Goal: Task Accomplishment & Management: Use online tool/utility

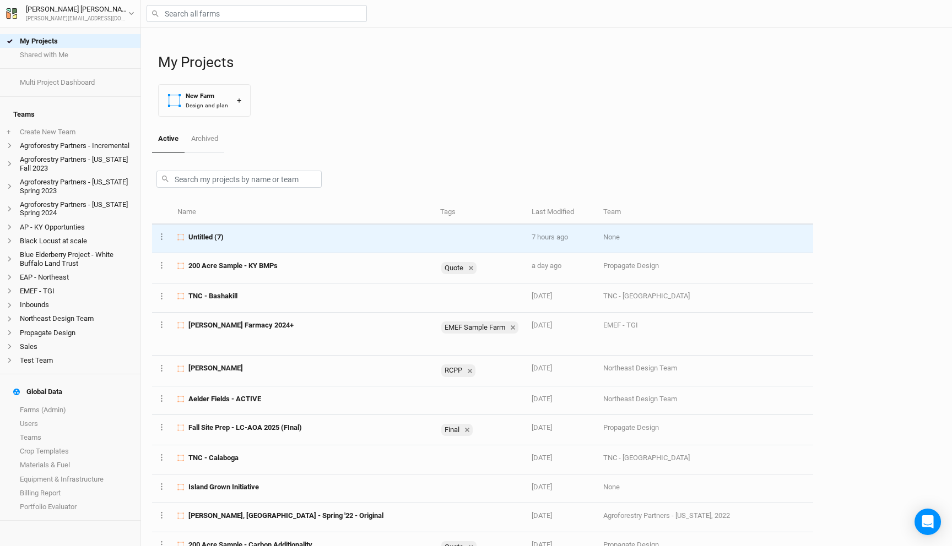
click at [525, 237] on td "7 hours ago" at bounding box center [561, 239] width 72 height 29
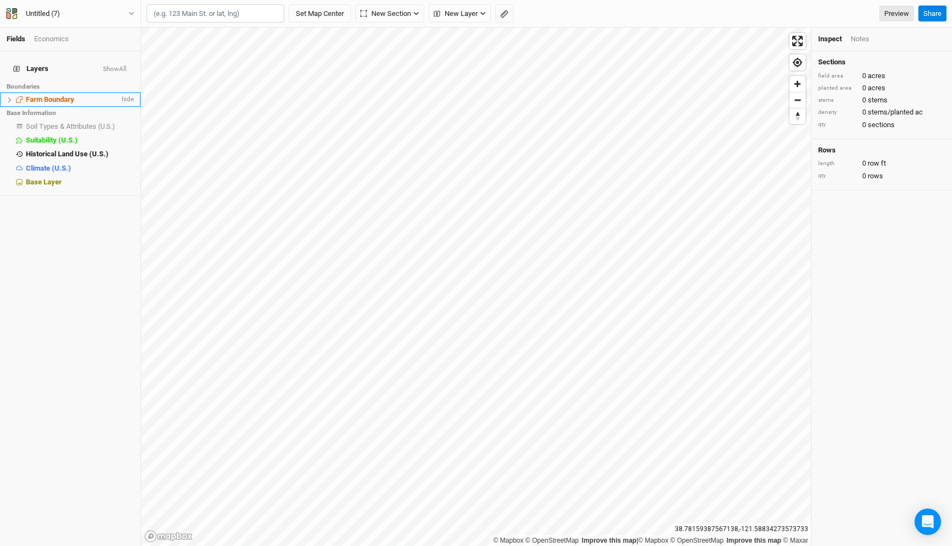
click at [66, 95] on span "Farm Boundary" at bounding box center [50, 99] width 48 height 8
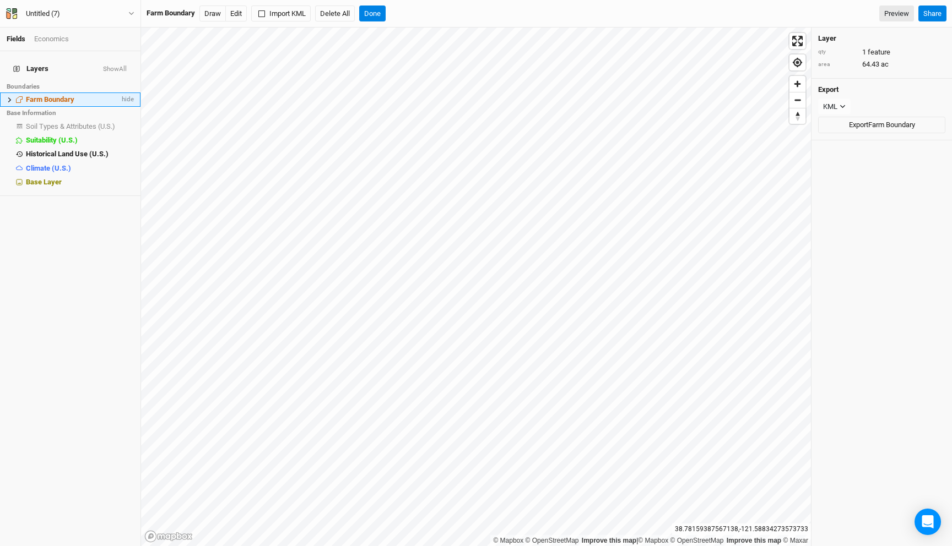
click at [9, 97] on icon at bounding box center [9, 99] width 3 height 5
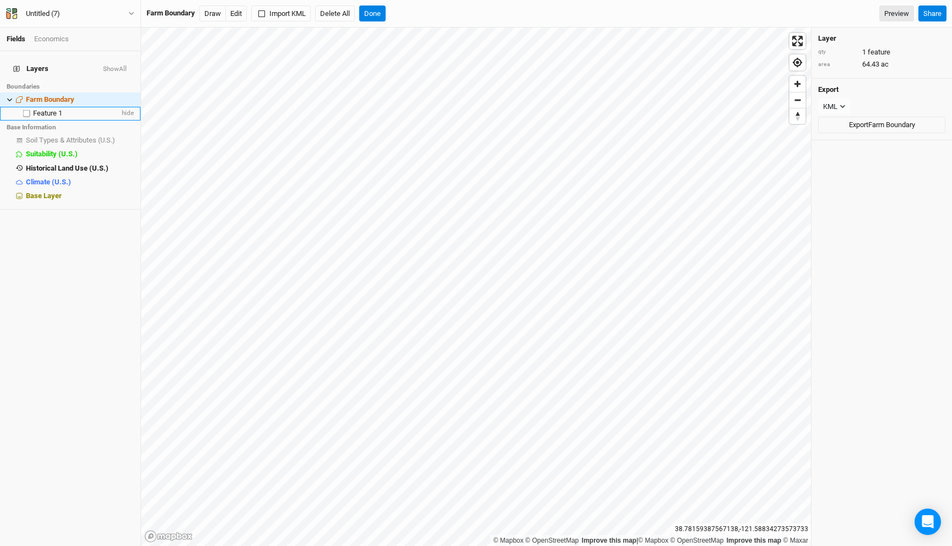
click at [41, 109] on span "Feature 1" at bounding box center [47, 113] width 29 height 8
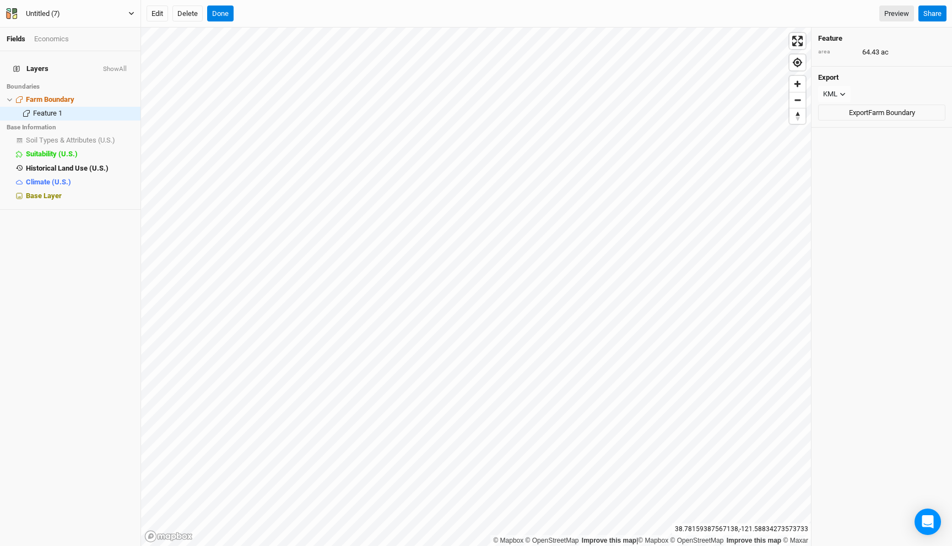
click at [75, 15] on button "Untitled (7)" at bounding box center [70, 14] width 129 height 12
click at [81, 29] on button "Back" at bounding box center [91, 31] width 87 height 14
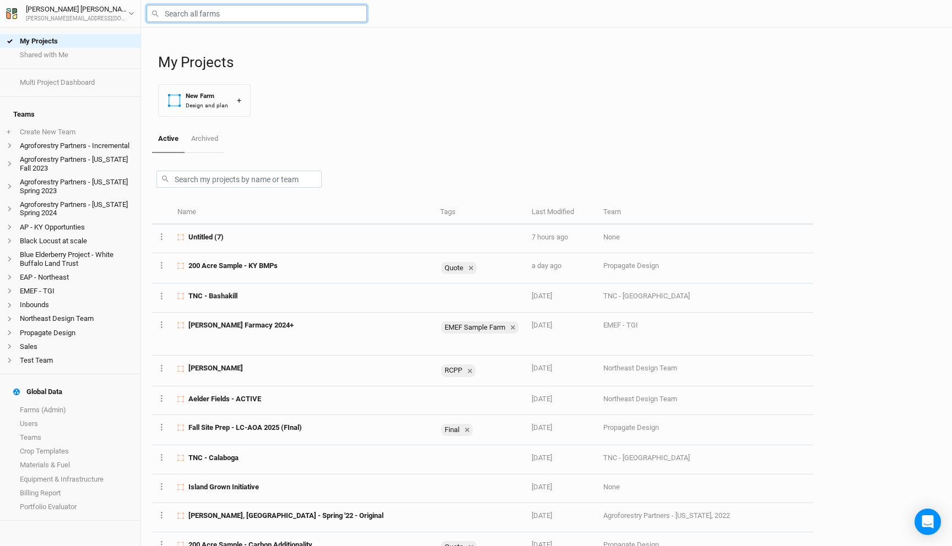
click at [234, 12] on input "text" at bounding box center [257, 13] width 220 height 17
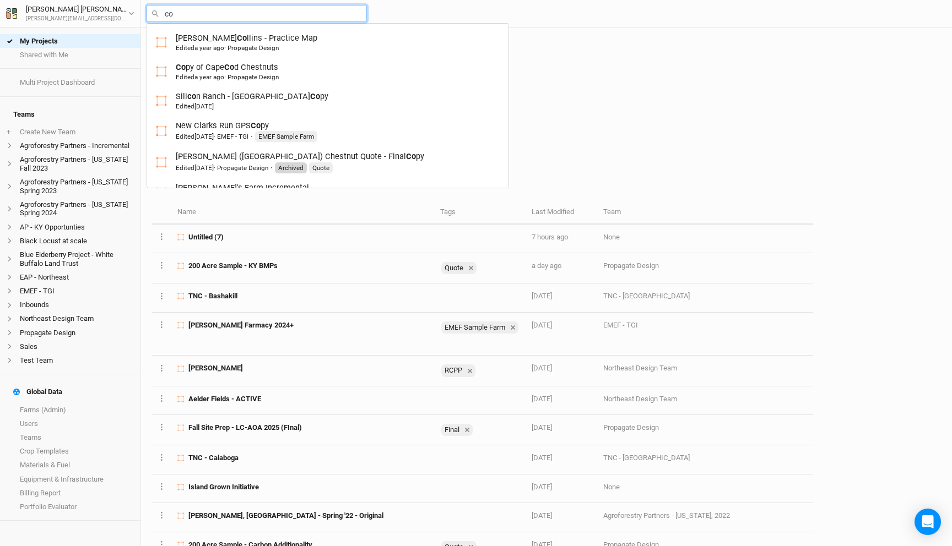
type input "cof"
type input "[PERSON_NAME]"
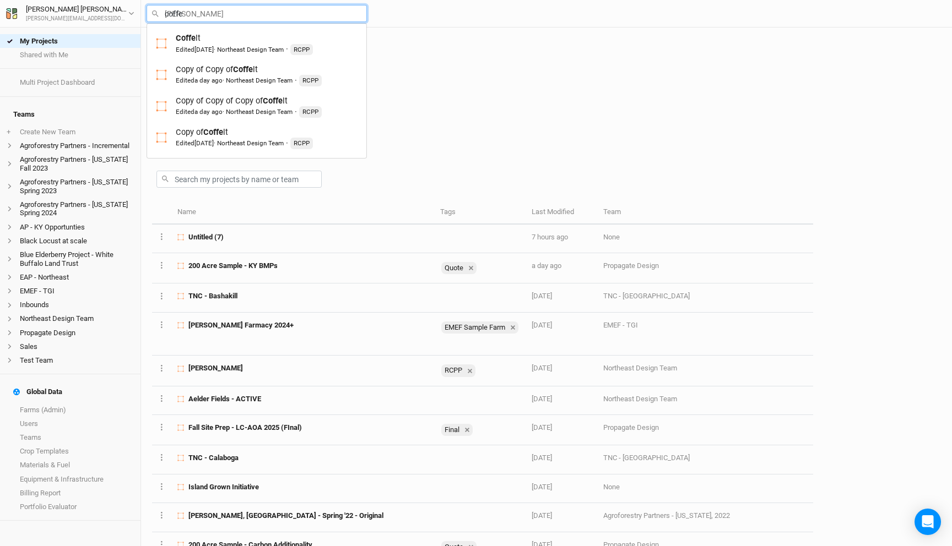
type input "[PERSON_NAME]"
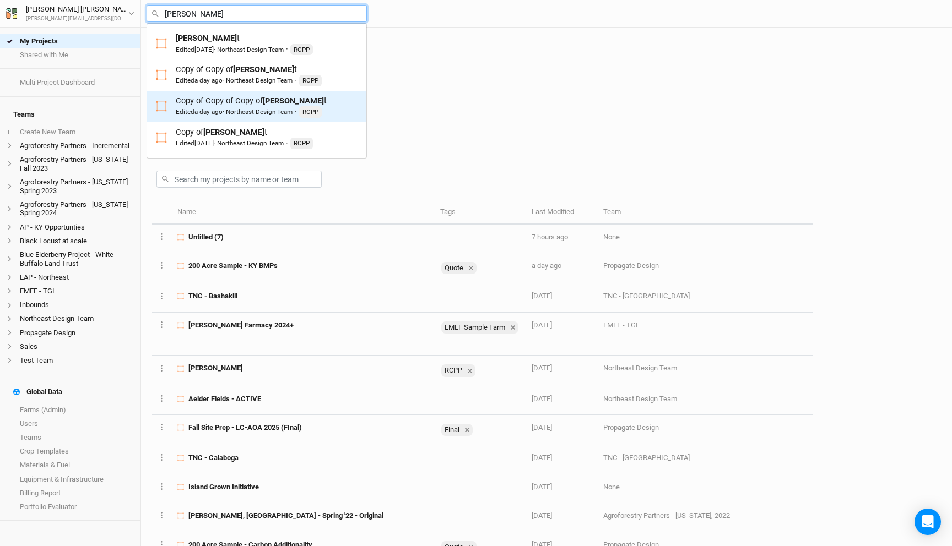
click at [239, 106] on div "Copy of Copy of Copy of [PERSON_NAME] t Edited a day ago · Northeast Design Tea…" at bounding box center [251, 106] width 151 height 23
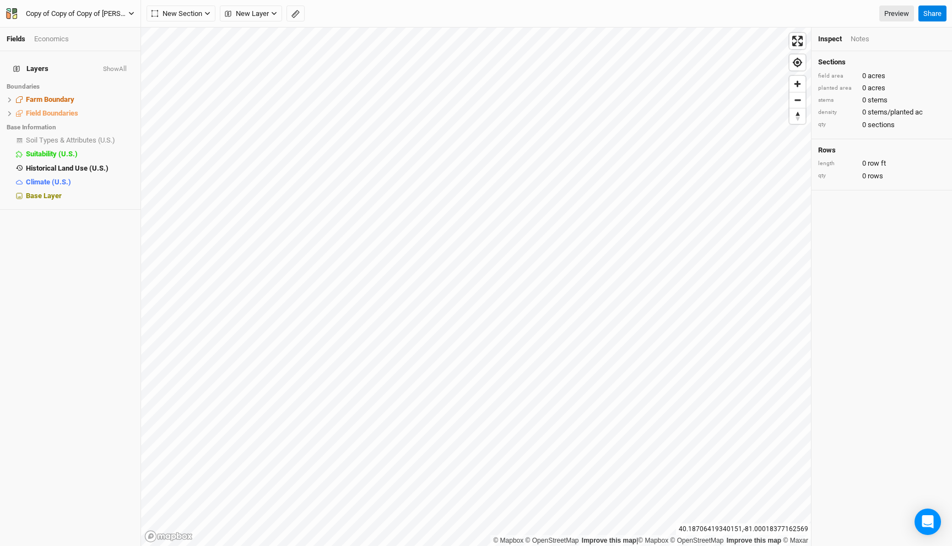
click at [69, 14] on div "Copy of Copy of Copy of [PERSON_NAME]" at bounding box center [77, 13] width 102 height 11
click at [70, 28] on button "Back" at bounding box center [91, 31] width 87 height 14
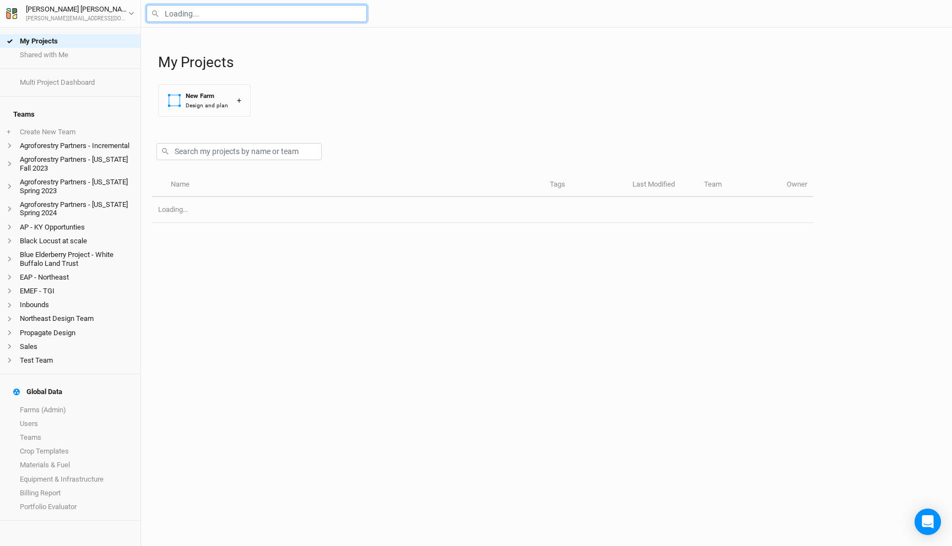
click at [176, 10] on input "text" at bounding box center [257, 13] width 220 height 17
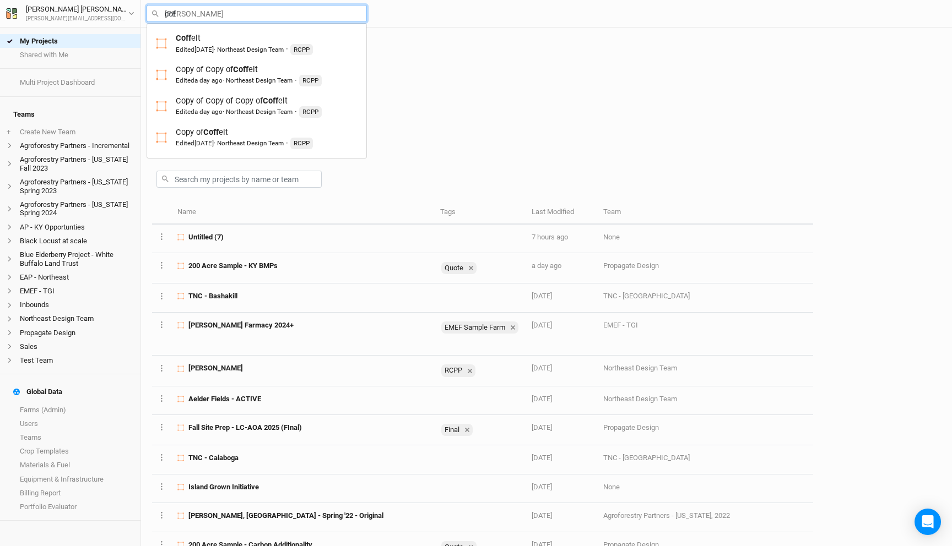
type input "coff"
type input "[PERSON_NAME]"
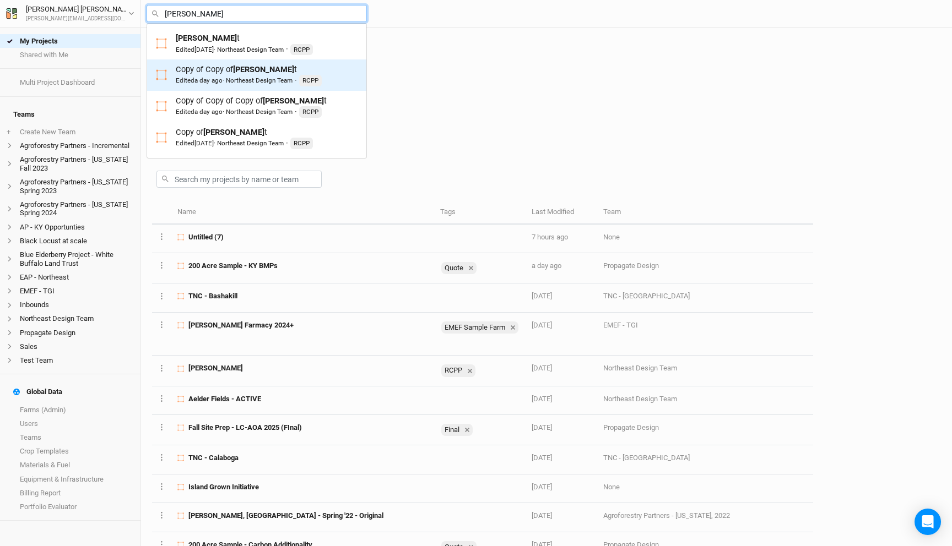
click at [197, 72] on div "Copy of Copy of [PERSON_NAME] t Edited a day ago · Northeast Design Team · RCPP" at bounding box center [249, 75] width 146 height 23
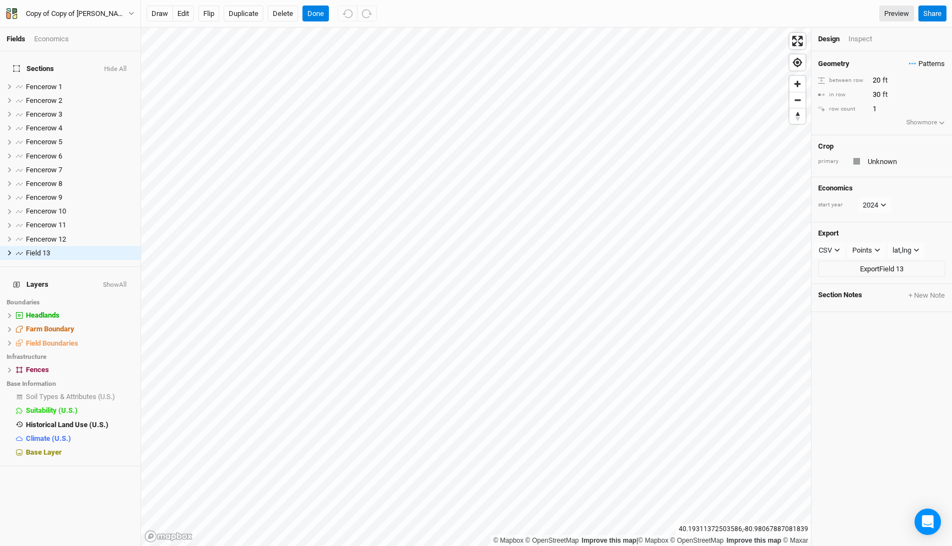
click at [919, 64] on span "Patterns" at bounding box center [927, 63] width 36 height 11
click at [884, 99] on button "silvo" at bounding box center [889, 101] width 57 height 17
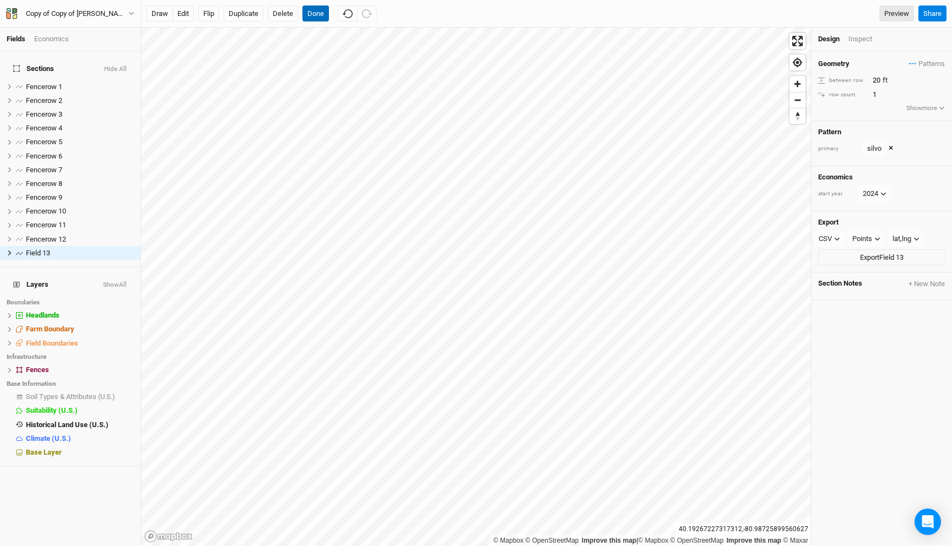
click at [312, 20] on button "Done" at bounding box center [315, 14] width 26 height 17
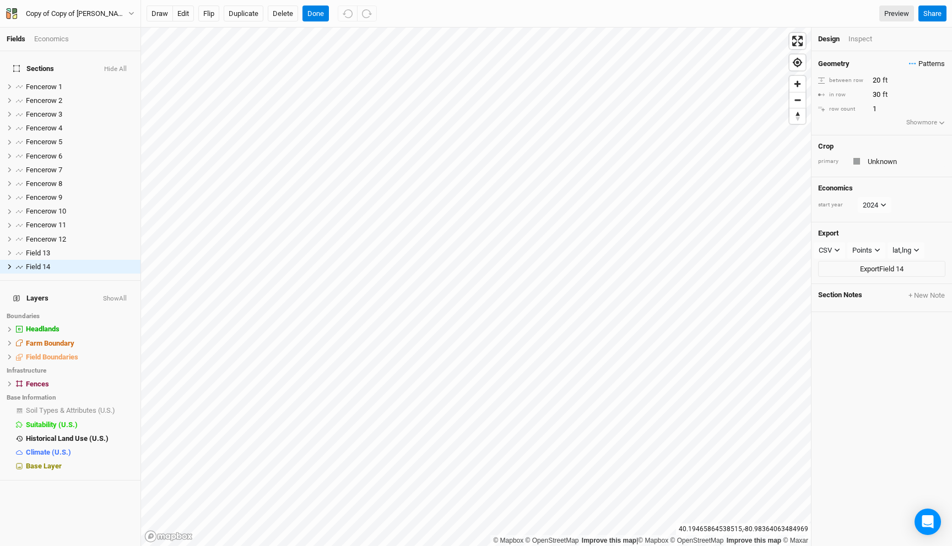
click at [922, 62] on span "Patterns" at bounding box center [927, 63] width 36 height 11
click at [891, 103] on button "silvo" at bounding box center [889, 101] width 57 height 17
click at [878, 95] on input "1" at bounding box center [917, 95] width 96 height 12
type input "2"
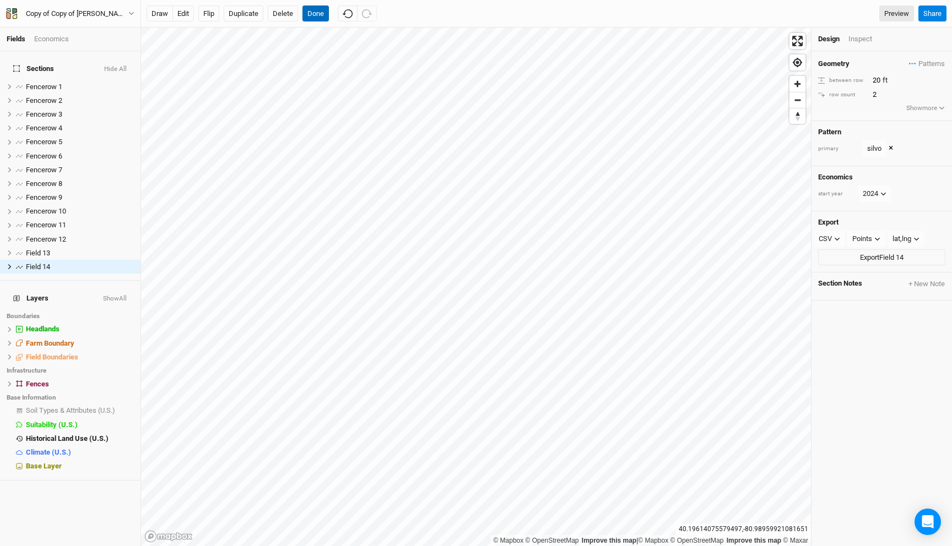
click at [314, 13] on button "Done" at bounding box center [315, 14] width 26 height 17
click at [875, 89] on input "1" at bounding box center [917, 95] width 96 height 12
click at [881, 95] on input "21" at bounding box center [917, 95] width 96 height 12
type input "2"
click at [209, 15] on button "Flip" at bounding box center [208, 14] width 21 height 17
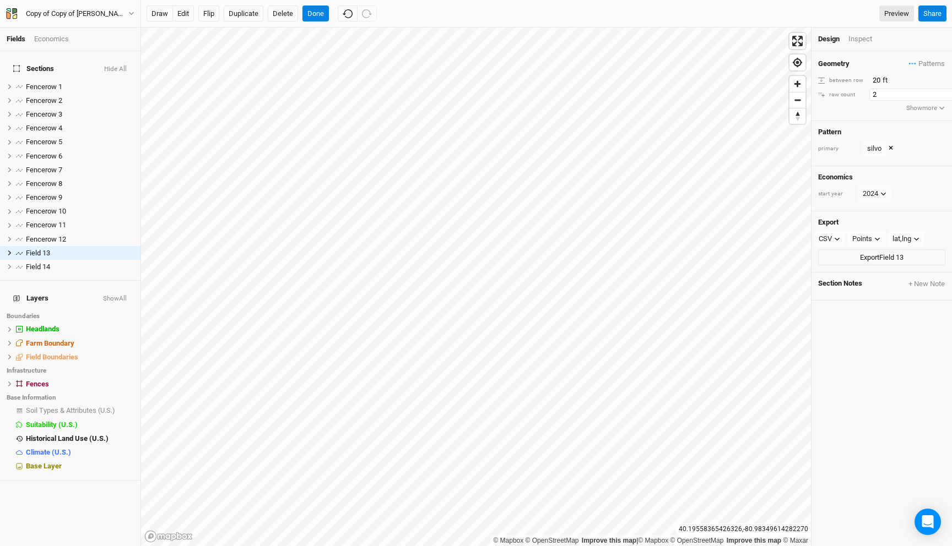
click at [886, 99] on input "2" at bounding box center [917, 95] width 96 height 12
type input "4"
click at [886, 99] on input "4" at bounding box center [917, 95] width 96 height 12
type input "2"
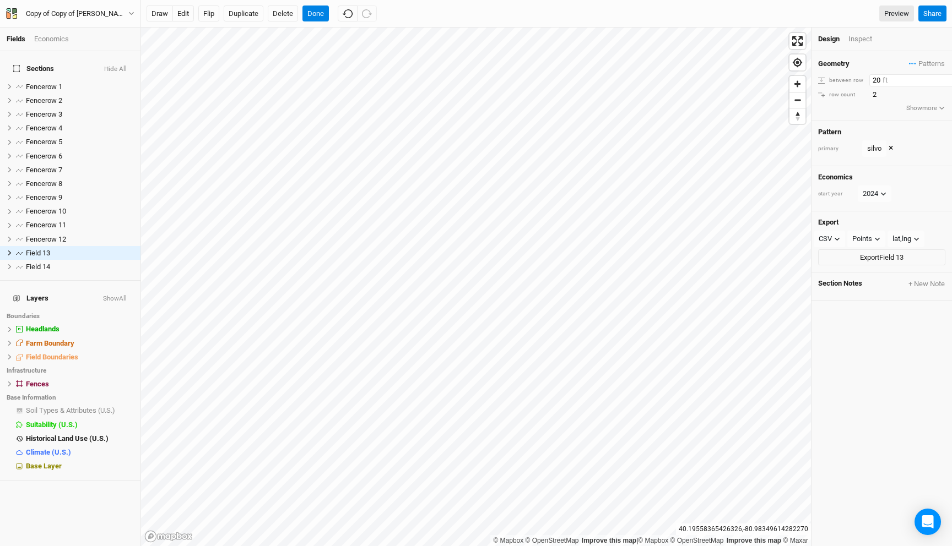
click at [876, 79] on input "20" at bounding box center [917, 80] width 96 height 12
type input "40"
click at [314, 9] on button "Done" at bounding box center [315, 14] width 26 height 17
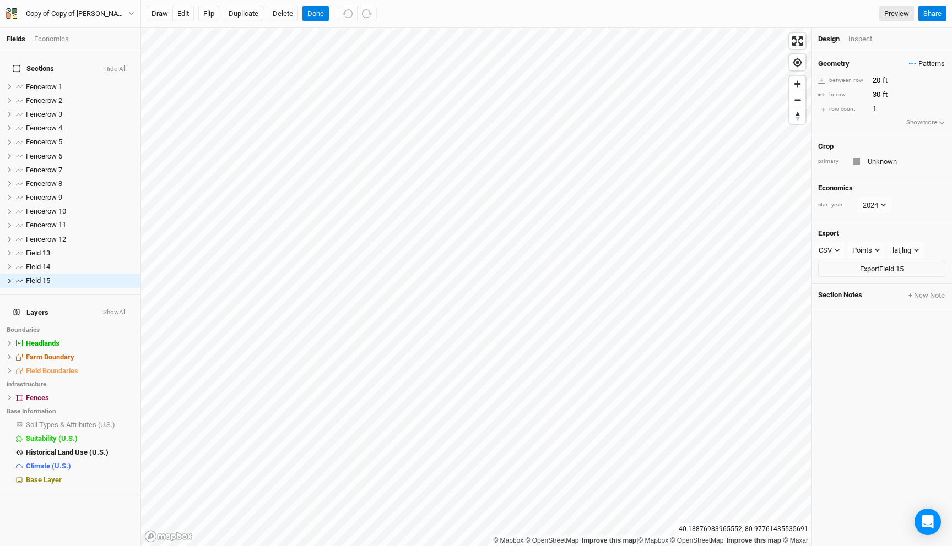
click at [920, 62] on span "Patterns" at bounding box center [927, 63] width 36 height 11
click at [882, 102] on button "silvo" at bounding box center [889, 101] width 57 height 17
click at [877, 90] on input "1" at bounding box center [917, 95] width 96 height 12
type input "2"
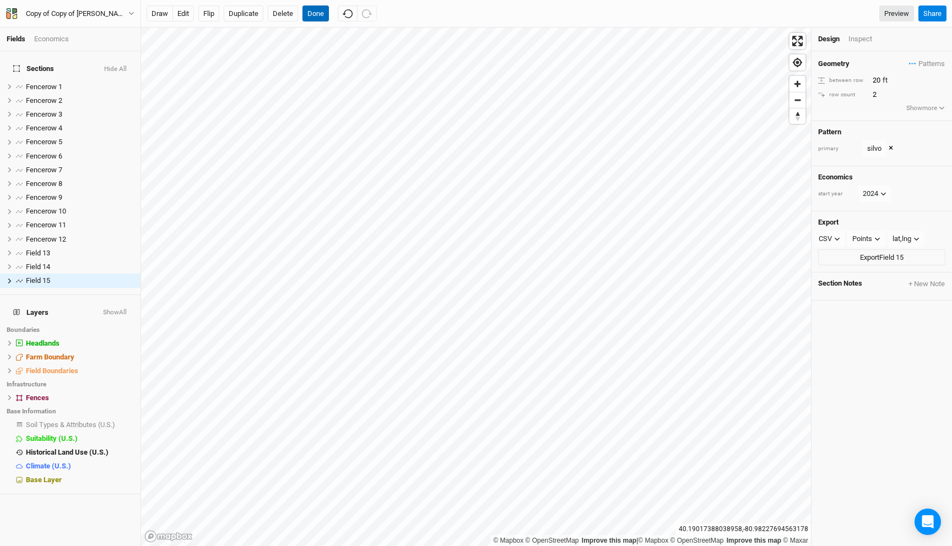
click at [314, 8] on button "Done" at bounding box center [315, 14] width 26 height 17
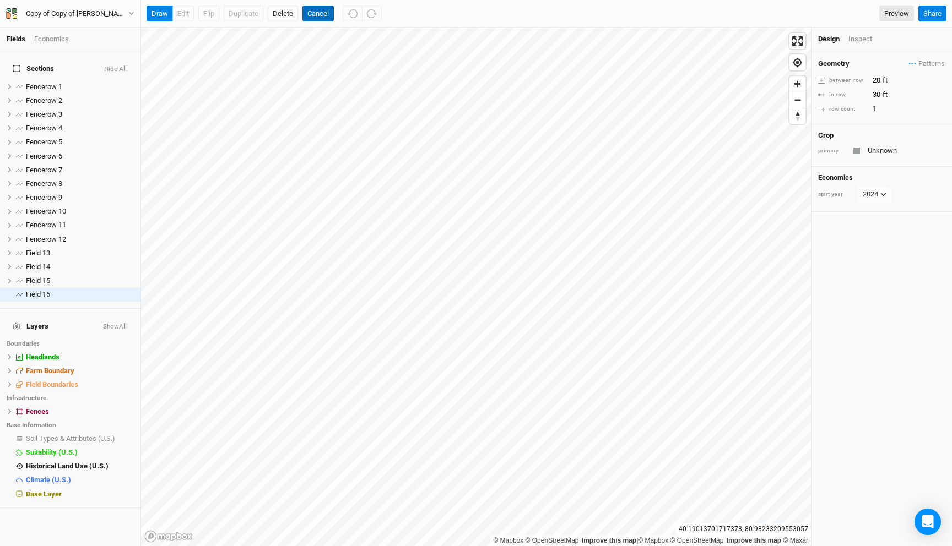
click at [316, 14] on button "Cancel" at bounding box center [317, 14] width 31 height 17
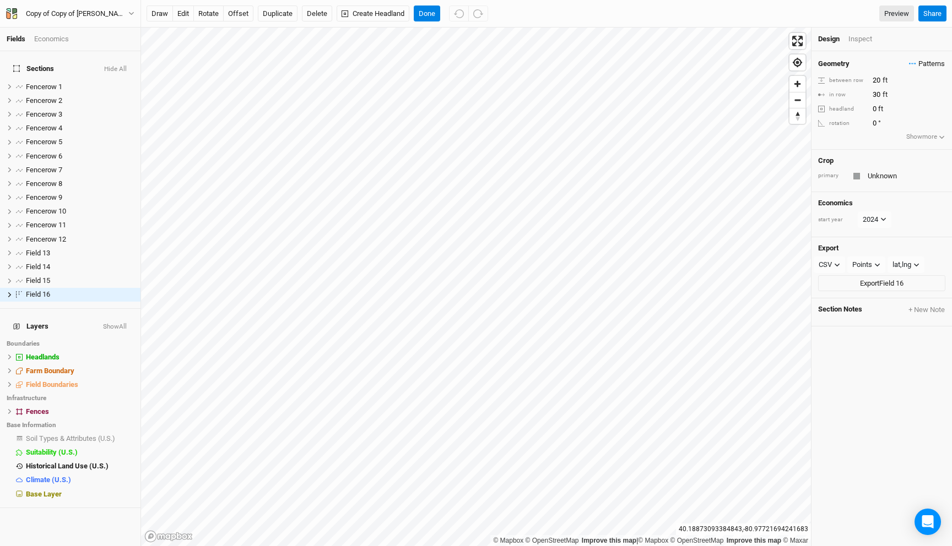
click at [917, 61] on span "Patterns" at bounding box center [927, 63] width 36 height 11
click at [892, 101] on button "silvo" at bounding box center [889, 101] width 57 height 17
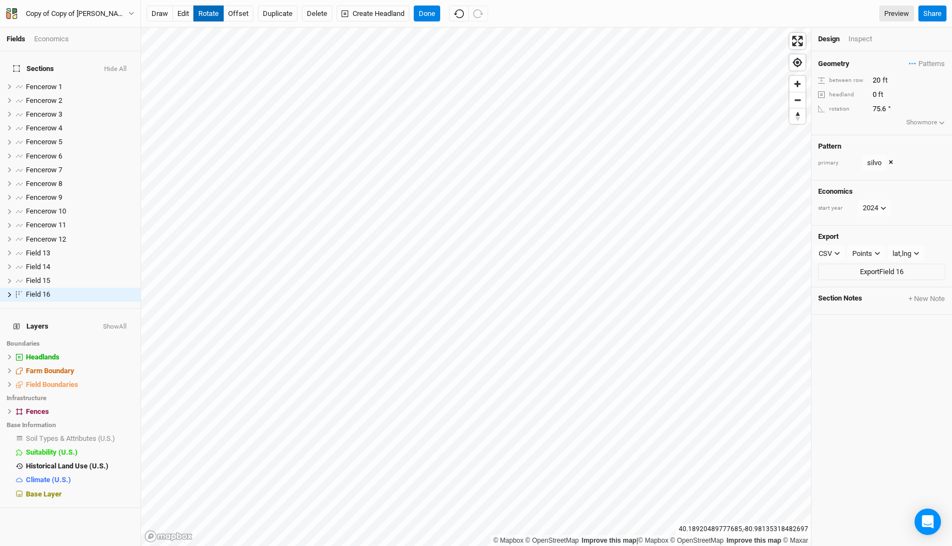
type input "75.3"
click at [230, 17] on button "offset" at bounding box center [238, 14] width 30 height 17
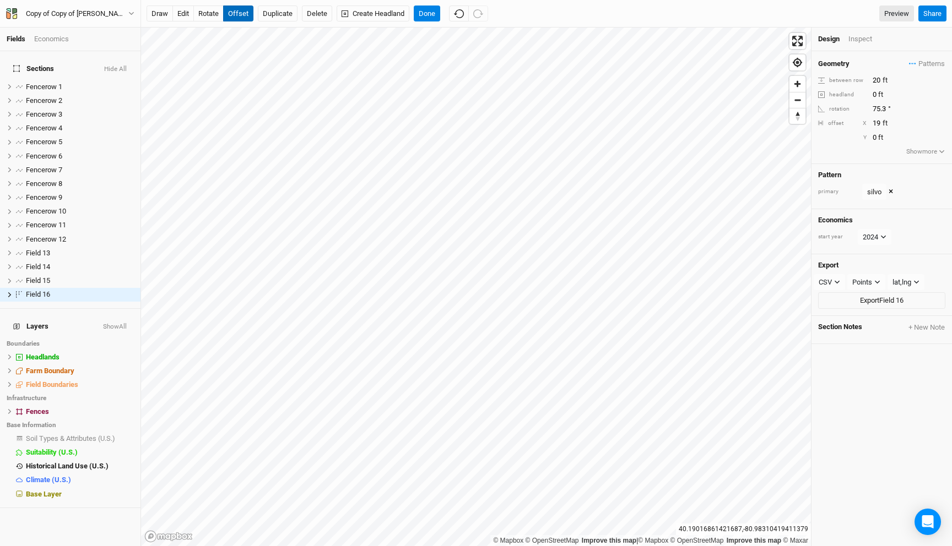
type input "20"
click at [428, 12] on button "Done" at bounding box center [427, 14] width 26 height 17
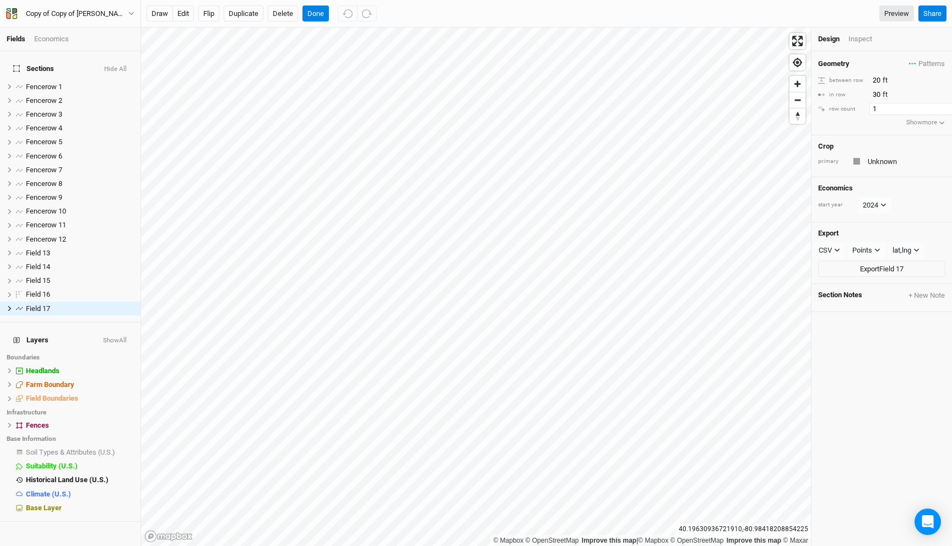
click at [886, 107] on input "1" at bounding box center [917, 109] width 96 height 12
type input "2"
click at [919, 63] on span "Patterns" at bounding box center [927, 63] width 36 height 11
click at [901, 103] on button "silvo" at bounding box center [889, 101] width 57 height 17
click at [875, 80] on input "20" at bounding box center [917, 80] width 96 height 12
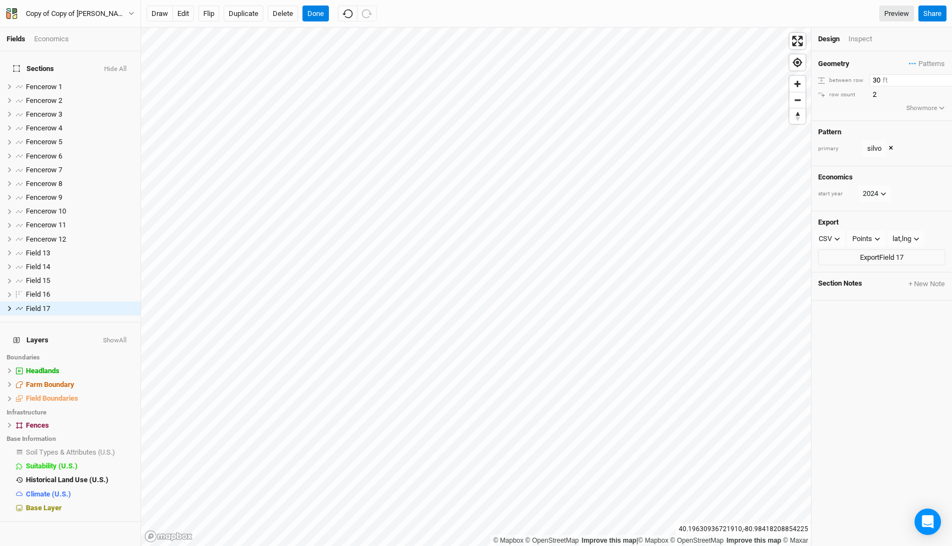
type input "30"
click at [175, 13] on button "edit" at bounding box center [182, 14] width 21 height 17
click at [311, 9] on button "Done" at bounding box center [315, 14] width 26 height 17
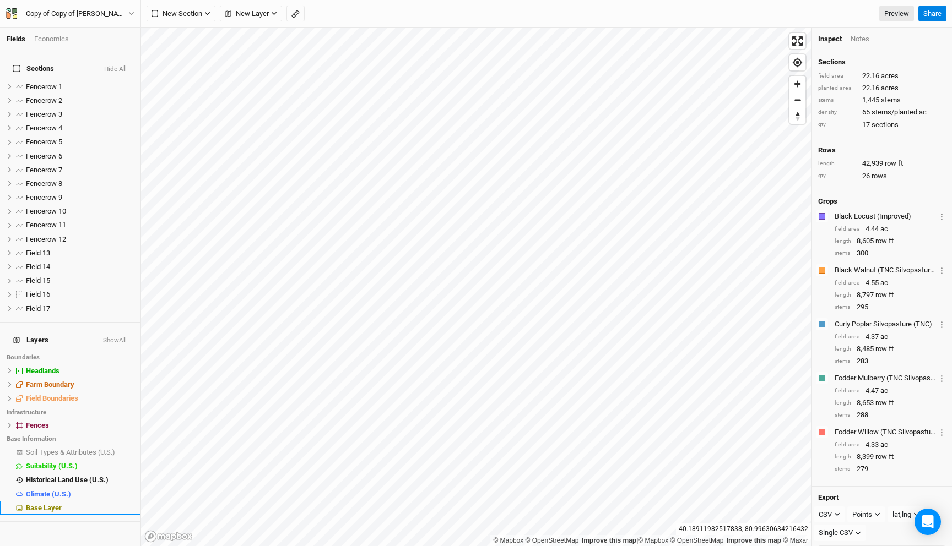
click at [75, 504] on div "Base Layer" at bounding box center [80, 508] width 108 height 9
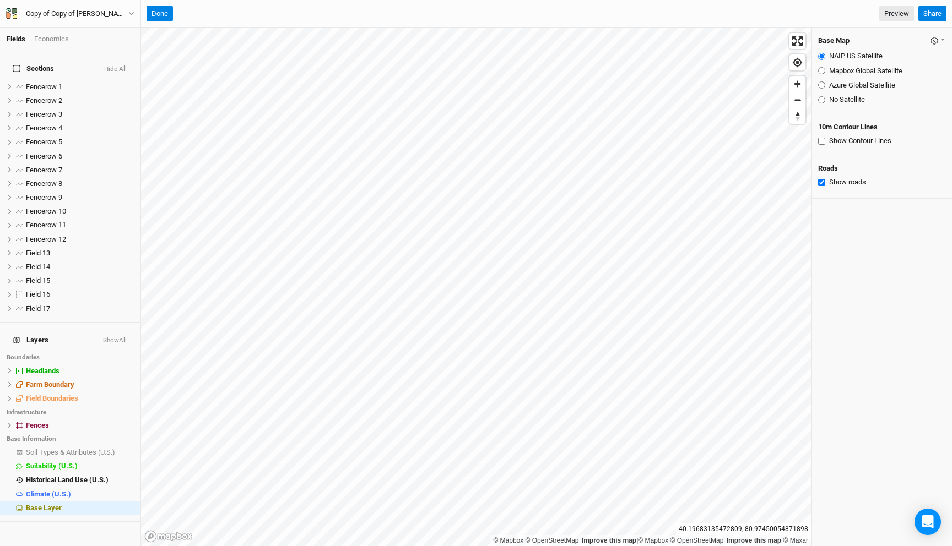
click at [819, 84] on input "Azure Global Satellite" at bounding box center [821, 85] width 7 height 7
radio input "true"
click at [153, 11] on button "Done" at bounding box center [160, 14] width 26 height 17
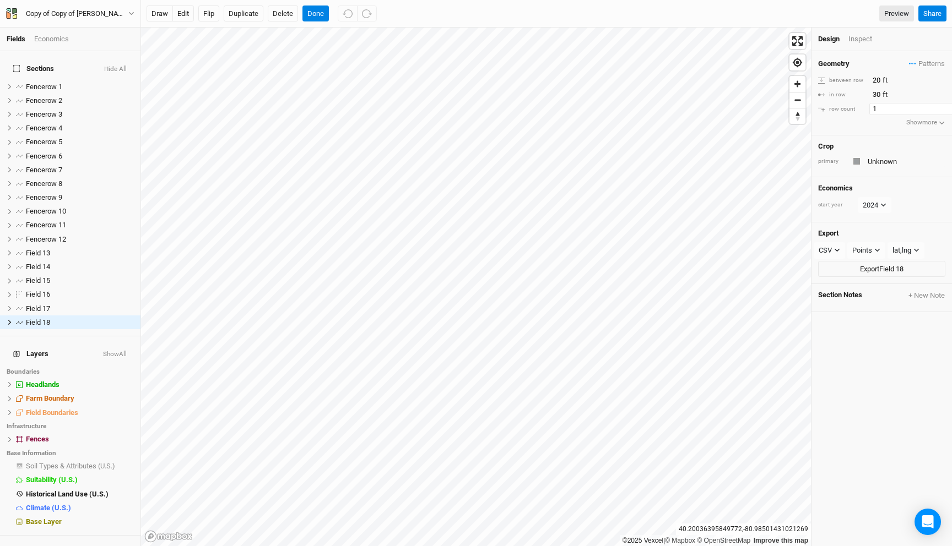
click at [883, 108] on input "1" at bounding box center [917, 109] width 96 height 12
type input "2"
click at [926, 68] on span "Patterns" at bounding box center [927, 63] width 36 height 11
click at [893, 105] on button "silvo" at bounding box center [889, 101] width 57 height 17
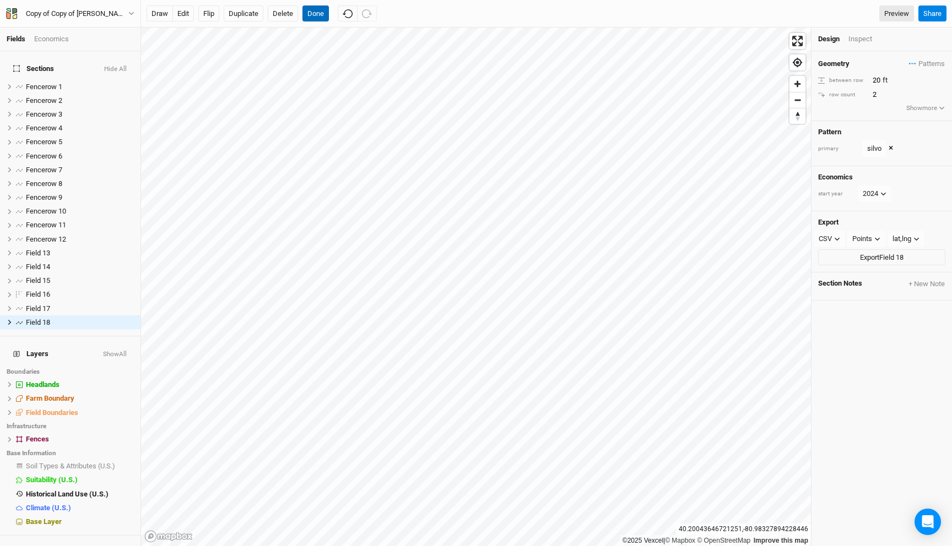
click at [313, 9] on button "Done" at bounding box center [315, 14] width 26 height 17
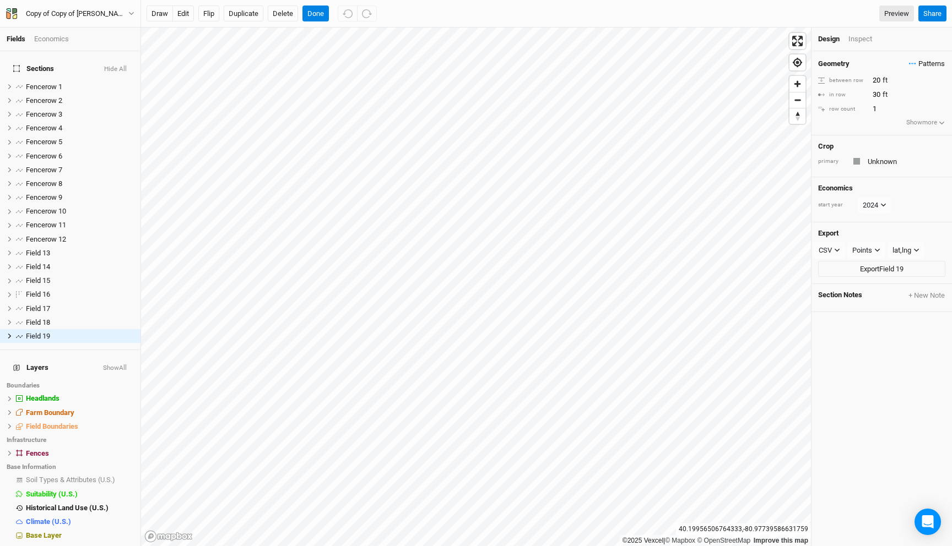
click at [914, 68] on span "Patterns" at bounding box center [927, 63] width 36 height 11
click at [904, 100] on button "silvo" at bounding box center [889, 101] width 57 height 17
click at [888, 97] on input "1" at bounding box center [917, 95] width 96 height 12
type input "2"
click at [214, 15] on button "Flip" at bounding box center [208, 14] width 21 height 17
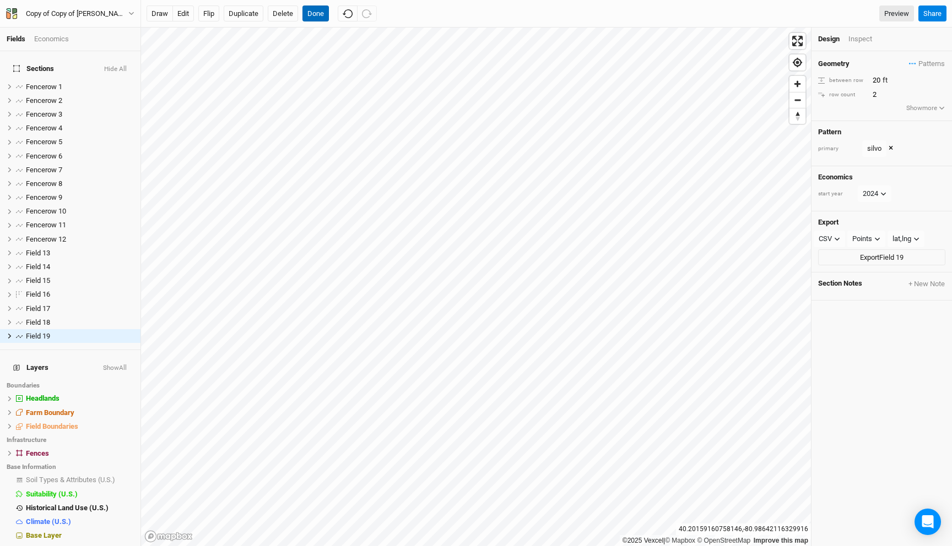
click at [314, 20] on button "Done" at bounding box center [315, 14] width 26 height 17
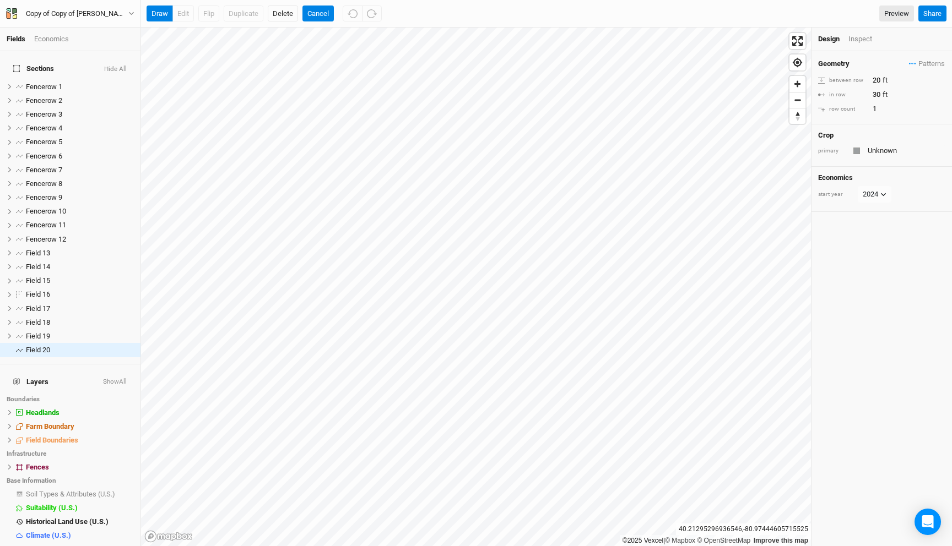
scroll to position [3, 0]
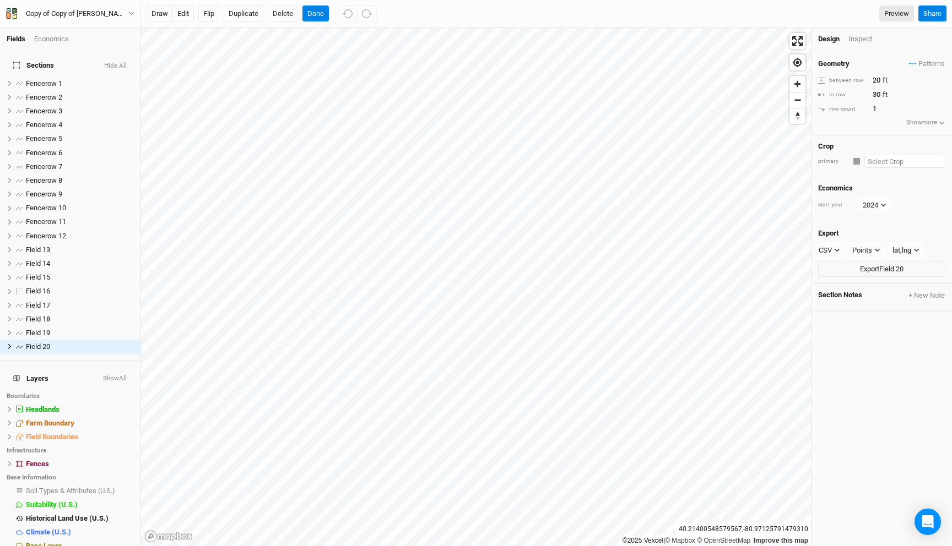
click at [873, 159] on input "text" at bounding box center [904, 161] width 81 height 13
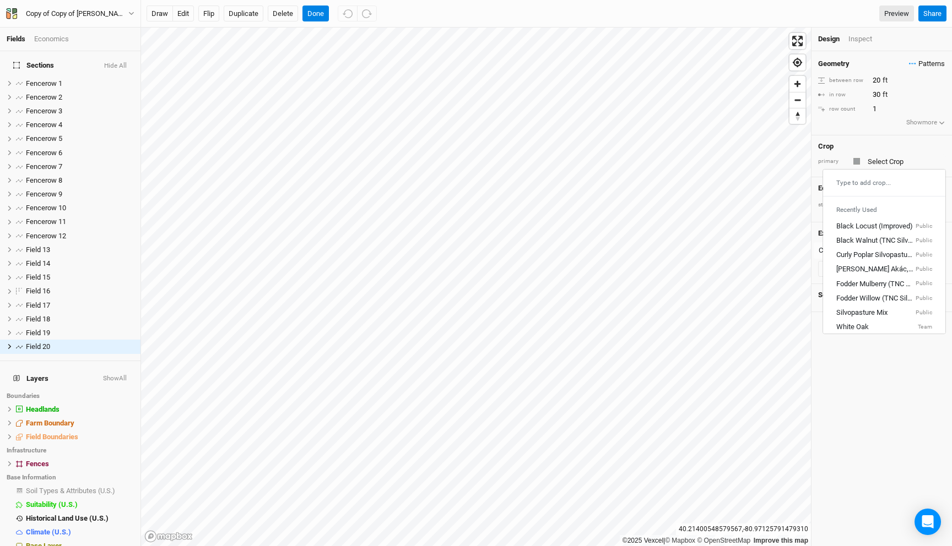
type input "Unknown"
click at [918, 59] on span "Patterns" at bounding box center [927, 63] width 36 height 11
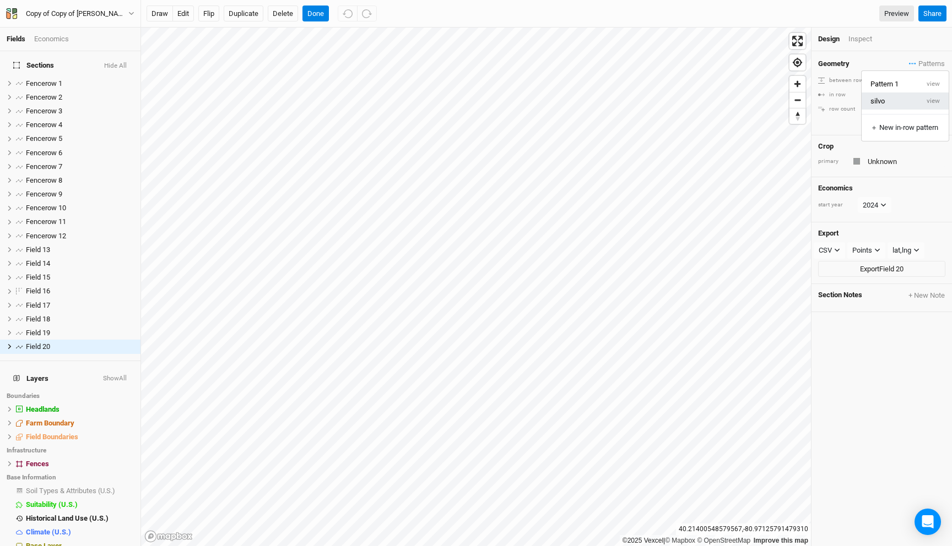
click at [890, 97] on button "silvo" at bounding box center [889, 101] width 57 height 17
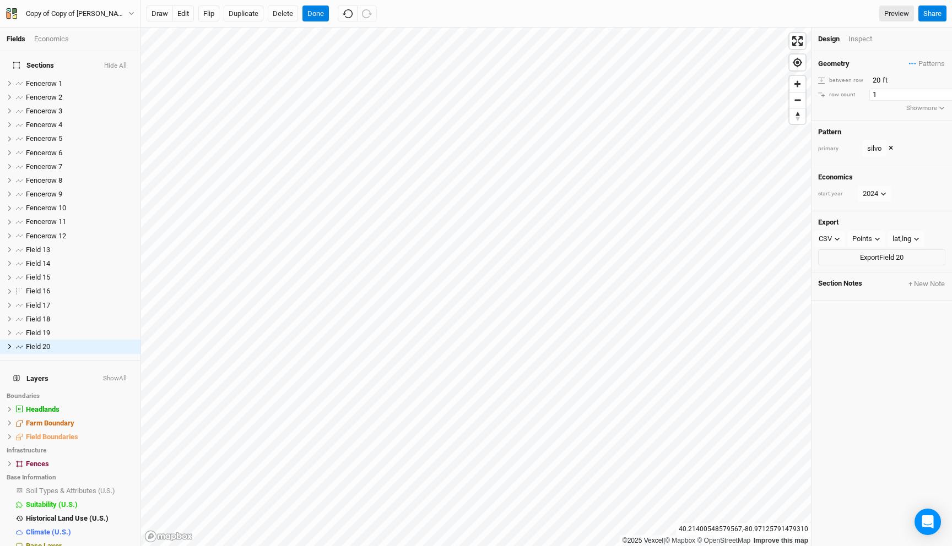
click at [882, 90] on input "1" at bounding box center [917, 95] width 96 height 12
type input "2"
click at [317, 6] on button "Done" at bounding box center [315, 14] width 26 height 17
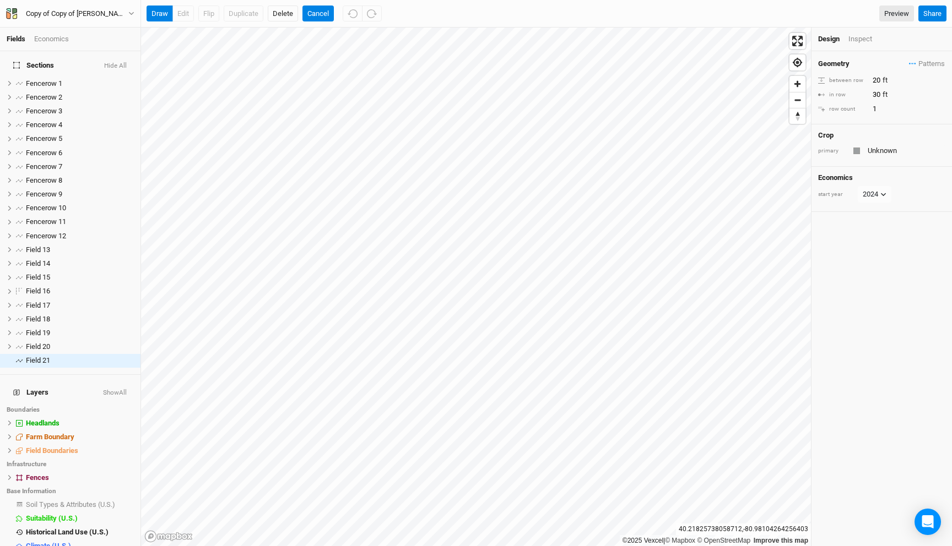
scroll to position [17, 0]
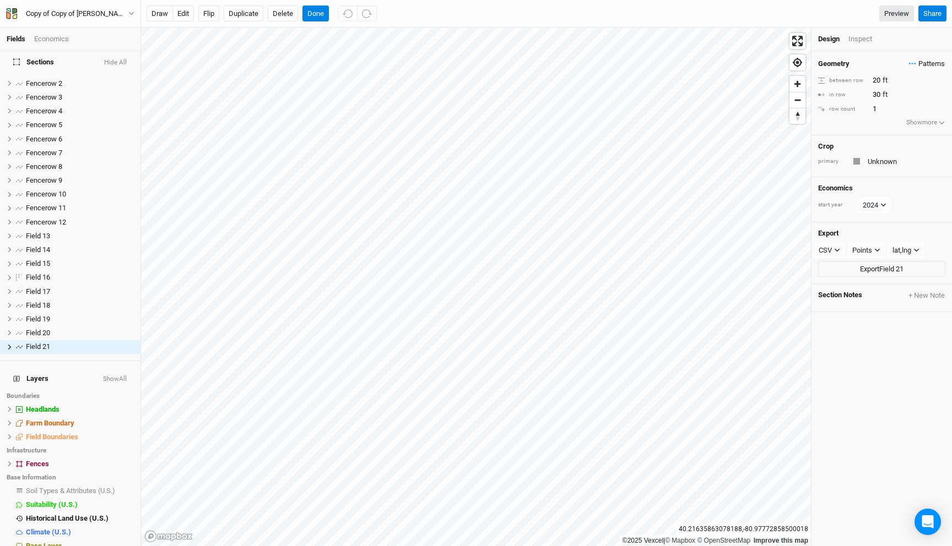
click at [915, 64] on span "Patterns" at bounding box center [927, 63] width 36 height 11
click at [889, 102] on button "silvo" at bounding box center [889, 101] width 57 height 17
click at [880, 93] on input "1" at bounding box center [917, 95] width 96 height 12
type input "2"
click at [205, 15] on button "Flip" at bounding box center [208, 14] width 21 height 17
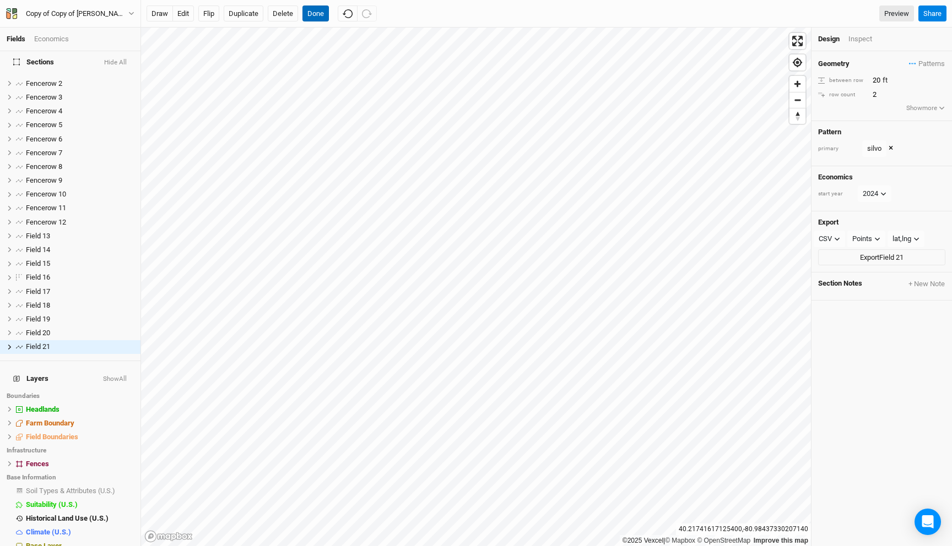
click at [320, 20] on button "Done" at bounding box center [315, 14] width 26 height 17
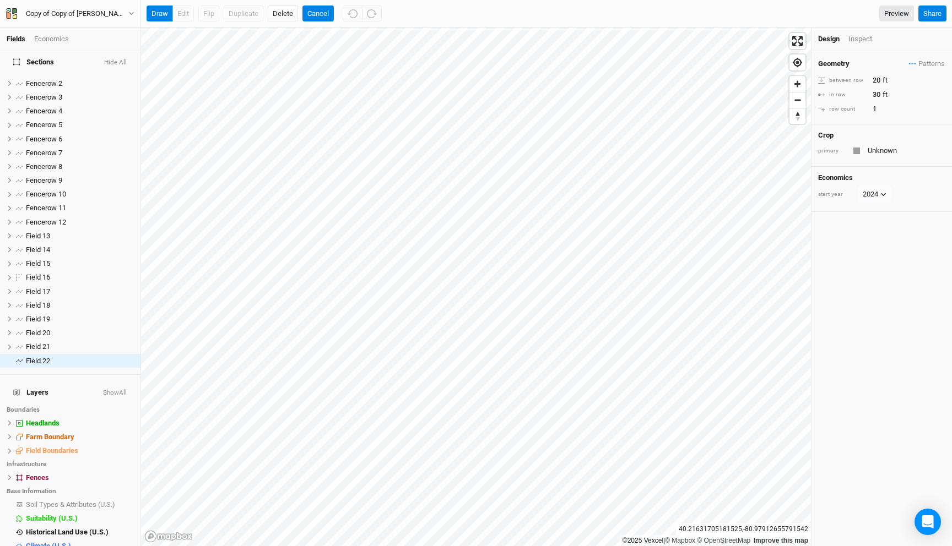
scroll to position [31, 0]
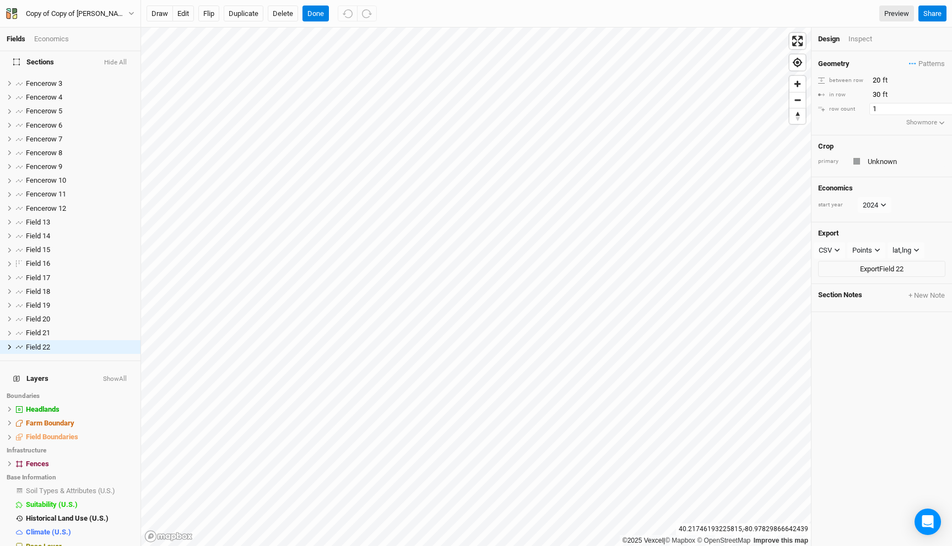
click at [885, 111] on input "1" at bounding box center [917, 109] width 96 height 12
type input "2"
click at [885, 112] on input "2" at bounding box center [917, 109] width 96 height 12
type input "3"
click at [876, 82] on input "20" at bounding box center [917, 80] width 96 height 12
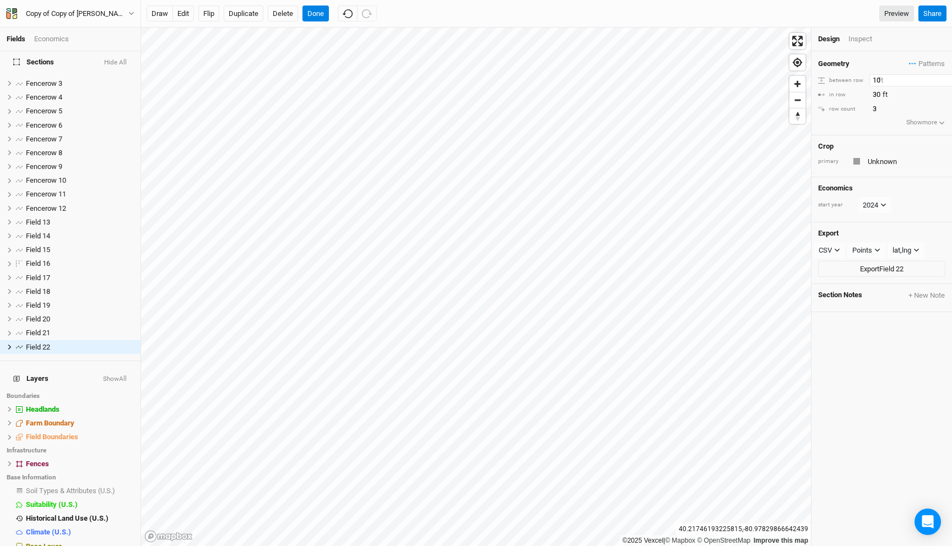
type input "10"
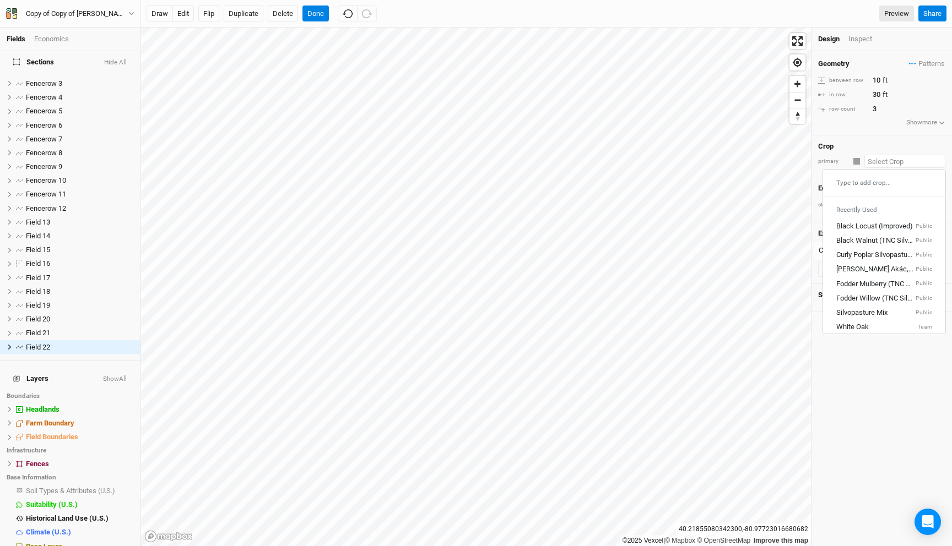
click at [891, 166] on input "text" at bounding box center [904, 161] width 81 height 13
type input "Unknown"
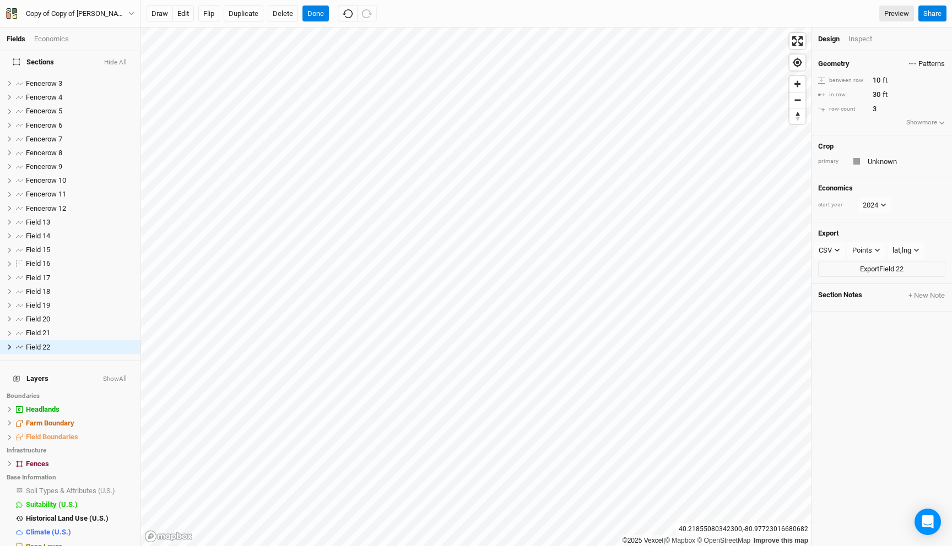
click at [918, 65] on span "Patterns" at bounding box center [927, 63] width 36 height 11
click at [886, 103] on button "silvo" at bounding box center [889, 101] width 57 height 17
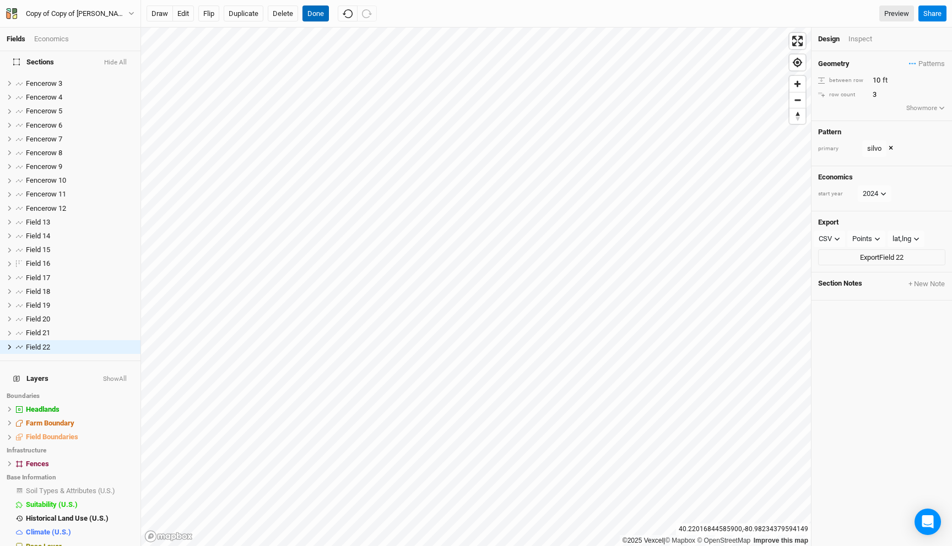
click at [314, 12] on button "Done" at bounding box center [315, 14] width 26 height 17
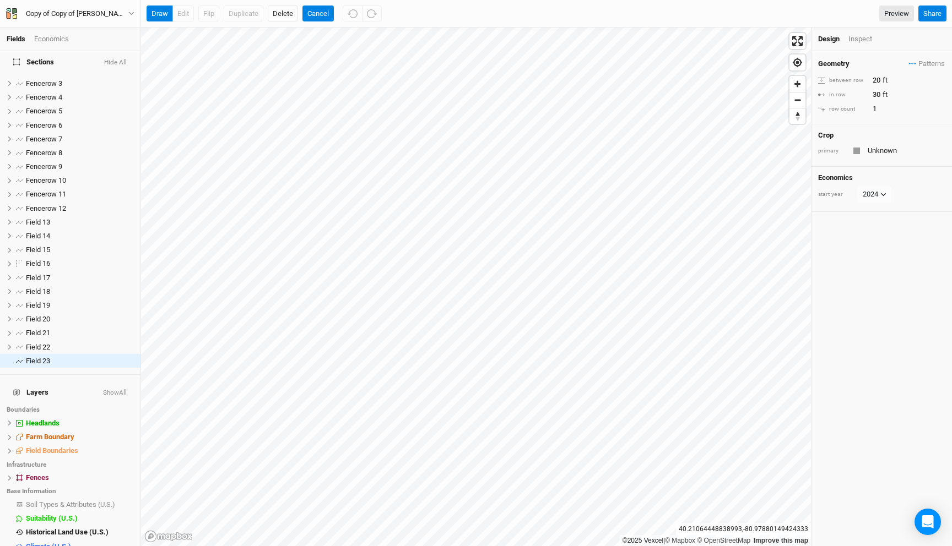
scroll to position [45, 0]
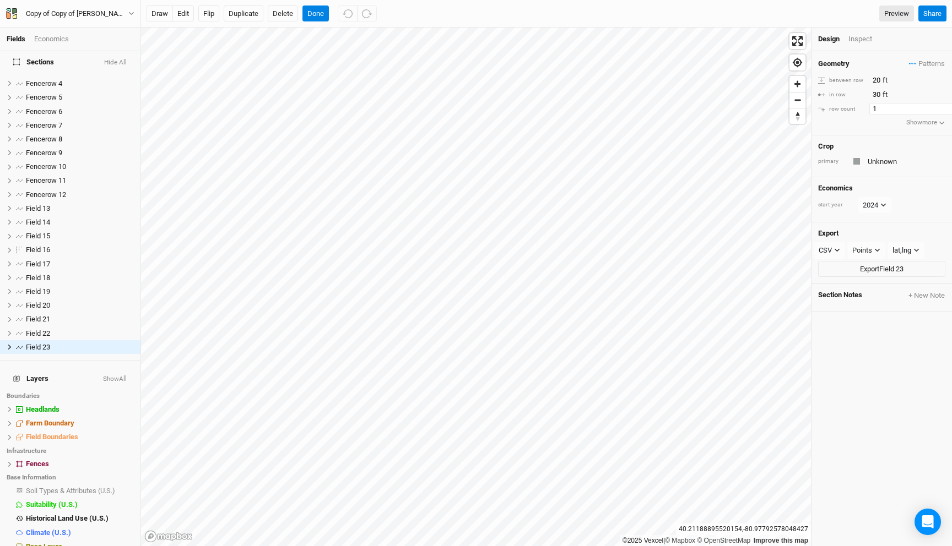
click at [889, 107] on input "1" at bounding box center [917, 109] width 96 height 12
type input "1"
type input "2"
click at [925, 62] on span "Patterns" at bounding box center [927, 63] width 36 height 11
click at [887, 101] on button "silvo" at bounding box center [889, 101] width 57 height 17
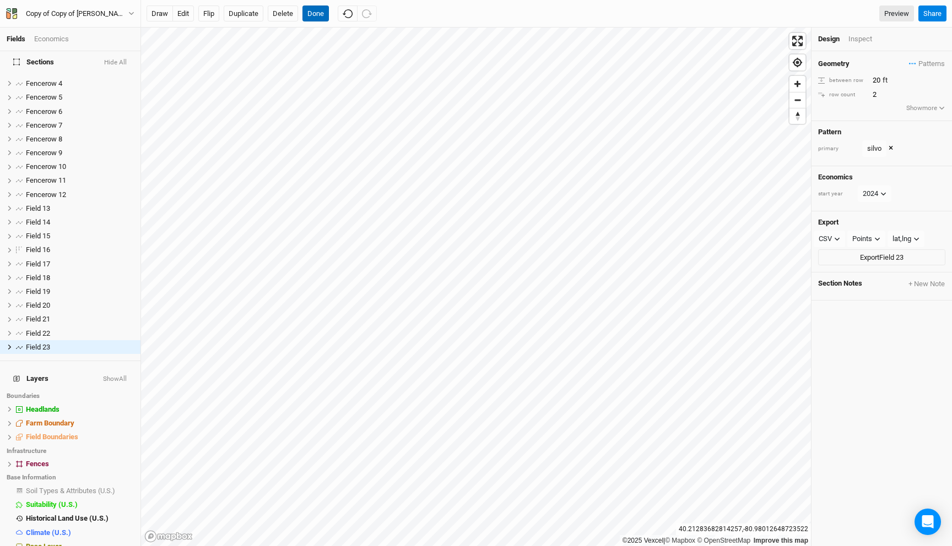
click at [322, 12] on button "Done" at bounding box center [315, 14] width 26 height 17
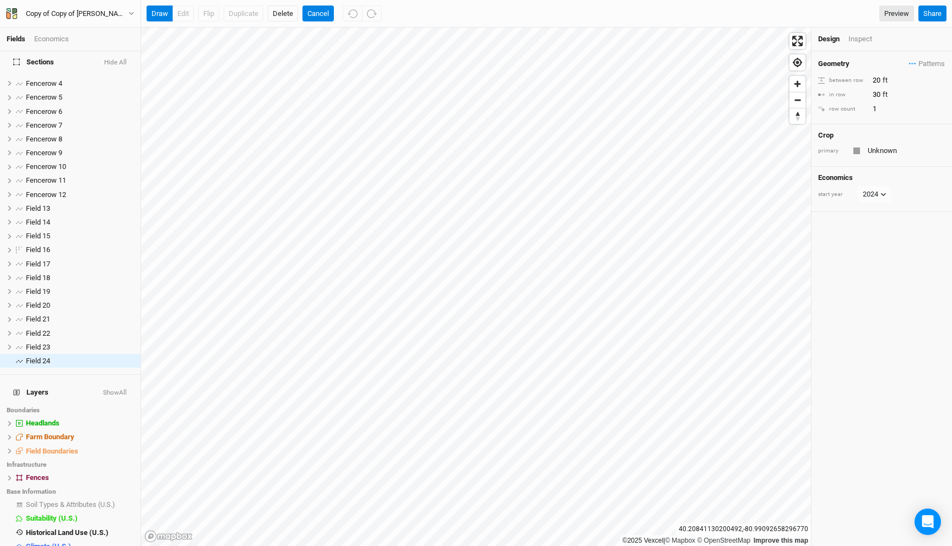
scroll to position [59, 0]
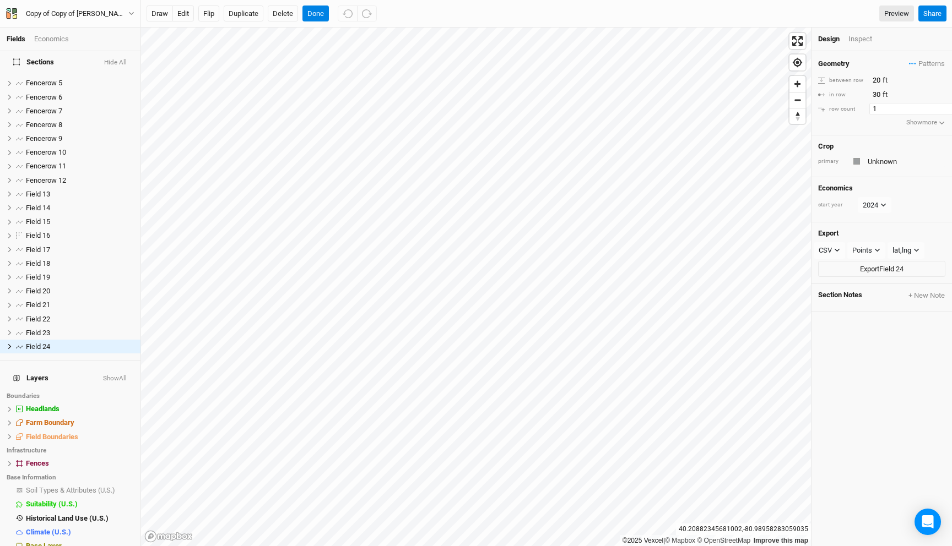
click at [886, 105] on input "1" at bounding box center [917, 109] width 96 height 12
type input "2"
click at [210, 12] on button "Flip" at bounding box center [208, 14] width 21 height 17
click at [913, 61] on span "Patterns" at bounding box center [927, 63] width 36 height 11
click at [883, 105] on button "silvo" at bounding box center [889, 101] width 57 height 17
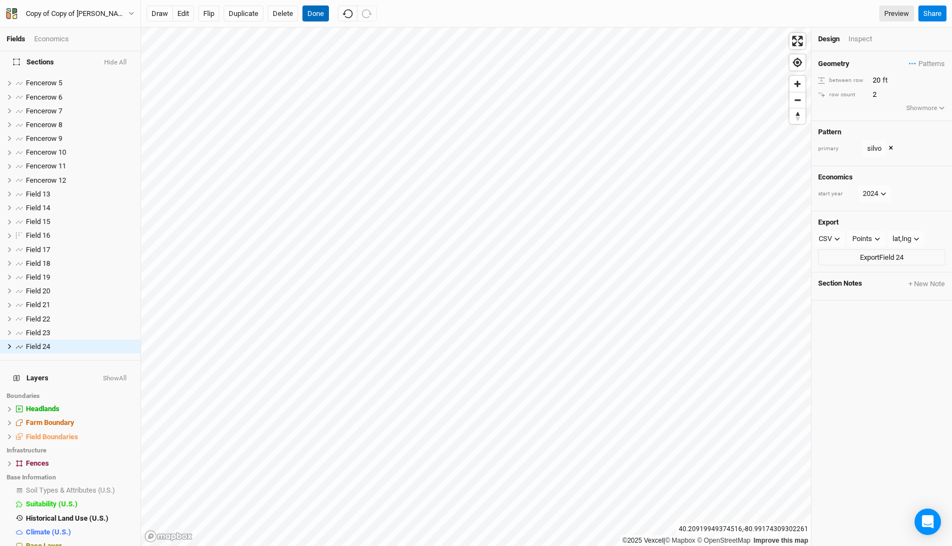
click at [319, 14] on button "Done" at bounding box center [315, 14] width 26 height 17
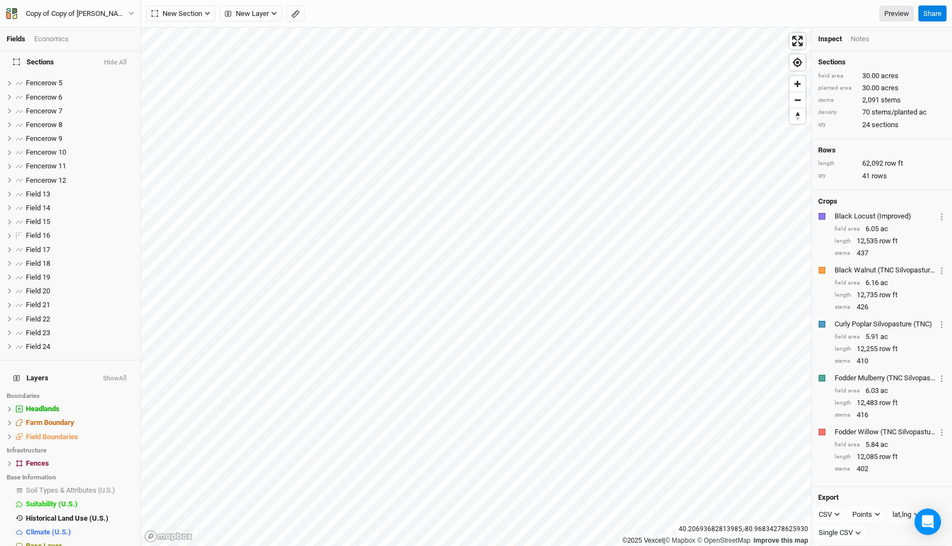
scroll to position [73, 0]
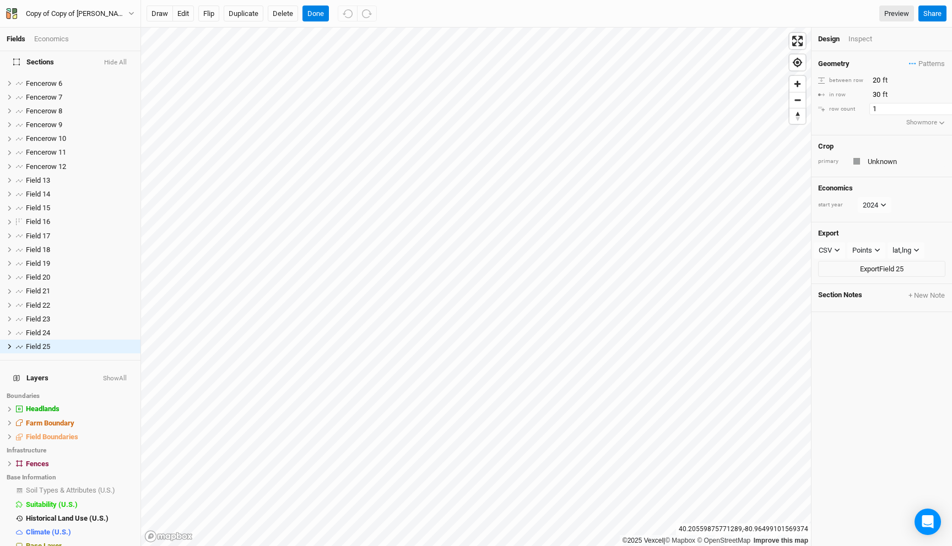
click at [879, 112] on input "1" at bounding box center [917, 109] width 96 height 12
type input "2"
click at [928, 65] on span "Patterns" at bounding box center [927, 63] width 36 height 11
click at [908, 95] on button "silvo" at bounding box center [889, 101] width 57 height 17
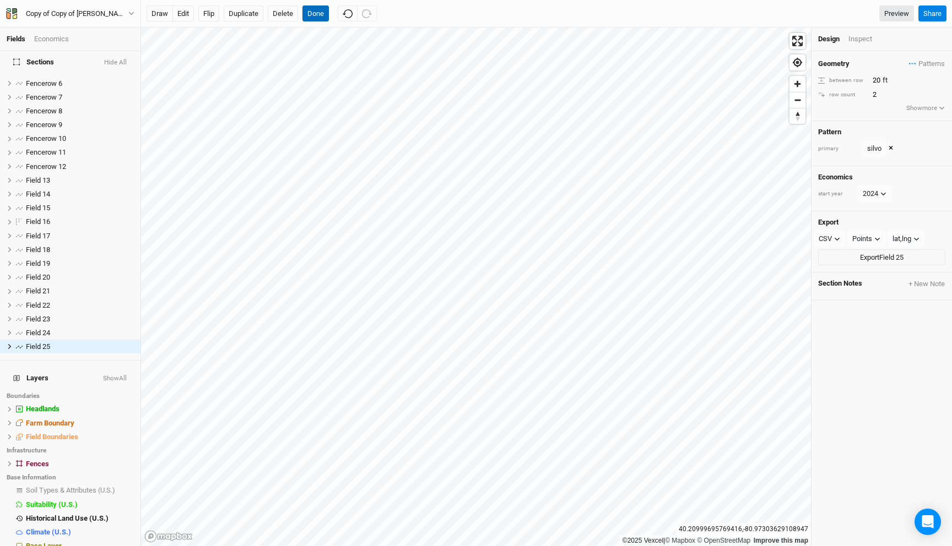
click at [310, 19] on button "Done" at bounding box center [315, 14] width 26 height 17
click at [215, 10] on button "Flip" at bounding box center [208, 14] width 21 height 17
click at [311, 8] on button "Done" at bounding box center [315, 14] width 26 height 17
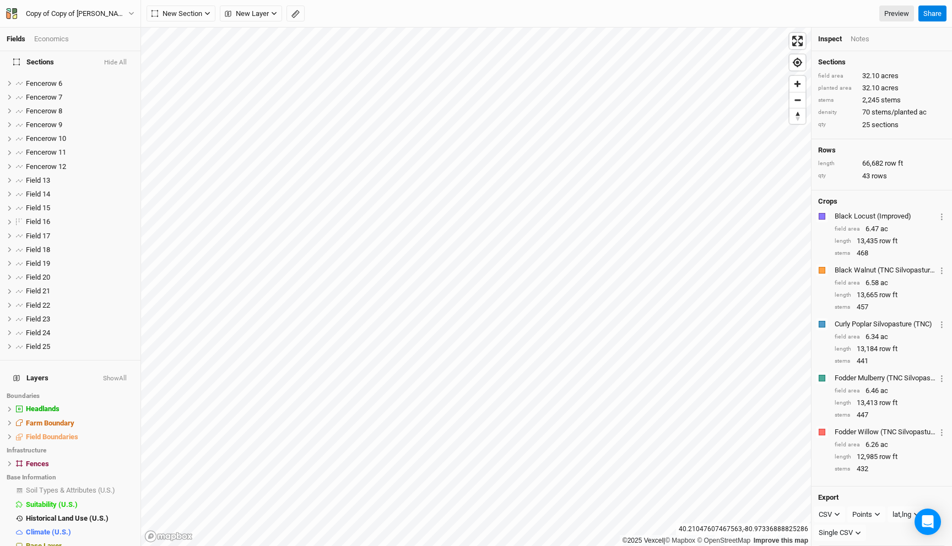
scroll to position [86, 0]
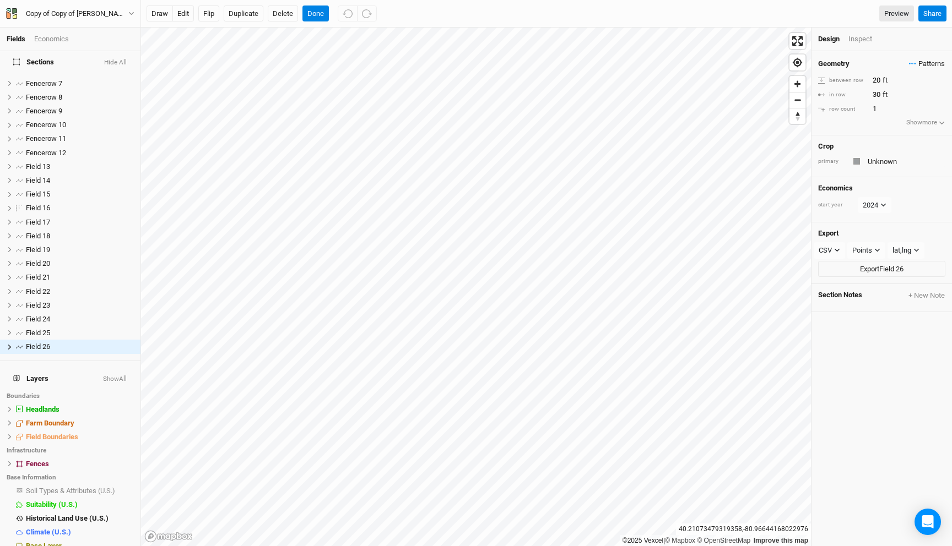
click at [915, 63] on icon "button" at bounding box center [915, 64] width 2 height 2
click at [897, 102] on button "silvo" at bounding box center [889, 101] width 57 height 17
click at [874, 91] on input "1" at bounding box center [917, 95] width 96 height 12
type input "2"
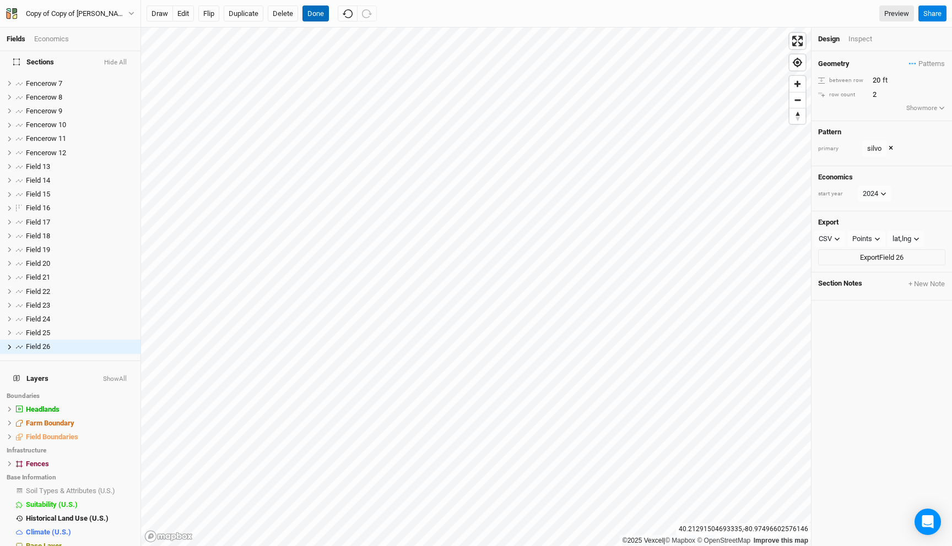
click at [315, 14] on button "Done" at bounding box center [315, 14] width 26 height 17
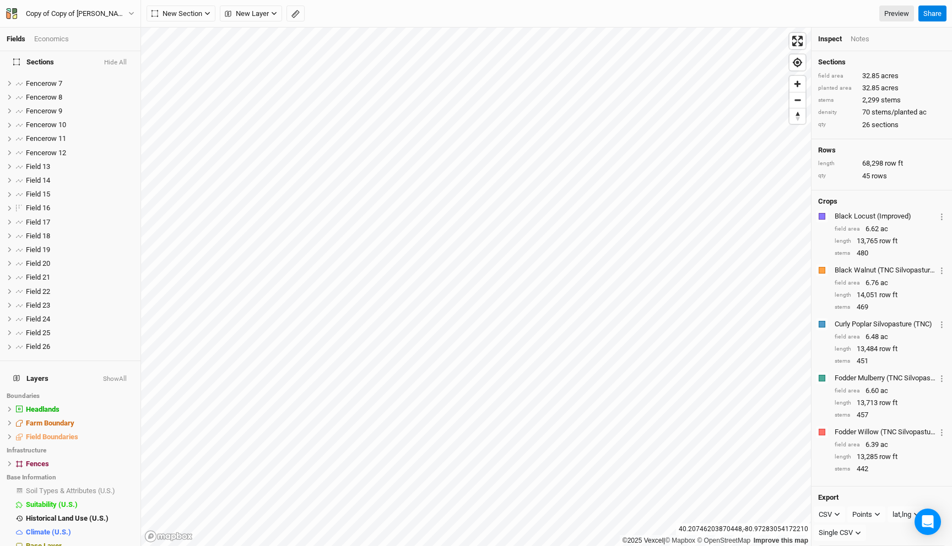
scroll to position [100, 0]
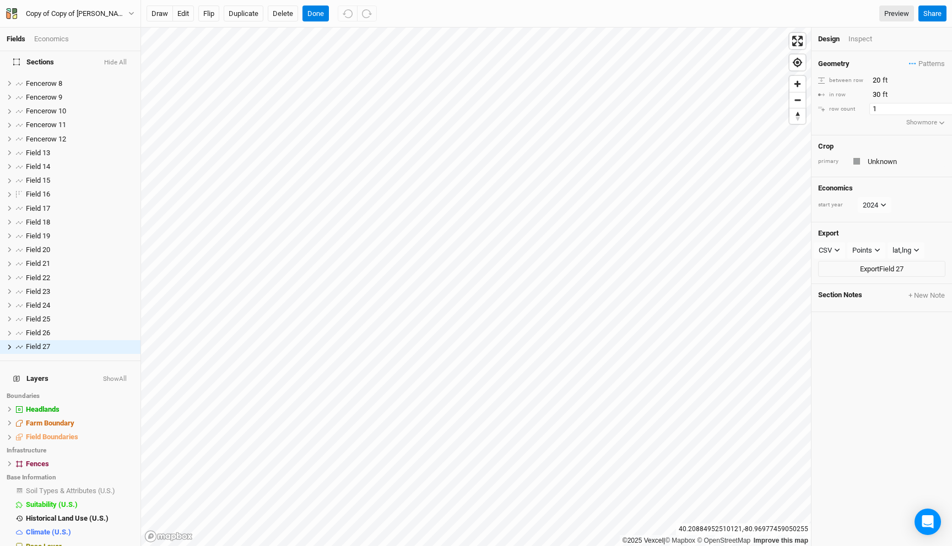
click at [881, 110] on input "1" at bounding box center [917, 109] width 96 height 12
type input "2"
click at [922, 67] on span "Patterns" at bounding box center [927, 63] width 36 height 11
click at [888, 100] on button "silvo" at bounding box center [889, 101] width 57 height 17
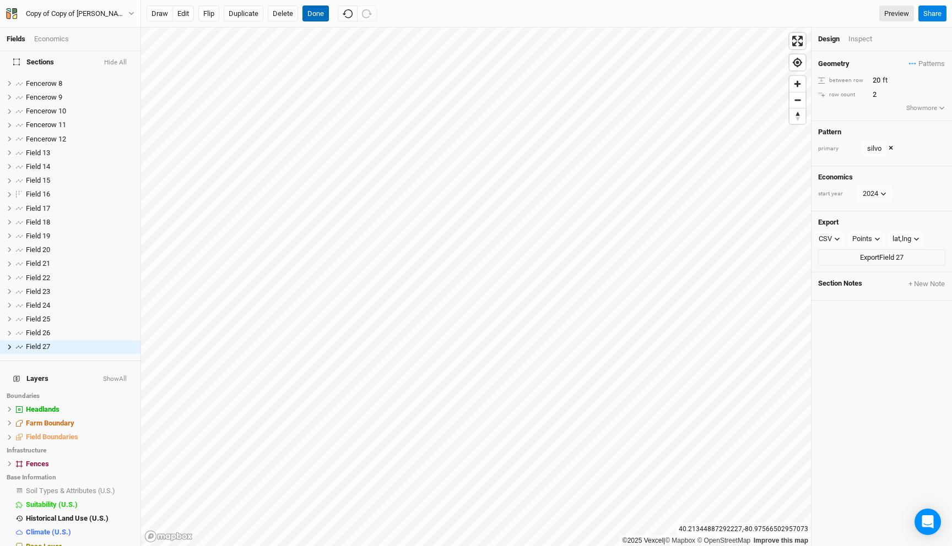
click at [316, 11] on button "Done" at bounding box center [315, 14] width 26 height 17
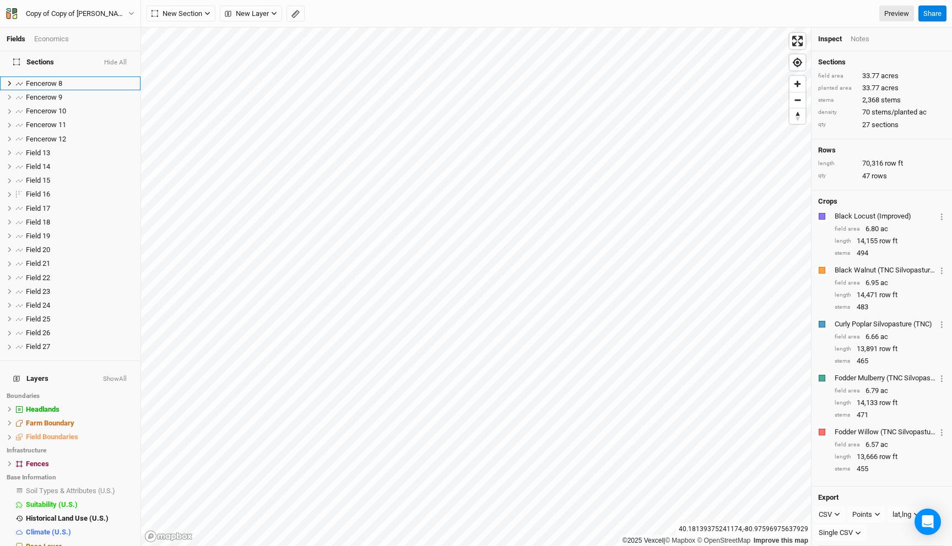
scroll to position [0, 0]
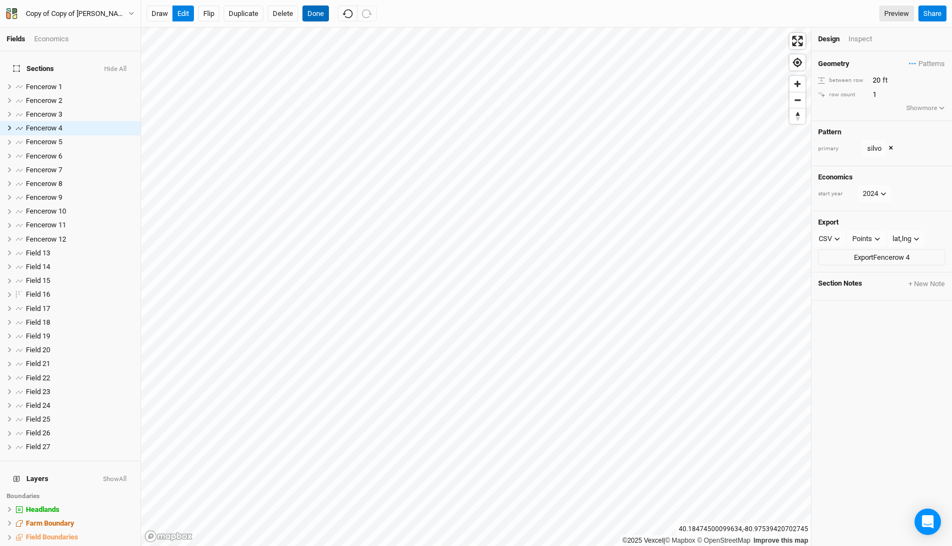
click at [321, 12] on button "Done" at bounding box center [315, 14] width 26 height 17
click at [317, 9] on button "Done" at bounding box center [315, 14] width 26 height 17
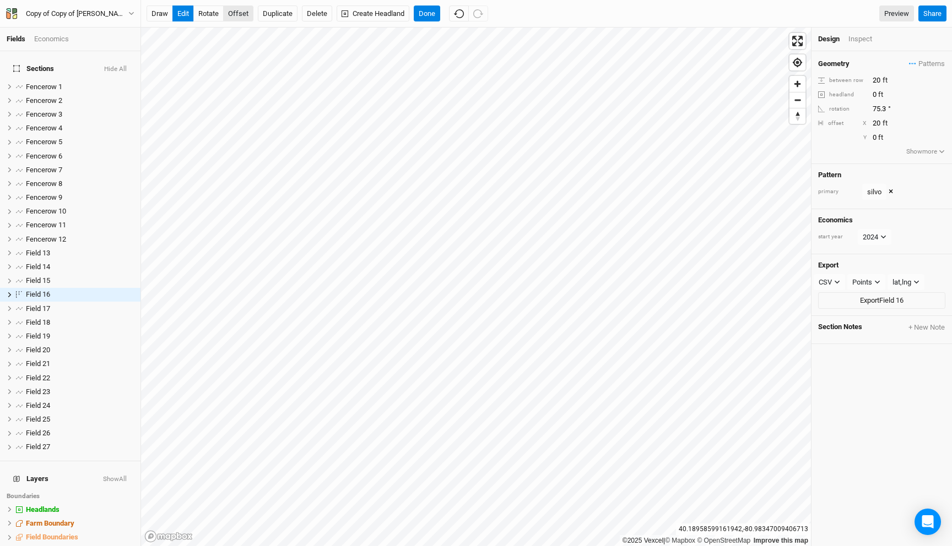
click at [238, 15] on button "offset" at bounding box center [238, 14] width 30 height 17
type input "-36"
type input "3"
click at [430, 13] on button "Done" at bounding box center [427, 14] width 26 height 17
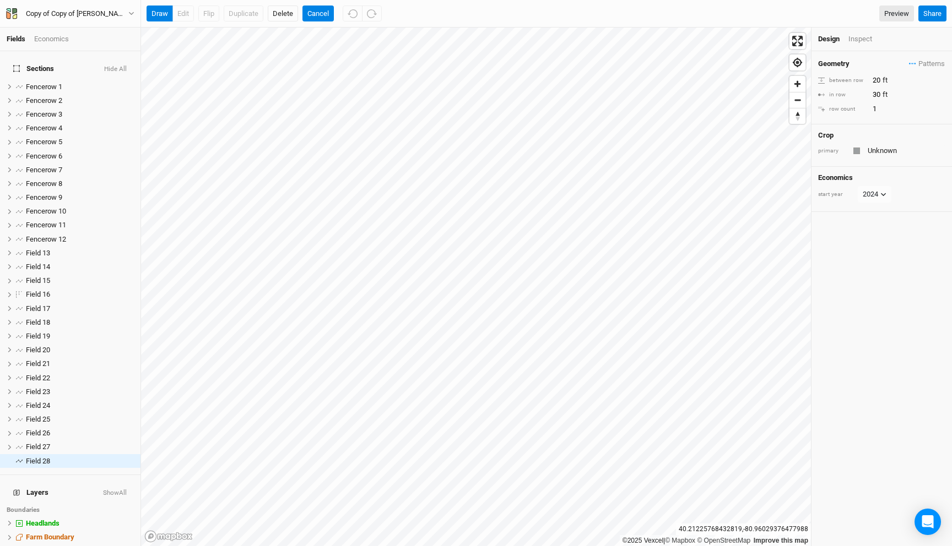
scroll to position [114, 0]
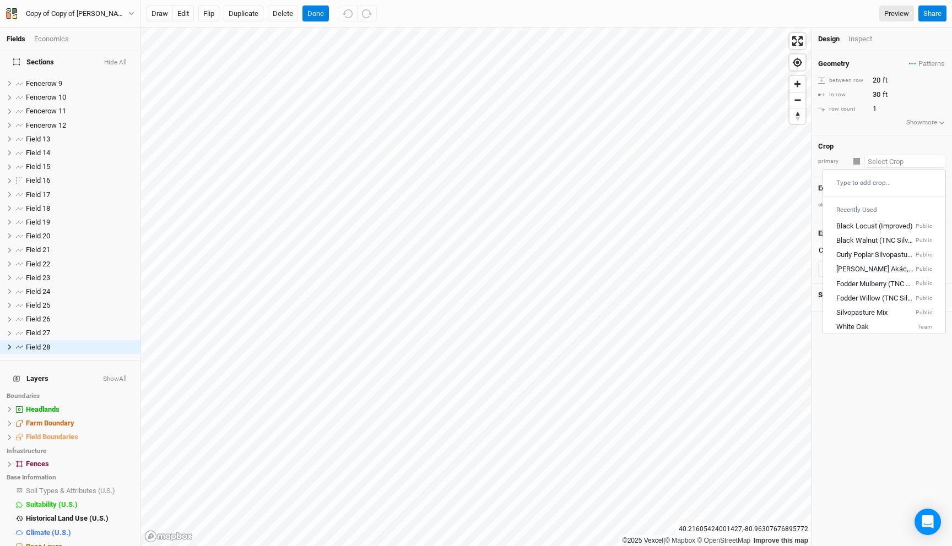
click at [880, 162] on input "text" at bounding box center [904, 161] width 81 height 13
type input "Unknown"
click at [922, 59] on span "Patterns" at bounding box center [927, 63] width 36 height 11
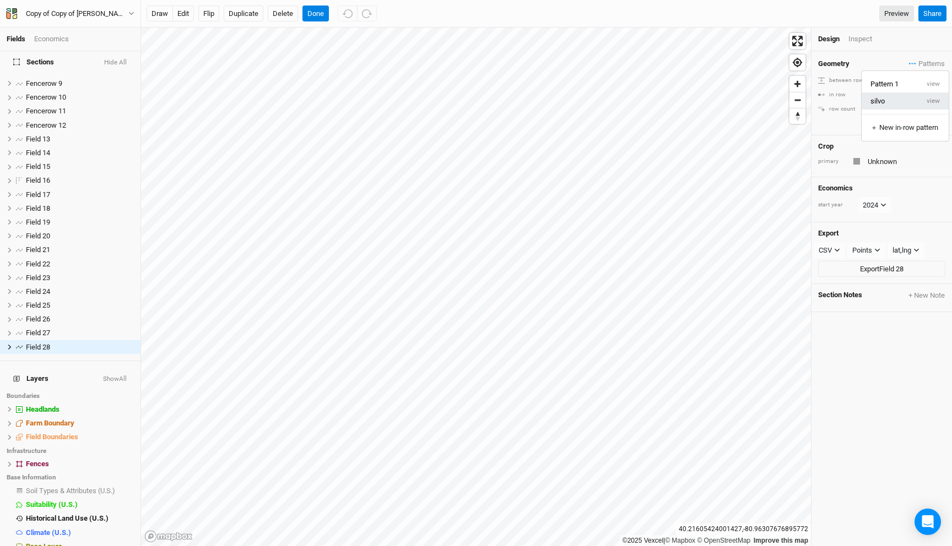
click at [895, 105] on button "silvo" at bounding box center [889, 101] width 57 height 17
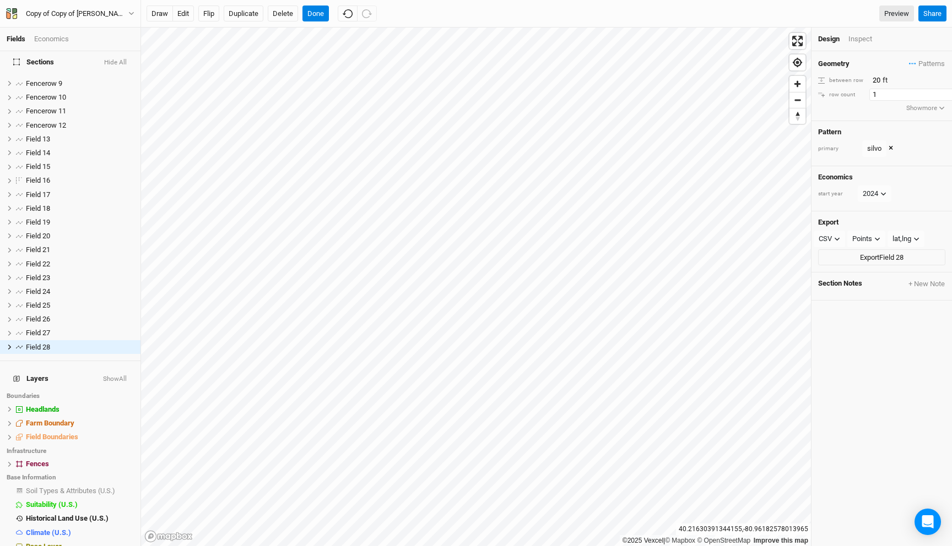
click at [881, 93] on input "1" at bounding box center [917, 95] width 96 height 12
type input "2"
click at [208, 8] on button "Flip" at bounding box center [208, 14] width 21 height 17
click at [875, 80] on input "20" at bounding box center [917, 80] width 96 height 12
click at [877, 77] on input "40" at bounding box center [917, 80] width 96 height 12
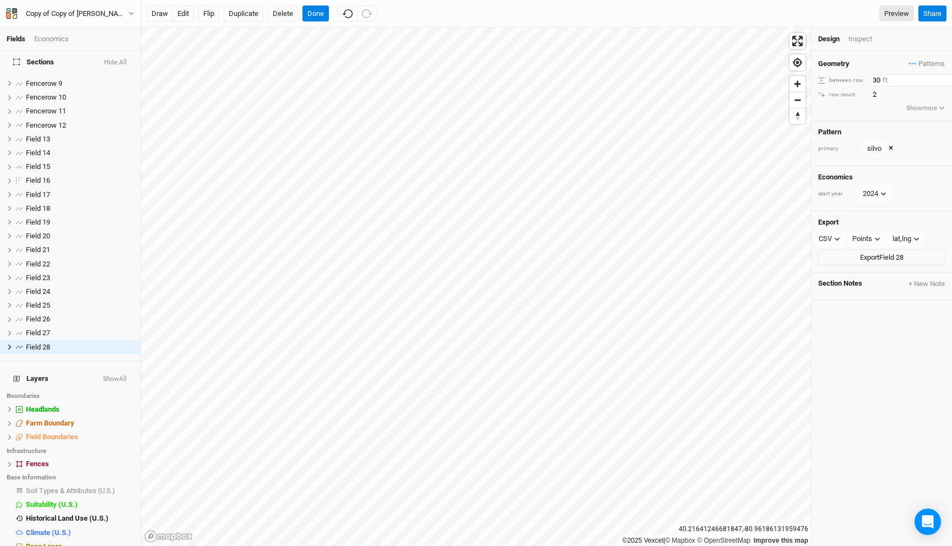
type input "30"
click at [320, 10] on button "Done" at bounding box center [315, 14] width 26 height 17
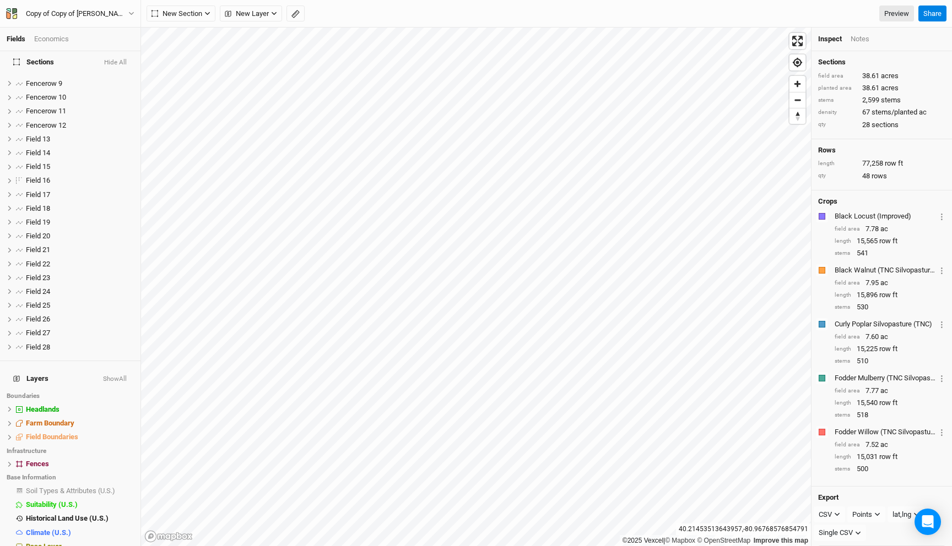
scroll to position [128, 0]
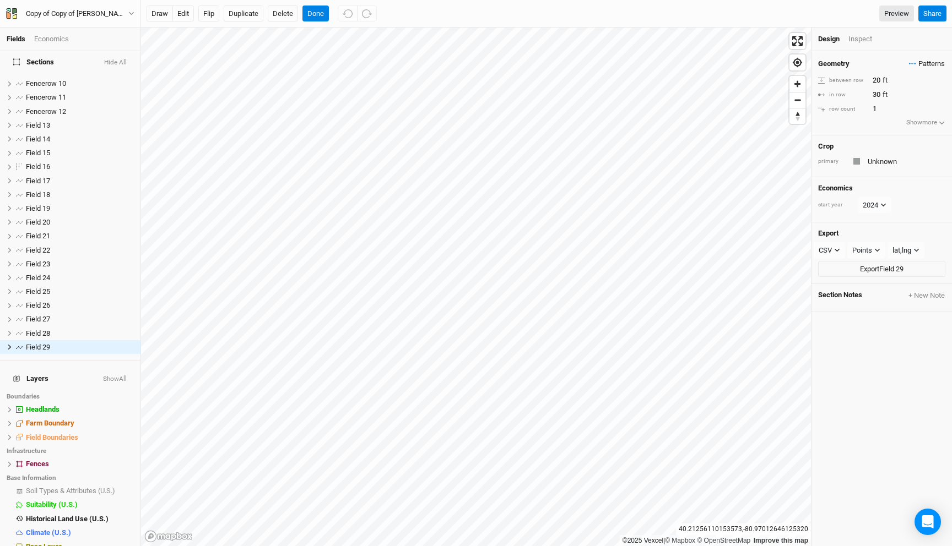
click at [912, 65] on span "Patterns" at bounding box center [927, 63] width 36 height 11
click at [893, 102] on button "silvo" at bounding box center [889, 101] width 57 height 17
click at [885, 92] on input "1" at bounding box center [917, 95] width 96 height 12
type input "2"
click at [210, 17] on button "Flip" at bounding box center [208, 14] width 21 height 17
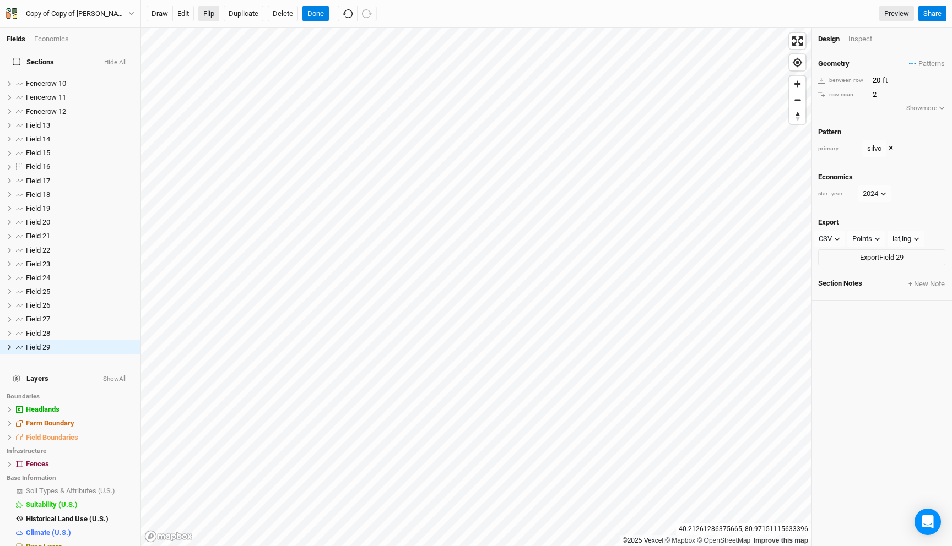
click at [205, 13] on button "Flip" at bounding box center [208, 14] width 21 height 17
click at [317, 16] on button "Done" at bounding box center [315, 14] width 26 height 17
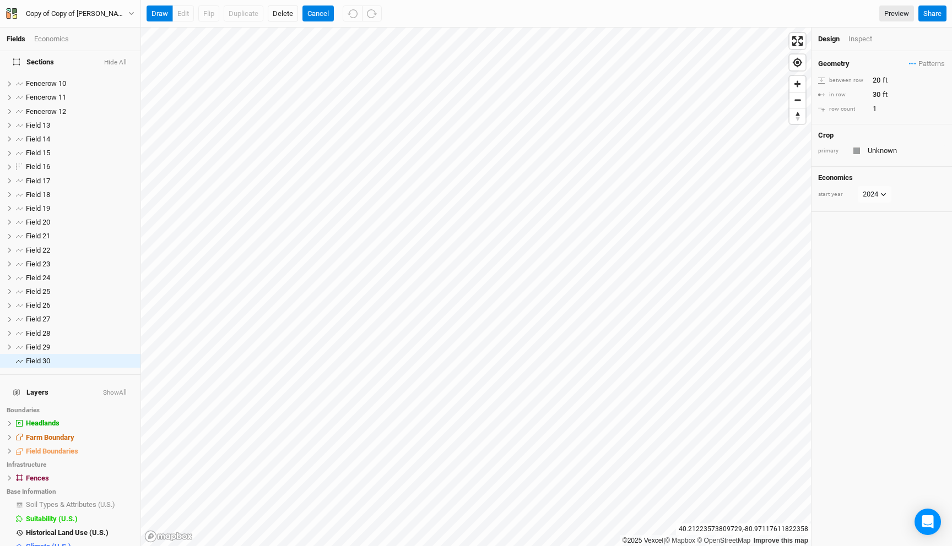
scroll to position [142, 0]
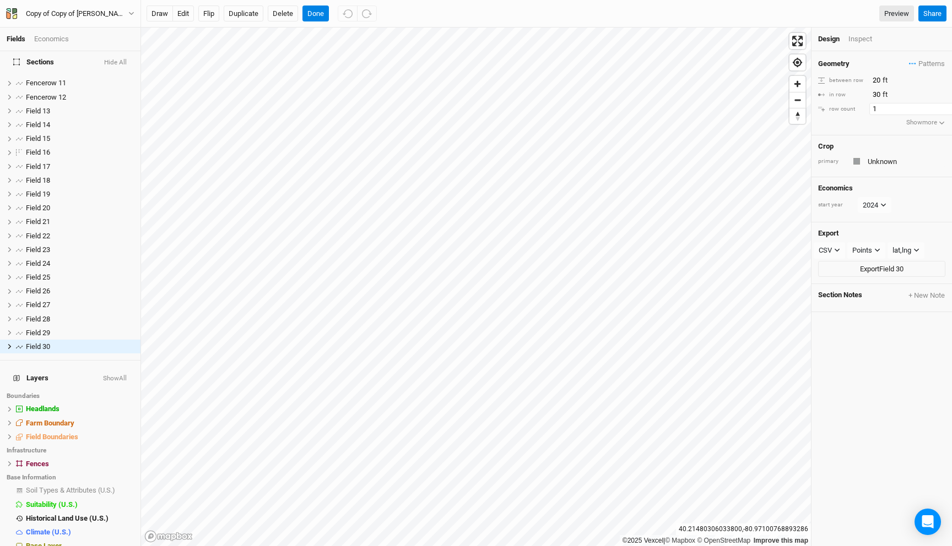
click at [882, 115] on div "Geometry Patterns Pattern 1 view silvo view ＋ New in-row pattern between row 20…" at bounding box center [881, 93] width 140 height 84
type input "2"
click at [922, 54] on div "Geometry Patterns Pattern 1 view silvo view ＋ New in-row pattern between row 20…" at bounding box center [881, 93] width 140 height 84
click at [920, 63] on span "Patterns" at bounding box center [927, 63] width 36 height 11
click at [878, 105] on button "silvo" at bounding box center [889, 101] width 57 height 17
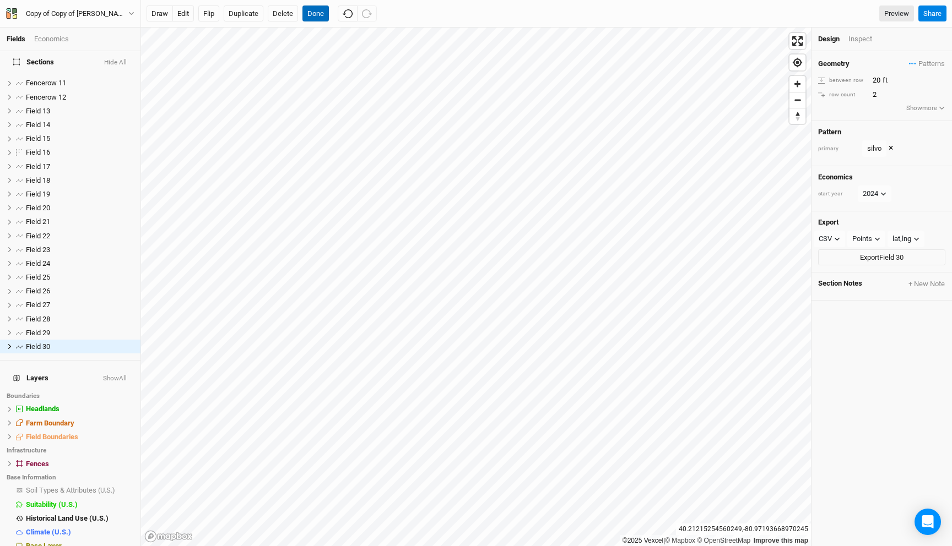
click at [321, 15] on button "Done" at bounding box center [315, 14] width 26 height 17
click at [205, 15] on button "Flip" at bounding box center [208, 14] width 21 height 17
click at [312, 17] on button "Done" at bounding box center [315, 14] width 26 height 17
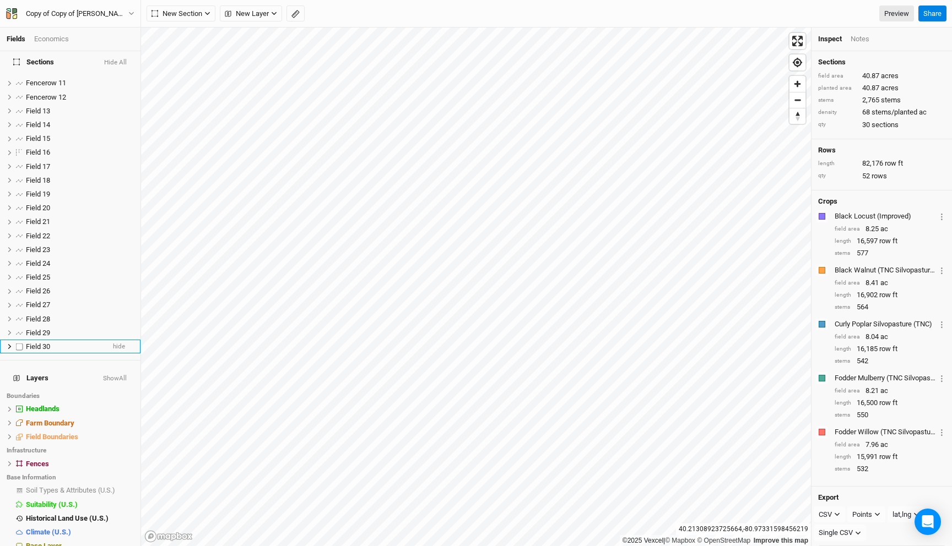
click at [42, 343] on span "Field 30" at bounding box center [38, 347] width 24 height 8
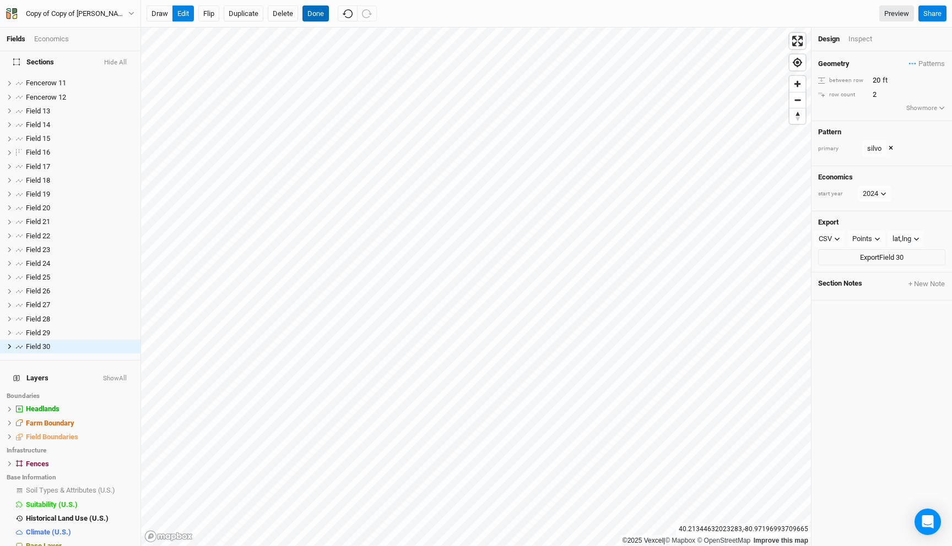
click at [317, 14] on button "Done" at bounding box center [315, 14] width 26 height 17
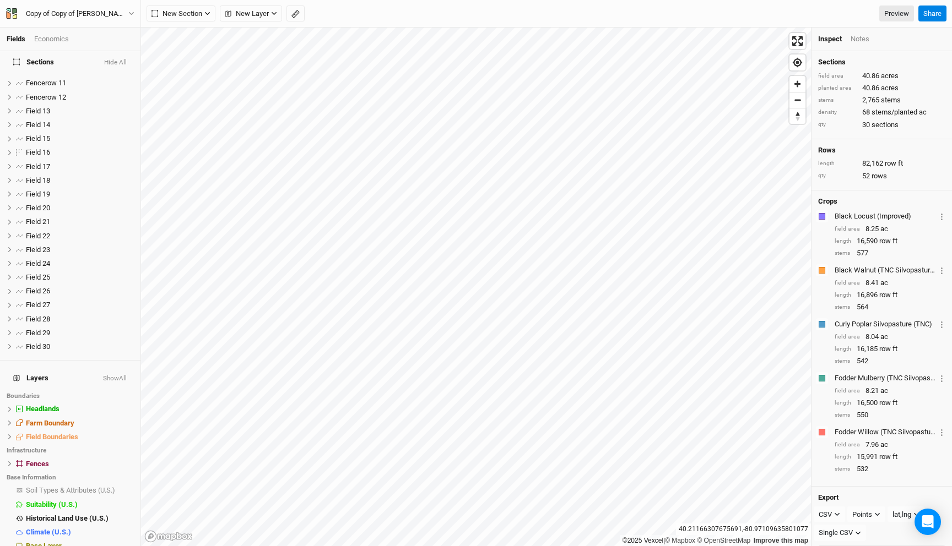
scroll to position [156, 0]
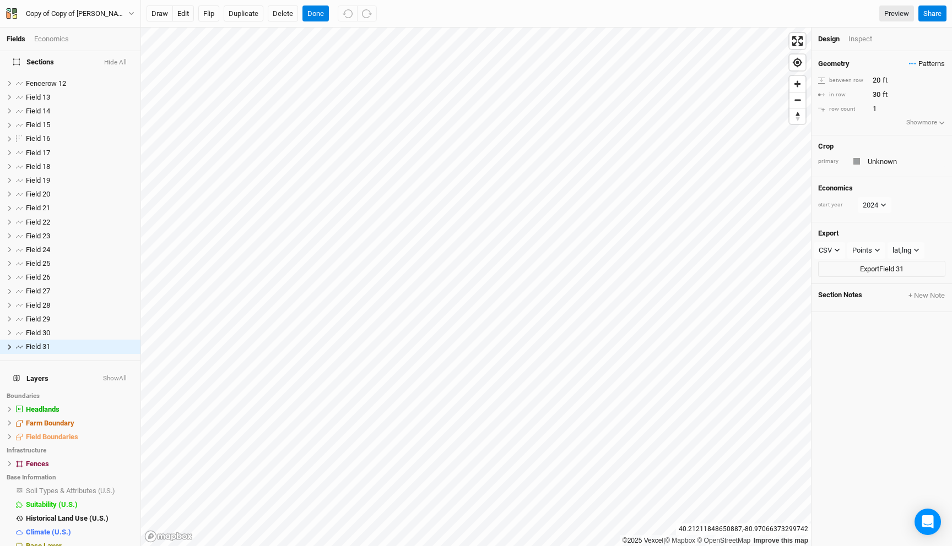
click at [915, 60] on span "Patterns" at bounding box center [927, 63] width 36 height 11
click at [880, 110] on button "silvo" at bounding box center [889, 101] width 57 height 17
click at [879, 95] on input "1" at bounding box center [917, 95] width 96 height 12
type input "2"
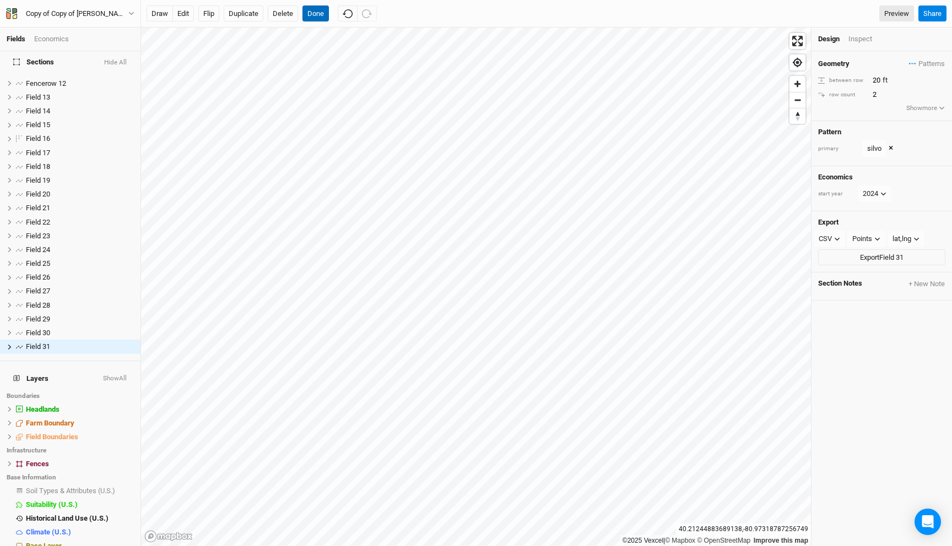
click at [318, 17] on button "Done" at bounding box center [315, 14] width 26 height 17
click at [929, 62] on span "Patterns" at bounding box center [927, 63] width 36 height 11
click at [937, 103] on button "view" at bounding box center [933, 101] width 30 height 17
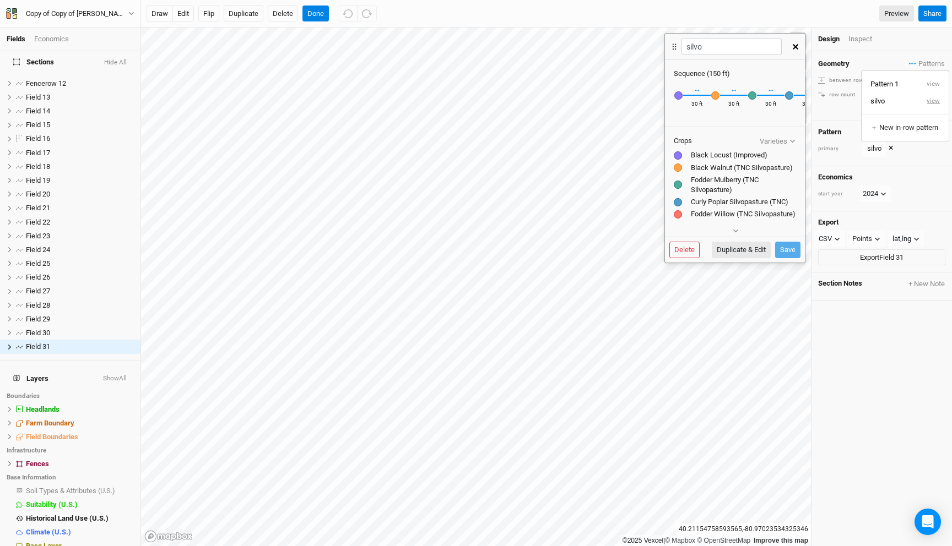
scroll to position [41, 0]
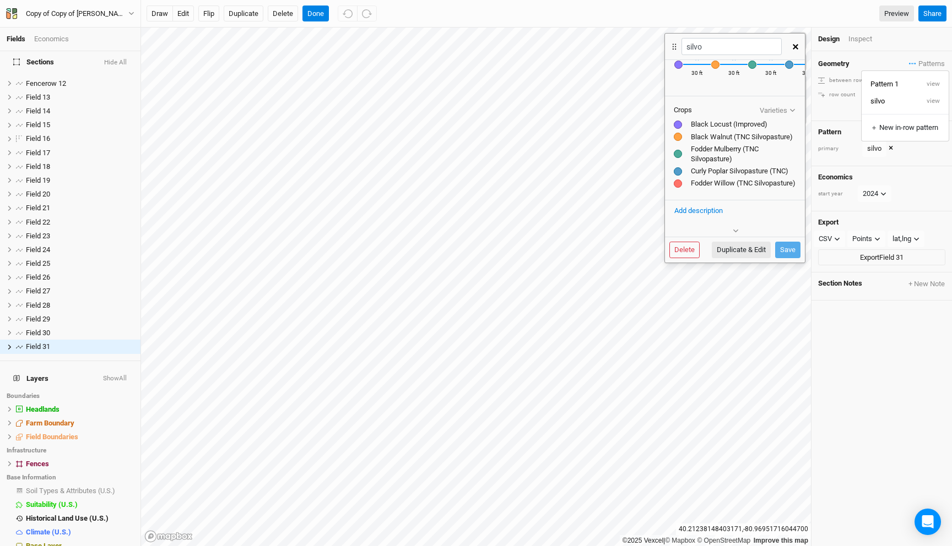
click at [794, 42] on button "button" at bounding box center [795, 47] width 19 height 20
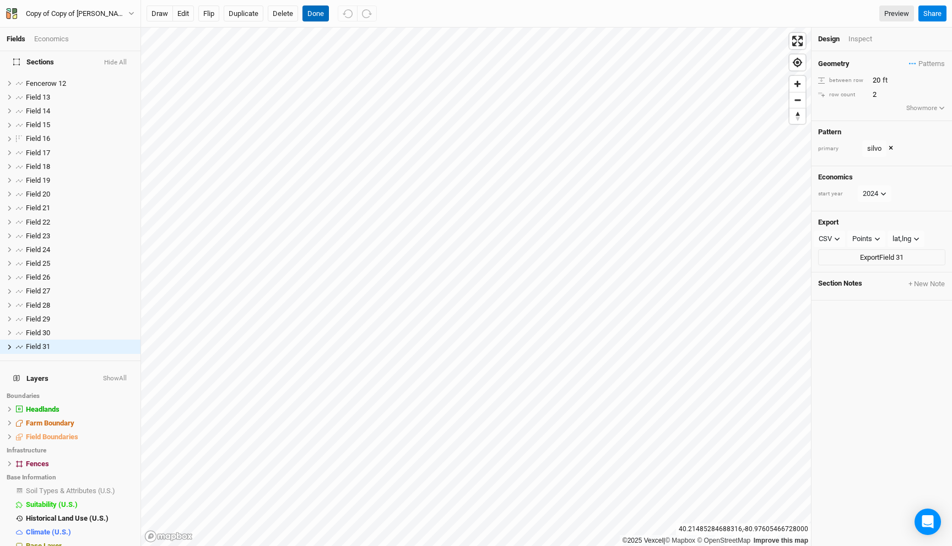
click at [314, 14] on button "Done" at bounding box center [315, 14] width 26 height 17
click at [21, 340] on label at bounding box center [20, 347] width 14 height 14
click at [21, 344] on input "checkbox" at bounding box center [19, 347] width 7 height 7
checkbox input "true"
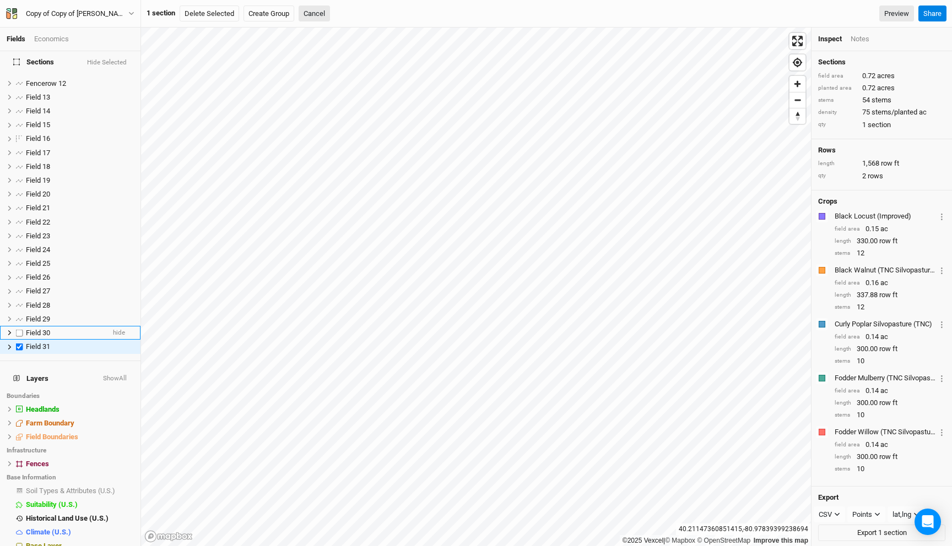
click at [21, 326] on label at bounding box center [20, 333] width 14 height 14
click at [21, 329] on input "checkbox" at bounding box center [19, 332] width 7 height 7
checkbox input "true"
click at [19, 340] on label at bounding box center [20, 347] width 14 height 14
click at [19, 344] on input "checkbox" at bounding box center [19, 347] width 7 height 7
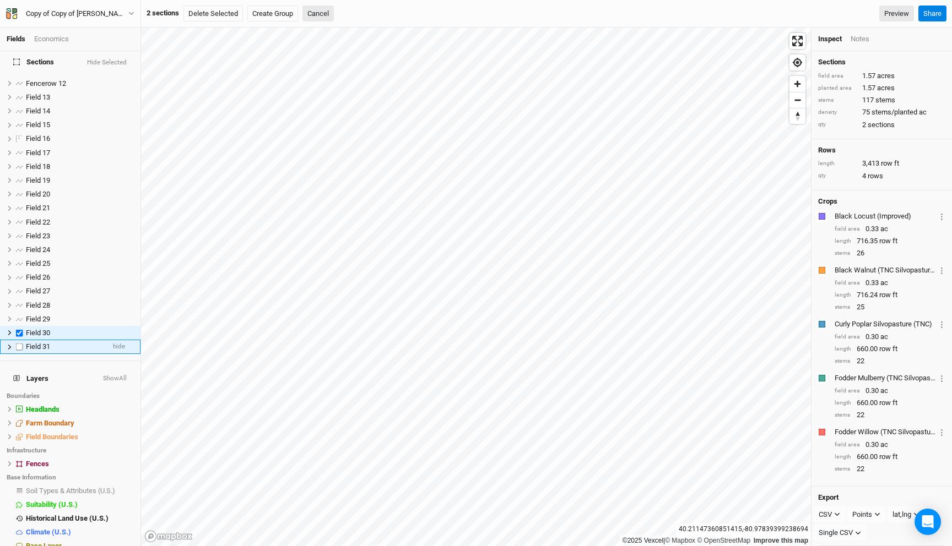
checkbox input "false"
click at [20, 328] on label at bounding box center [20, 333] width 14 height 14
click at [20, 329] on input "checkbox" at bounding box center [19, 332] width 7 height 7
checkbox input "false"
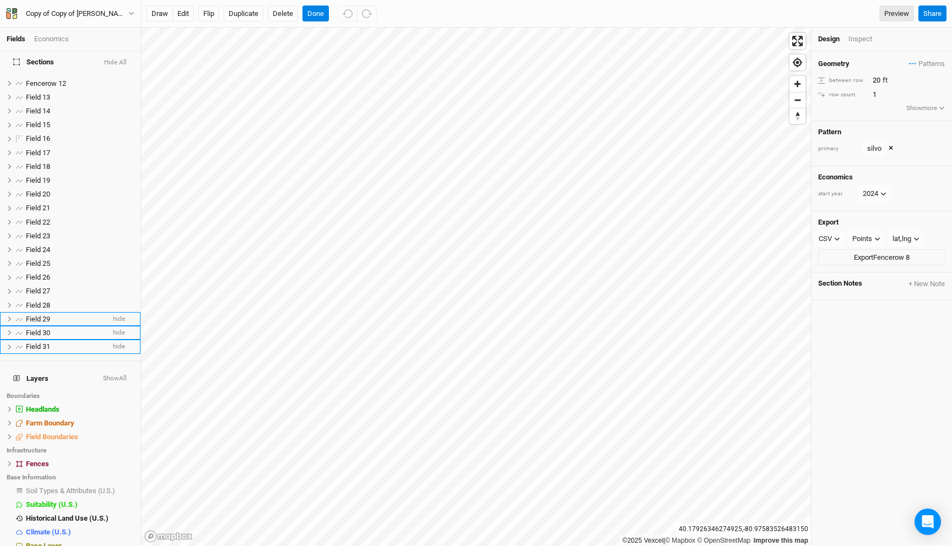
scroll to position [0, 0]
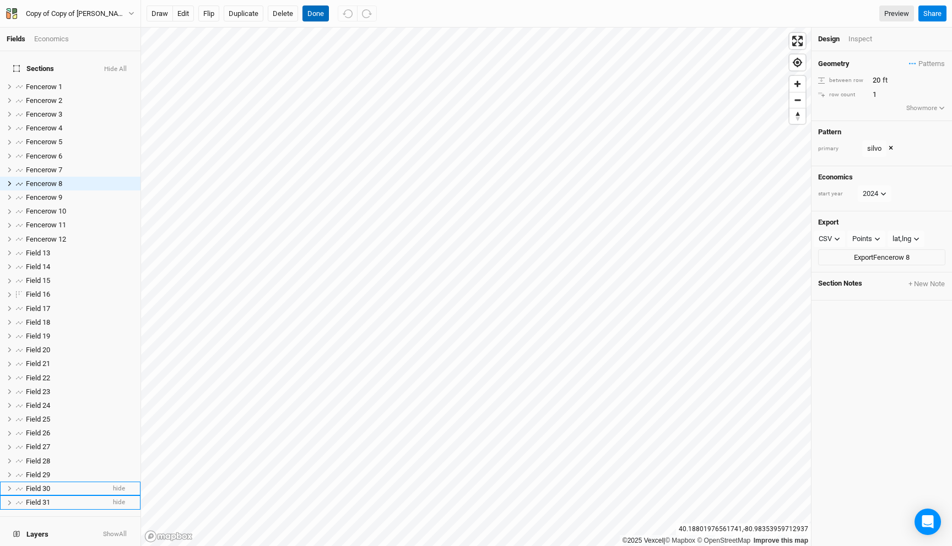
click at [319, 8] on button "Done" at bounding box center [315, 14] width 26 height 17
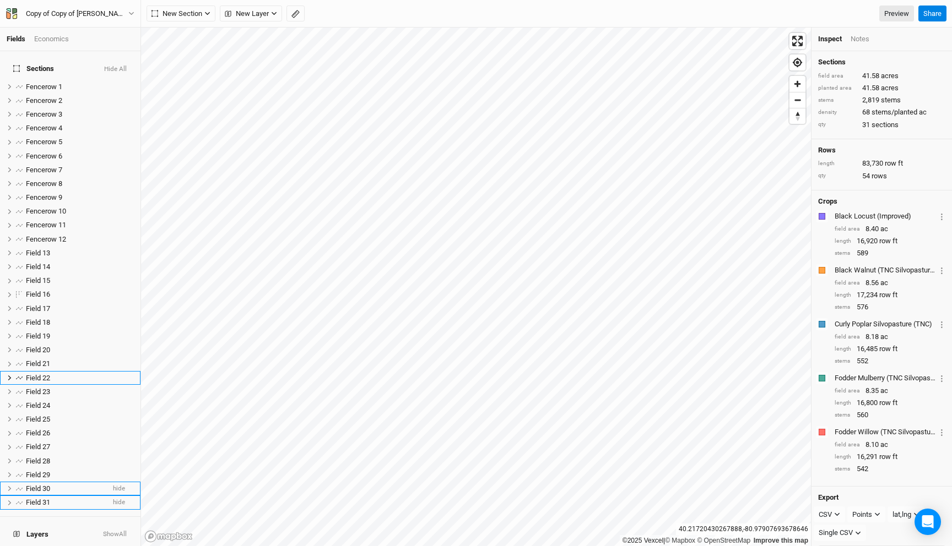
scroll to position [72, 0]
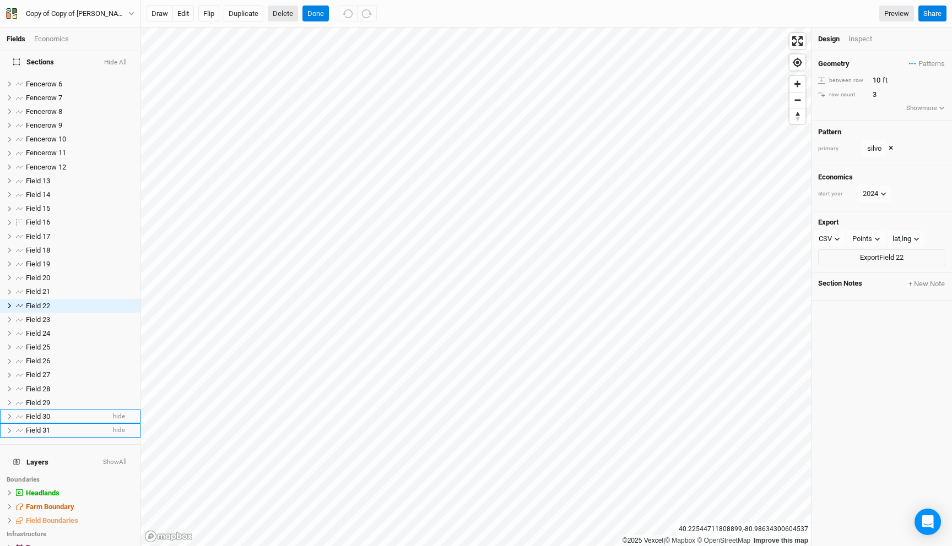
click at [286, 19] on button "Delete" at bounding box center [283, 14] width 30 height 17
click at [334, 10] on button "Confirm" at bounding box center [328, 14] width 34 height 17
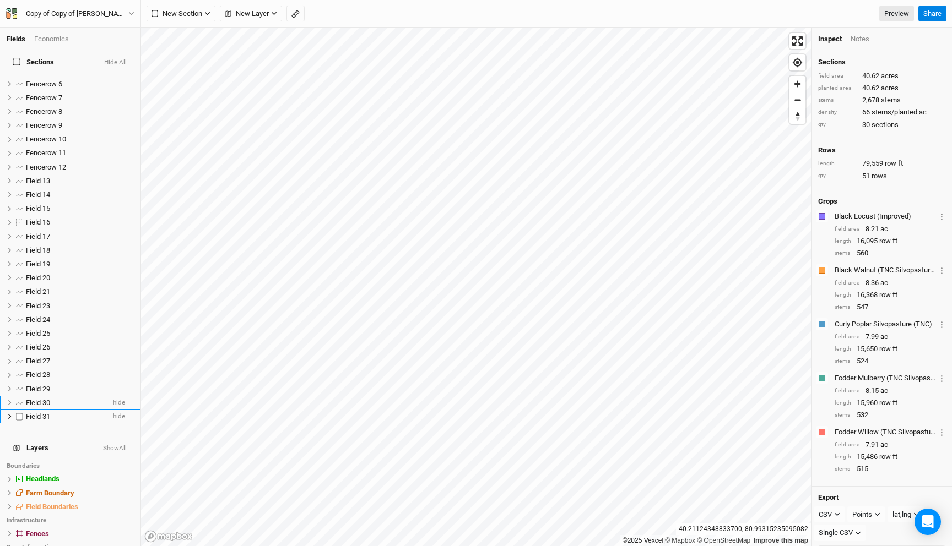
click at [49, 413] on span "Field 31" at bounding box center [38, 417] width 24 height 8
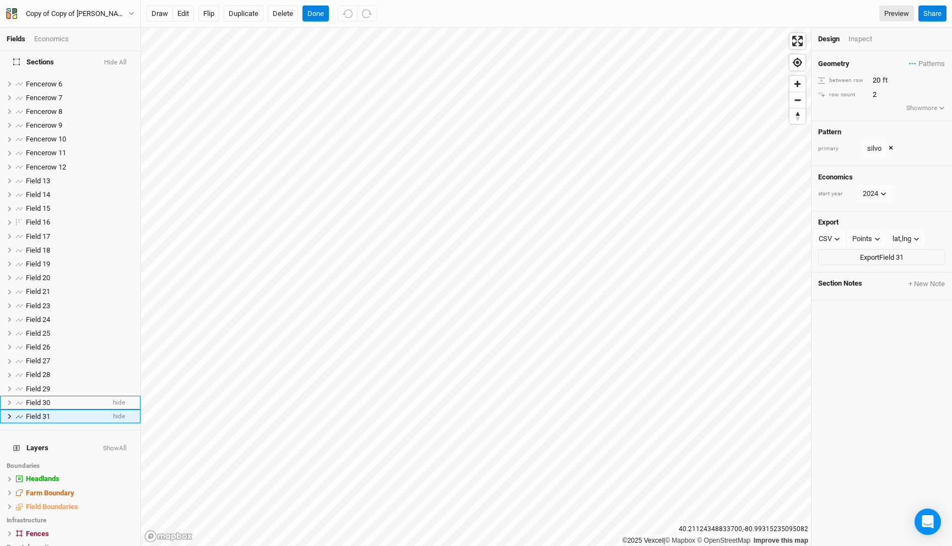
scroll to position [142, 0]
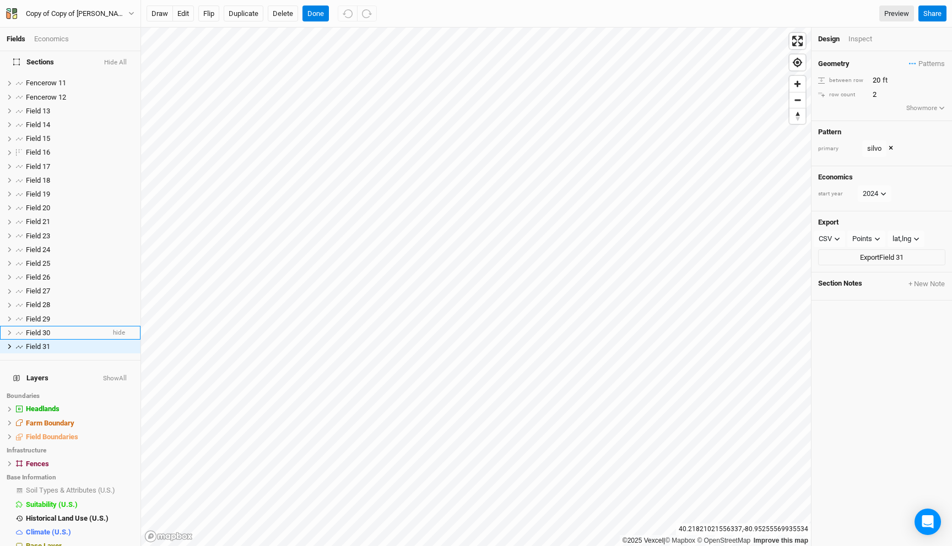
click at [889, 147] on button "×" at bounding box center [890, 149] width 4 height 12
click at [869, 169] on div "Crop primary" at bounding box center [881, 156] width 140 height 42
click at [878, 160] on input "text" at bounding box center [904, 161] width 81 height 13
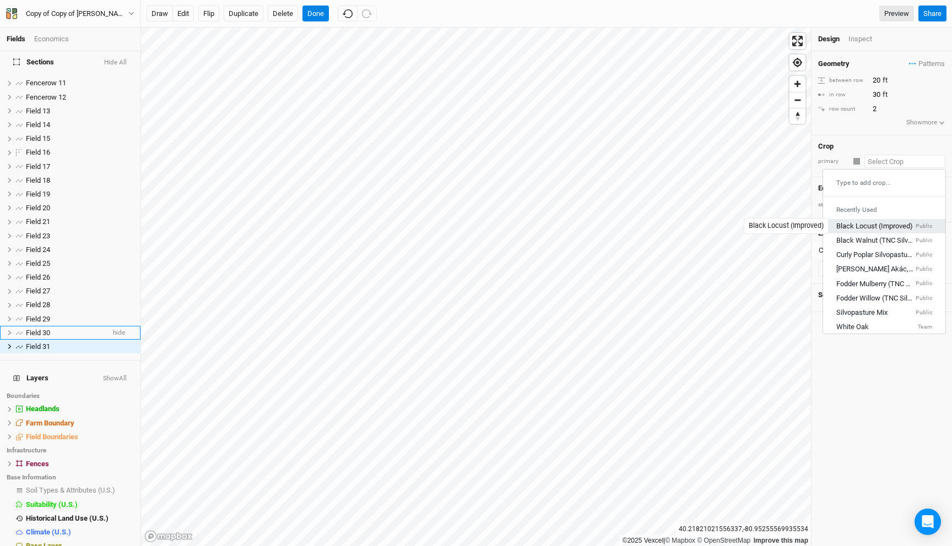
click at [872, 226] on div "Black Locust (Improved)" at bounding box center [874, 226] width 77 height 10
type input "12"
type input "Black Locust (Improved)"
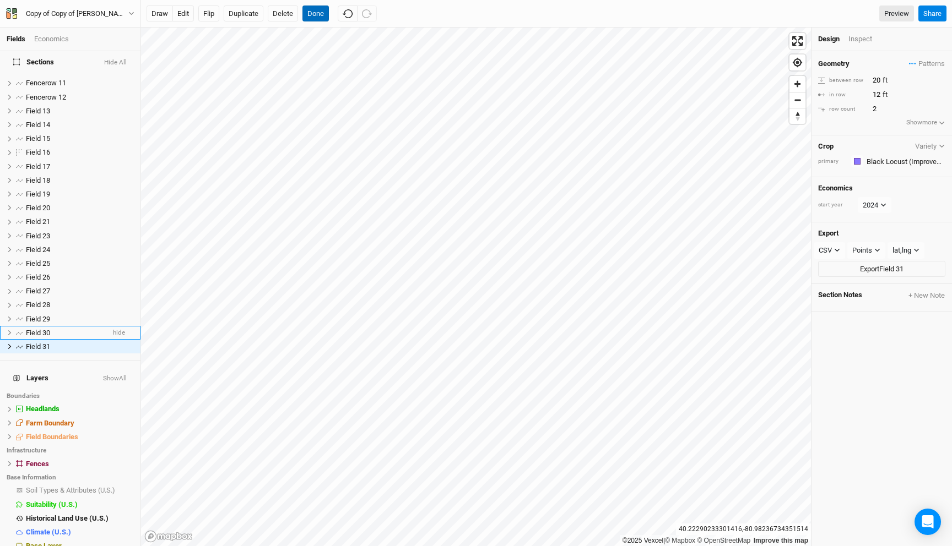
click at [310, 13] on button "Done" at bounding box center [315, 14] width 26 height 17
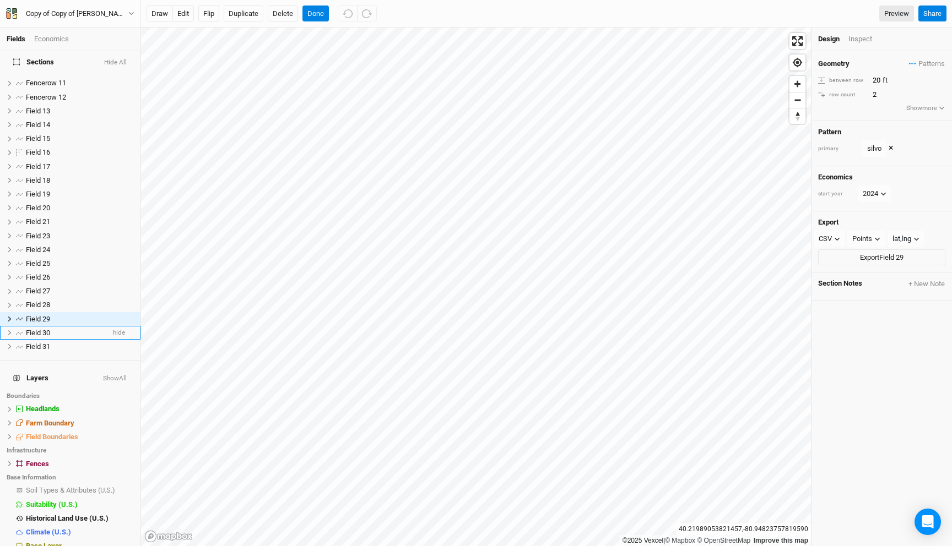
click at [889, 149] on button "×" at bounding box center [890, 149] width 4 height 12
click at [877, 162] on input "text" at bounding box center [904, 161] width 81 height 13
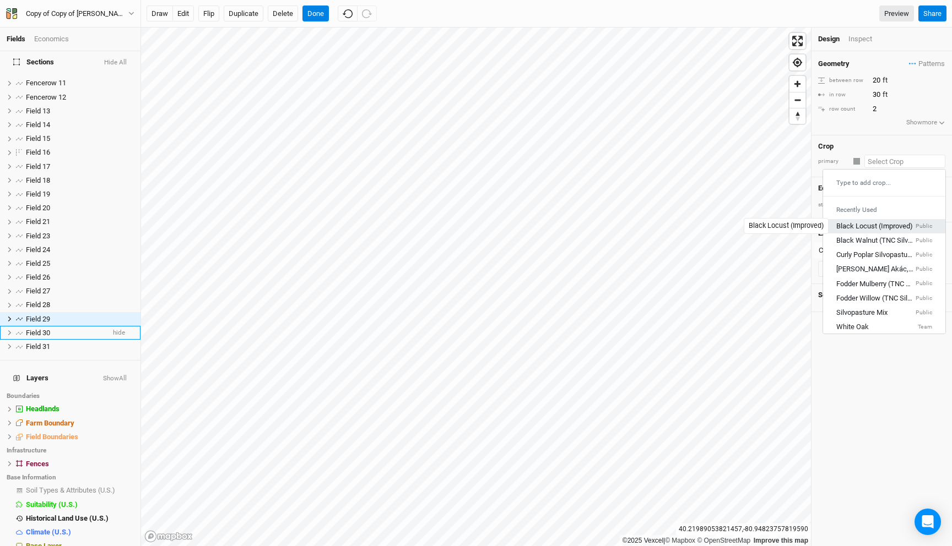
click at [884, 227] on div "Black Locust (Improved)" at bounding box center [874, 226] width 77 height 10
type input "12"
type input "Black Locust (Improved)"
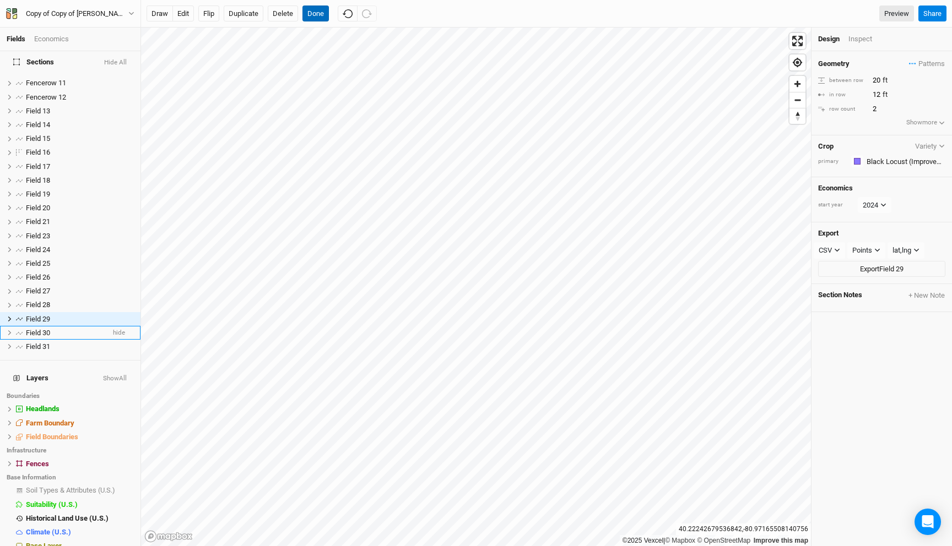
click at [315, 17] on button "Done" at bounding box center [315, 14] width 26 height 17
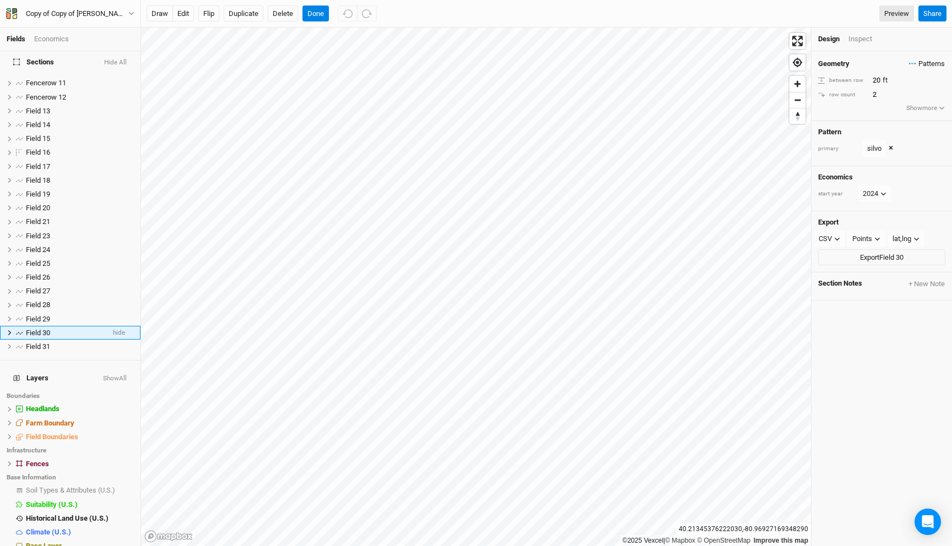
click at [920, 63] on span "Patterns" at bounding box center [927, 63] width 36 height 11
click at [894, 147] on div "primary silvo Pattern 1 view silvo view ＋ New in-row pattern ×" at bounding box center [881, 148] width 127 height 17
click at [889, 147] on button "×" at bounding box center [890, 149] width 4 height 12
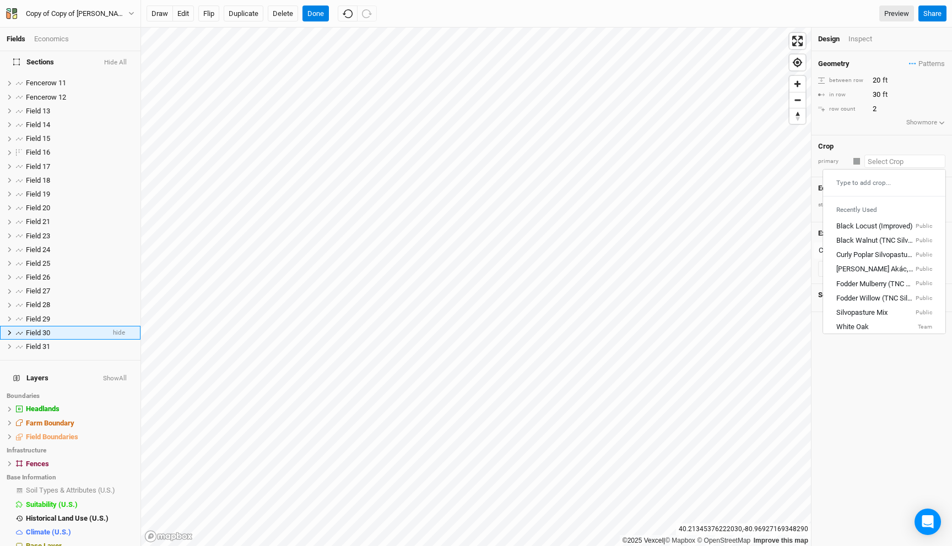
click at [876, 159] on input "text" at bounding box center [904, 161] width 81 height 13
click at [875, 225] on div "Black Locust (Improved)" at bounding box center [874, 226] width 77 height 10
type input "12"
type input "Black Locust (Improved)"
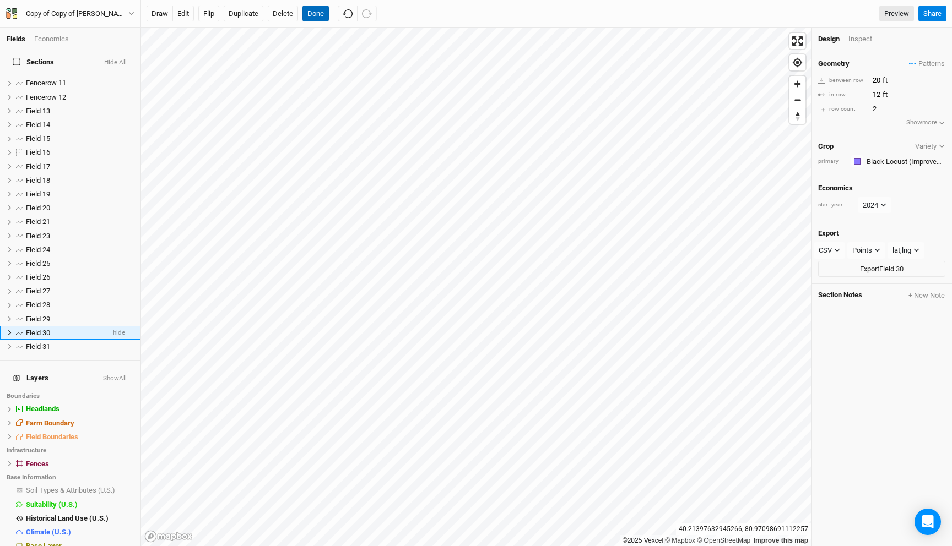
click at [320, 10] on button "Done" at bounding box center [315, 14] width 26 height 17
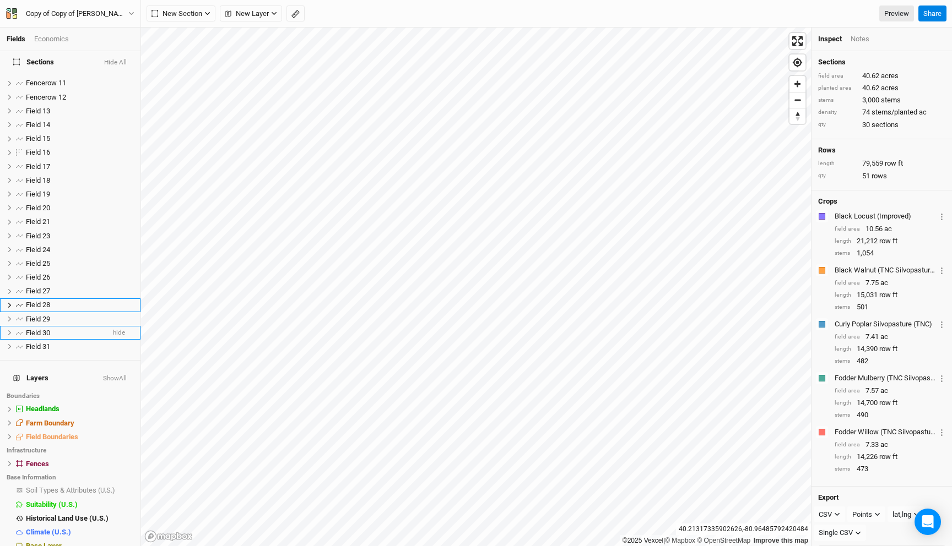
scroll to position [142, 0]
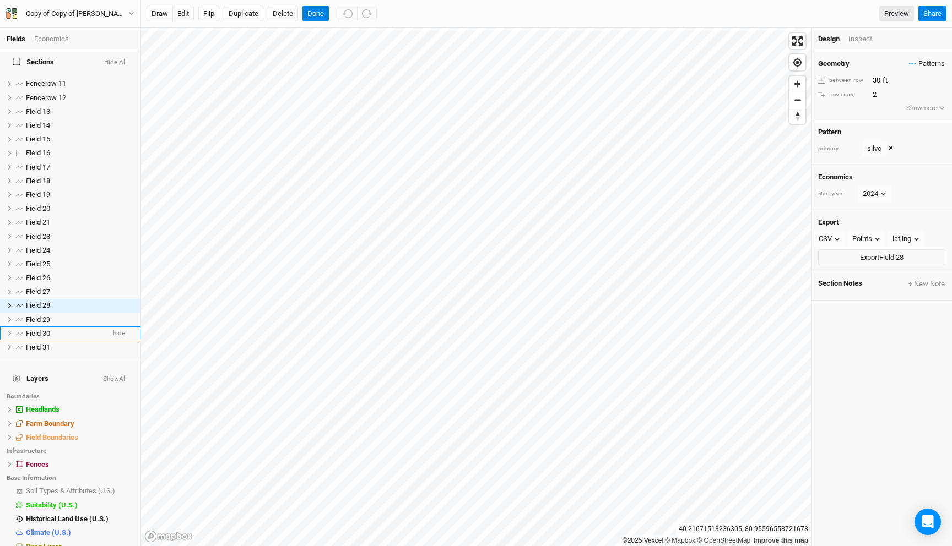
click at [914, 63] on icon "button" at bounding box center [915, 64] width 2 height 2
click at [889, 149] on button "×" at bounding box center [890, 149] width 4 height 12
click at [871, 163] on input "text" at bounding box center [904, 161] width 81 height 13
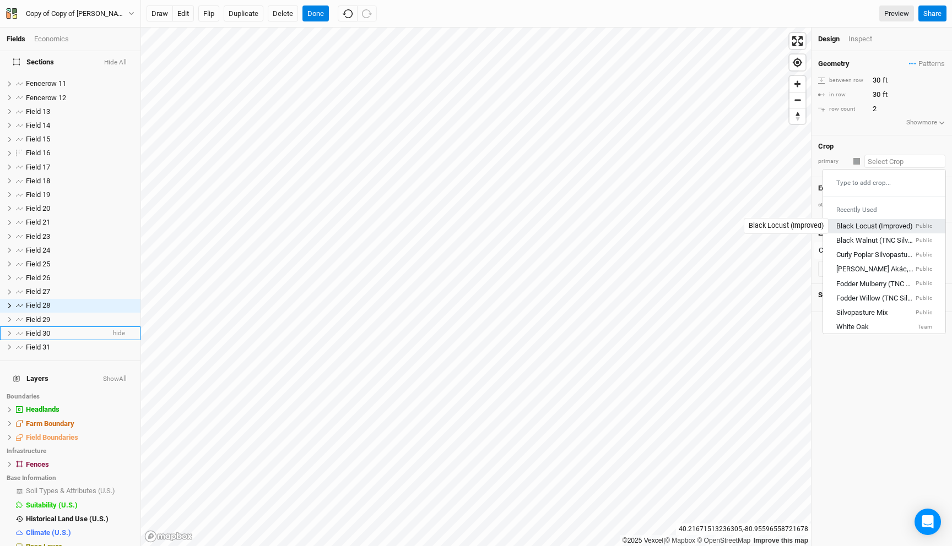
click at [880, 227] on div "Black Locust (Improved)" at bounding box center [874, 226] width 77 height 10
type input "20"
type input "12"
type input "Black Locust (Improved)"
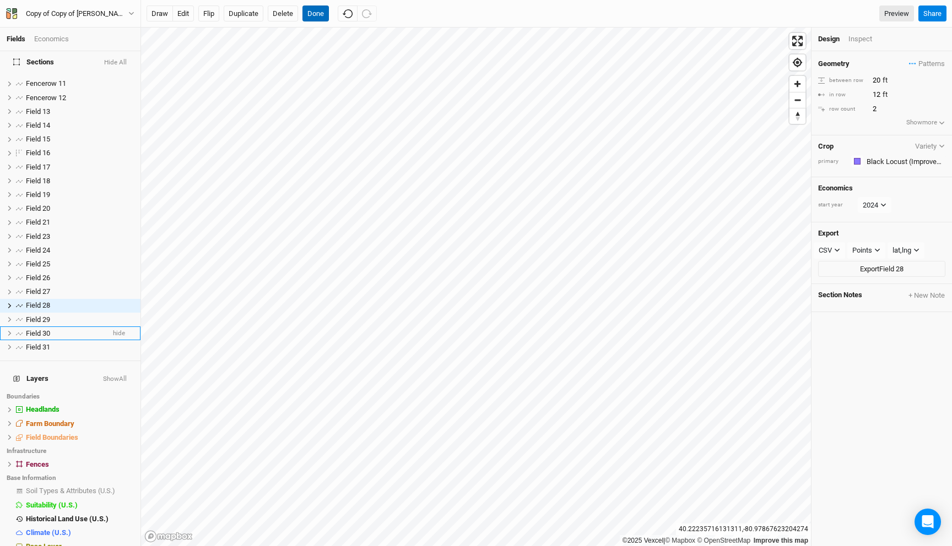
click at [319, 12] on button "Done" at bounding box center [315, 14] width 26 height 17
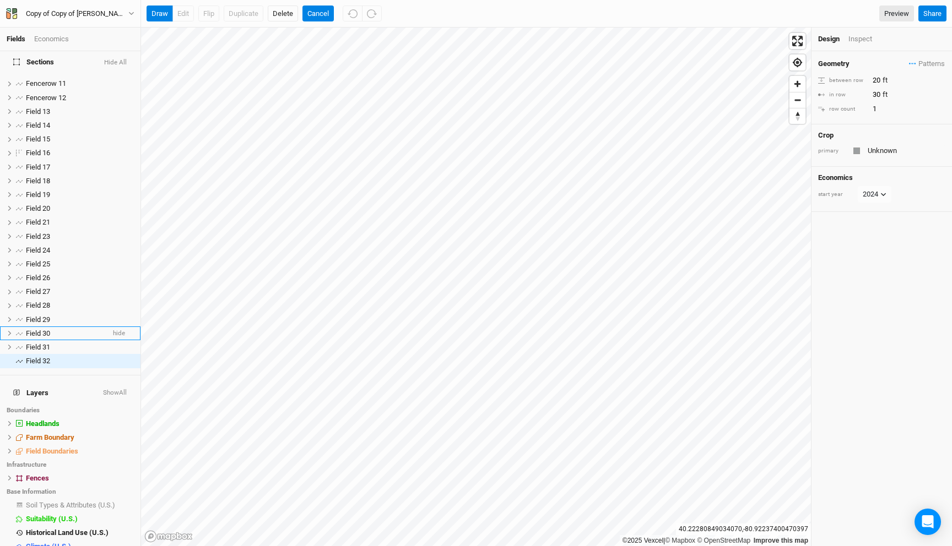
scroll to position [156, 0]
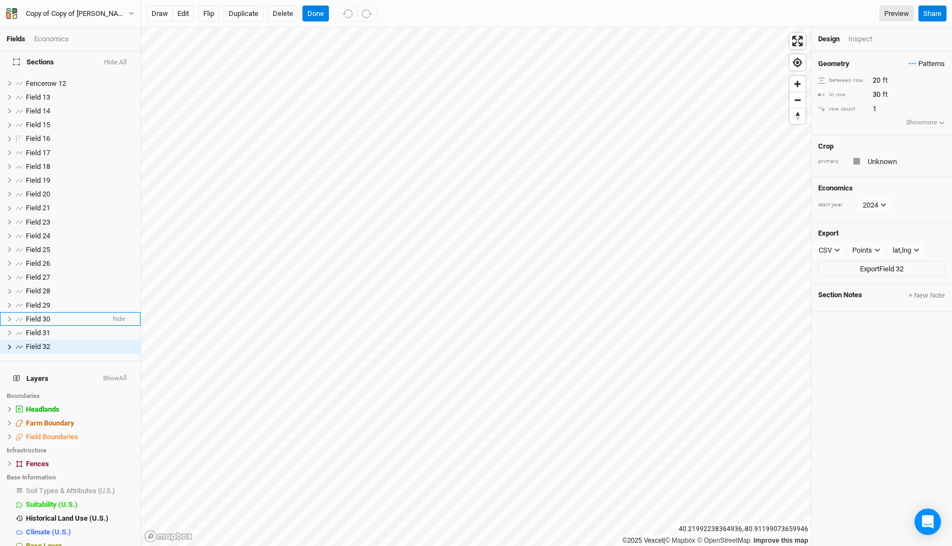
click at [918, 62] on span "Patterns" at bounding box center [927, 63] width 36 height 11
click at [931, 104] on button "view" at bounding box center [933, 101] width 30 height 17
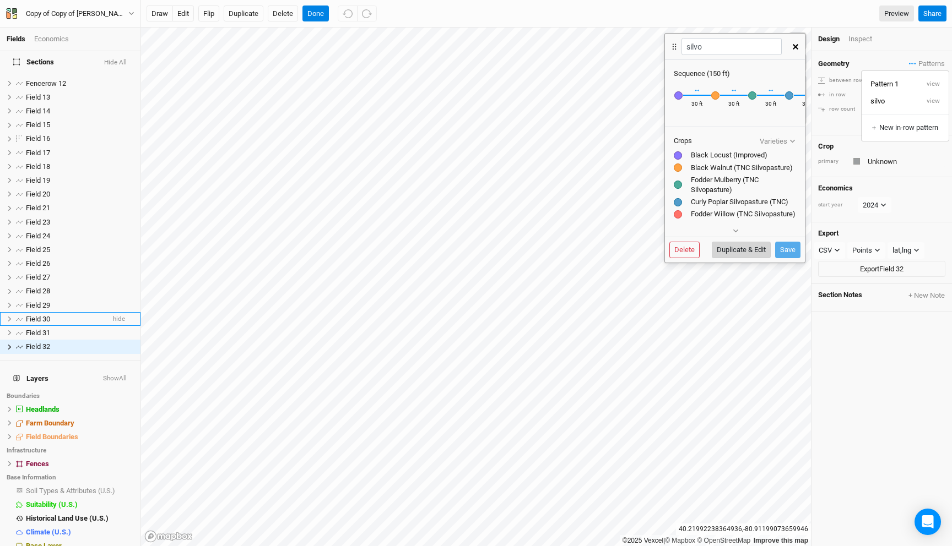
click at [757, 249] on button "Duplicate & Edit" at bounding box center [741, 250] width 59 height 17
type input "silvo 3"
click at [692, 102] on input "30" at bounding box center [697, 105] width 28 height 11
type input "3"
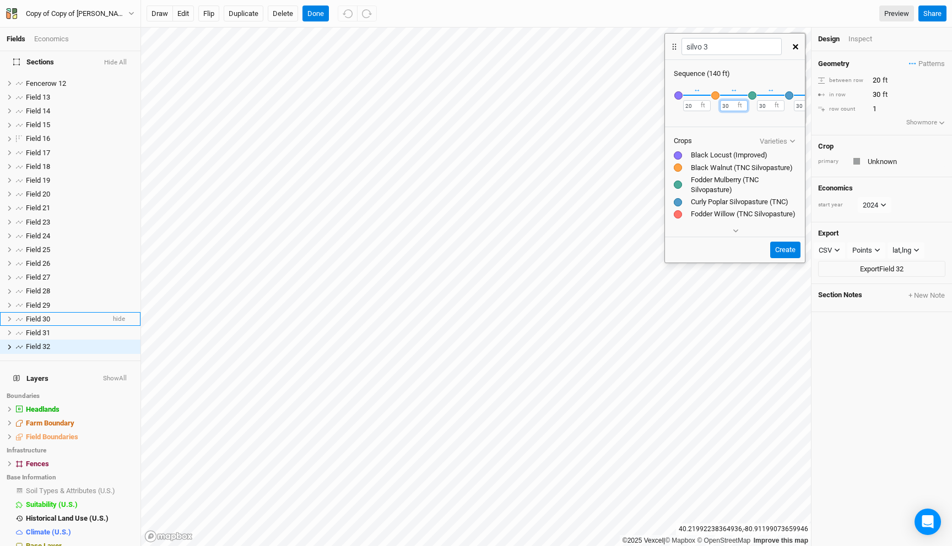
click at [723, 106] on input "30" at bounding box center [734, 105] width 28 height 11
click at [687, 106] on input "20" at bounding box center [697, 105] width 28 height 11
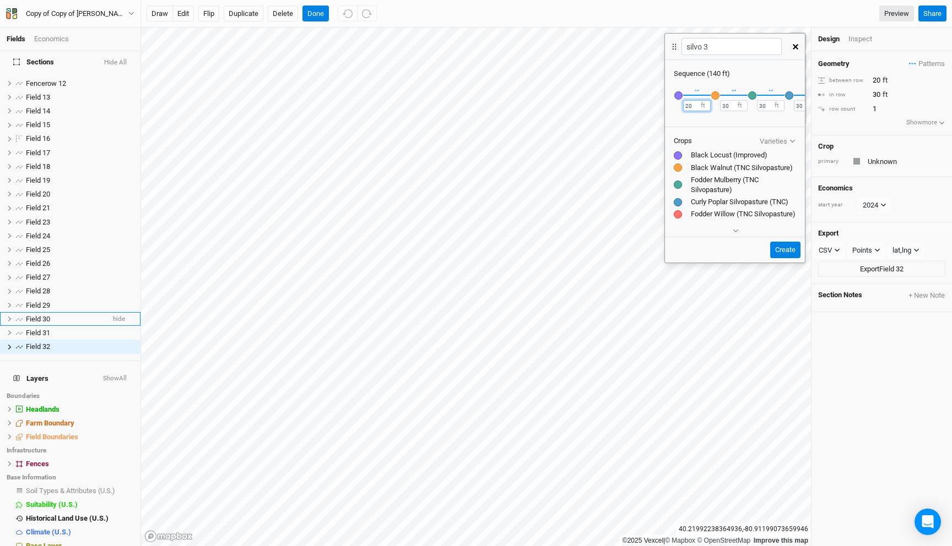
click at [687, 106] on input "20" at bounding box center [697, 105] width 28 height 11
type input "15"
click at [718, 107] on div "× Remove Black Locust (Improved) Recently Used Black Locust (Improved) Public ↔…" at bounding box center [735, 102] width 140 height 46
click at [720, 107] on input "30" at bounding box center [734, 105] width 28 height 11
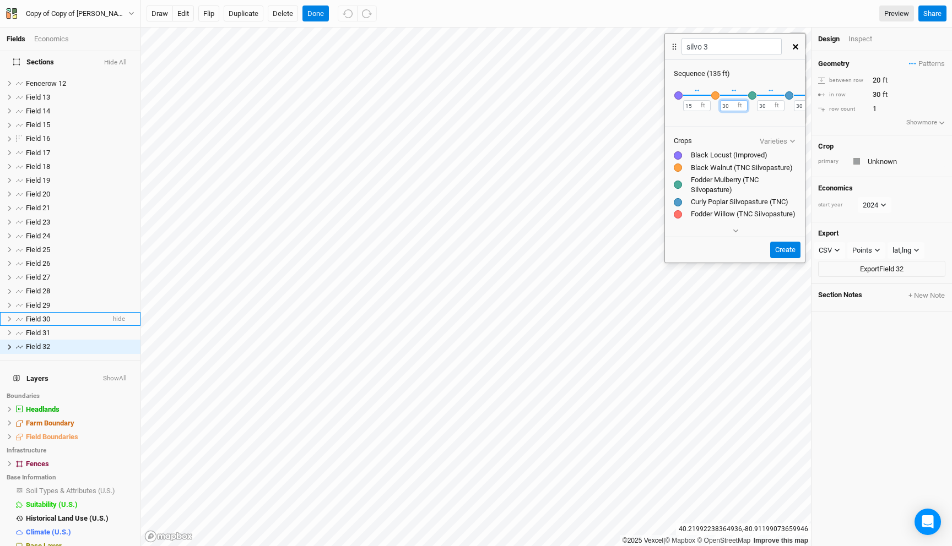
click at [720, 107] on input "30" at bounding box center [734, 105] width 28 height 11
type input "15"
click at [763, 108] on input "30" at bounding box center [771, 105] width 28 height 11
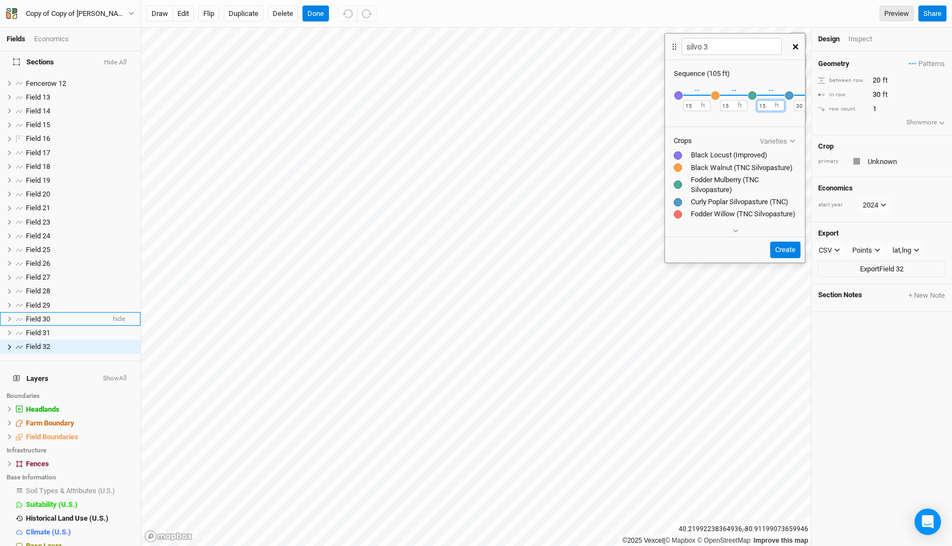
type input "15"
click at [796, 103] on input "30" at bounding box center [808, 105] width 28 height 11
type input "15"
click at [790, 83] on div "× Remove Black Locust (Improved) Recently Used Black Locust (Improved) Public ↔…" at bounding box center [735, 102] width 140 height 46
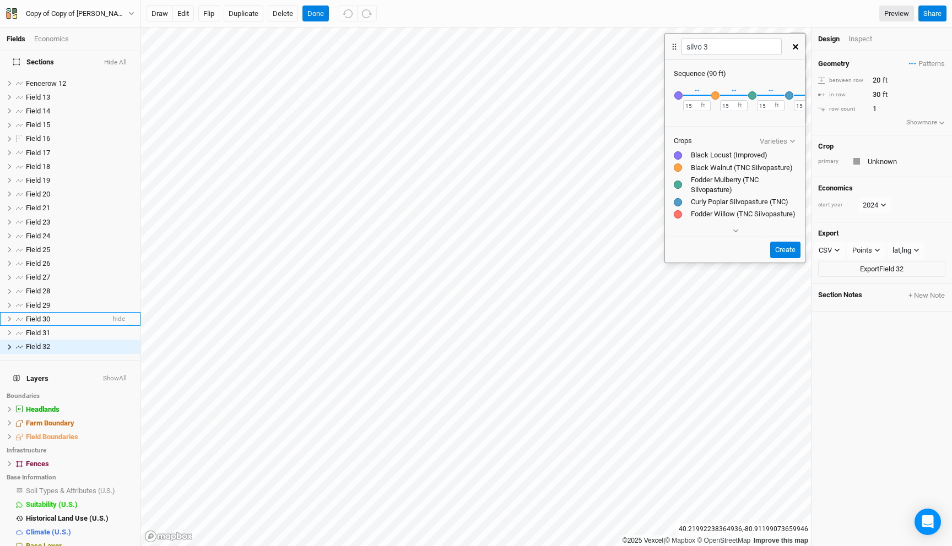
scroll to position [0, 70]
click at [765, 106] on input "30" at bounding box center [775, 105] width 28 height 11
type input "15"
click at [792, 246] on button "Create" at bounding box center [785, 250] width 30 height 17
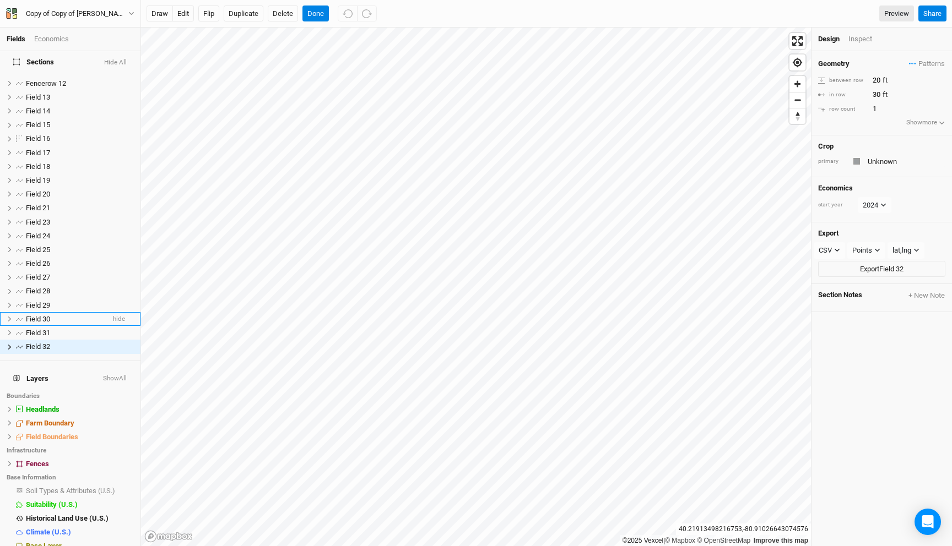
click at [921, 56] on div "Geometry Patterns Pattern 1 view silvo view silvo 3 view ＋ New in-row pattern b…" at bounding box center [881, 93] width 140 height 84
click at [919, 64] on span "Patterns" at bounding box center [927, 63] width 36 height 11
click at [887, 122] on button "silvo 3" at bounding box center [889, 118] width 57 height 17
click at [883, 91] on input "1" at bounding box center [917, 95] width 96 height 12
type input "2"
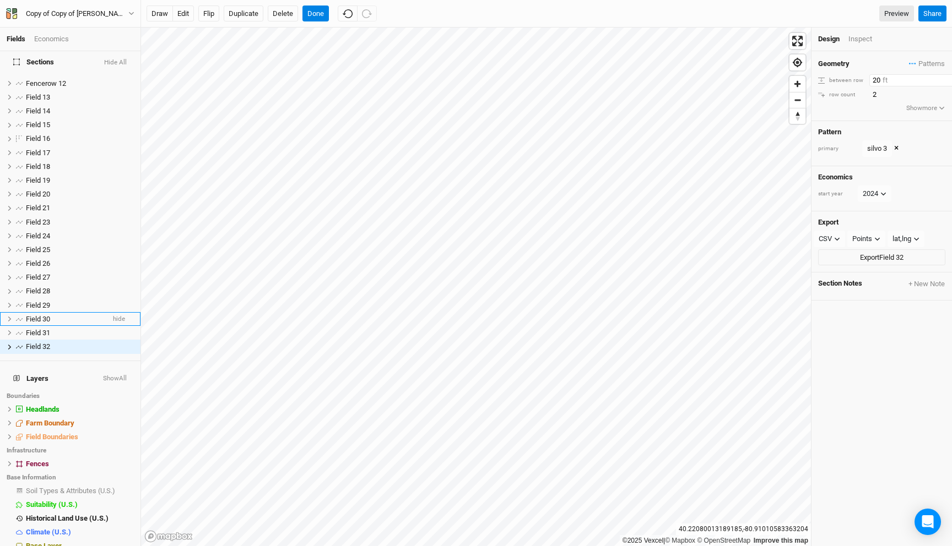
click at [872, 80] on input "20" at bounding box center [917, 80] width 96 height 12
type input "40"
click at [202, 8] on button "Flip" at bounding box center [208, 14] width 21 height 17
click at [209, 15] on button "Flip" at bounding box center [208, 14] width 21 height 17
click at [316, 16] on button "Done" at bounding box center [315, 14] width 26 height 17
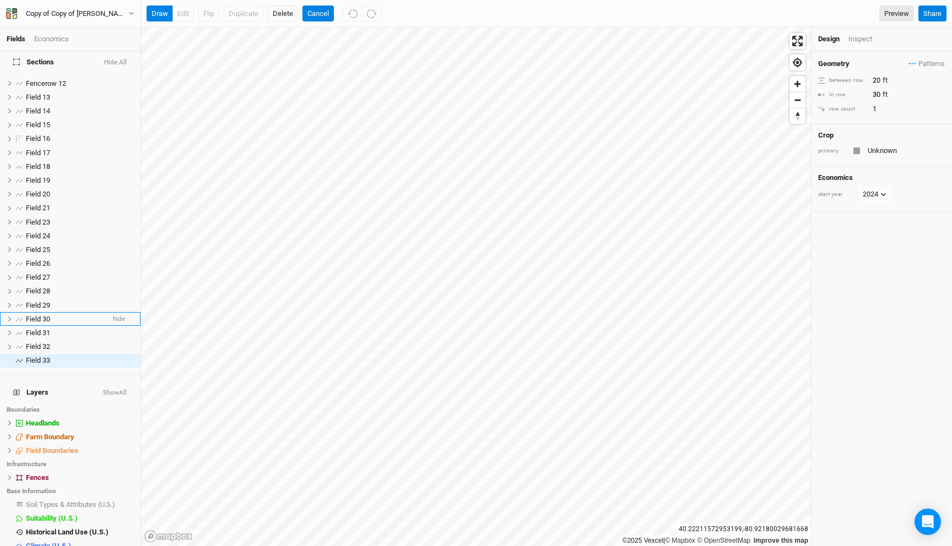
scroll to position [170, 0]
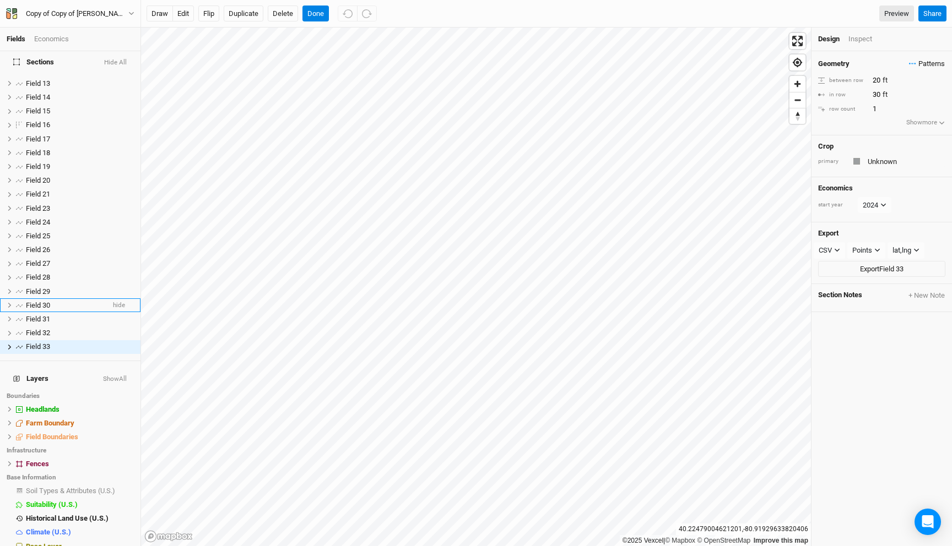
click at [919, 61] on span "Patterns" at bounding box center [927, 63] width 36 height 11
click at [896, 116] on button "silvo 3" at bounding box center [889, 118] width 57 height 17
click at [881, 92] on input "1" at bounding box center [917, 95] width 96 height 12
type input "2"
click at [210, 15] on button "Flip" at bounding box center [208, 14] width 21 height 17
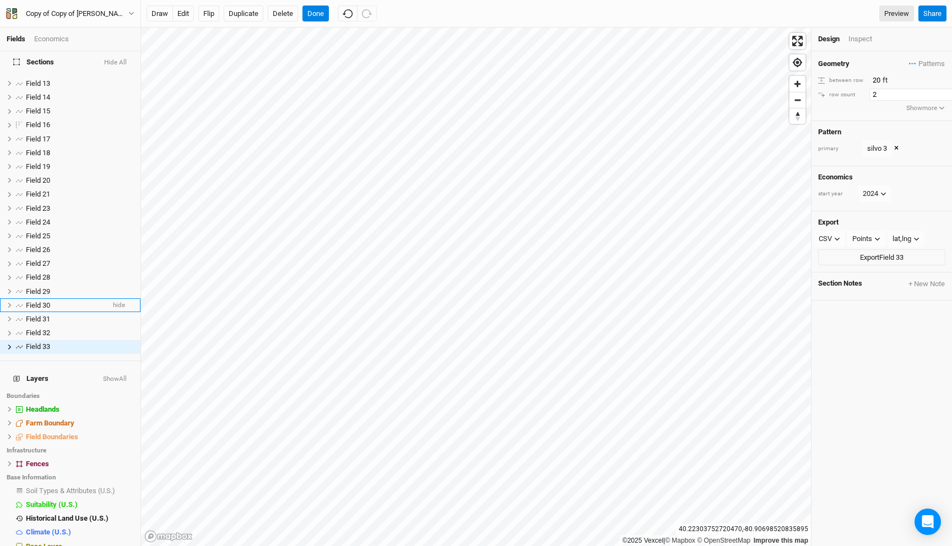
click at [880, 96] on input "2" at bounding box center [917, 95] width 96 height 12
click at [875, 80] on input "20" at bounding box center [917, 80] width 96 height 12
type input "30"
click at [318, 14] on button "Done" at bounding box center [315, 14] width 26 height 17
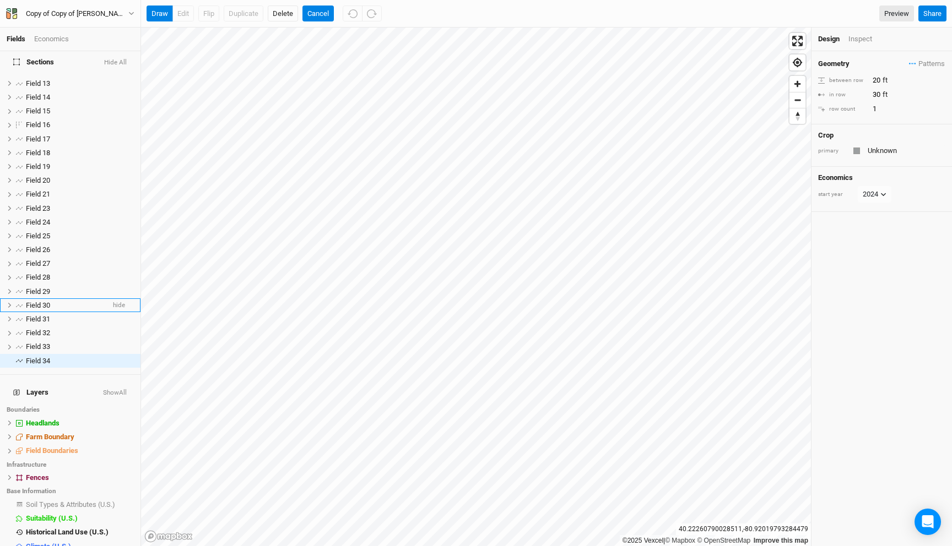
scroll to position [183, 0]
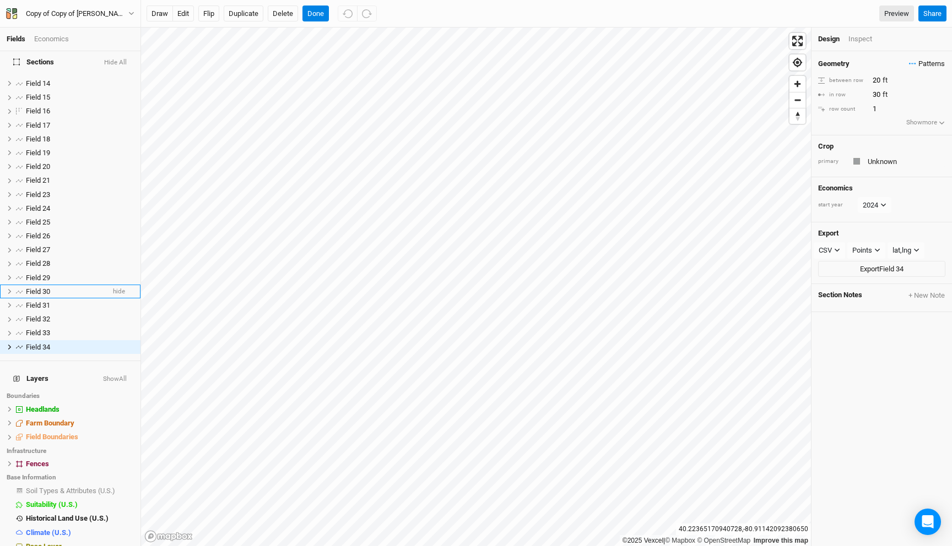
click at [929, 60] on span "Patterns" at bounding box center [927, 63] width 36 height 11
click at [893, 120] on button "silvo 3" at bounding box center [889, 118] width 57 height 17
click at [883, 93] on input "1" at bounding box center [917, 95] width 96 height 12
type input "2"
click at [203, 9] on button "Flip" at bounding box center [208, 14] width 21 height 17
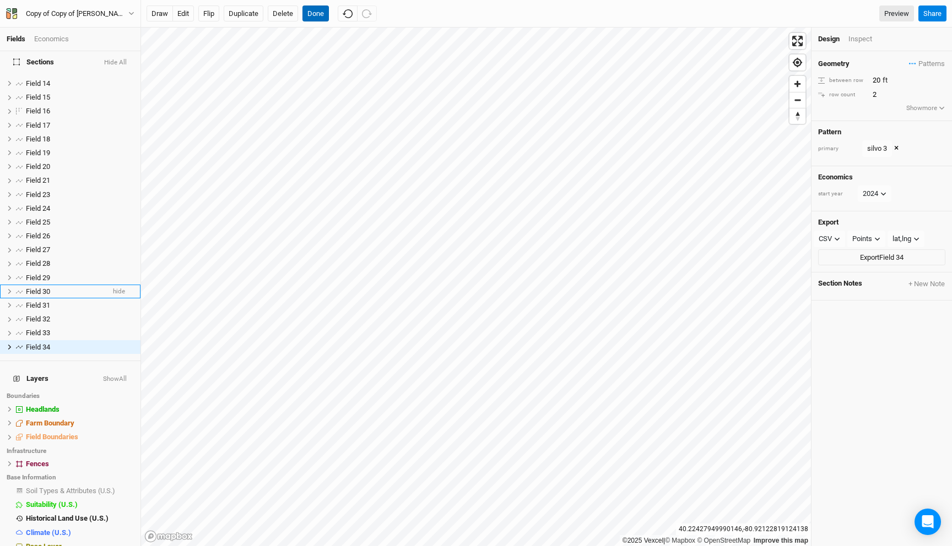
click at [316, 10] on button "Done" at bounding box center [315, 14] width 26 height 17
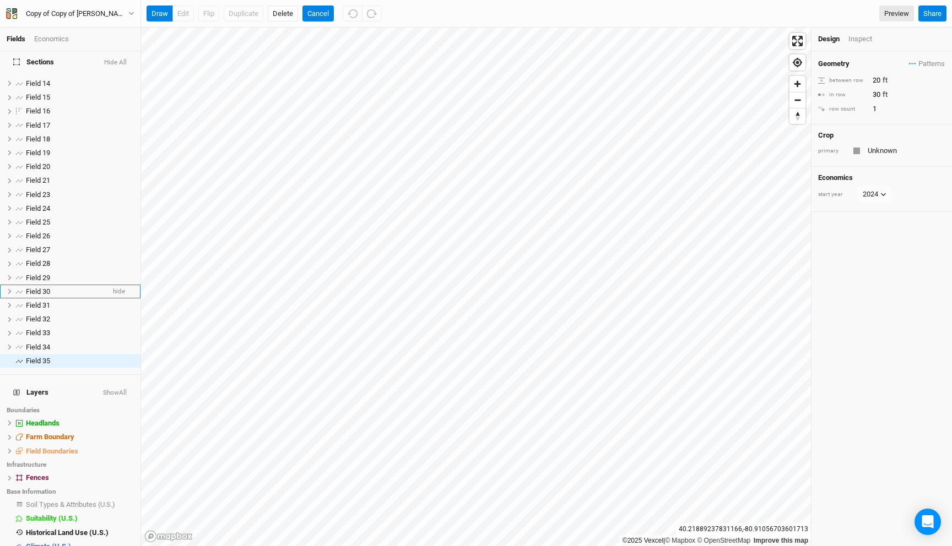
scroll to position [197, 0]
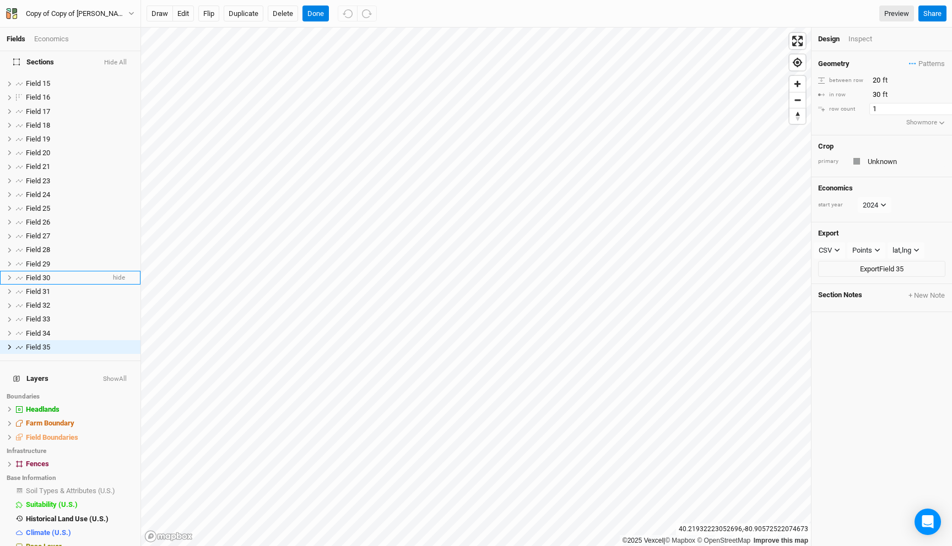
click at [881, 106] on input "1" at bounding box center [917, 109] width 96 height 12
type input "2"
click at [207, 17] on button "Flip" at bounding box center [208, 14] width 21 height 17
click at [882, 162] on input "text" at bounding box center [904, 161] width 81 height 13
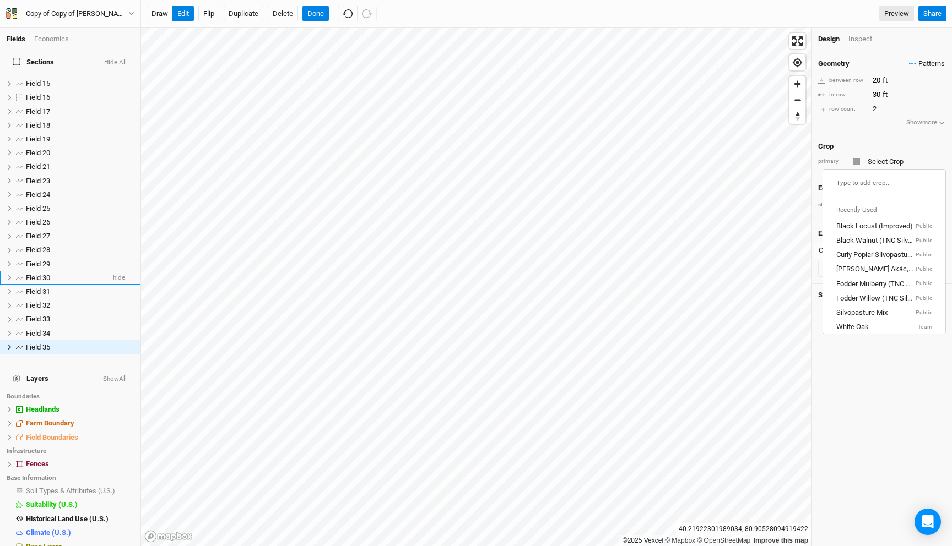
type input "Unknown"
click at [923, 59] on span "Patterns" at bounding box center [927, 63] width 36 height 11
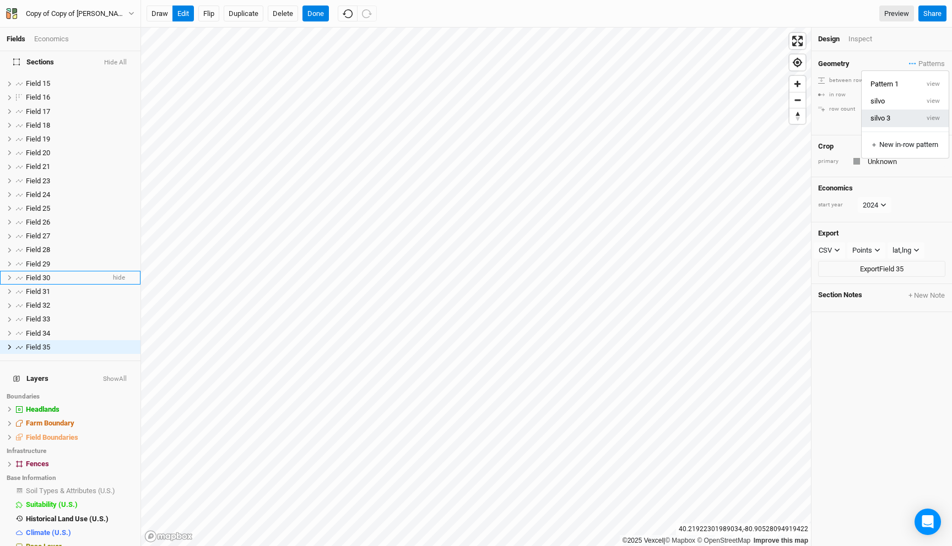
click at [888, 118] on button "silvo 3" at bounding box center [889, 118] width 57 height 17
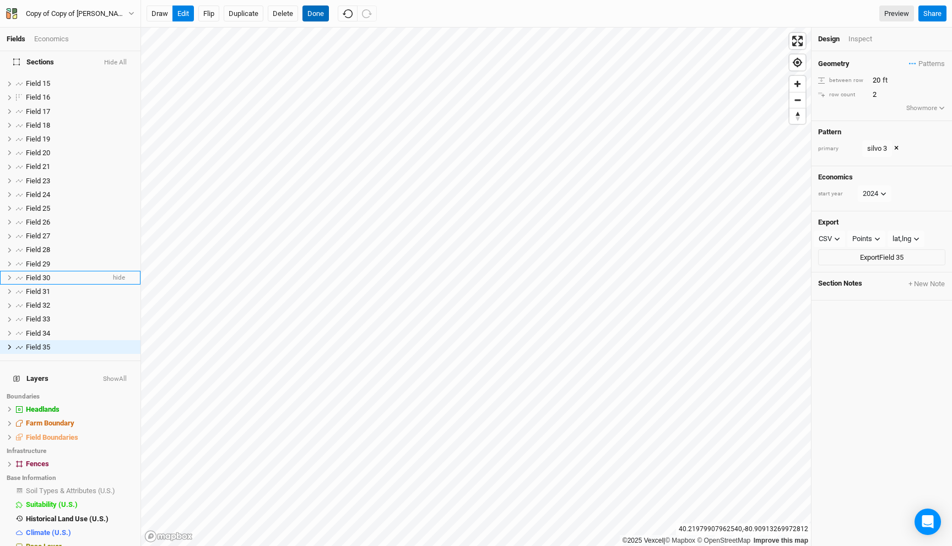
click at [311, 14] on button "Done" at bounding box center [315, 14] width 26 height 17
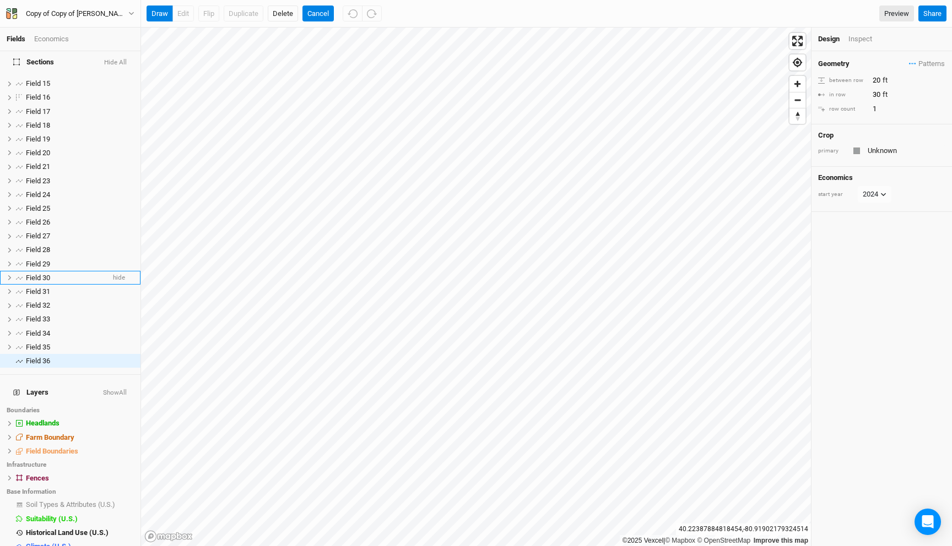
scroll to position [211, 0]
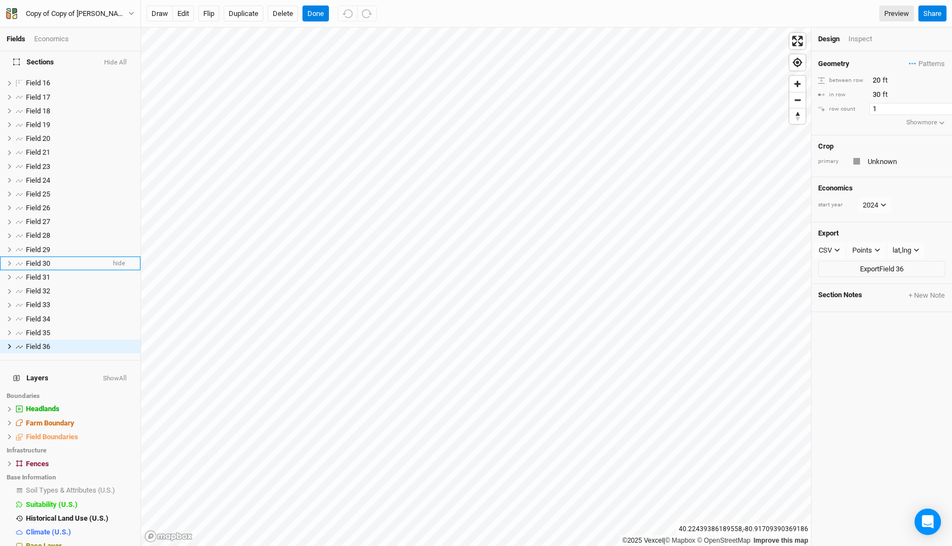
click at [881, 114] on input "1" at bounding box center [917, 109] width 96 height 12
type input "3"
click at [913, 65] on span "Patterns" at bounding box center [927, 63] width 36 height 11
click at [890, 114] on button "silvo 3" at bounding box center [889, 118] width 57 height 17
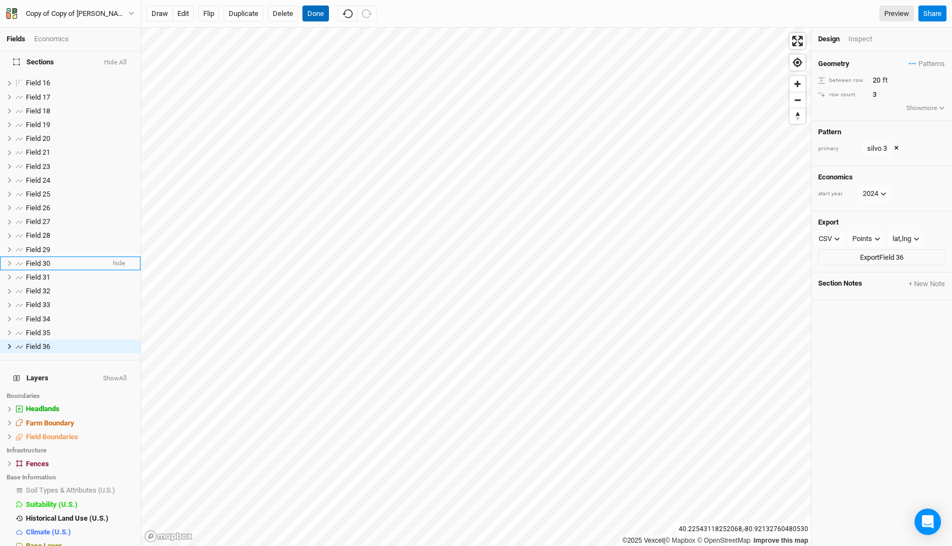
click at [318, 13] on button "Done" at bounding box center [315, 14] width 26 height 17
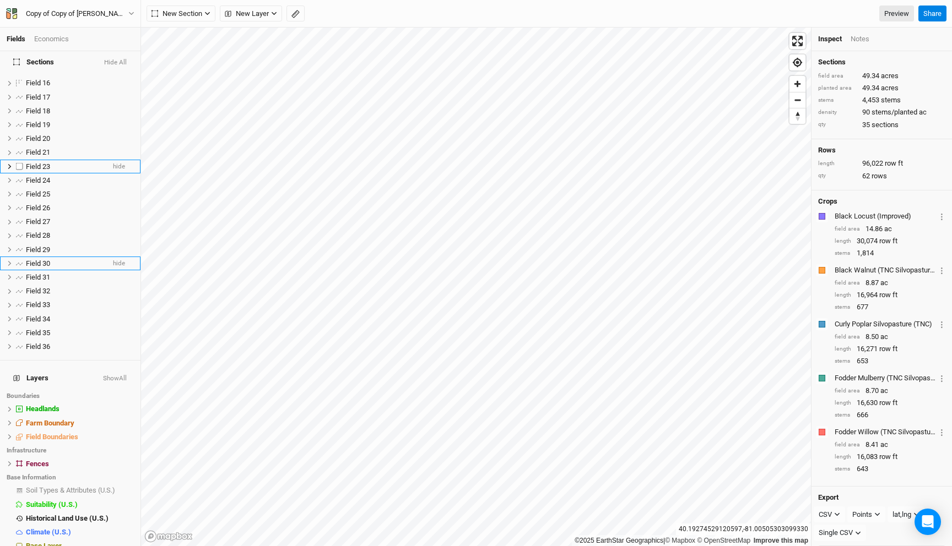
scroll to position [0, 0]
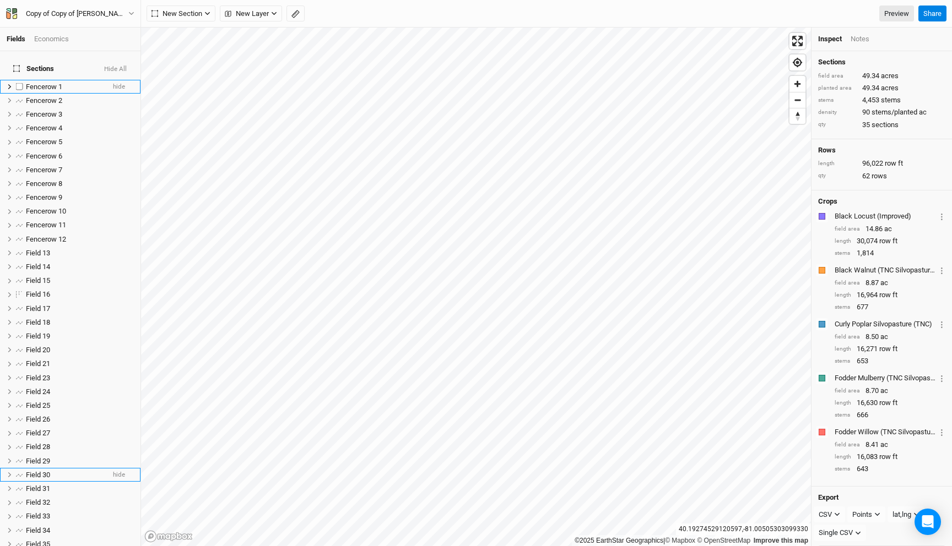
click at [52, 80] on li "Fencerow 1 hide" at bounding box center [70, 87] width 140 height 14
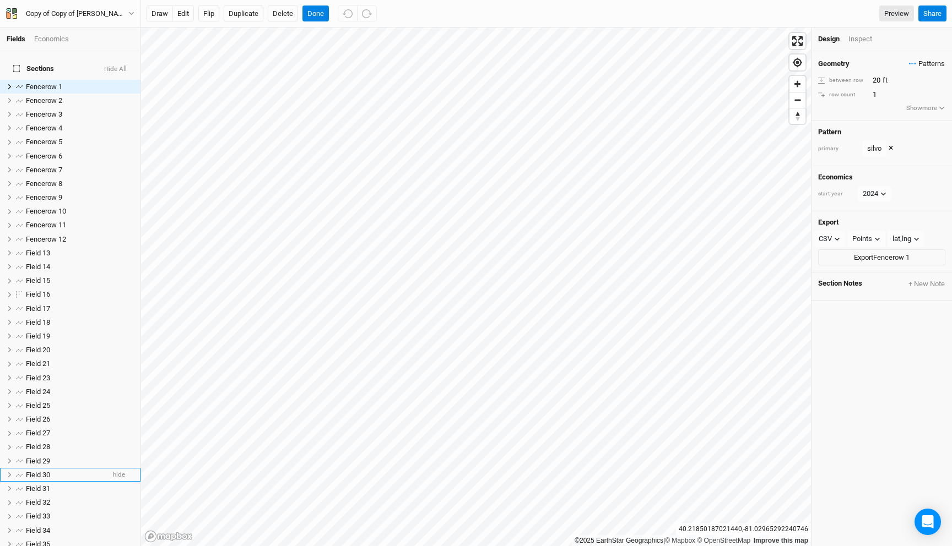
click at [920, 58] on span "Patterns" at bounding box center [927, 63] width 36 height 11
click at [919, 58] on span "Patterns" at bounding box center [927, 63] width 36 height 11
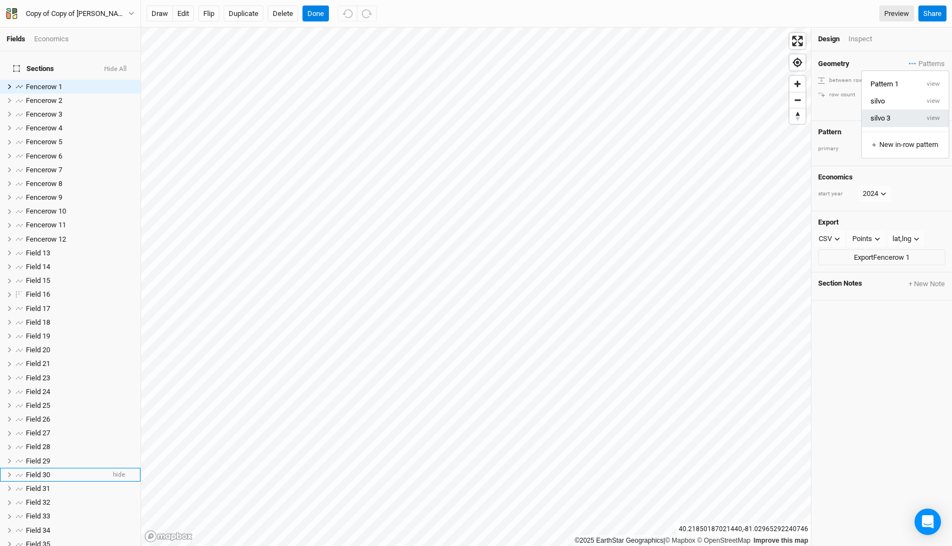
click at [885, 119] on button "silvo 3" at bounding box center [889, 118] width 57 height 17
click at [61, 94] on li "Fencerow 2 hide" at bounding box center [70, 101] width 140 height 14
click at [912, 61] on span "Patterns" at bounding box center [927, 63] width 36 height 11
click at [890, 118] on button "silvo 3" at bounding box center [889, 118] width 57 height 17
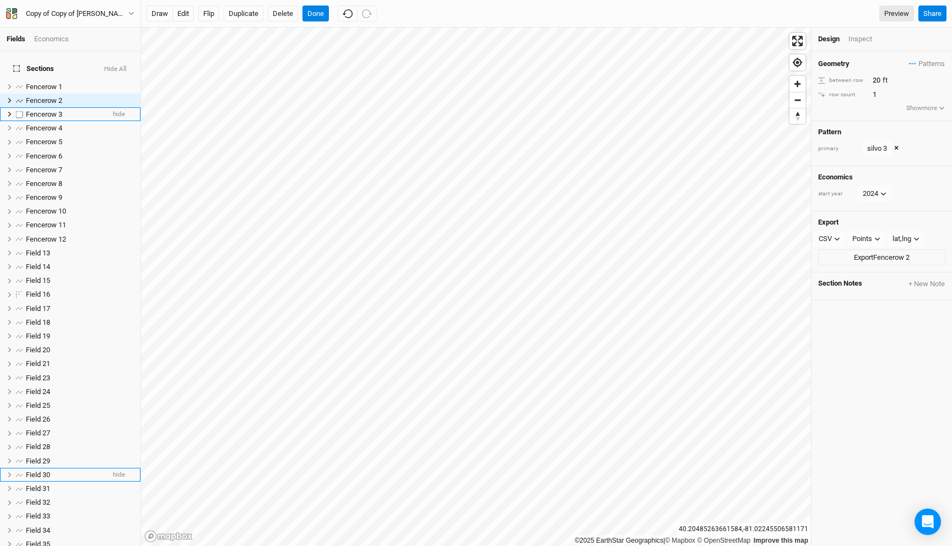
click at [62, 110] on div "Fencerow 3" at bounding box center [65, 114] width 78 height 9
click at [918, 63] on span "Patterns" at bounding box center [927, 63] width 36 height 11
click at [888, 116] on button "silvo 3" at bounding box center [889, 118] width 57 height 17
click at [70, 124] on div "Fencerow 4" at bounding box center [65, 128] width 78 height 9
click at [915, 58] on button "Patterns" at bounding box center [926, 64] width 37 height 12
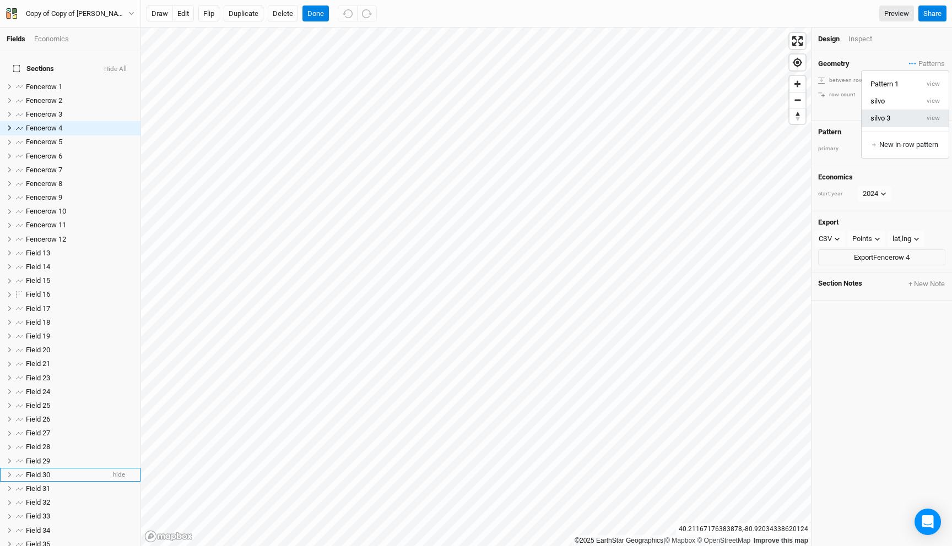
click at [892, 117] on button "silvo 3" at bounding box center [889, 118] width 57 height 17
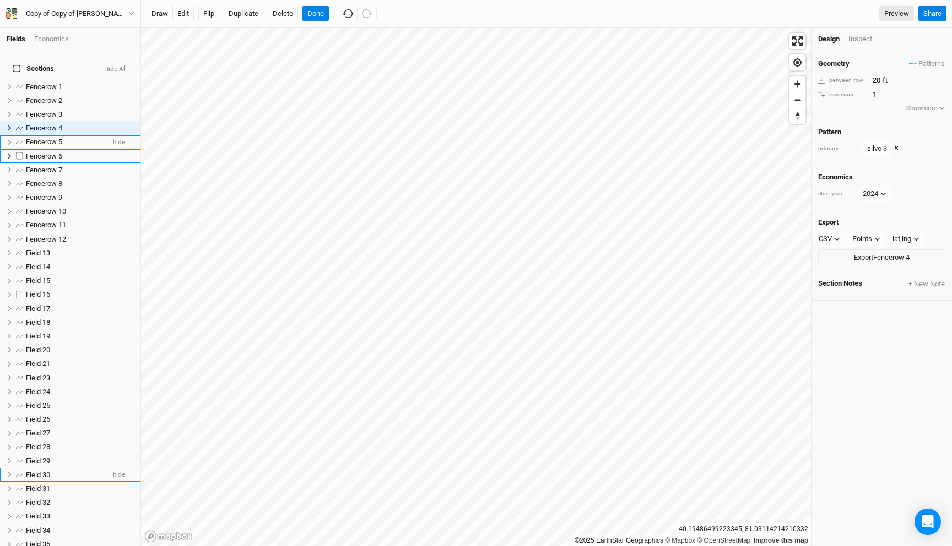
click at [61, 138] on span "Fencerow 5" at bounding box center [44, 142] width 36 height 8
click at [926, 63] on span "Patterns" at bounding box center [927, 63] width 36 height 11
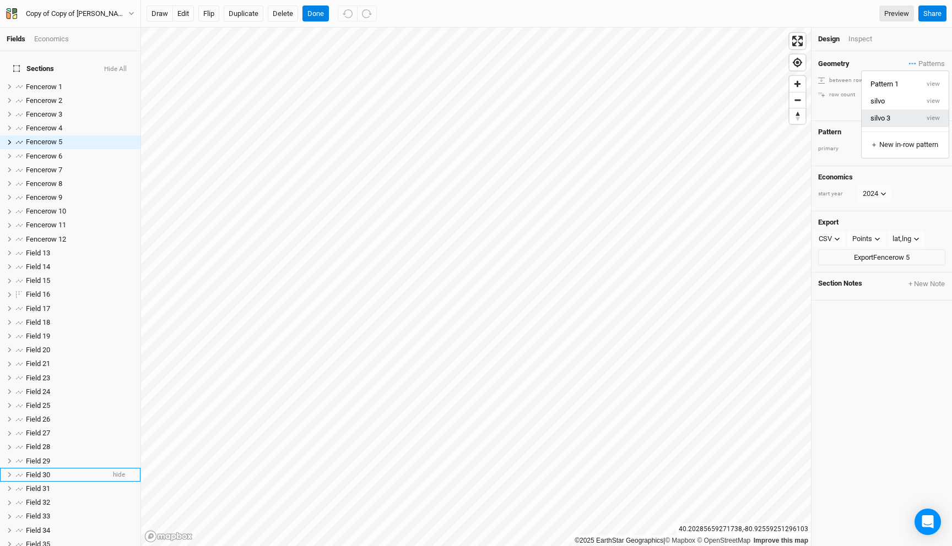
click at [893, 121] on button "silvo 3" at bounding box center [889, 118] width 57 height 17
click at [71, 153] on div "Fencerow 6" at bounding box center [65, 156] width 78 height 9
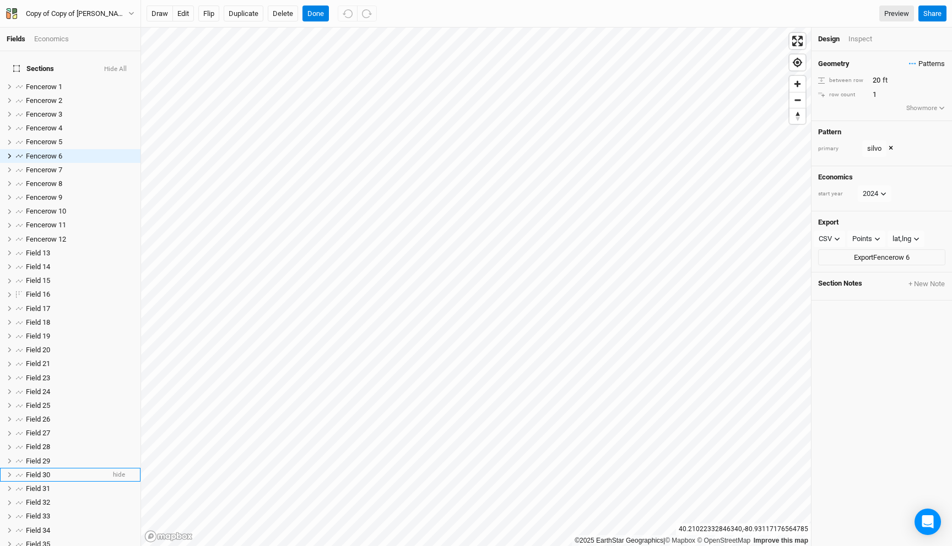
click at [919, 61] on span "Patterns" at bounding box center [927, 63] width 36 height 11
click at [894, 116] on button "silvo 3" at bounding box center [889, 118] width 57 height 17
click at [48, 166] on span "Fencerow 7" at bounding box center [44, 170] width 36 height 8
click at [924, 62] on span "Patterns" at bounding box center [927, 63] width 36 height 11
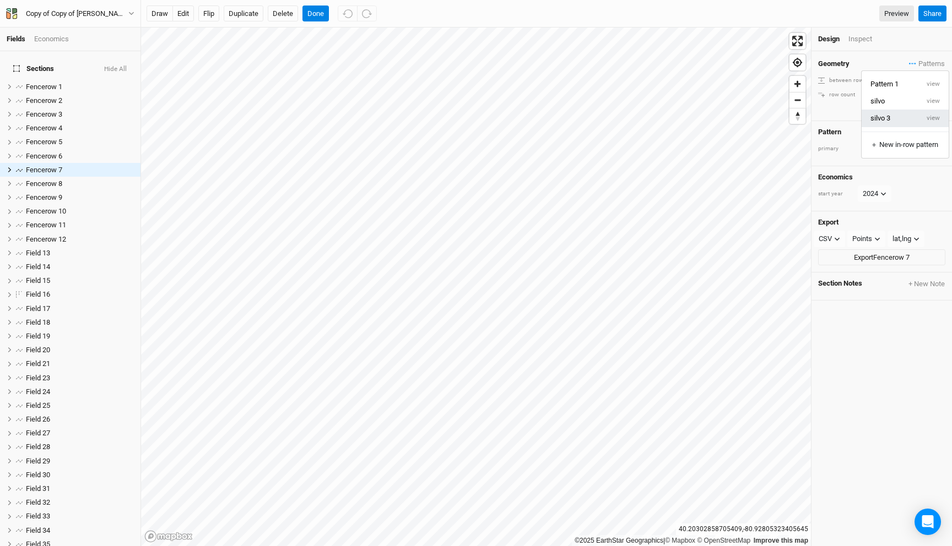
click at [897, 118] on button "silvo 3" at bounding box center [889, 118] width 57 height 17
click at [55, 180] on span "Fencerow 8" at bounding box center [44, 184] width 36 height 8
click at [912, 65] on span "Patterns" at bounding box center [927, 63] width 36 height 11
click at [894, 120] on button "silvo 3" at bounding box center [889, 118] width 57 height 17
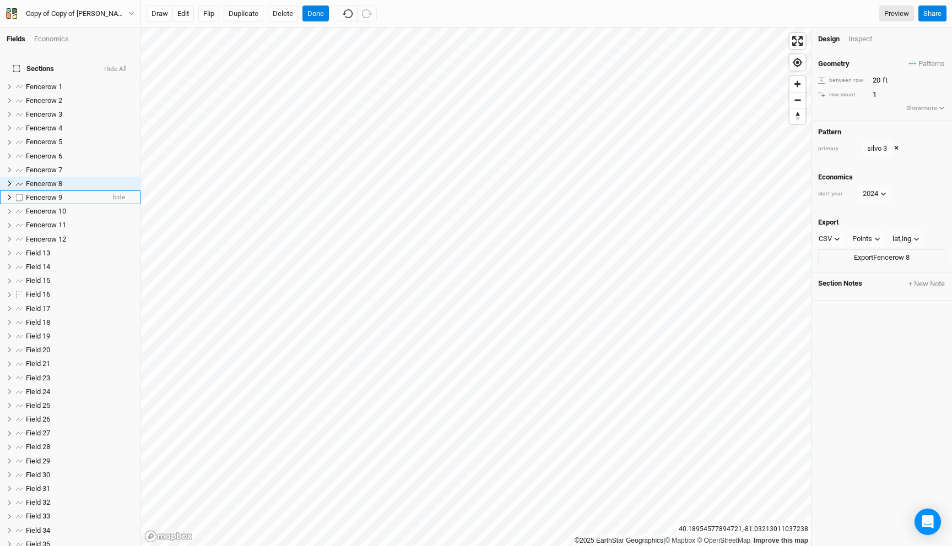
click at [61, 193] on span "Fencerow 9" at bounding box center [44, 197] width 36 height 8
click at [912, 61] on span "Patterns" at bounding box center [927, 63] width 36 height 11
click at [900, 117] on button "silvo 3" at bounding box center [889, 118] width 57 height 17
click at [74, 207] on div "Fencerow 10" at bounding box center [65, 211] width 78 height 9
click at [909, 62] on span "Patterns" at bounding box center [927, 63] width 36 height 11
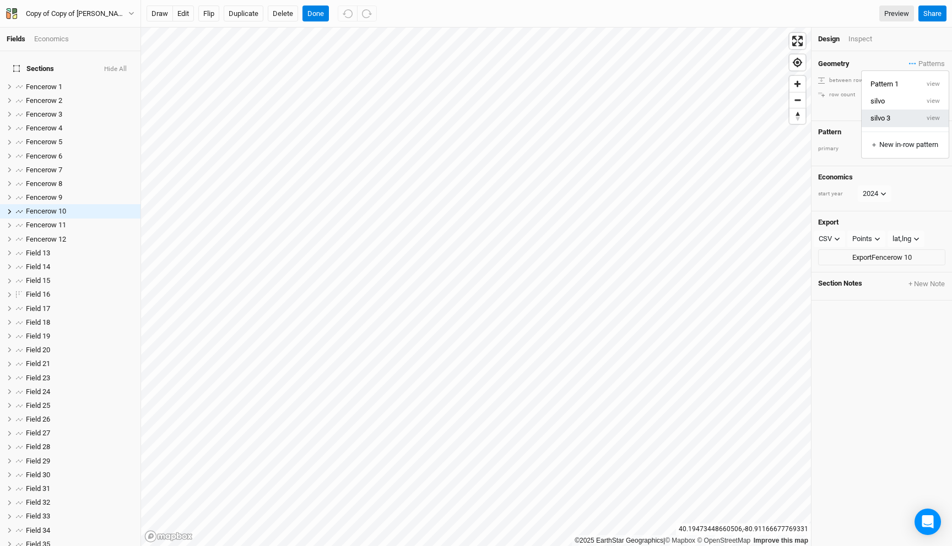
click at [894, 120] on button "silvo 3" at bounding box center [889, 118] width 57 height 17
click at [67, 221] on div "Fencerow 11" at bounding box center [65, 225] width 78 height 9
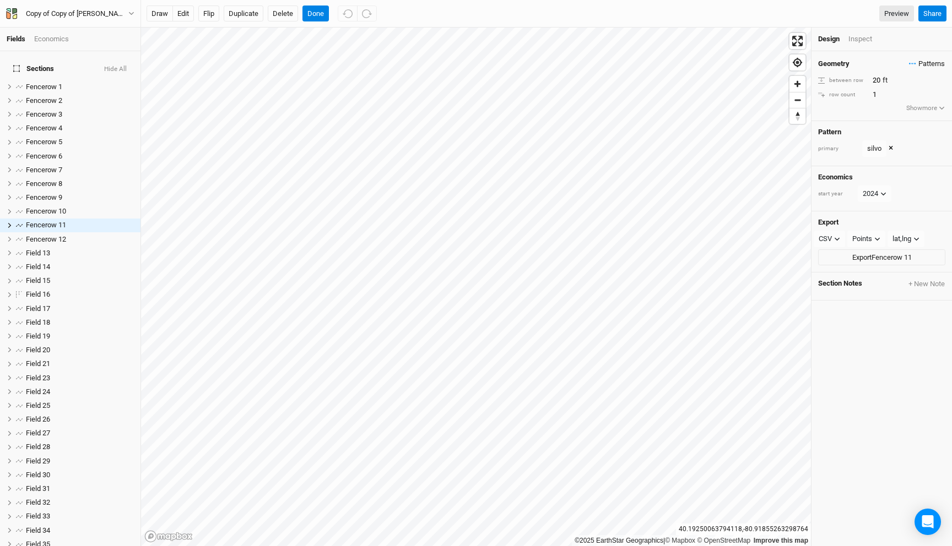
click at [915, 63] on span "Patterns" at bounding box center [927, 63] width 36 height 11
click at [894, 116] on button "silvo 3" at bounding box center [889, 118] width 57 height 17
click at [53, 235] on span "Fencerow 12" at bounding box center [46, 239] width 40 height 8
click at [911, 59] on span "Patterns" at bounding box center [927, 63] width 36 height 11
click at [896, 120] on button "silvo 3" at bounding box center [889, 118] width 57 height 17
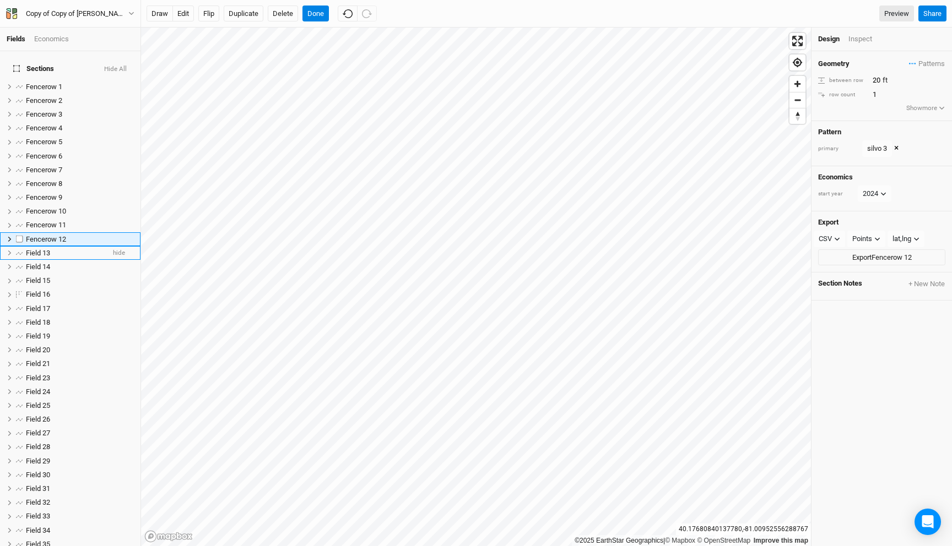
click at [53, 249] on div "Field 13" at bounding box center [65, 253] width 78 height 9
click at [915, 61] on span "Patterns" at bounding box center [927, 63] width 36 height 11
click at [894, 118] on button "silvo 3" at bounding box center [889, 118] width 57 height 17
click at [48, 263] on span "Field 14" at bounding box center [38, 267] width 24 height 8
click at [912, 62] on span "Patterns" at bounding box center [927, 63] width 36 height 11
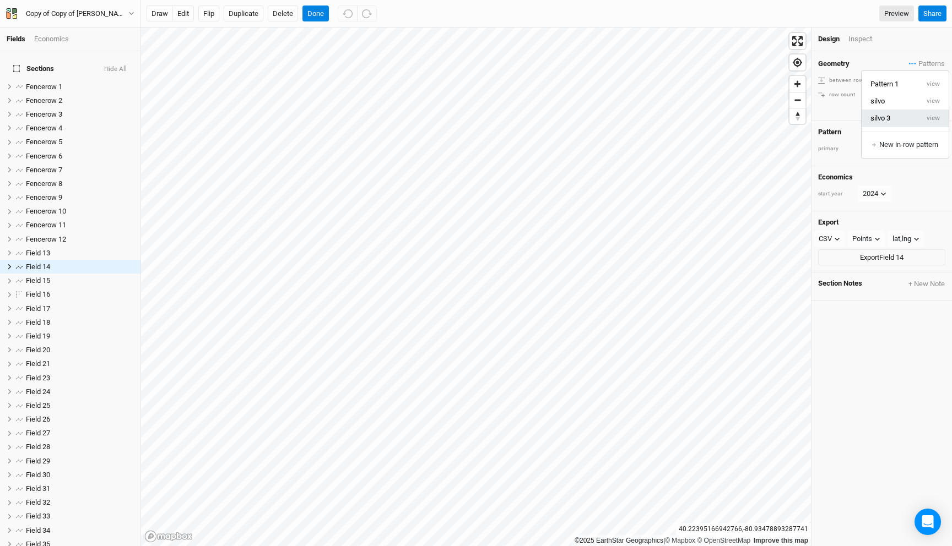
click at [885, 118] on button "silvo 3" at bounding box center [889, 118] width 57 height 17
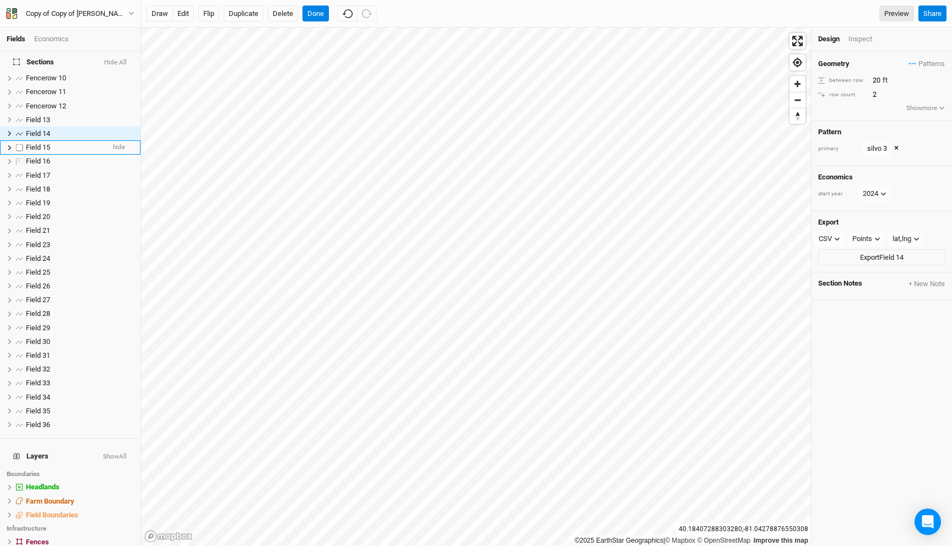
click at [67, 143] on div "Field 15" at bounding box center [65, 147] width 78 height 9
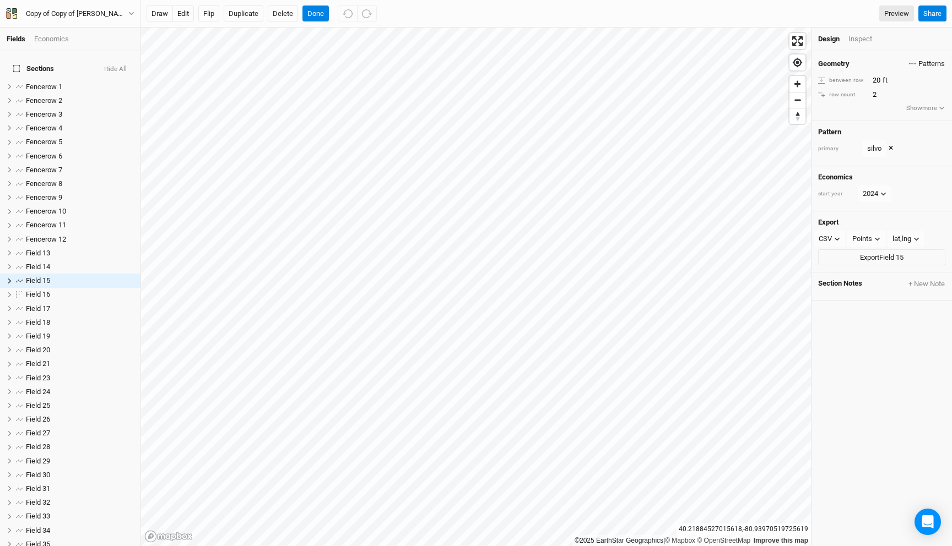
click at [915, 60] on span "Patterns" at bounding box center [927, 63] width 36 height 11
click at [896, 121] on button "silvo 3" at bounding box center [889, 118] width 57 height 17
click at [60, 290] on div "Field 16" at bounding box center [65, 294] width 78 height 9
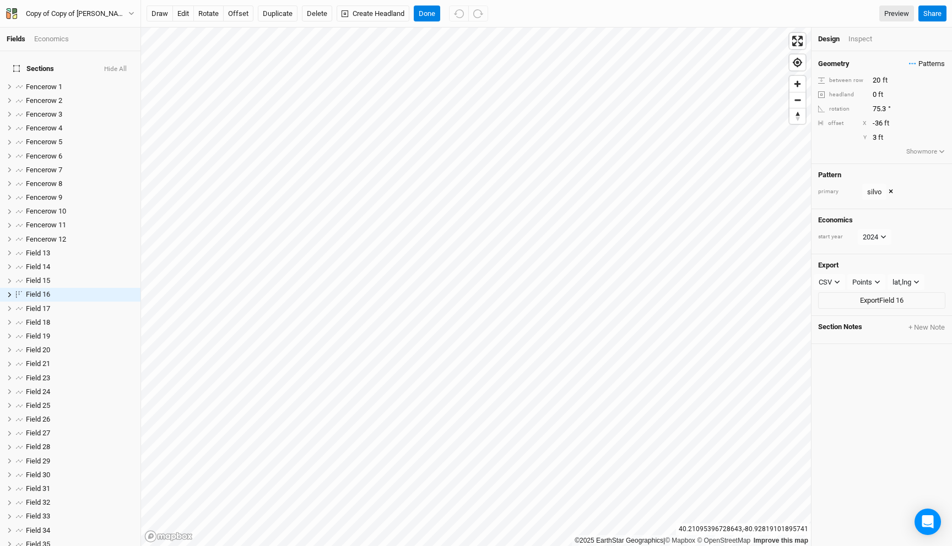
click at [914, 63] on icon "button" at bounding box center [915, 64] width 2 height 2
click at [894, 120] on button "silvo 3" at bounding box center [889, 118] width 57 height 17
click at [50, 305] on span "Field 17" at bounding box center [38, 309] width 24 height 8
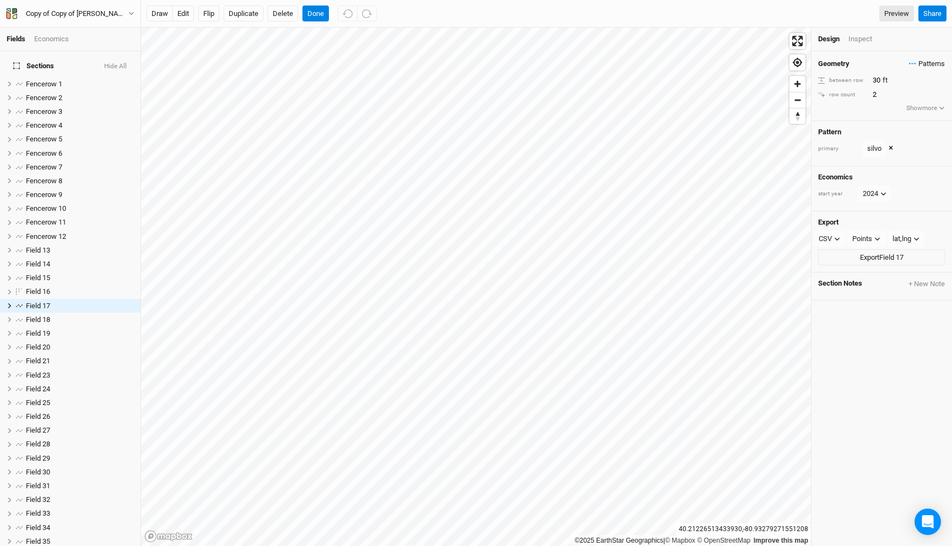
click at [919, 66] on span "Patterns" at bounding box center [927, 63] width 36 height 11
click at [899, 116] on button "silvo 3" at bounding box center [889, 118] width 57 height 17
click at [53, 316] on div "Field 18" at bounding box center [65, 320] width 78 height 9
click at [914, 66] on span "Patterns" at bounding box center [927, 63] width 36 height 11
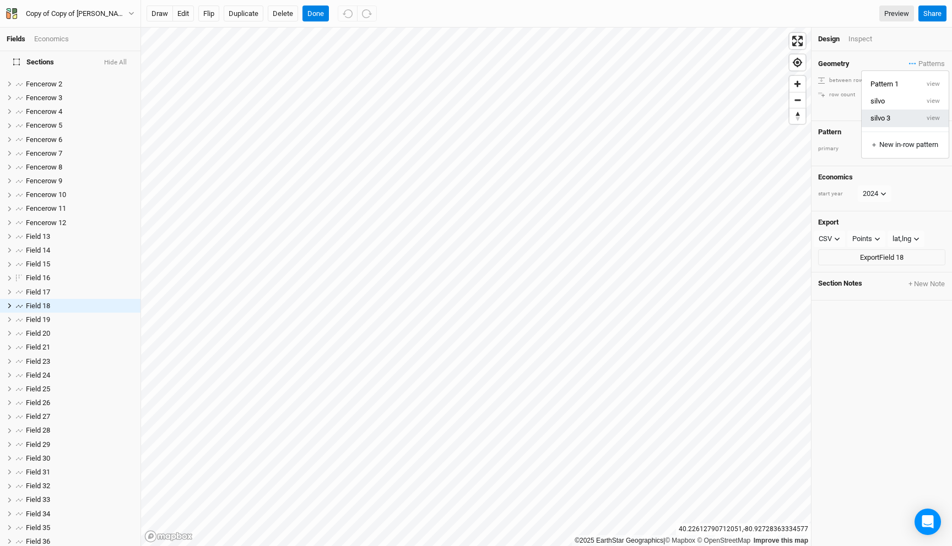
click at [898, 117] on button "silvo 3" at bounding box center [889, 118] width 57 height 17
click at [43, 316] on span "Field 19" at bounding box center [38, 320] width 24 height 8
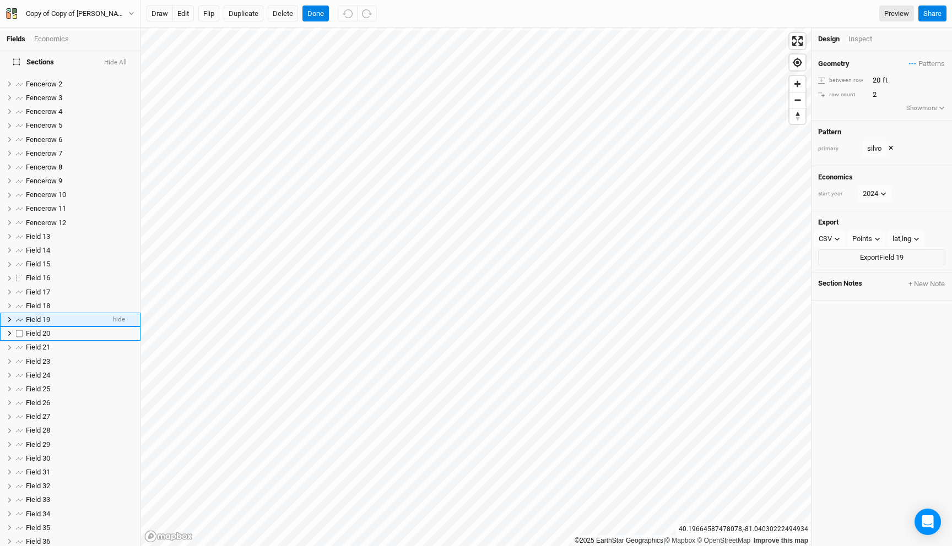
scroll to position [31, 0]
click at [914, 66] on span "Patterns" at bounding box center [927, 63] width 36 height 11
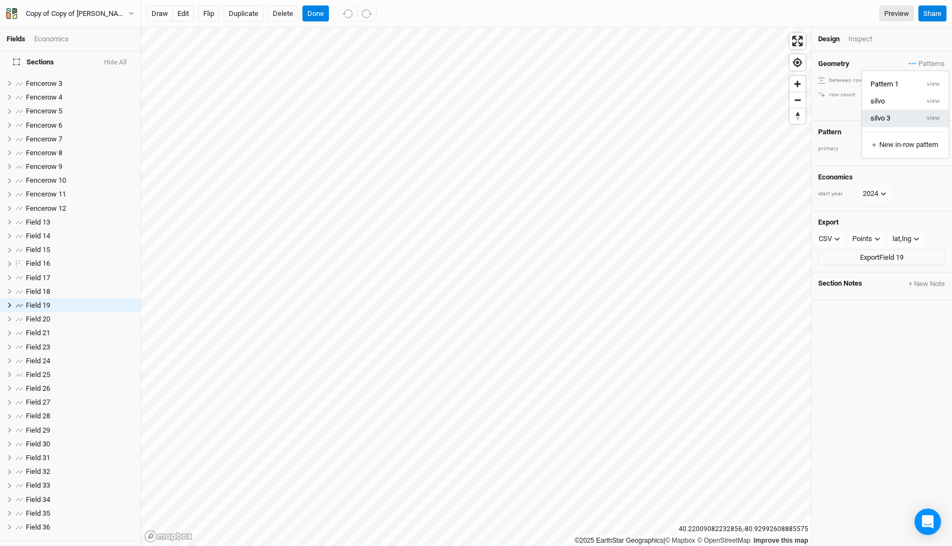
click at [894, 117] on button "silvo 3" at bounding box center [889, 118] width 57 height 17
click at [67, 315] on div "Field 20" at bounding box center [65, 319] width 78 height 9
click at [919, 60] on span "Patterns" at bounding box center [927, 63] width 36 height 11
click at [887, 120] on button "silvo 3" at bounding box center [889, 118] width 57 height 17
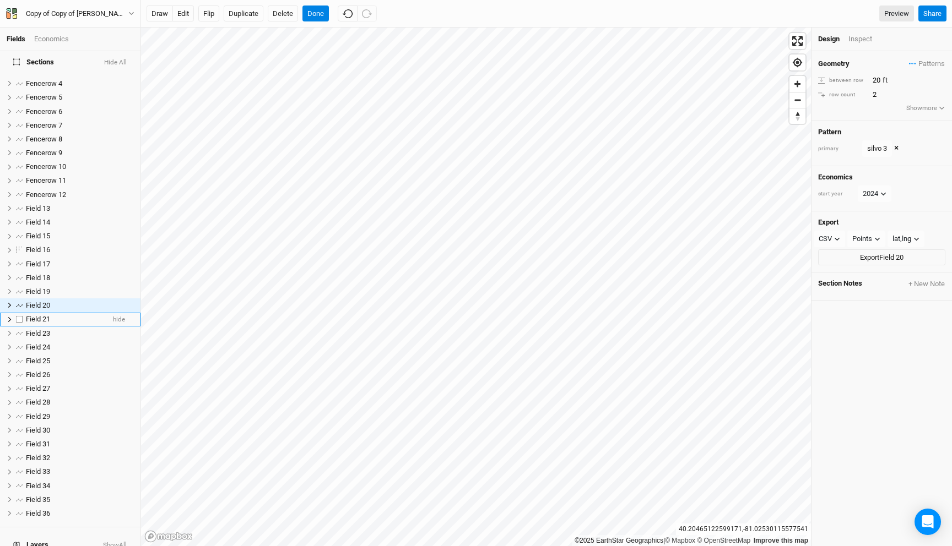
click at [59, 315] on div "Field 21" at bounding box center [65, 319] width 78 height 9
click at [918, 62] on span "Patterns" at bounding box center [927, 63] width 36 height 11
click at [907, 119] on button "silvo 3" at bounding box center [889, 118] width 57 height 17
click at [50, 316] on span "Field 23" at bounding box center [38, 320] width 24 height 8
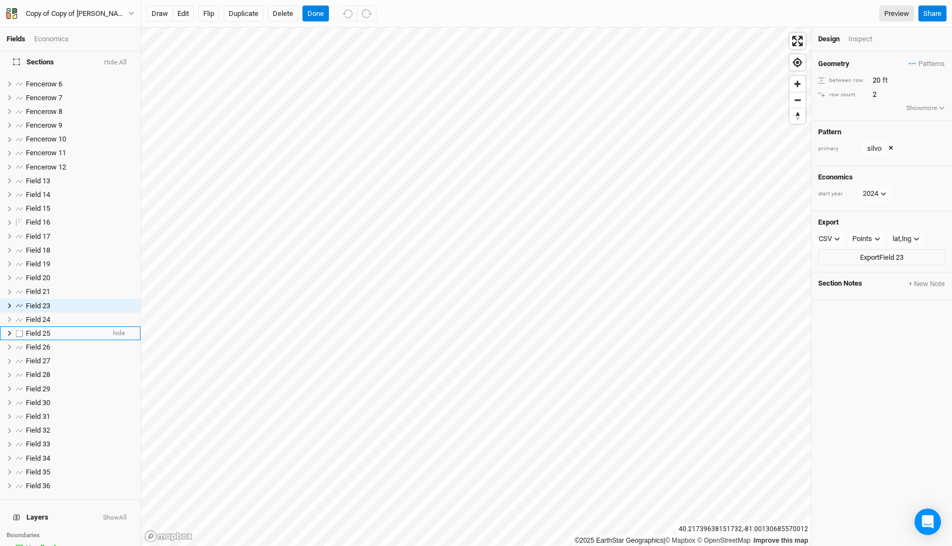
click at [51, 329] on div "Field 25" at bounding box center [65, 333] width 78 height 9
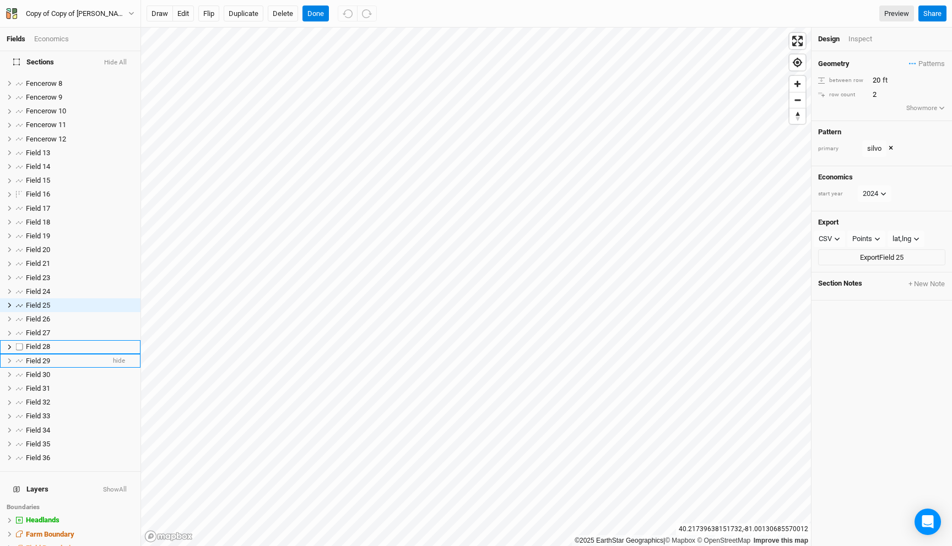
click at [50, 357] on span "Field 29" at bounding box center [38, 361] width 24 height 8
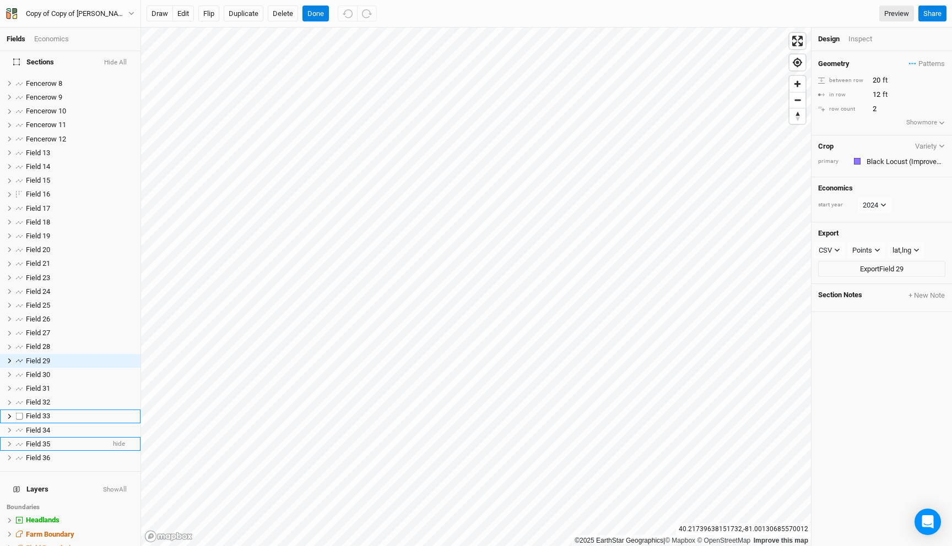
scroll to position [155, 0]
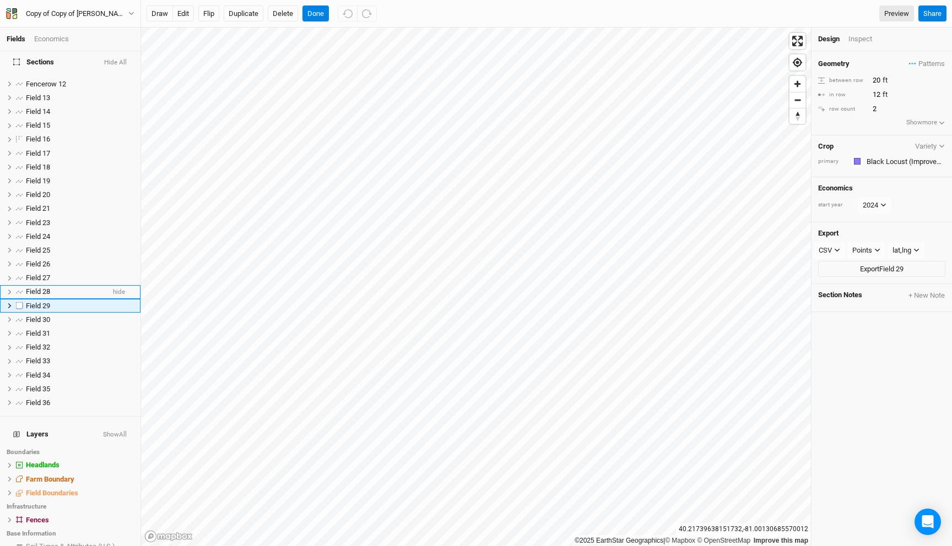
click at [62, 289] on div "Field 28" at bounding box center [65, 291] width 78 height 9
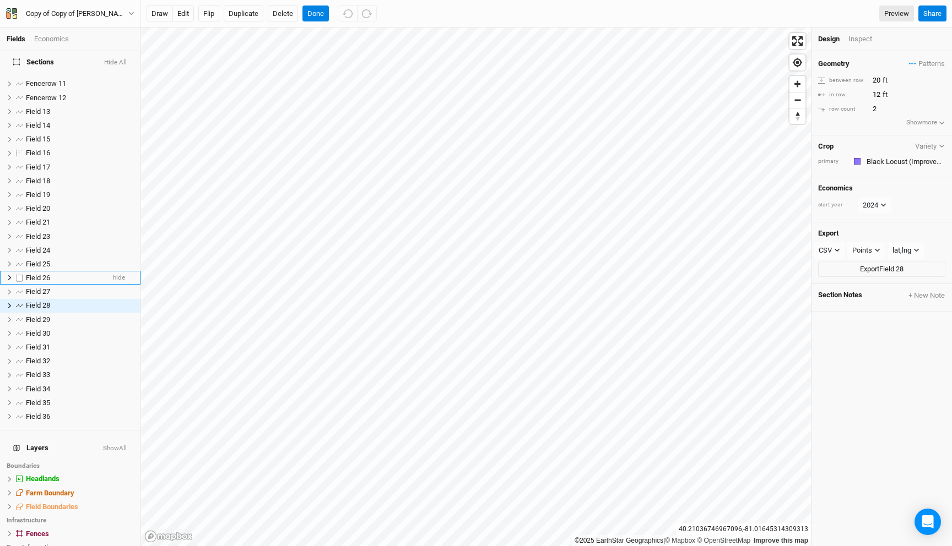
click at [68, 274] on div "Field 26" at bounding box center [65, 278] width 78 height 9
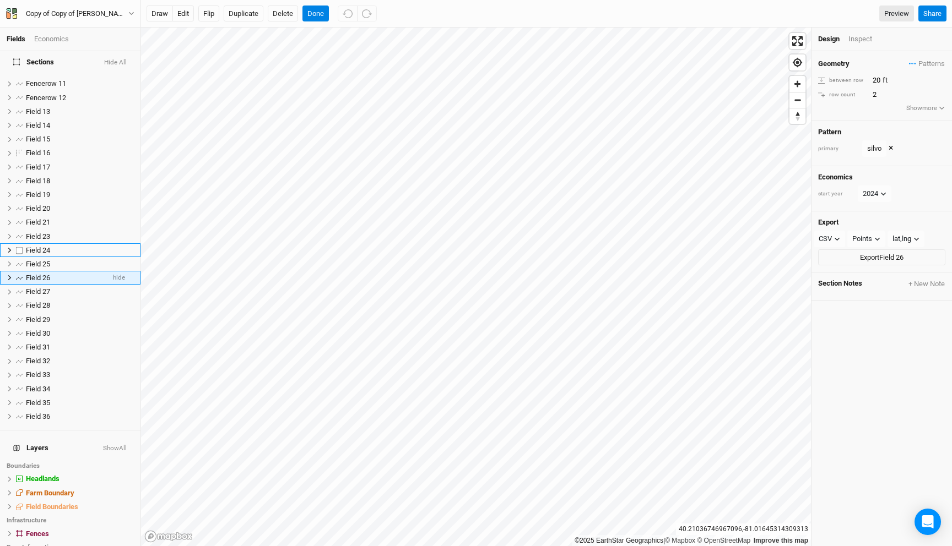
scroll to position [114, 0]
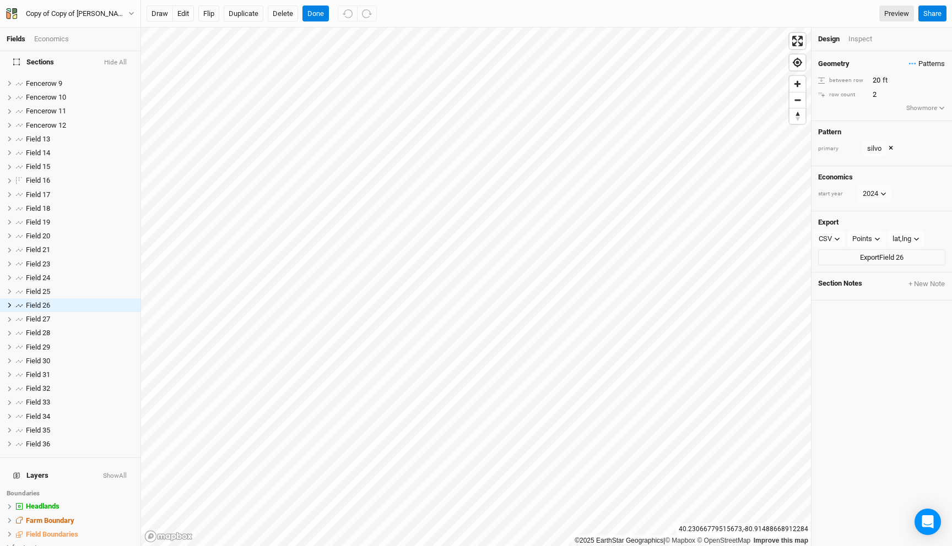
click at [928, 58] on button "Patterns" at bounding box center [926, 64] width 37 height 12
click at [888, 117] on button "silvo 3" at bounding box center [889, 118] width 57 height 17
click at [48, 315] on span "Field 27" at bounding box center [38, 319] width 24 height 8
click at [920, 68] on span "Patterns" at bounding box center [927, 63] width 36 height 11
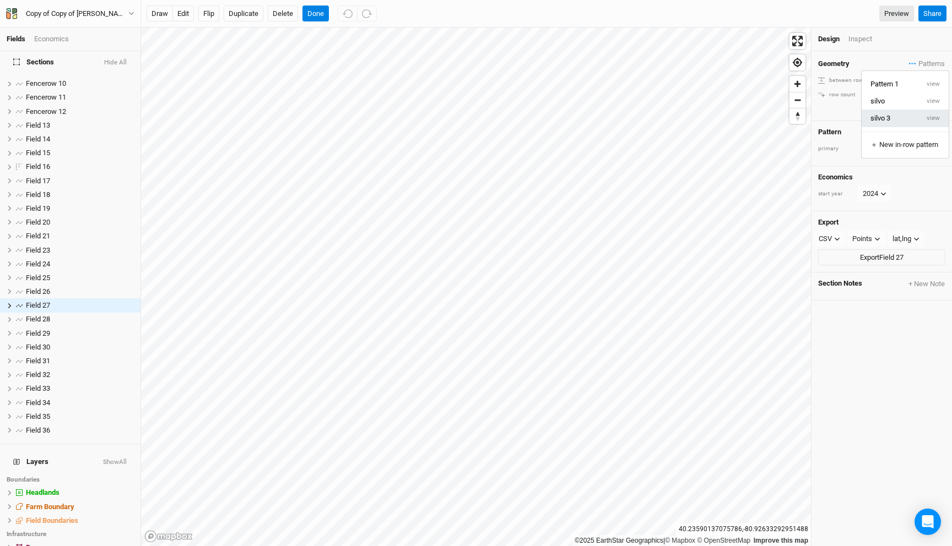
click at [889, 115] on button "silvo 3" at bounding box center [889, 118] width 57 height 17
click at [55, 316] on div "Field 28" at bounding box center [65, 319] width 78 height 9
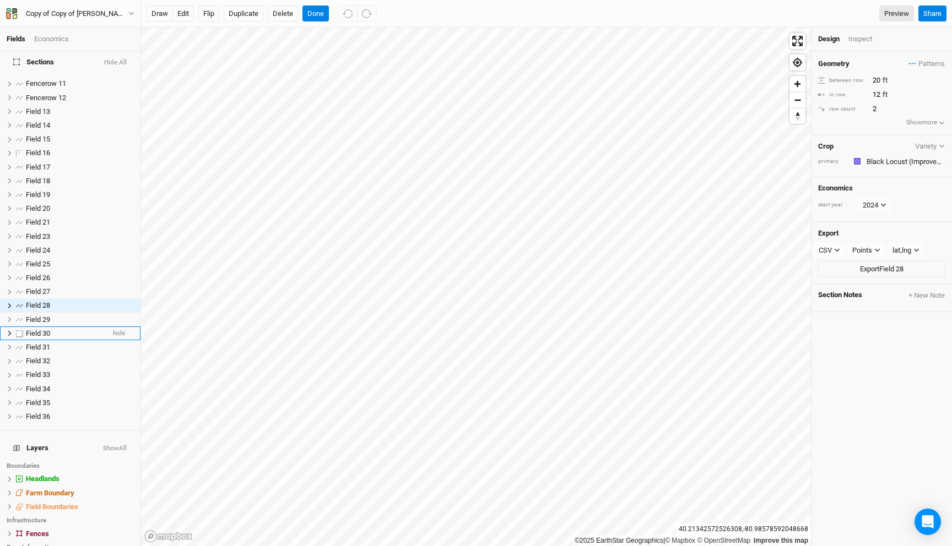
click at [56, 329] on div "Field 30" at bounding box center [65, 333] width 78 height 9
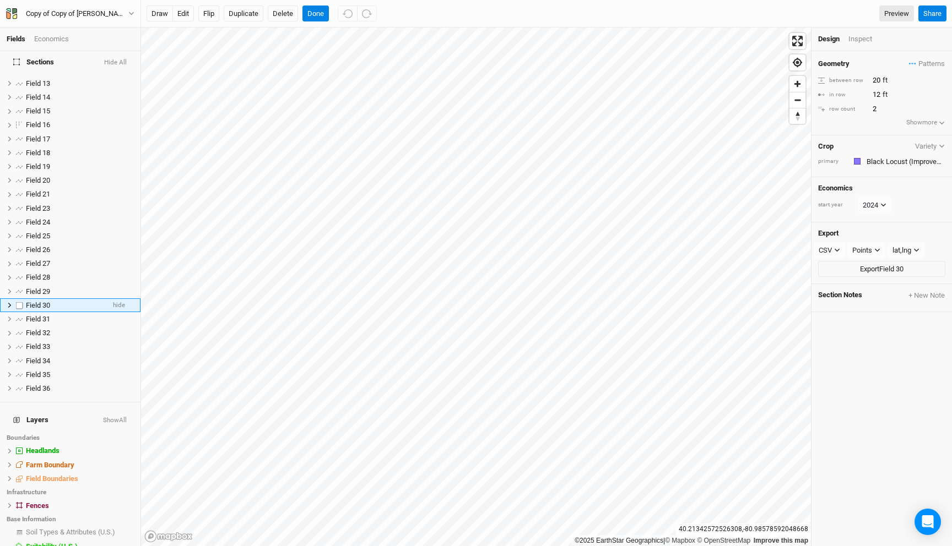
click at [56, 301] on div "Field 30" at bounding box center [65, 305] width 78 height 9
click at [58, 287] on div "Field 29" at bounding box center [65, 291] width 78 height 9
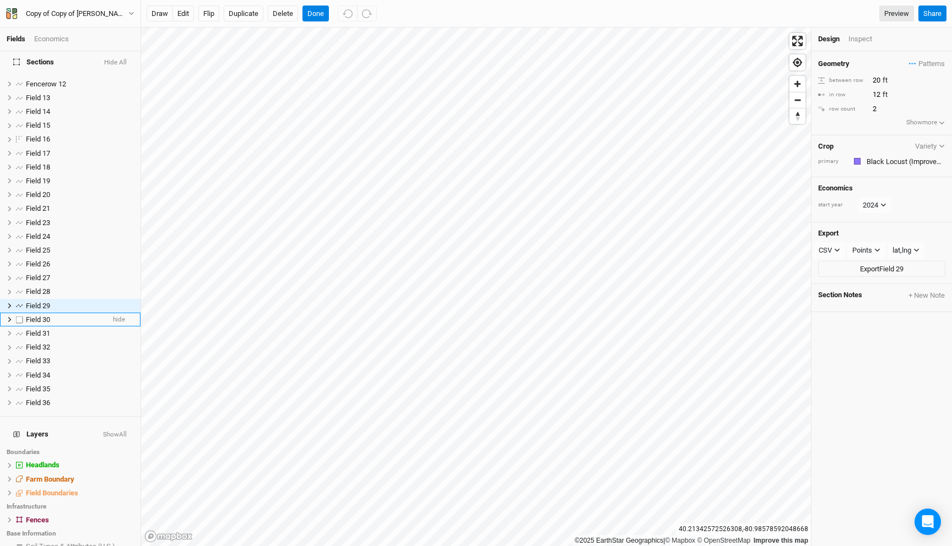
click at [55, 316] on div "Field 30" at bounding box center [65, 320] width 78 height 9
click at [55, 315] on div "Field 31" at bounding box center [65, 319] width 78 height 9
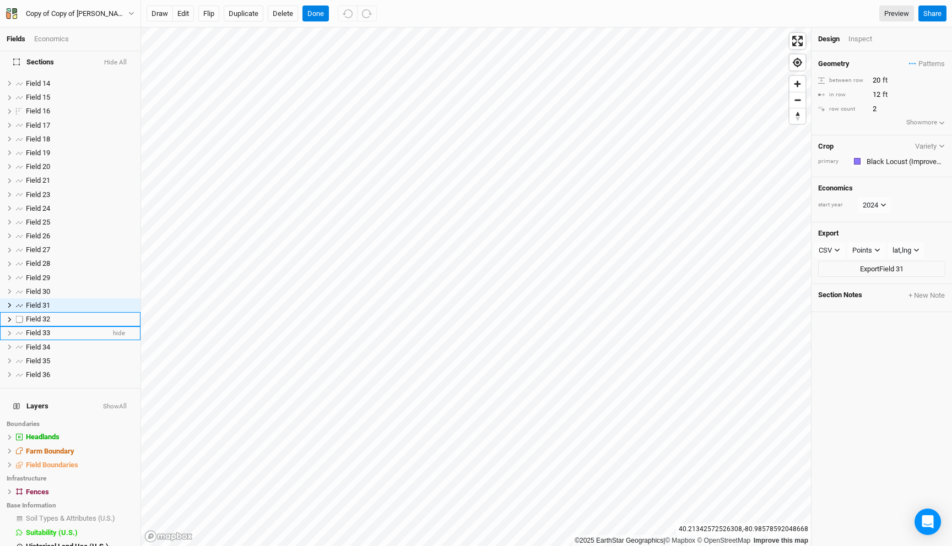
click at [55, 327] on li "Field 33 hide" at bounding box center [70, 334] width 140 height 14
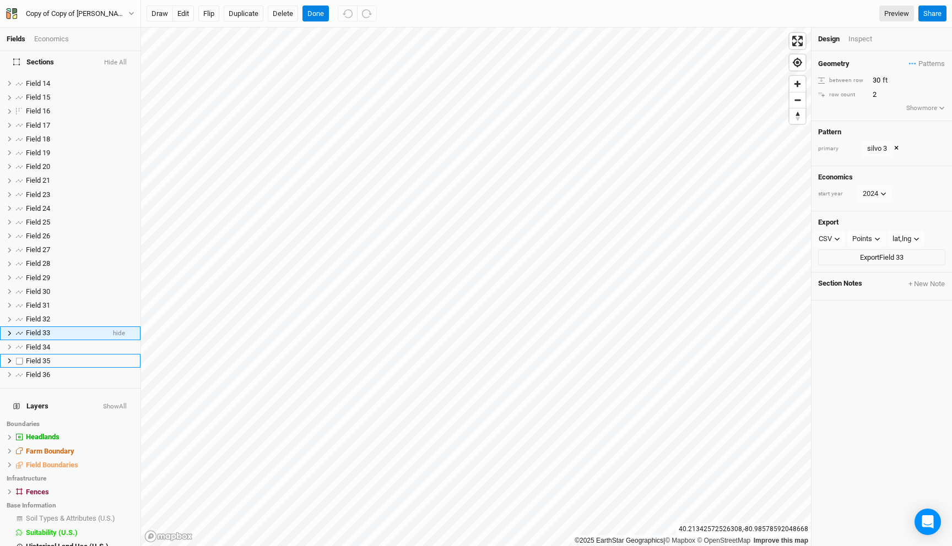
scroll to position [211, 0]
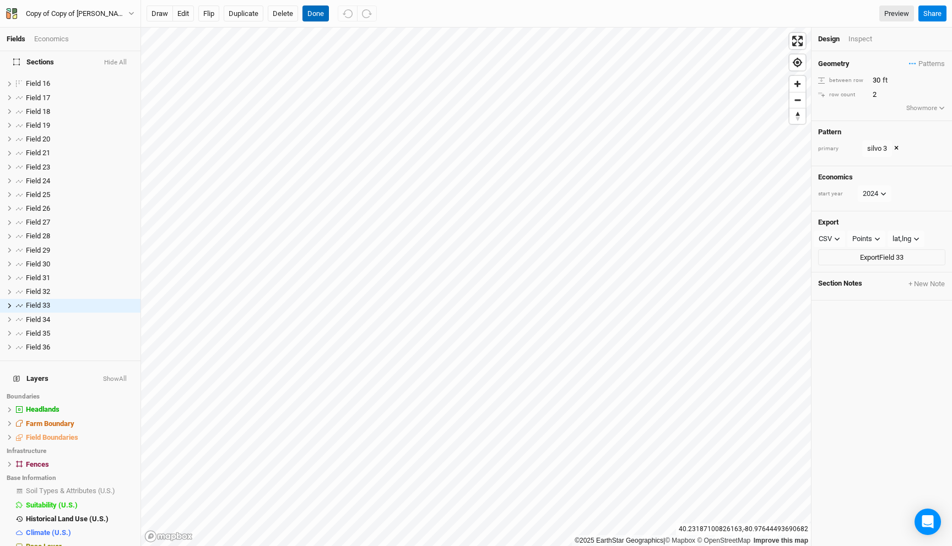
click at [317, 14] on button "Done" at bounding box center [315, 14] width 26 height 17
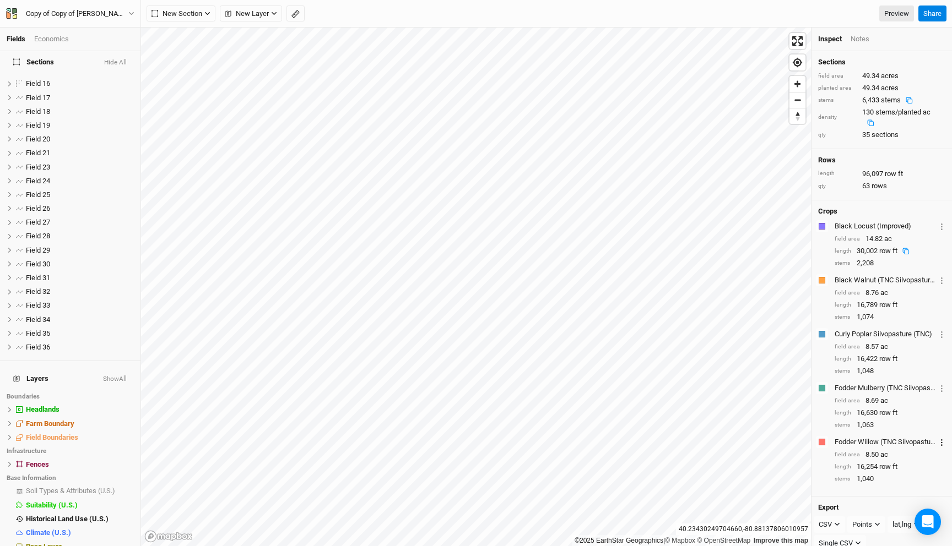
click at [942, 444] on circle "button" at bounding box center [942, 445] width 2 height 2
click at [891, 473] on div "silvo" at bounding box center [903, 472] width 77 height 9
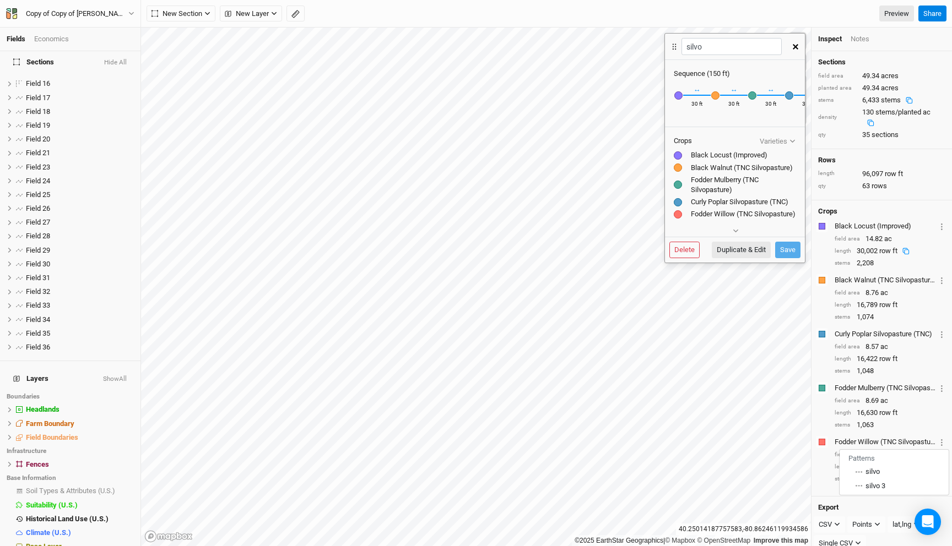
click at [793, 48] on icon "button" at bounding box center [796, 47] width 6 height 6
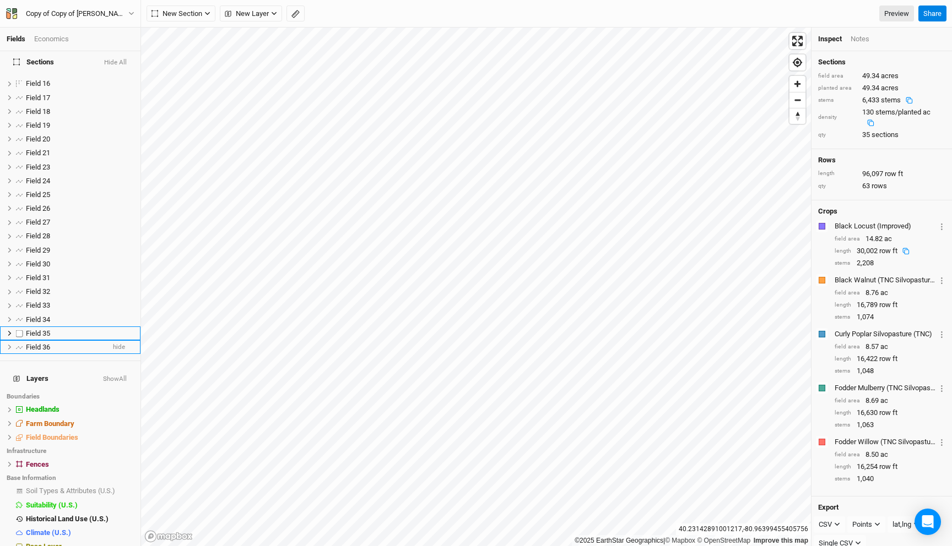
click at [52, 343] on div "Field 36" at bounding box center [65, 347] width 78 height 9
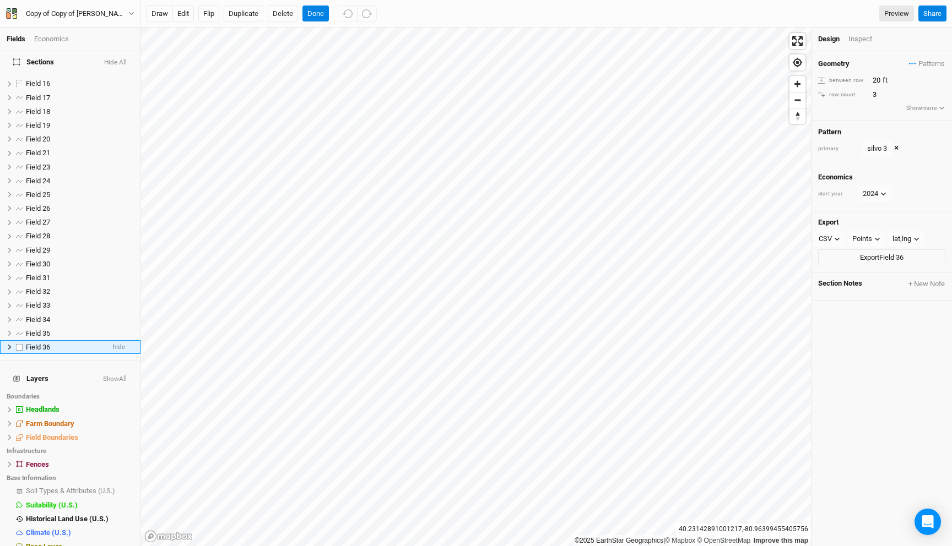
scroll to position [211, 0]
click at [57, 329] on div "Field 35" at bounding box center [65, 333] width 78 height 9
click at [61, 317] on li "Field 34 hide" at bounding box center [70, 319] width 140 height 14
click at [61, 301] on div "Field 33" at bounding box center [65, 305] width 78 height 9
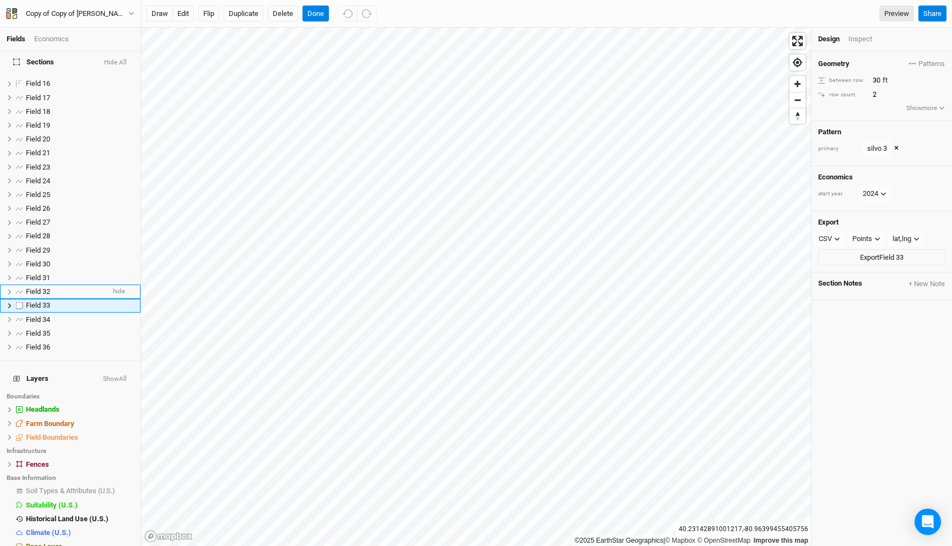
click at [61, 287] on div "Field 32" at bounding box center [65, 291] width 78 height 9
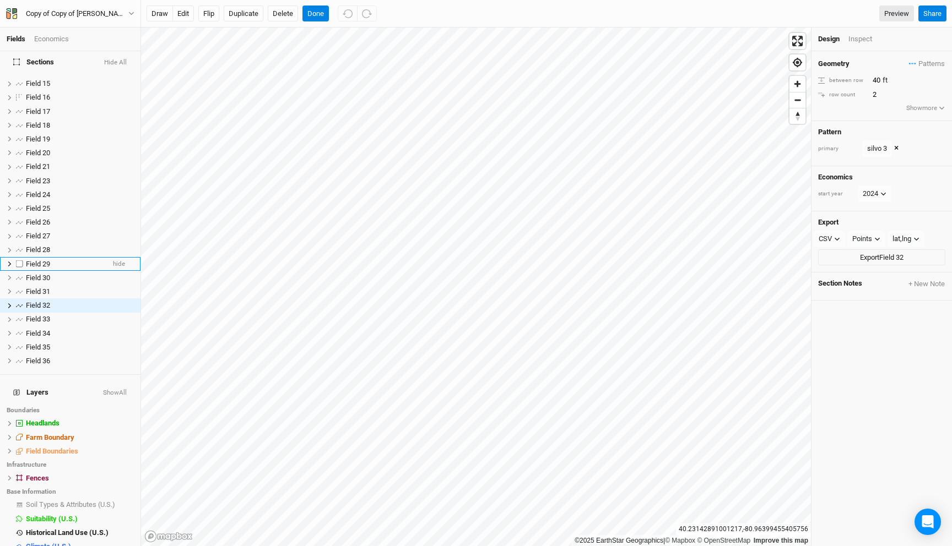
click at [61, 260] on div "Field 29" at bounding box center [65, 264] width 78 height 9
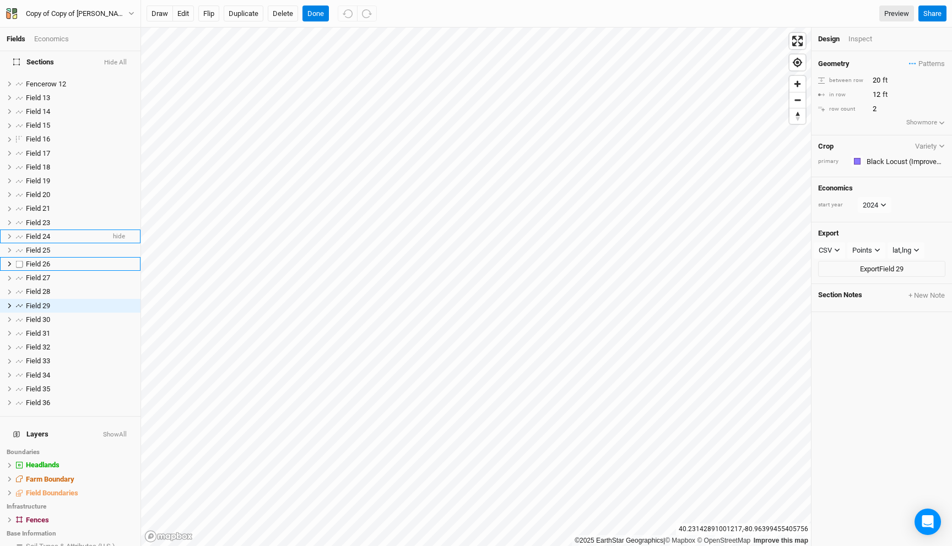
click at [61, 232] on div "Field 24" at bounding box center [65, 236] width 78 height 9
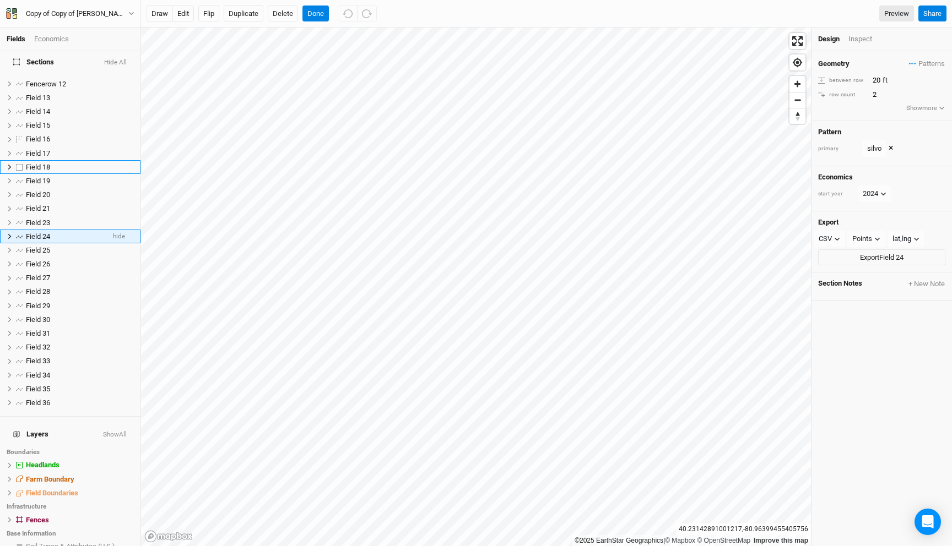
scroll to position [86, 0]
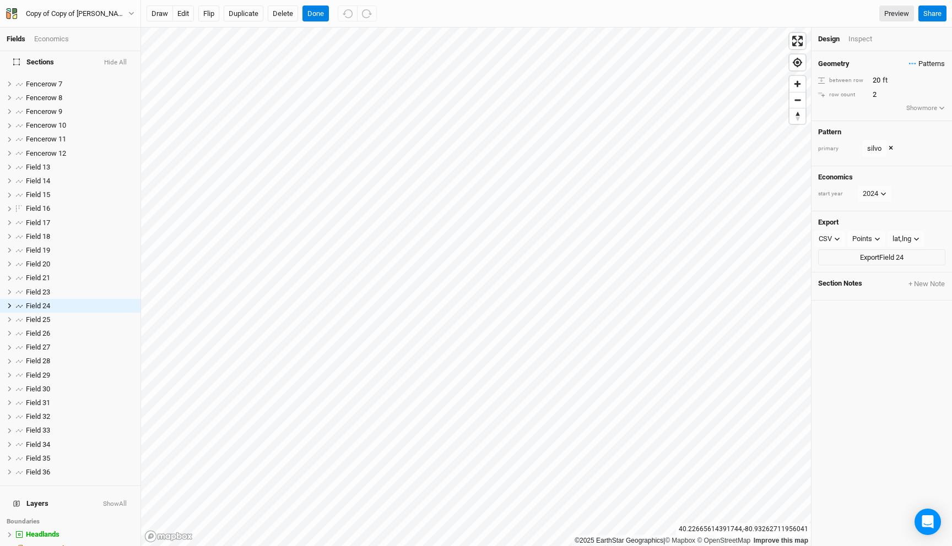
click at [914, 62] on span "Patterns" at bounding box center [927, 63] width 36 height 11
click at [890, 116] on button "silvo 3" at bounding box center [889, 118] width 57 height 17
click at [51, 316] on div "Field 25" at bounding box center [65, 320] width 78 height 9
click at [913, 60] on span "Patterns" at bounding box center [927, 63] width 36 height 11
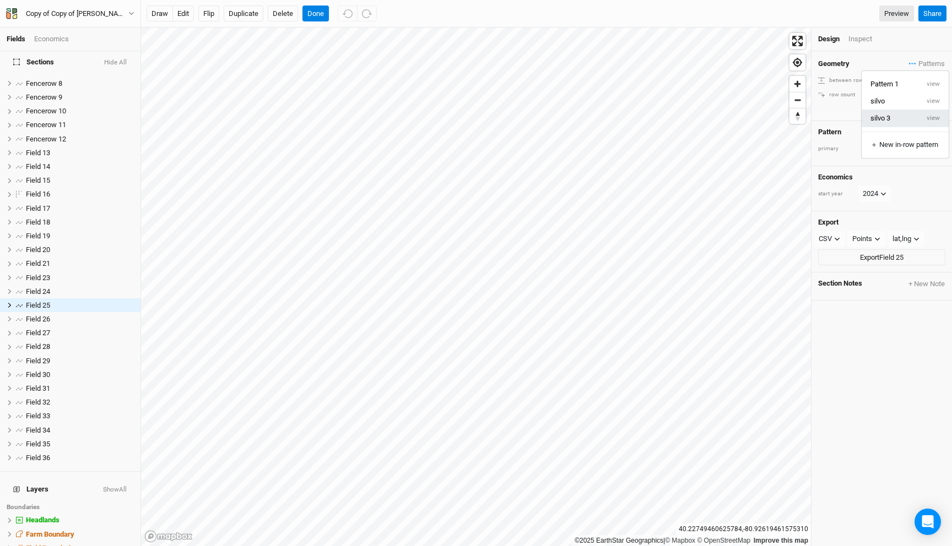
click at [893, 118] on button "silvo 3" at bounding box center [889, 118] width 57 height 17
click at [50, 249] on li "Field 20 hide" at bounding box center [70, 250] width 140 height 14
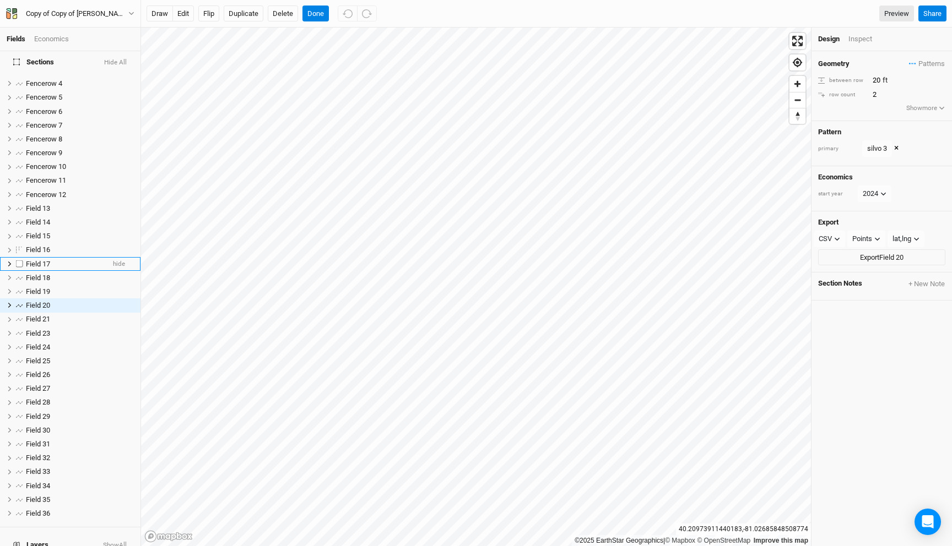
click at [49, 260] on span "Field 17" at bounding box center [38, 264] width 24 height 8
click at [47, 274] on span "Field 15" at bounding box center [38, 278] width 24 height 8
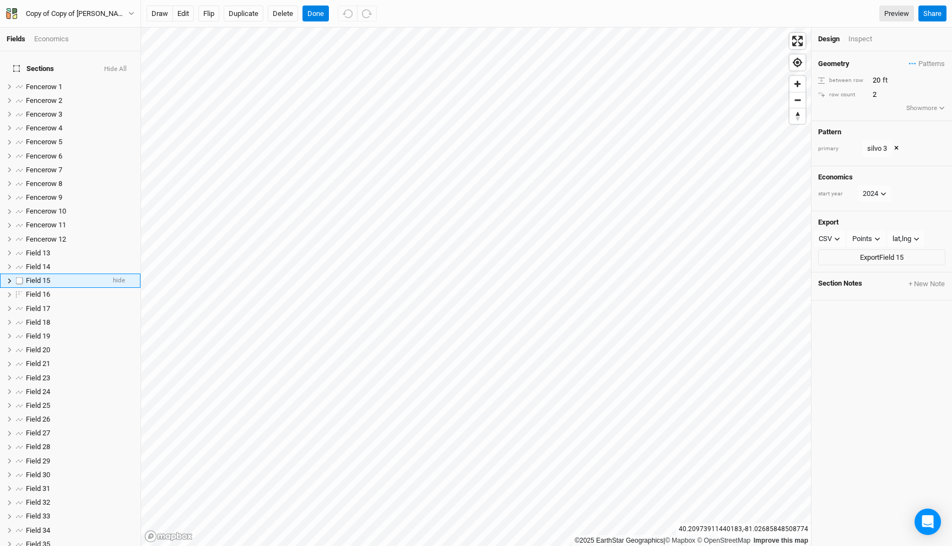
click at [47, 278] on span "Field 15" at bounding box center [38, 280] width 24 height 8
click at [46, 290] on span "Field 16" at bounding box center [38, 294] width 24 height 8
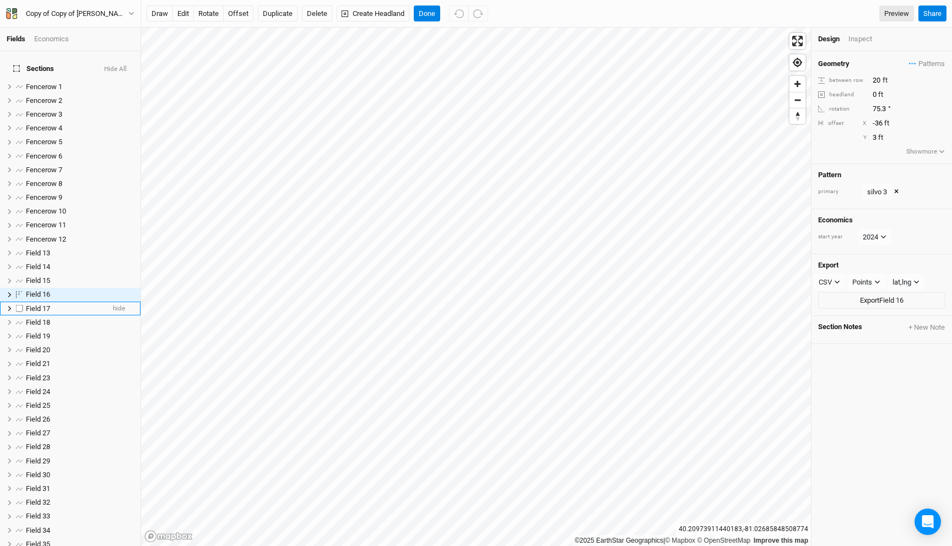
click at [47, 305] on span "Field 17" at bounding box center [38, 309] width 24 height 8
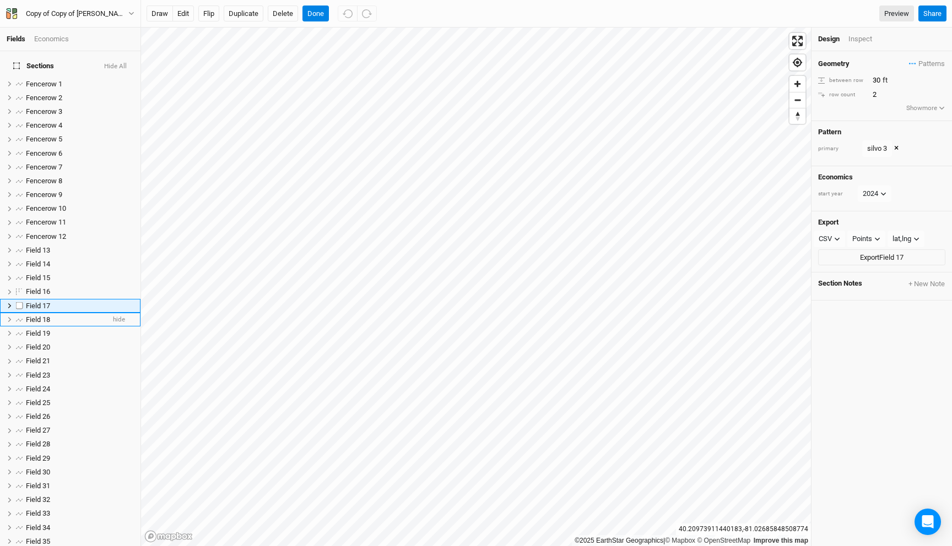
click at [48, 316] on span "Field 18" at bounding box center [38, 320] width 24 height 8
click at [48, 329] on span "Field 20" at bounding box center [38, 333] width 24 height 8
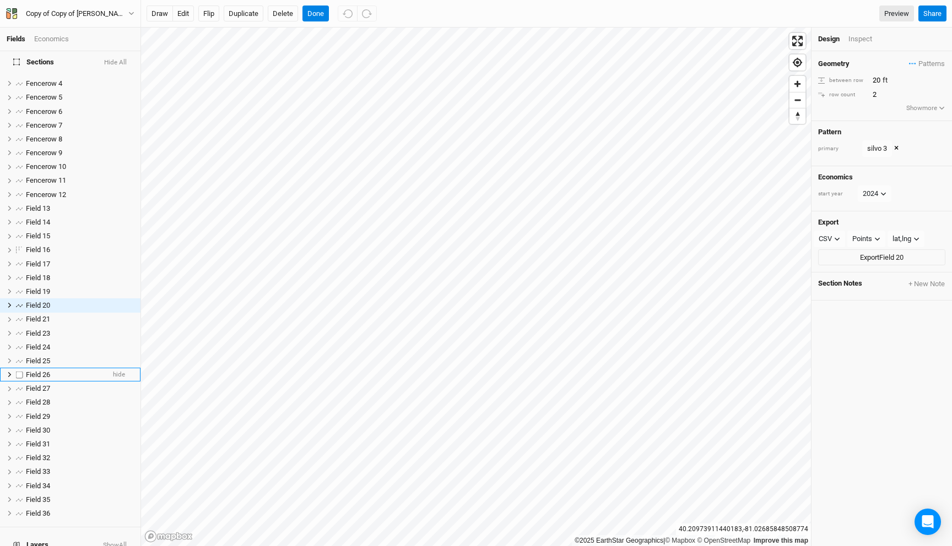
click at [55, 371] on div "Field 26" at bounding box center [65, 375] width 78 height 9
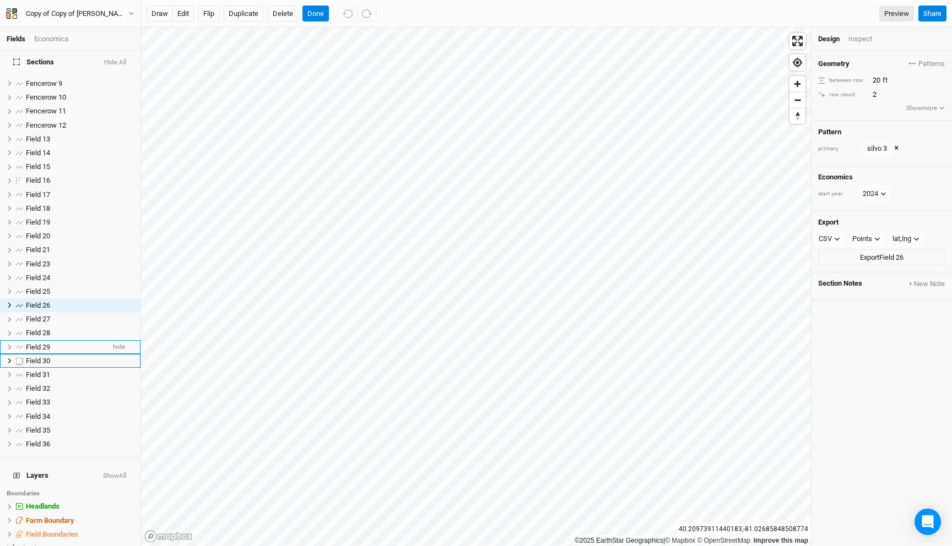
click at [53, 343] on div "Field 29" at bounding box center [65, 347] width 78 height 9
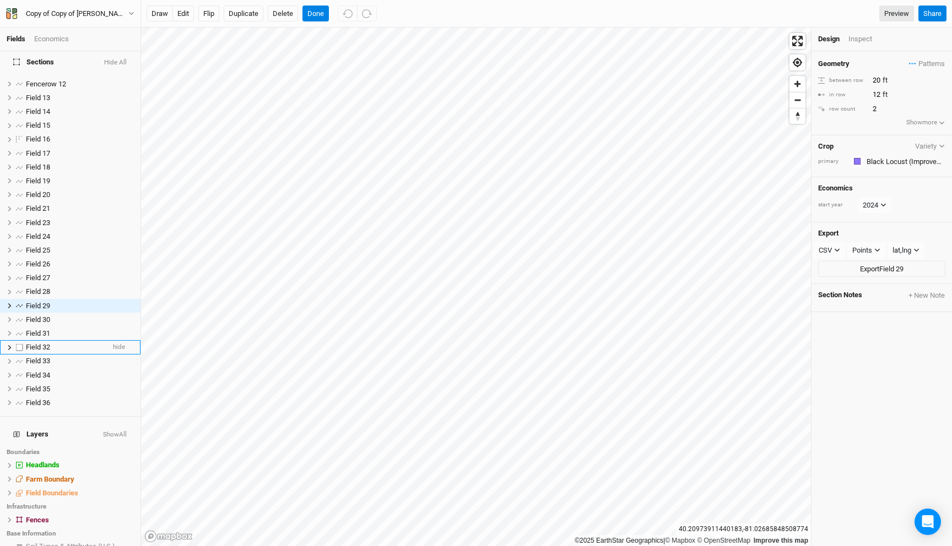
click at [53, 343] on div "Field 32" at bounding box center [65, 347] width 78 height 9
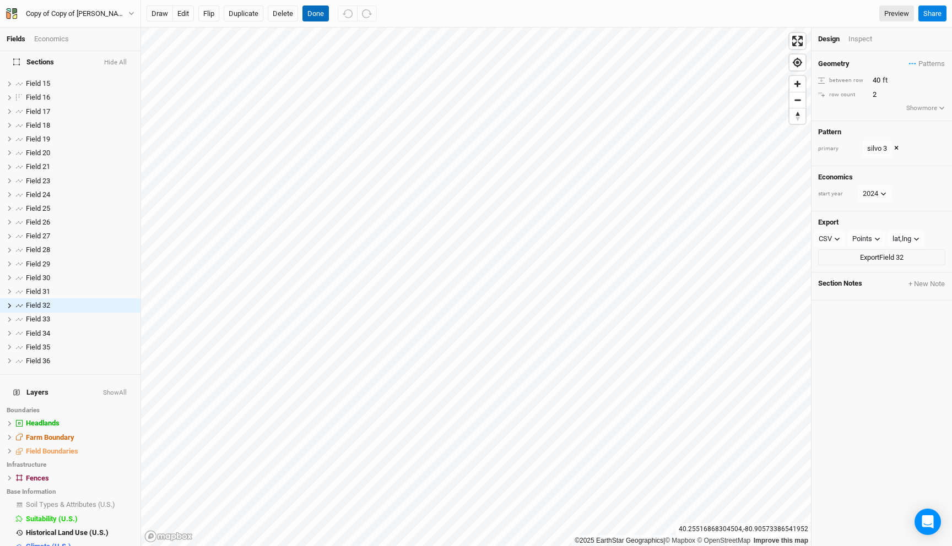
click at [317, 13] on button "Done" at bounding box center [315, 14] width 26 height 17
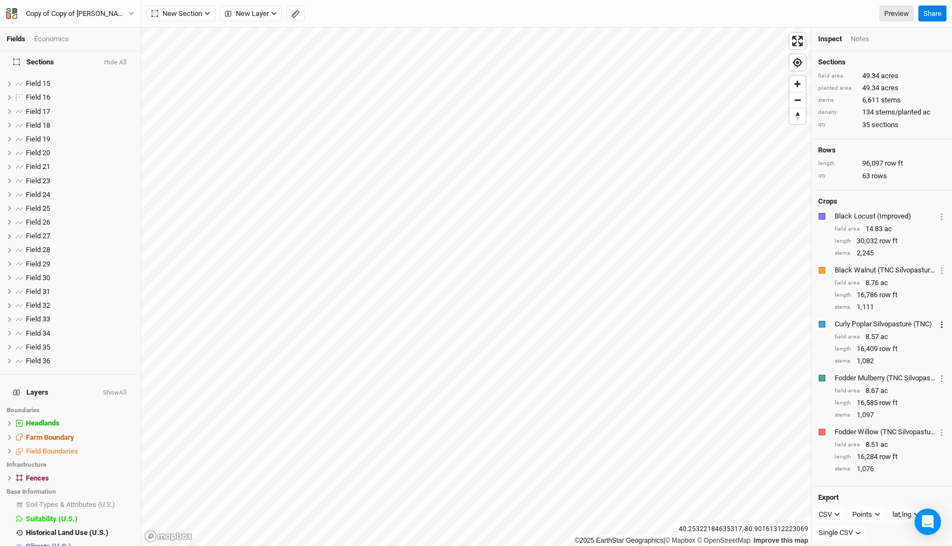
click at [941, 324] on circle "button" at bounding box center [942, 325] width 2 height 2
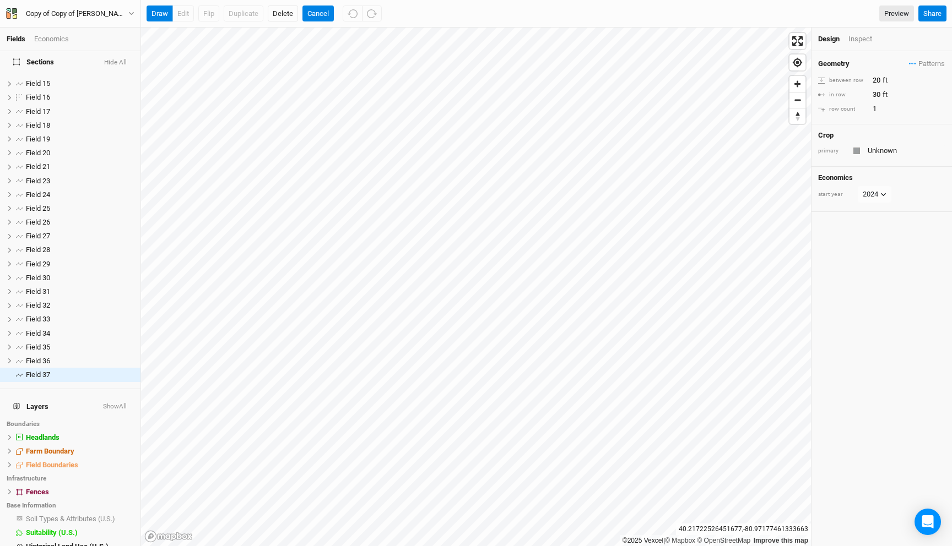
scroll to position [225, 0]
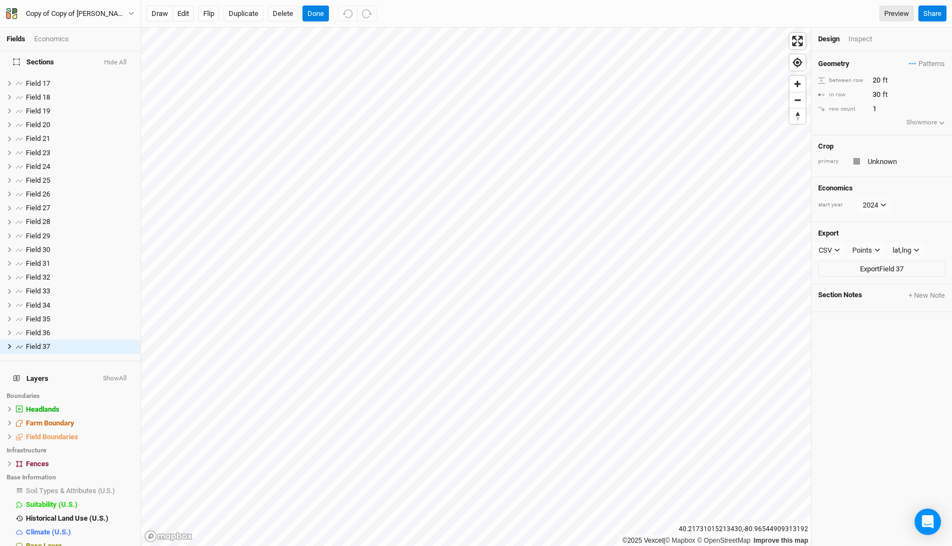
click at [885, 154] on div "Crop primary Unknown" at bounding box center [881, 156] width 140 height 42
click at [881, 162] on input "text" at bounding box center [904, 161] width 81 height 13
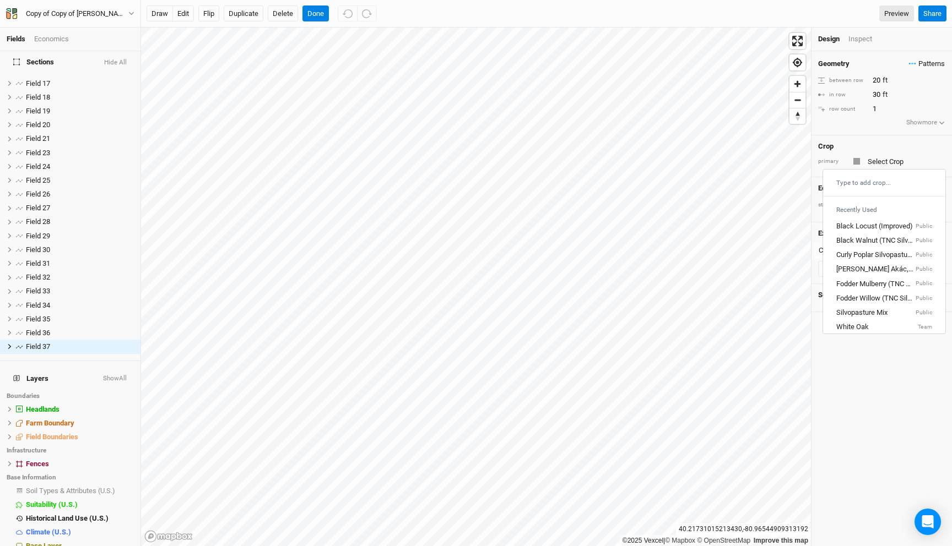
type input "Unknown"
click at [921, 63] on span "Patterns" at bounding box center [927, 63] width 36 height 11
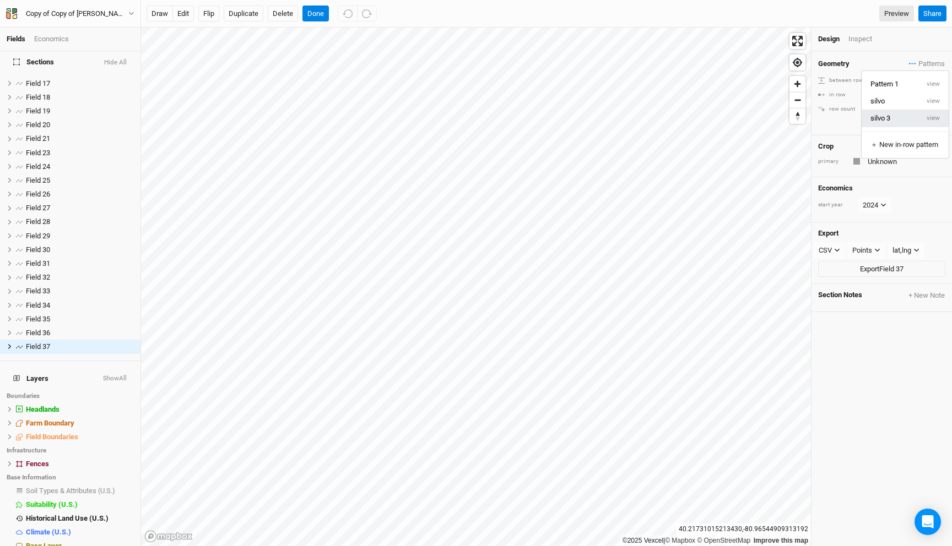
click at [902, 118] on button "silvo 3" at bounding box center [889, 118] width 57 height 17
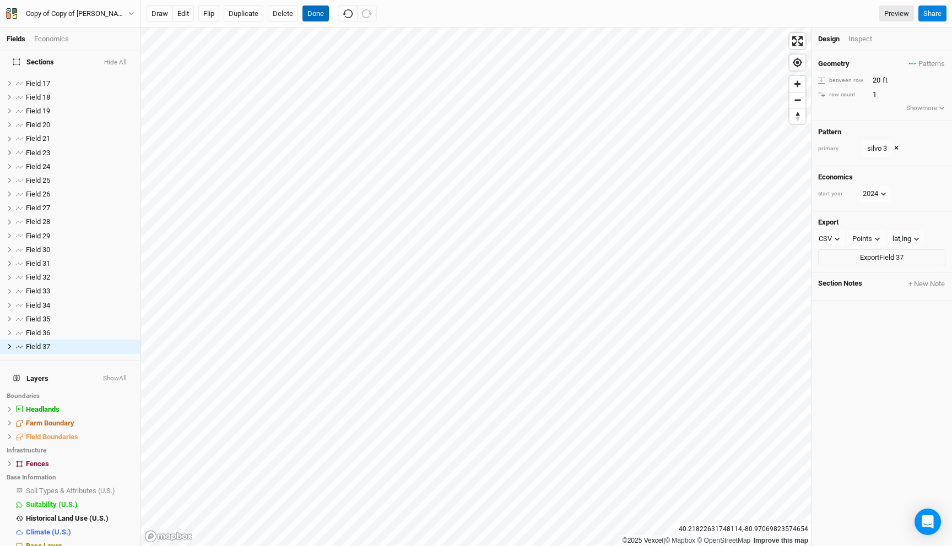
click at [316, 12] on button "Done" at bounding box center [315, 14] width 26 height 17
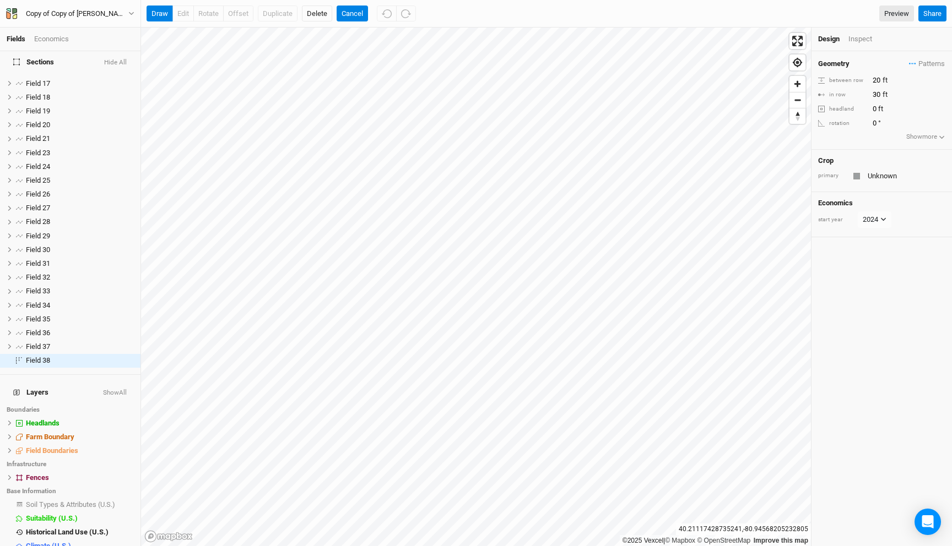
scroll to position [239, 0]
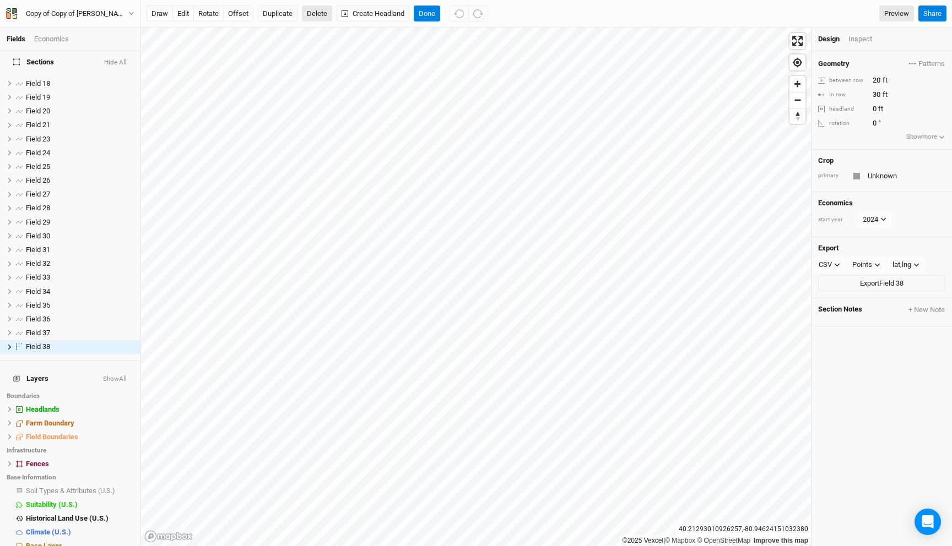
click at [319, 18] on button "Delete" at bounding box center [317, 14] width 30 height 17
click at [341, 10] on button "Confirm" at bounding box center [328, 14] width 34 height 17
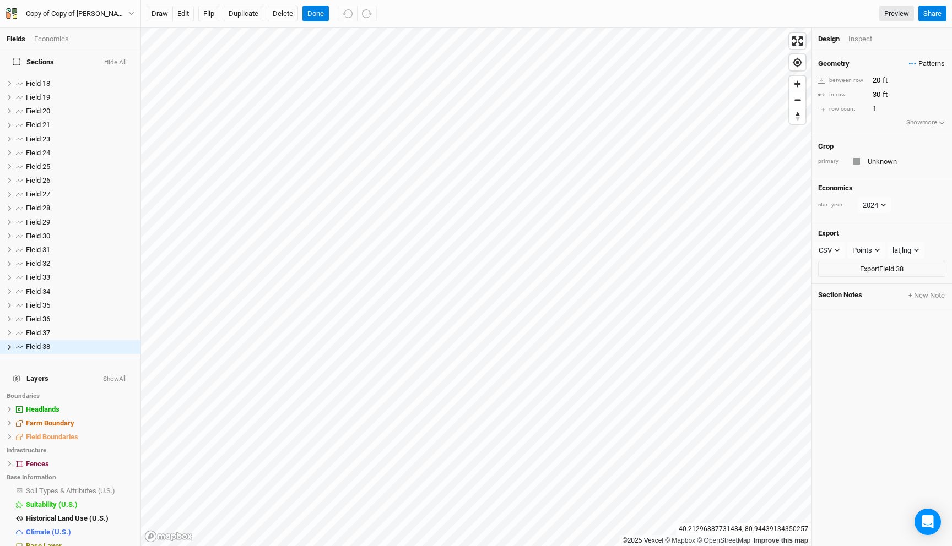
click at [926, 59] on span "Patterns" at bounding box center [927, 63] width 36 height 11
click at [887, 113] on button "silvo 3" at bounding box center [889, 118] width 57 height 17
click at [886, 96] on input "1" at bounding box center [917, 95] width 96 height 12
type input "2"
click at [212, 13] on button "Flip" at bounding box center [208, 14] width 21 height 17
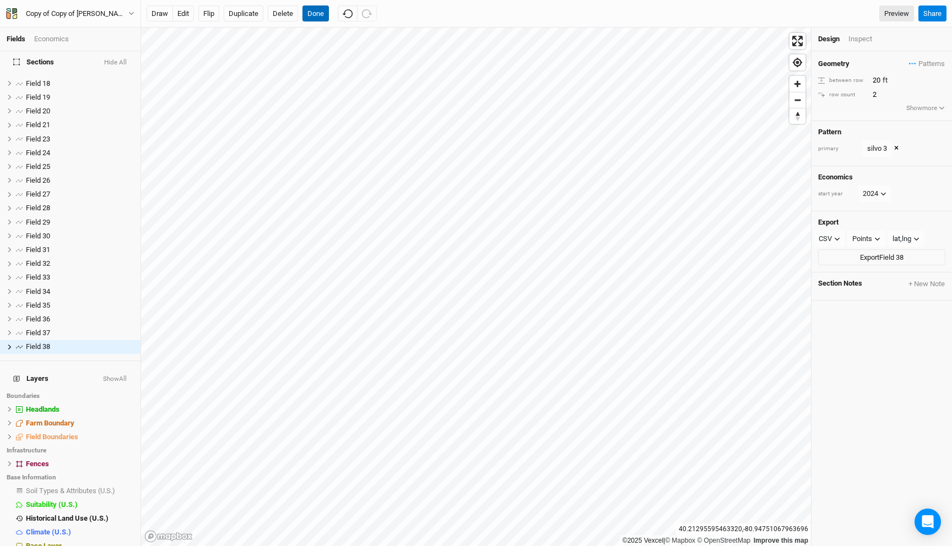
click at [313, 13] on button "Done" at bounding box center [315, 14] width 26 height 17
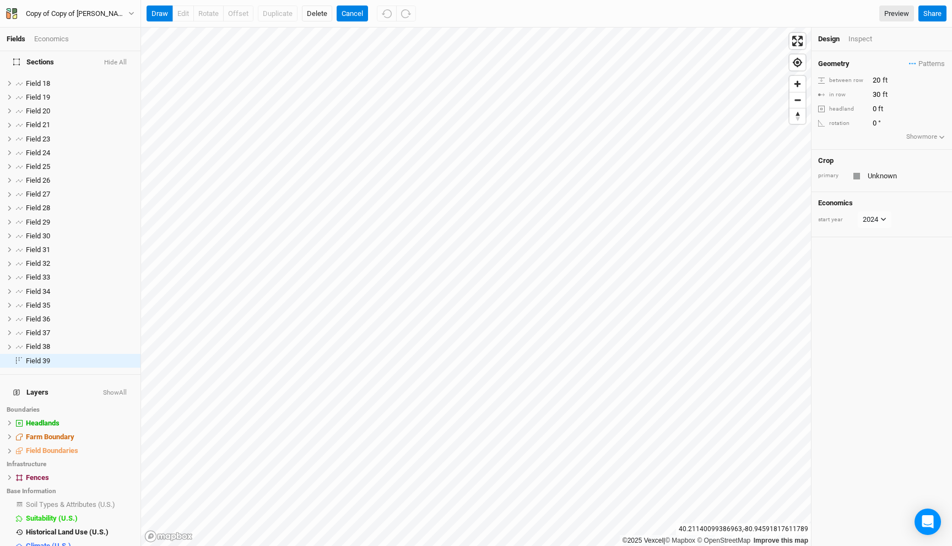
scroll to position [253, 0]
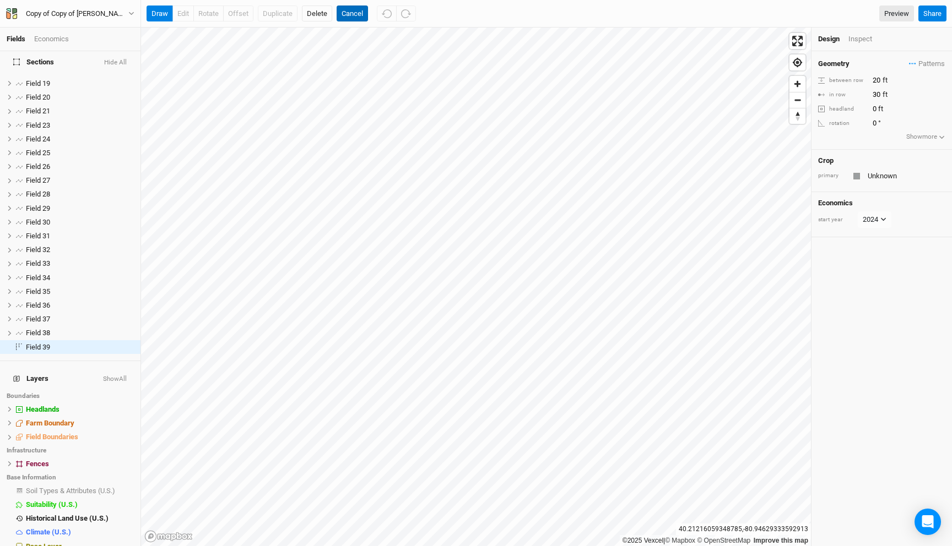
click at [357, 13] on button "Cancel" at bounding box center [352, 14] width 31 height 17
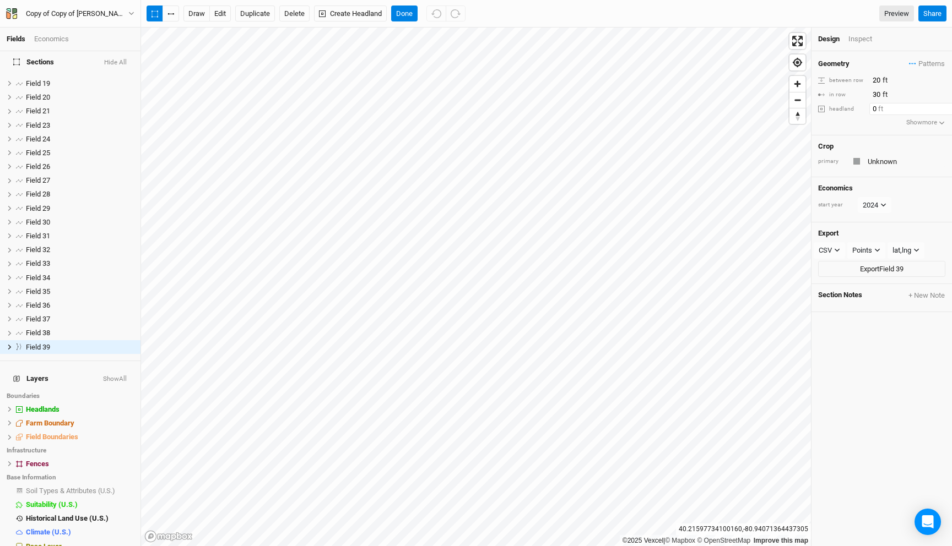
click at [874, 105] on input "0" at bounding box center [917, 109] width 96 height 12
type input "20"
click at [926, 63] on span "Patterns" at bounding box center [927, 63] width 36 height 11
click at [888, 119] on button "silvo 3" at bounding box center [889, 118] width 57 height 17
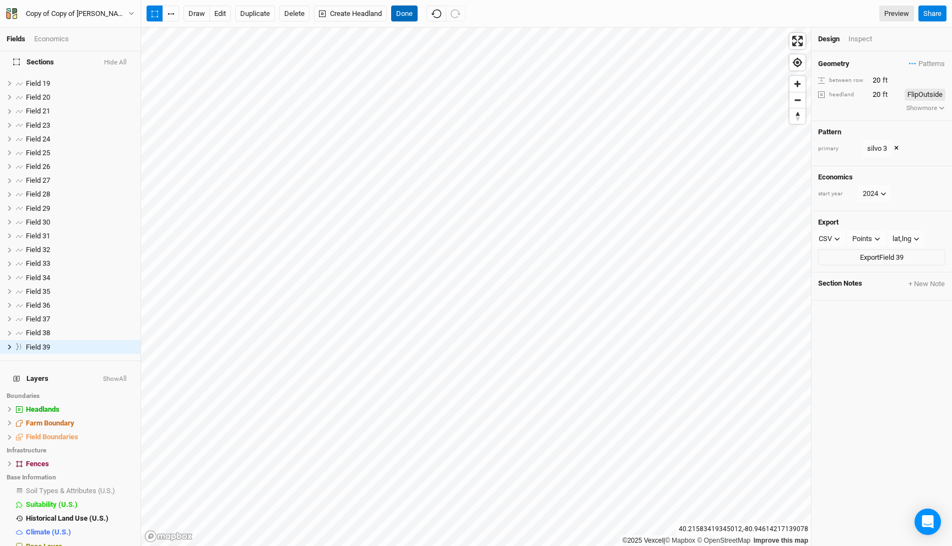
click at [405, 14] on button "Done" at bounding box center [404, 14] width 26 height 17
click at [875, 77] on input "20" at bounding box center [917, 80] width 96 height 12
click at [875, 79] on input "40" at bounding box center [917, 80] width 96 height 12
type input "60"
click at [404, 14] on button "Done" at bounding box center [404, 14] width 26 height 17
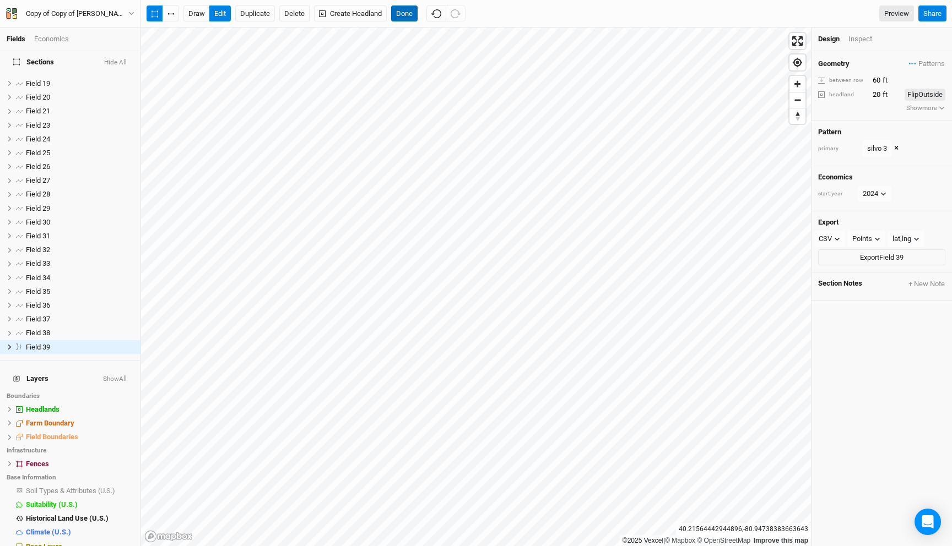
click at [411, 10] on button "Done" at bounding box center [404, 14] width 26 height 17
click at [874, 92] on input "20" at bounding box center [884, 95] width 31 height 12
type input "30"
click at [408, 13] on button "Done" at bounding box center [404, 14] width 26 height 17
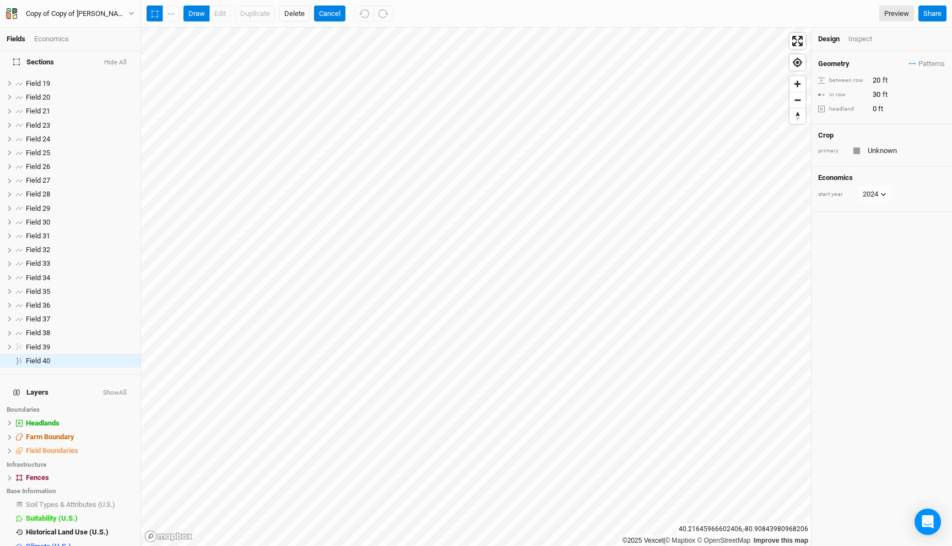
scroll to position [267, 0]
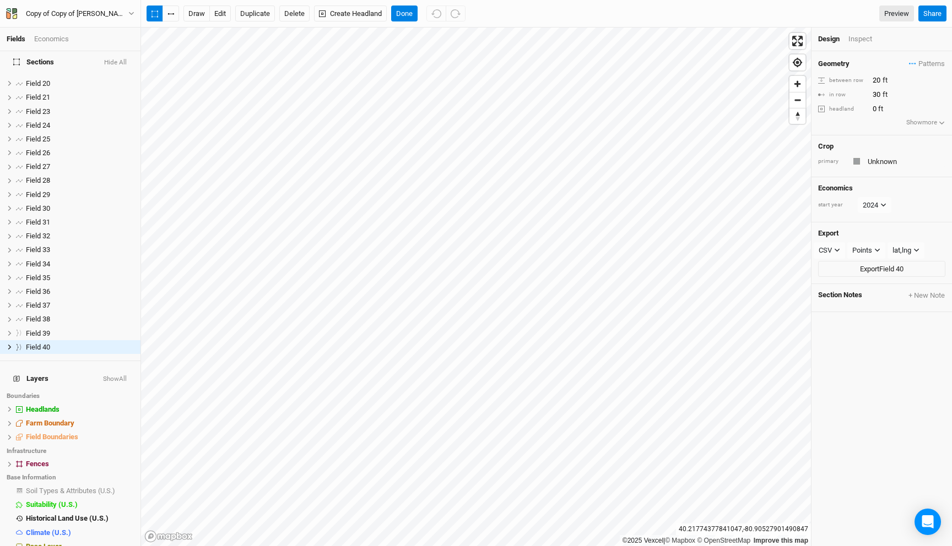
click at [920, 55] on div "Geometry Patterns Pattern 1 view silvo view silvo 3 view ＋ New in-row pattern b…" at bounding box center [881, 93] width 140 height 84
click at [918, 61] on span "Patterns" at bounding box center [927, 63] width 36 height 11
click at [890, 115] on button "silvo 3" at bounding box center [889, 118] width 57 height 17
click at [875, 148] on div "silvo 3" at bounding box center [877, 148] width 20 height 11
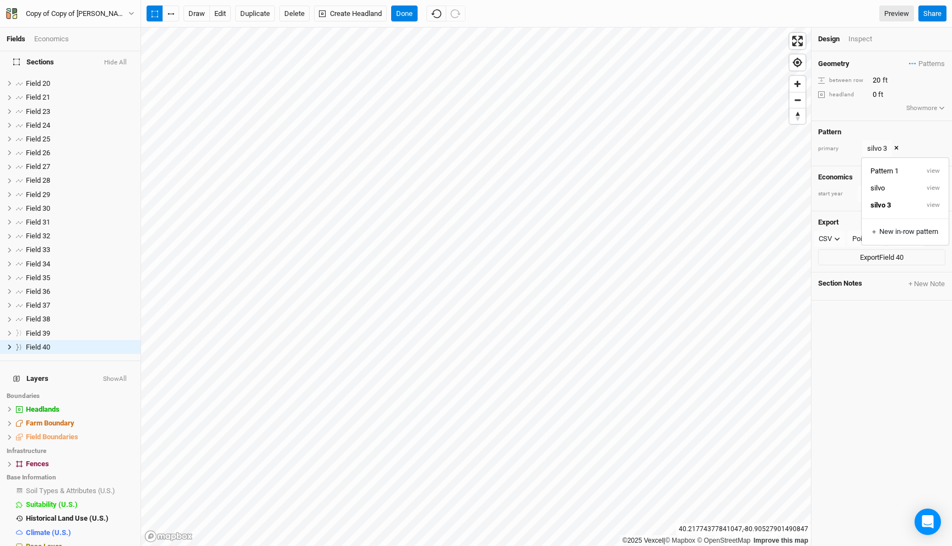
click at [897, 148] on button "×" at bounding box center [896, 149] width 4 height 12
click at [882, 164] on input "text" at bounding box center [904, 161] width 81 height 13
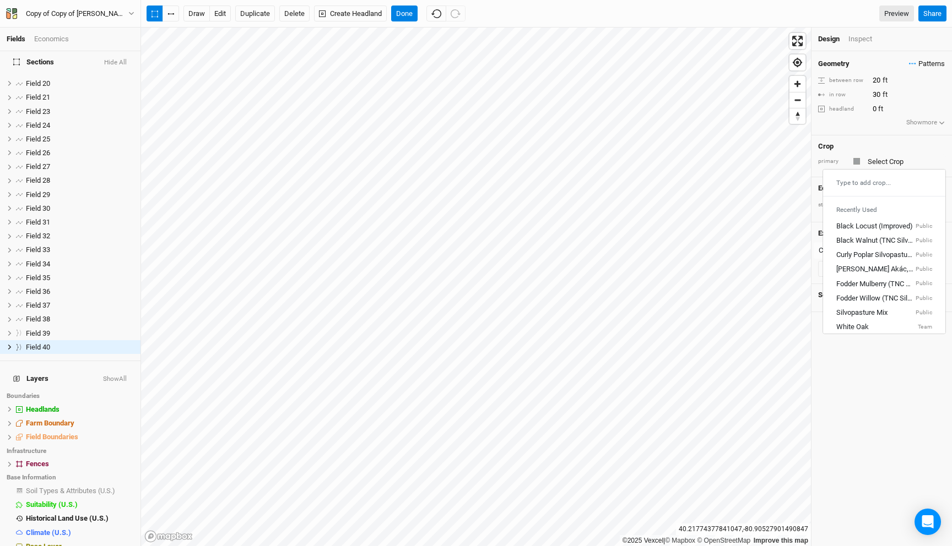
click at [918, 63] on span "Patterns" at bounding box center [927, 63] width 36 height 11
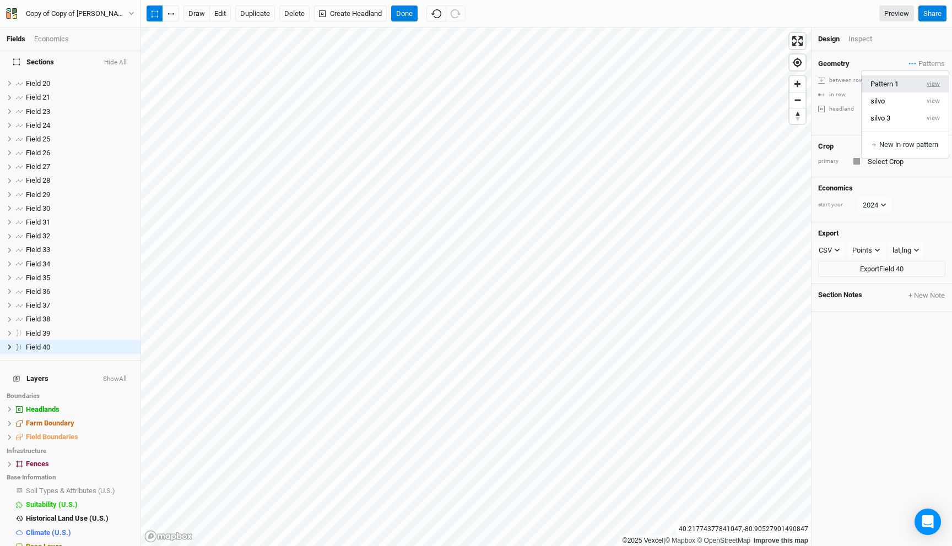
click at [930, 84] on button "view" at bounding box center [933, 83] width 30 height 17
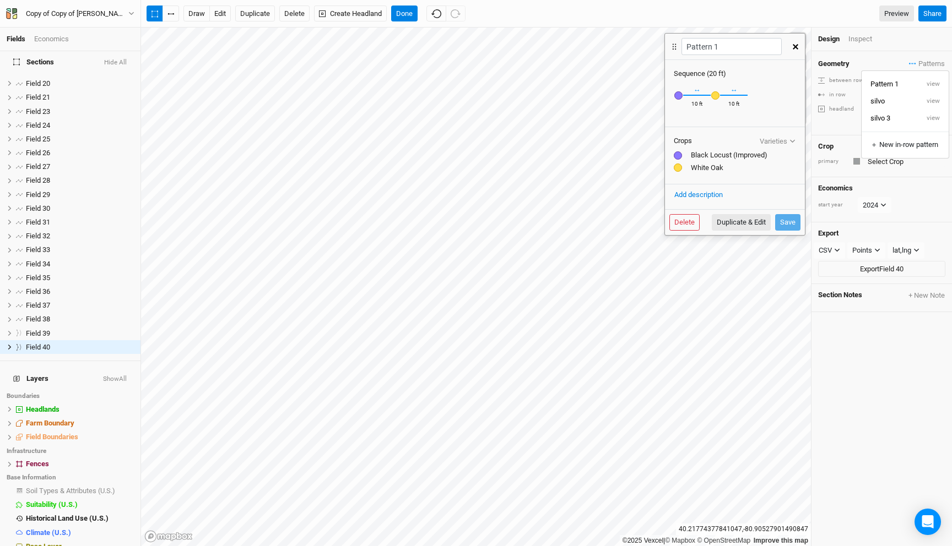
click at [794, 45] on icon "button" at bounding box center [796, 47] width 6 height 6
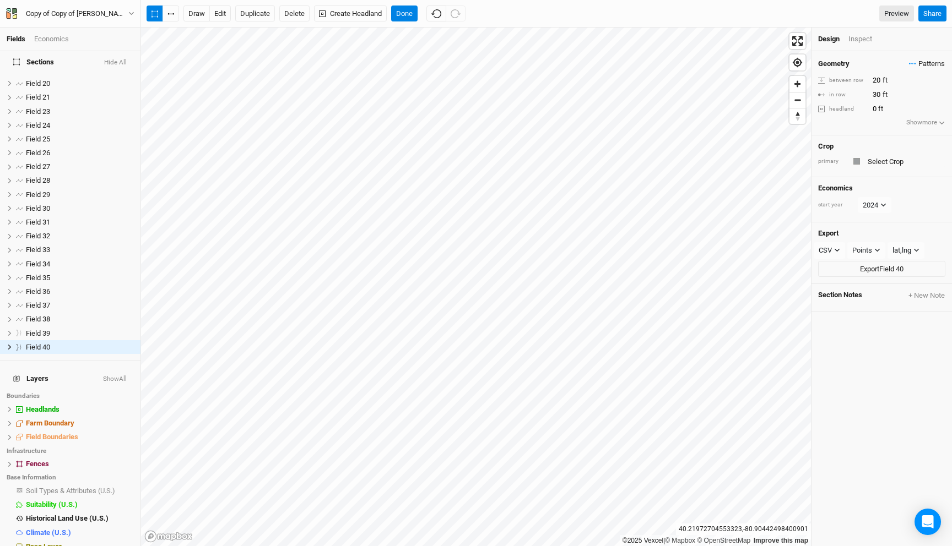
click at [916, 62] on span "Patterns" at bounding box center [927, 63] width 36 height 11
click at [892, 83] on button "Pattern 1" at bounding box center [889, 83] width 57 height 17
click at [875, 84] on input "20" at bounding box center [917, 80] width 96 height 12
click at [874, 79] on input "40" at bounding box center [917, 80] width 96 height 12
type input "30"
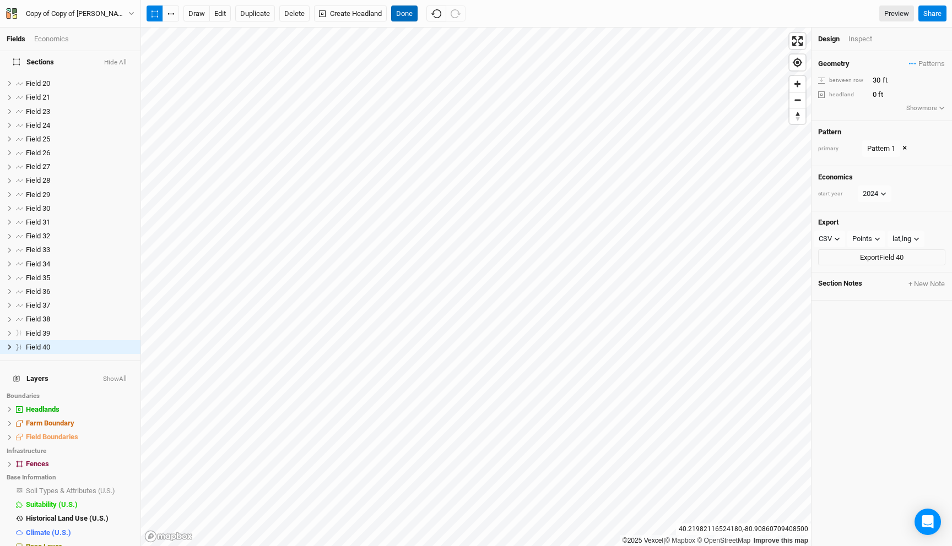
click at [411, 13] on button "Done" at bounding box center [404, 14] width 26 height 17
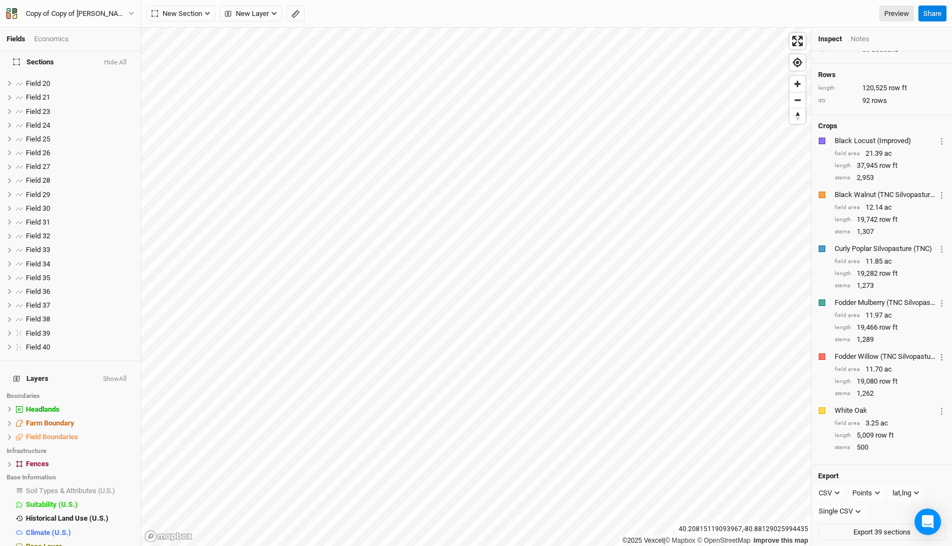
scroll to position [0, 0]
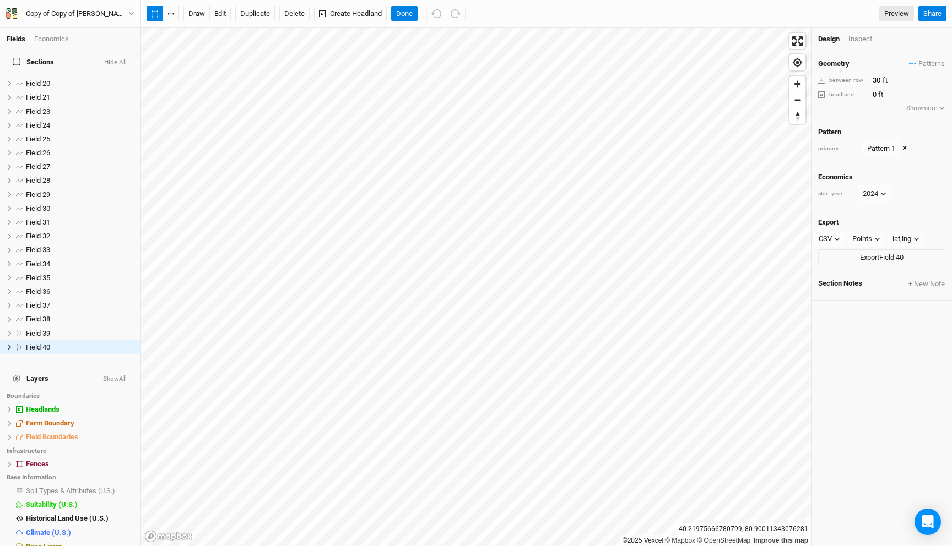
click at [923, 53] on div "Geometry Patterns Pattern 1 view silvo view silvo 3 view ＋ New in-row pattern b…" at bounding box center [881, 85] width 140 height 69
click at [918, 63] on span "Patterns" at bounding box center [927, 63] width 36 height 11
click at [934, 83] on button "view" at bounding box center [933, 83] width 30 height 17
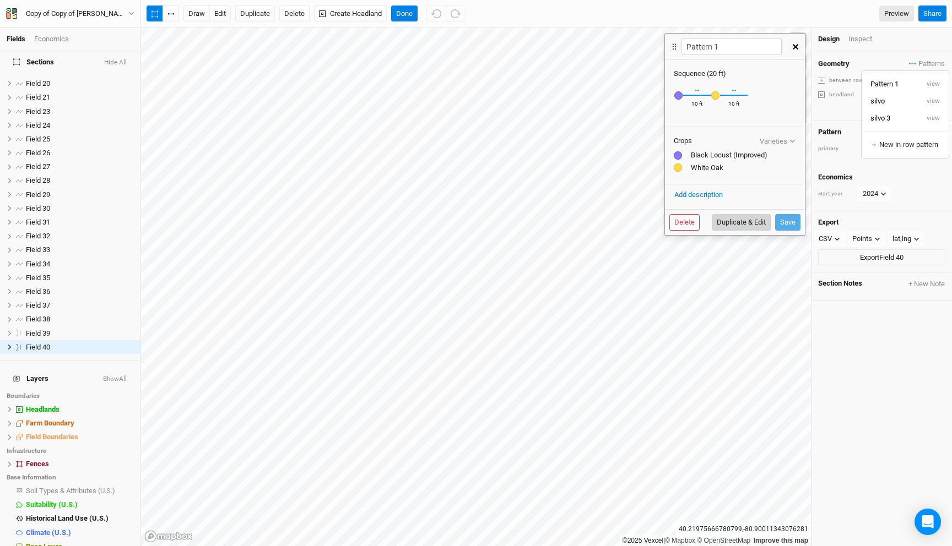
click at [736, 221] on button "Duplicate & Edit" at bounding box center [741, 222] width 59 height 17
type input "Pattern 1 4"
click at [713, 96] on div "button" at bounding box center [715, 95] width 8 height 8
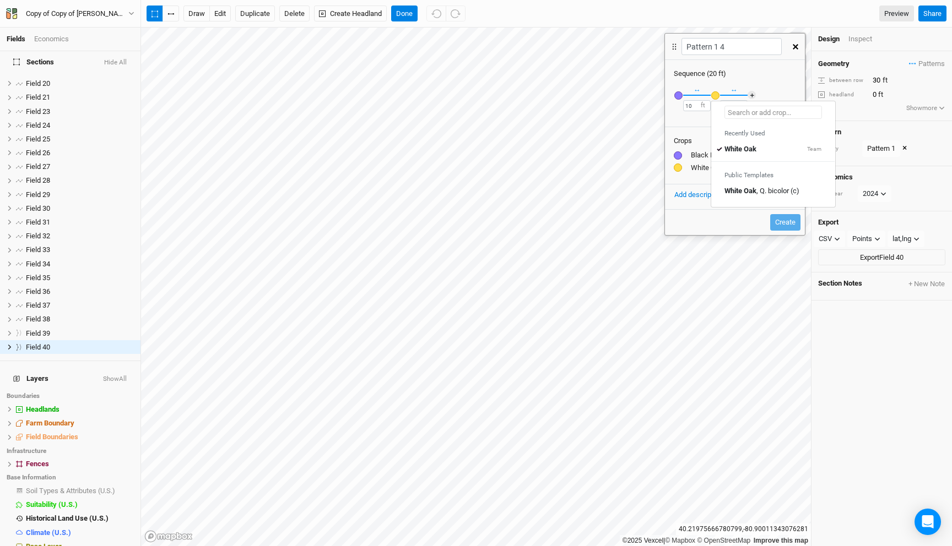
click at [778, 111] on input "text" at bounding box center [772, 112] width 97 height 13
type input "b"
type input "black Locust (Improved)"
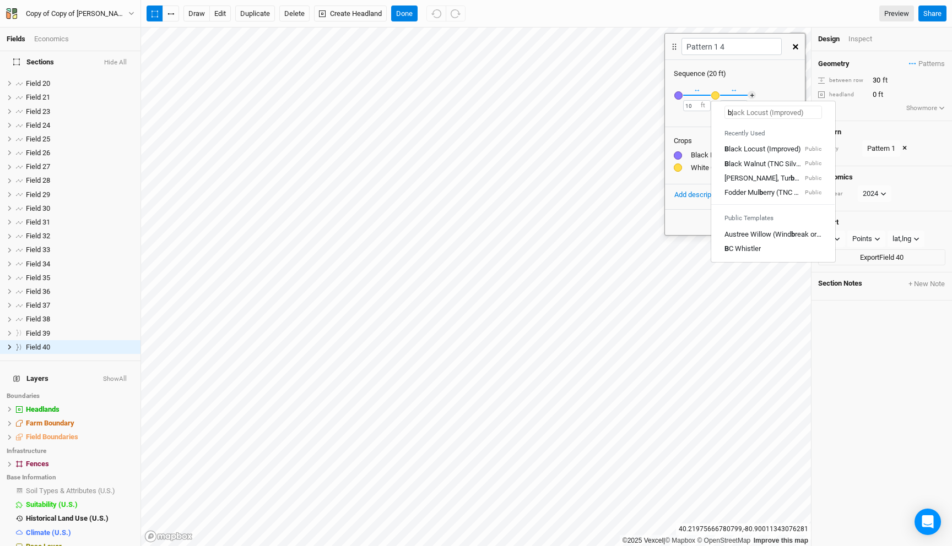
type input "b;l"
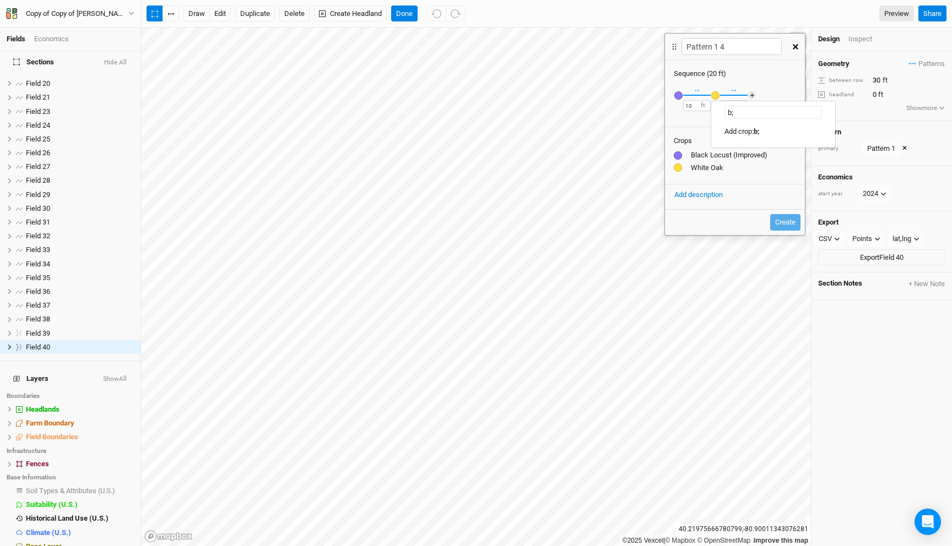
type input "b"
type input "black Locust (Improved)"
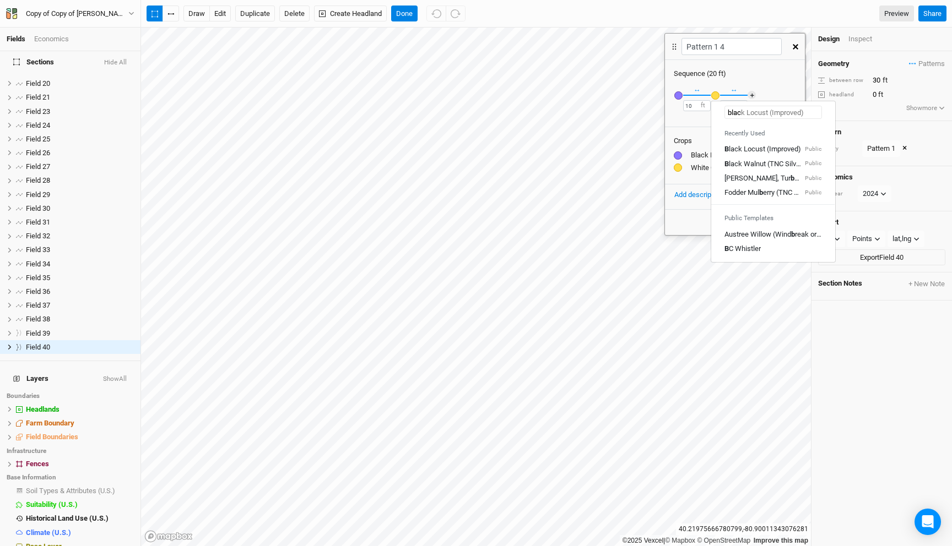
type input "black"
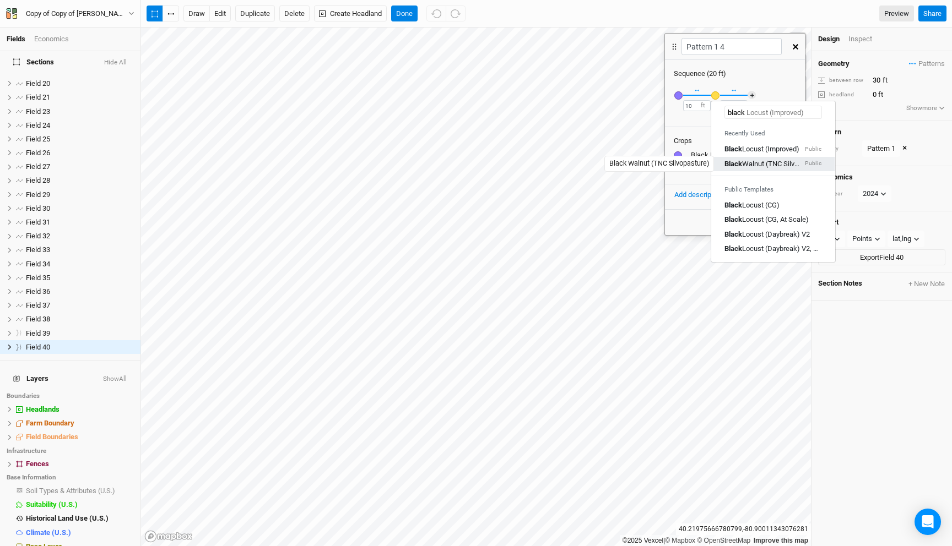
click at [767, 165] on div "Black Walnut (TNC Silvopasture)" at bounding box center [763, 164] width 78 height 10
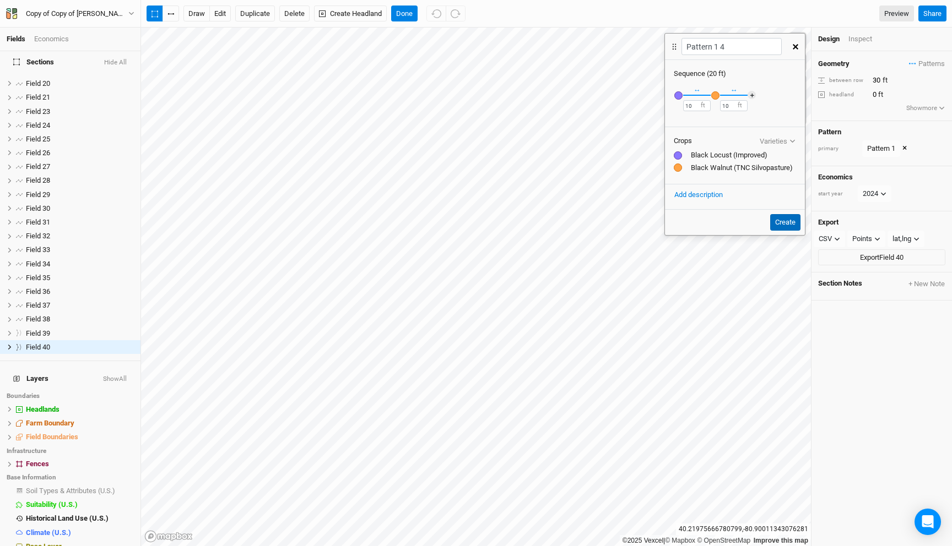
click at [782, 221] on button "Create" at bounding box center [785, 222] width 30 height 17
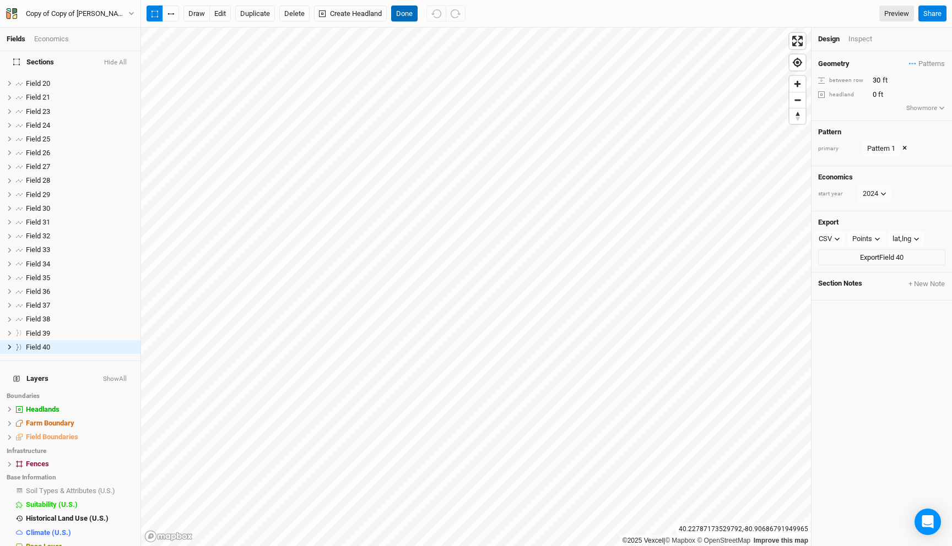
click at [399, 17] on button "Done" at bounding box center [404, 14] width 26 height 17
click at [872, 92] on input "0" at bounding box center [917, 95] width 96 height 12
type input "20"
click at [404, 8] on button "Done" at bounding box center [404, 14] width 26 height 17
click at [406, 18] on button "Done" at bounding box center [404, 14] width 26 height 17
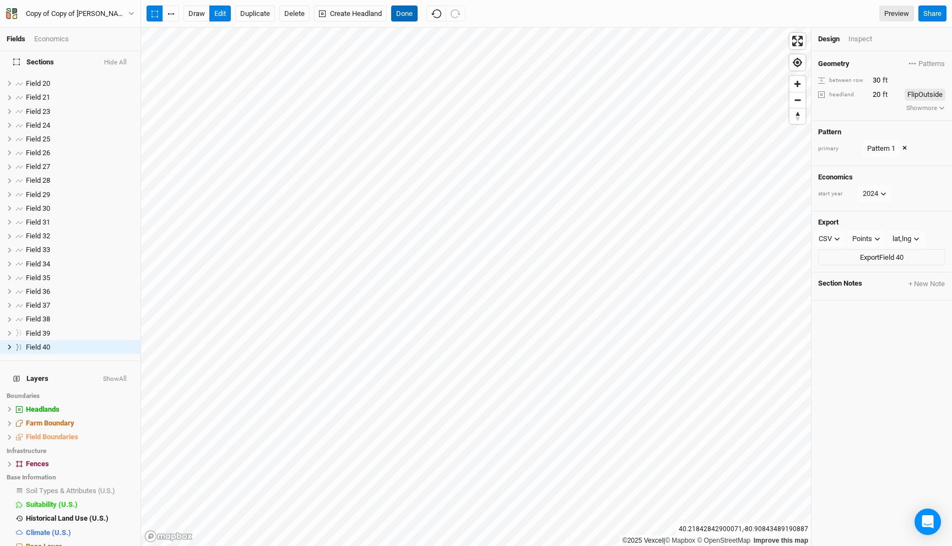
click at [403, 8] on button "Done" at bounding box center [404, 14] width 26 height 17
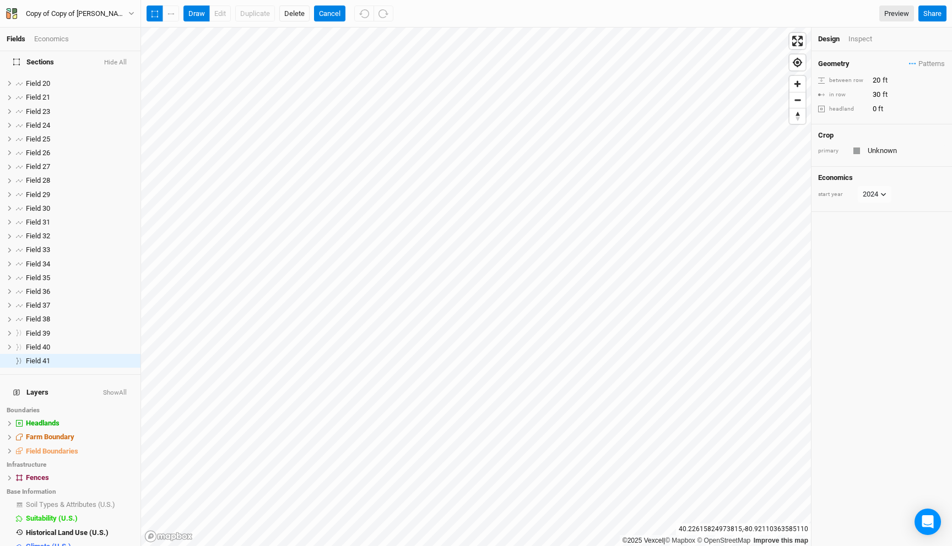
scroll to position [281, 0]
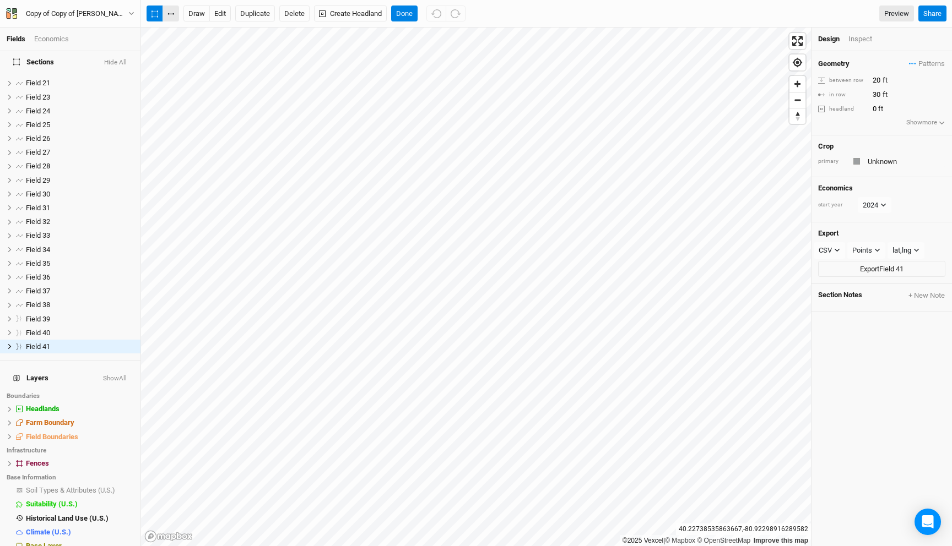
click at [172, 15] on button "button" at bounding box center [170, 14] width 17 height 17
click at [154, 10] on icon "button" at bounding box center [154, 13] width 7 height 7
click at [872, 111] on input "0" at bounding box center [917, 109] width 96 height 12
type input "20"
click at [920, 59] on span "Patterns" at bounding box center [927, 63] width 36 height 11
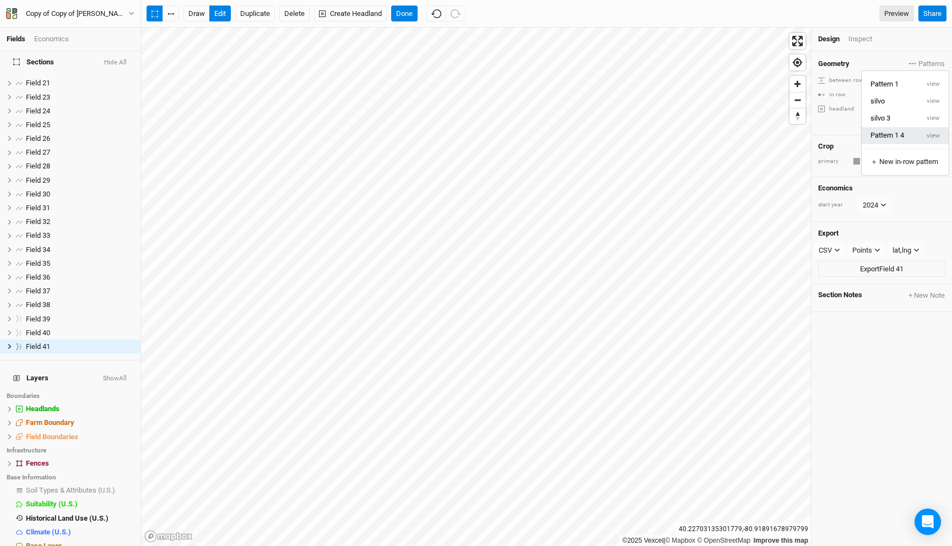
drag, startPoint x: 897, startPoint y: 79, endPoint x: 894, endPoint y: 138, distance: 59.0
click at [894, 138] on div "Pattern 1 view silvo view silvo 3 view Pattern 1 4 view ＋ New in-row pattern" at bounding box center [905, 122] width 88 height 105
click at [919, 62] on span "Patterns" at bounding box center [927, 63] width 36 height 11
click at [907, 139] on button "Pattern 1 4" at bounding box center [889, 135] width 57 height 17
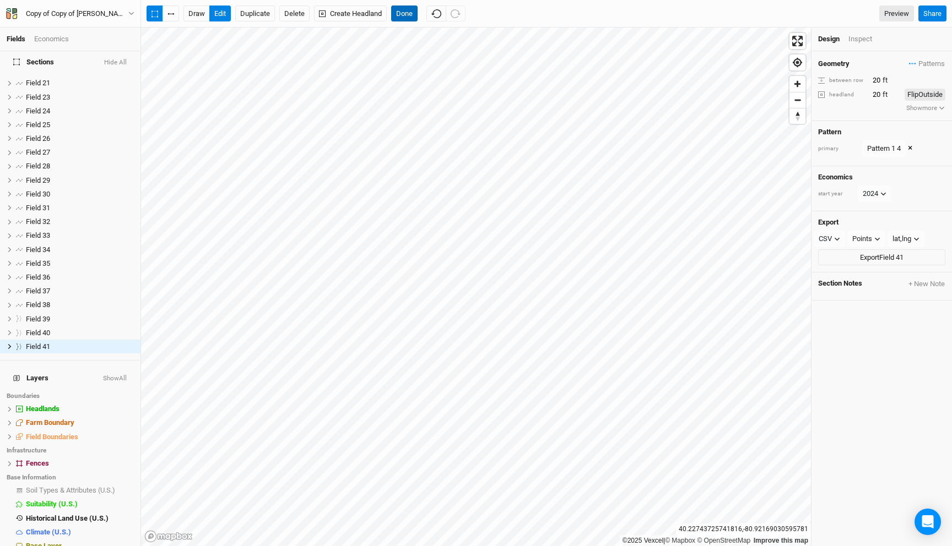
click at [402, 8] on button "Done" at bounding box center [404, 14] width 26 height 17
click at [872, 79] on input "20" at bounding box center [917, 80] width 96 height 12
click at [876, 79] on input "20" at bounding box center [917, 80] width 96 height 12
click at [876, 79] on input "30" at bounding box center [917, 80] width 96 height 12
type input "40"
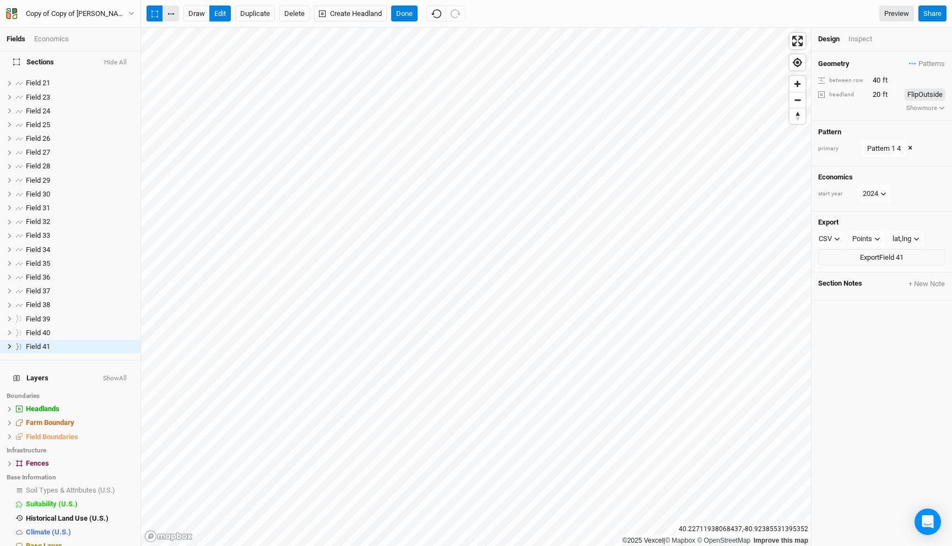
click at [174, 13] on button "button" at bounding box center [170, 14] width 17 height 17
click at [411, 12] on button "Done" at bounding box center [404, 14] width 26 height 17
click at [167, 10] on button "button" at bounding box center [170, 14] width 17 height 17
click at [414, 13] on button "Done" at bounding box center [404, 14] width 26 height 17
click at [404, 8] on button "Done" at bounding box center [404, 14] width 26 height 17
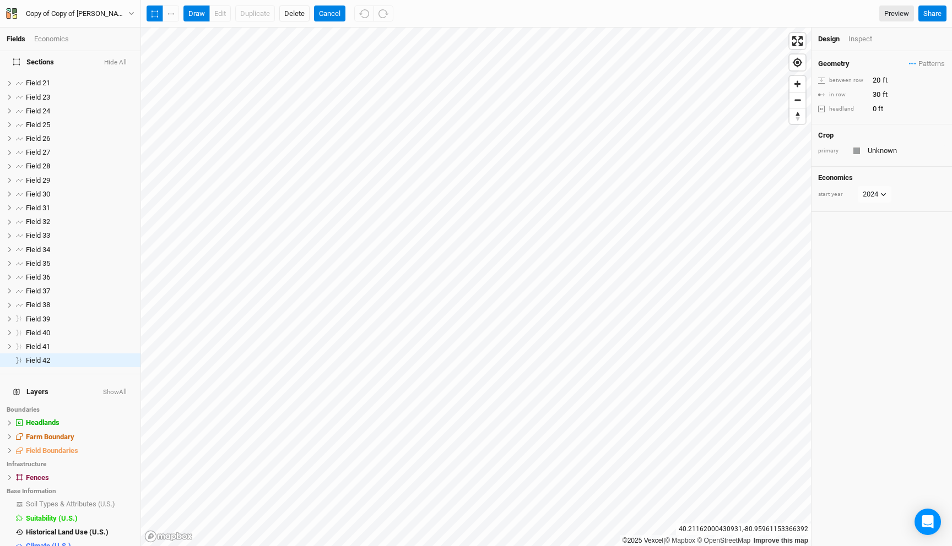
scroll to position [295, 0]
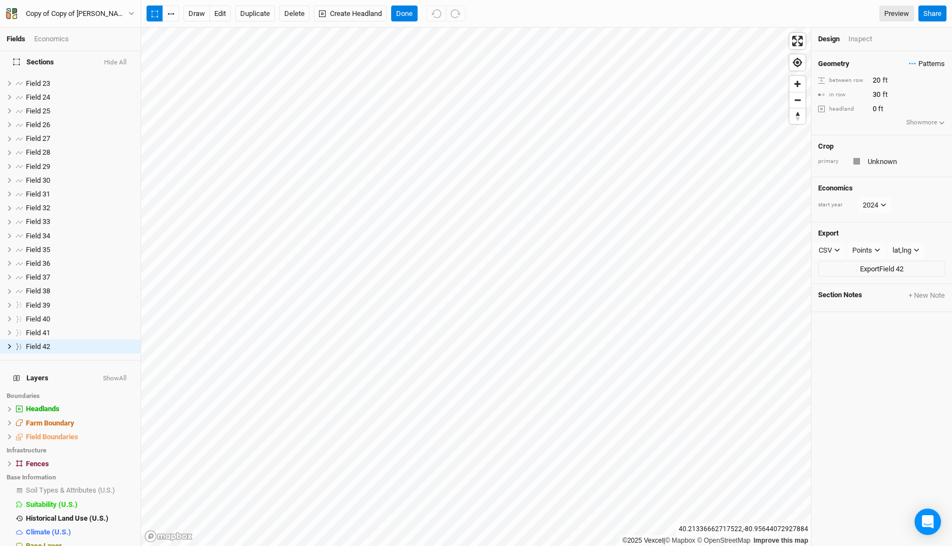
click at [913, 62] on span "Patterns" at bounding box center [927, 63] width 36 height 11
click at [888, 131] on button "Pattern 1 4" at bounding box center [889, 135] width 57 height 17
click at [872, 82] on input "20" at bounding box center [917, 80] width 96 height 12
click at [878, 82] on input "20" at bounding box center [917, 80] width 96 height 12
type input "2"
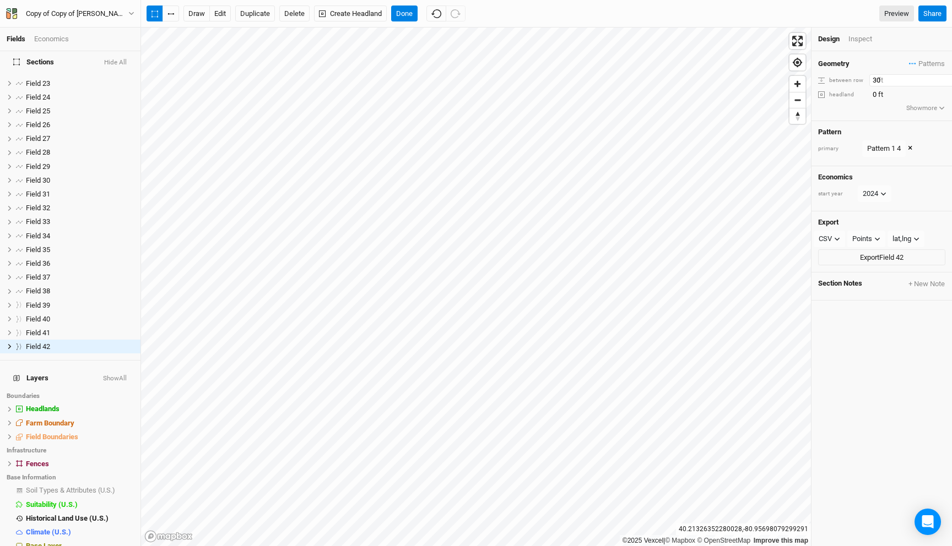
type input "30"
click at [925, 61] on span "Patterns" at bounding box center [927, 63] width 36 height 11
click at [887, 115] on button "silvo 3" at bounding box center [889, 118] width 57 height 17
click at [877, 82] on input "30" at bounding box center [917, 80] width 96 height 12
click at [409, 11] on button "Done" at bounding box center [404, 14] width 26 height 17
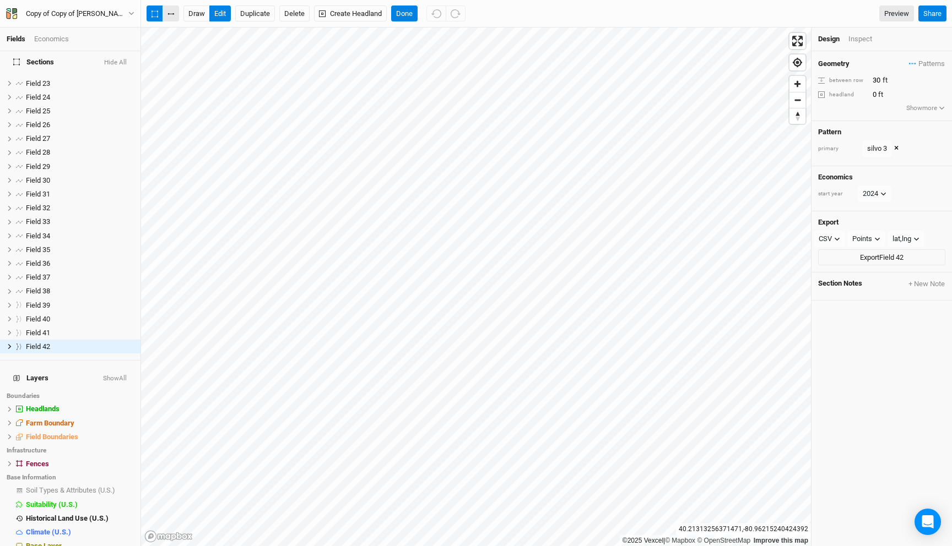
click at [170, 11] on button "button" at bounding box center [170, 14] width 17 height 17
click at [403, 9] on button "Done" at bounding box center [404, 14] width 26 height 17
click at [872, 95] on input "0" at bounding box center [917, 95] width 96 height 12
type input "10"
click at [400, 13] on button "Done" at bounding box center [404, 14] width 26 height 17
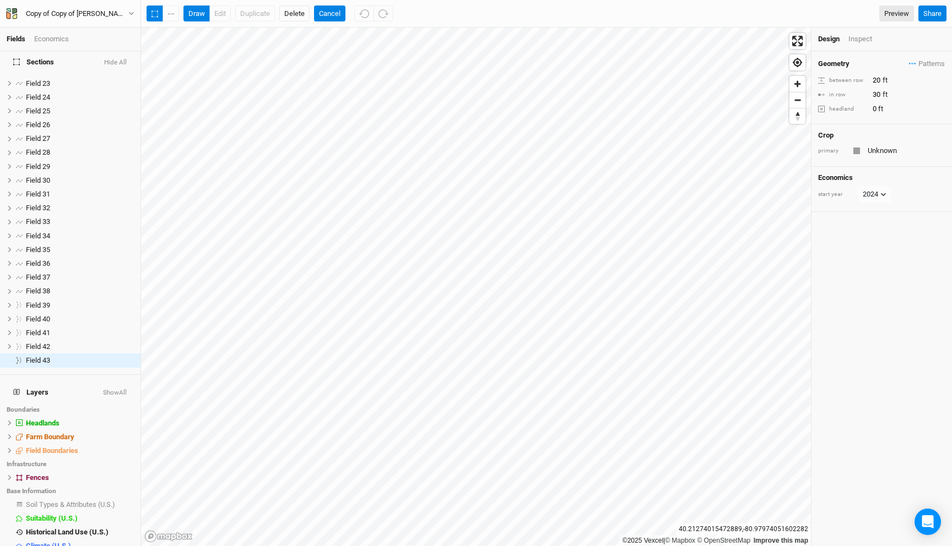
scroll to position [308, 0]
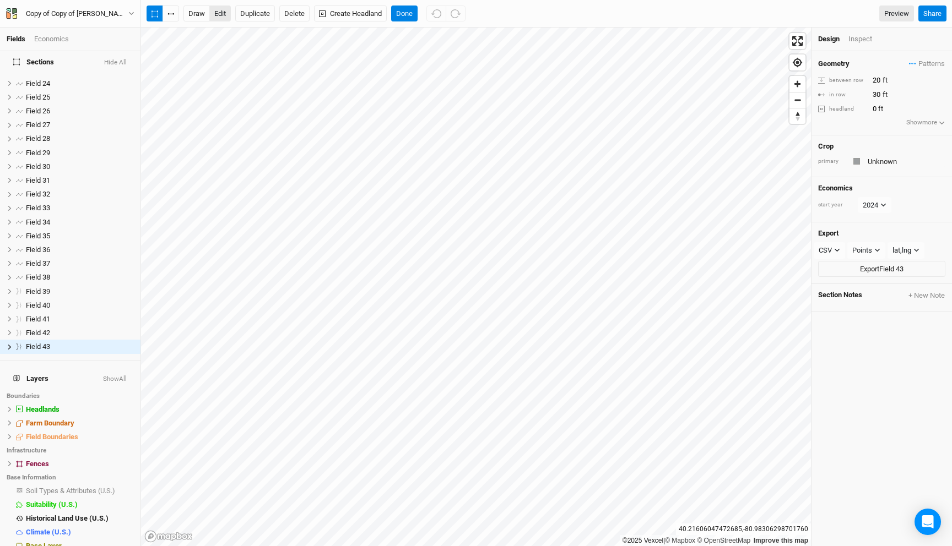
click at [224, 16] on button "edit" at bounding box center [219, 14] width 21 height 17
click at [170, 14] on button "button" at bounding box center [170, 14] width 17 height 17
click at [406, 9] on button "Done" at bounding box center [404, 14] width 26 height 17
click at [909, 67] on span "Patterns" at bounding box center [927, 63] width 36 height 11
click at [888, 109] on button "silvo" at bounding box center [889, 101] width 57 height 17
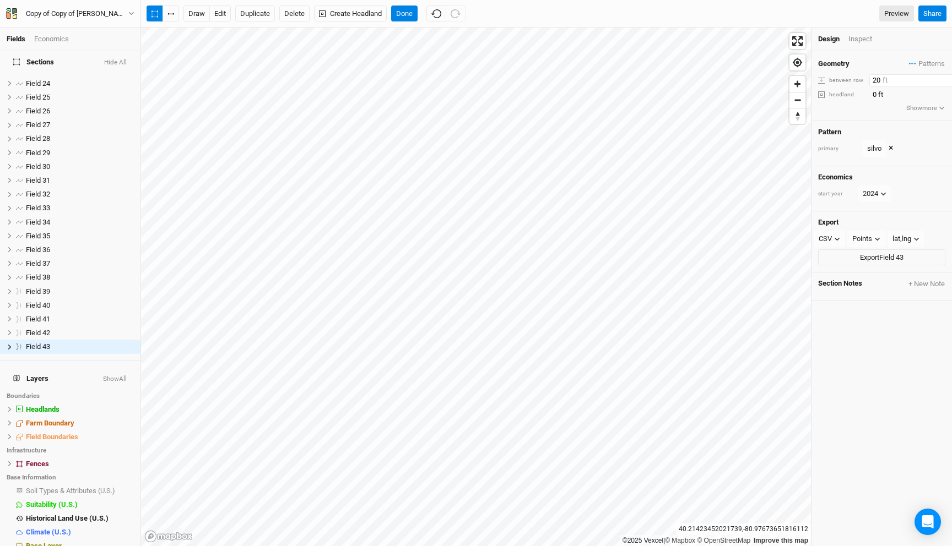
click at [876, 79] on input "20" at bounding box center [917, 80] width 96 height 12
click at [876, 78] on input "30" at bounding box center [917, 80] width 96 height 12
type input "60"
click at [406, 12] on button "Done" at bounding box center [404, 14] width 26 height 17
click at [912, 63] on icon "button" at bounding box center [912, 64] width 7 height 2
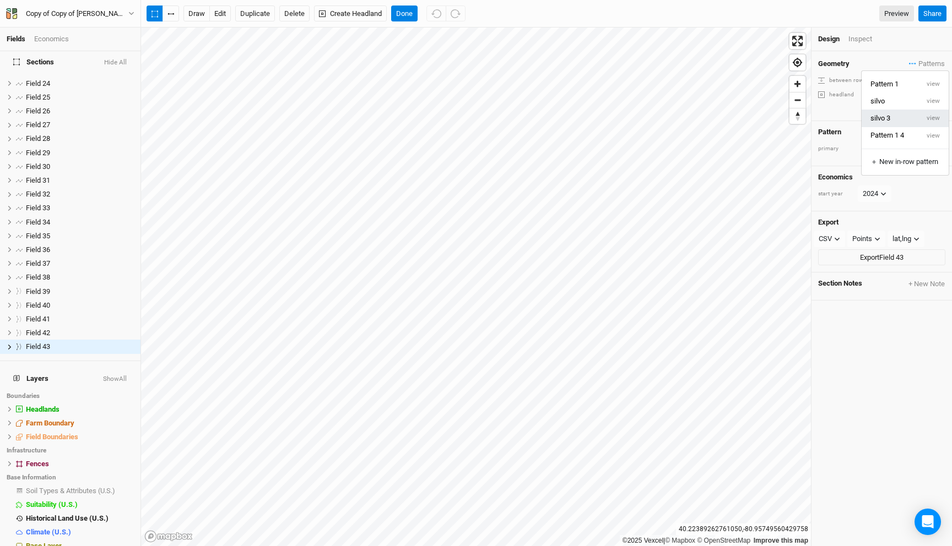
click at [891, 118] on button "silvo 3" at bounding box center [889, 118] width 57 height 17
click at [404, 14] on button "Done" at bounding box center [404, 14] width 26 height 17
click at [875, 94] on input "0" at bounding box center [917, 95] width 96 height 12
type input "20"
click at [409, 13] on button "Done" at bounding box center [404, 14] width 26 height 17
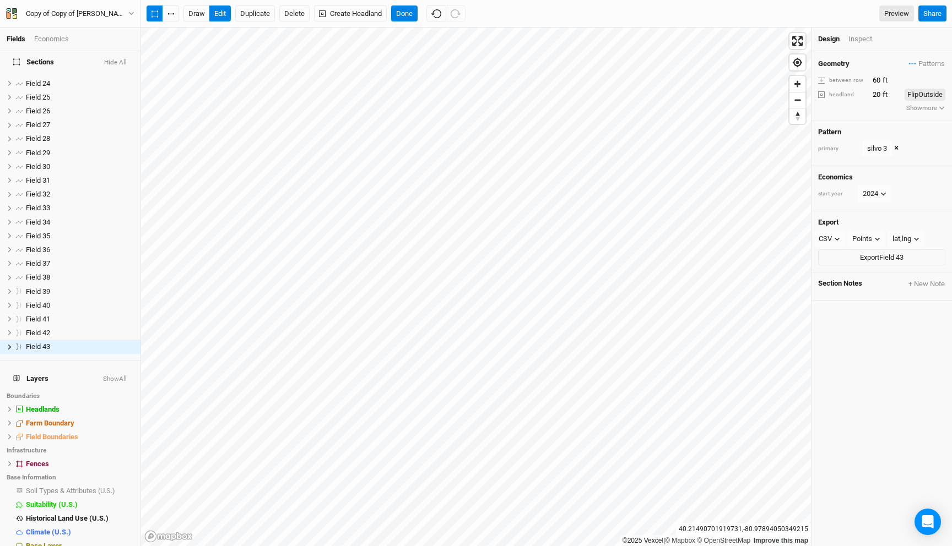
click at [403, 4] on div "draw edit Duplicate Delete Create Headland Done Preview Share" at bounding box center [546, 14] width 811 height 28
click at [406, 14] on button "Done" at bounding box center [404, 14] width 26 height 17
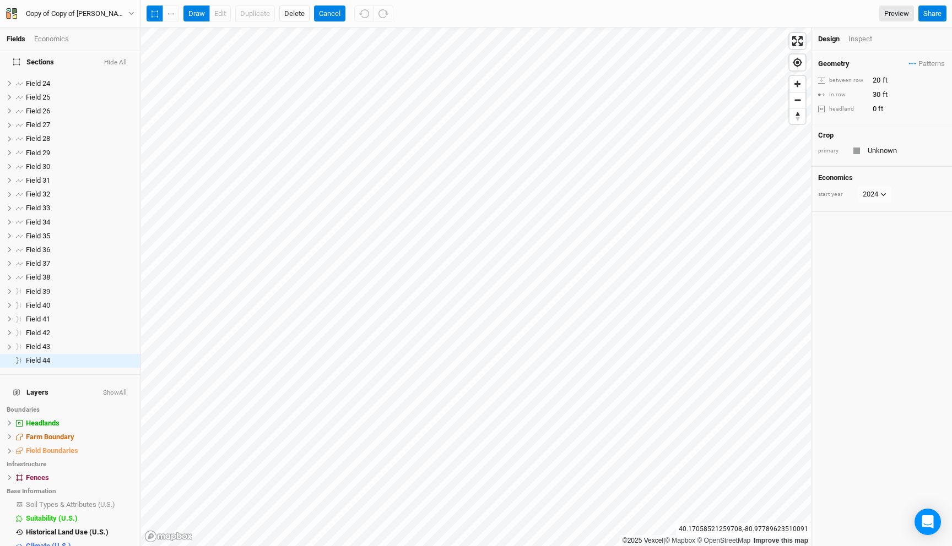
scroll to position [322, 0]
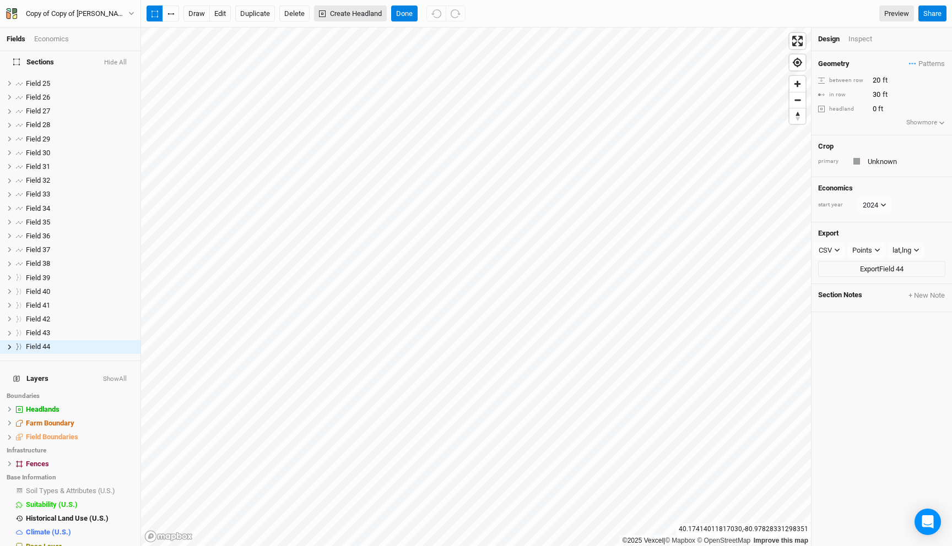
click at [358, 10] on button "Create Headland" at bounding box center [350, 14] width 73 height 17
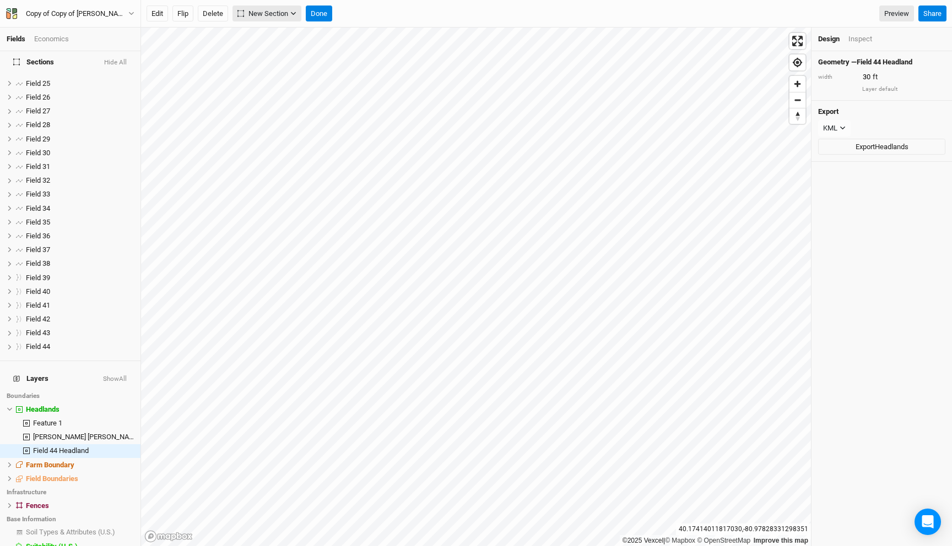
click at [261, 17] on span "New Section" at bounding box center [262, 13] width 51 height 11
click at [266, 37] on div "Grid" at bounding box center [265, 36] width 17 height 13
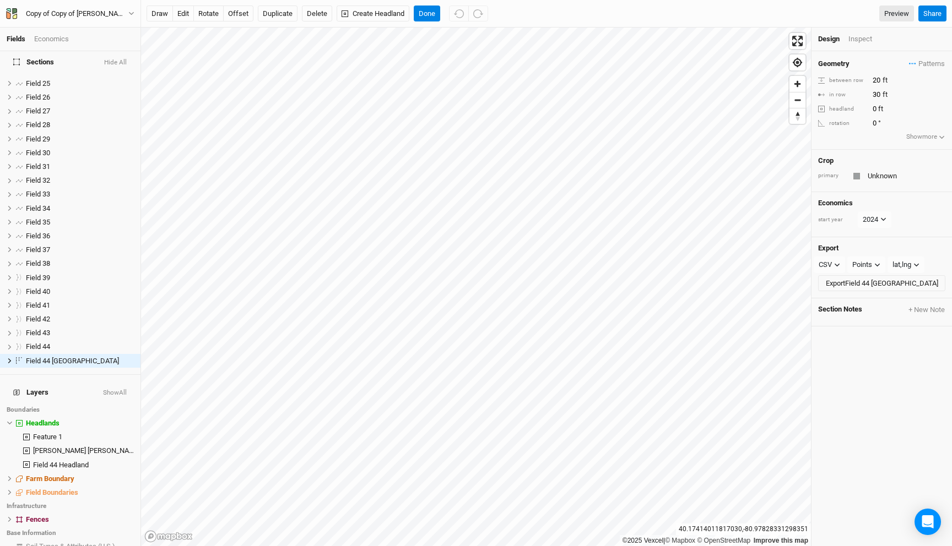
scroll to position [377, 0]
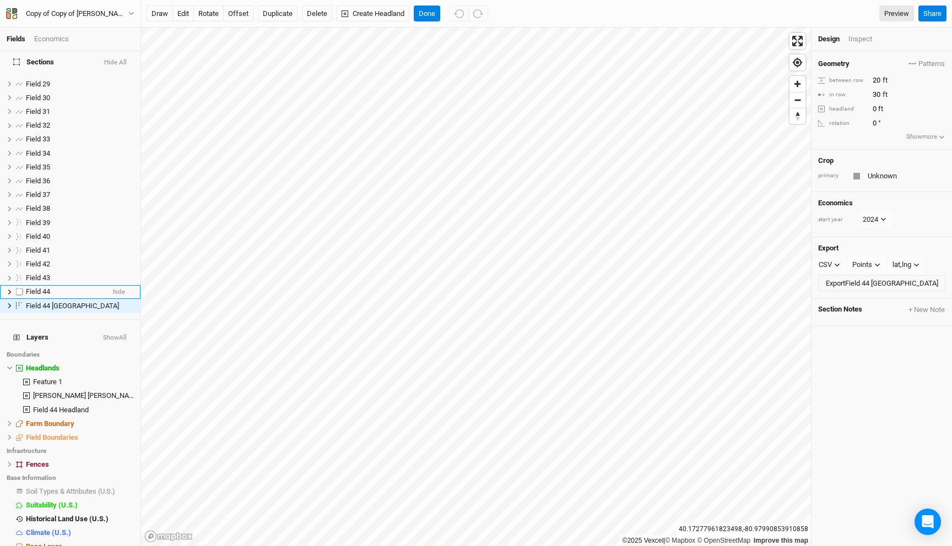
click at [37, 287] on span "Field 44" at bounding box center [38, 291] width 24 height 8
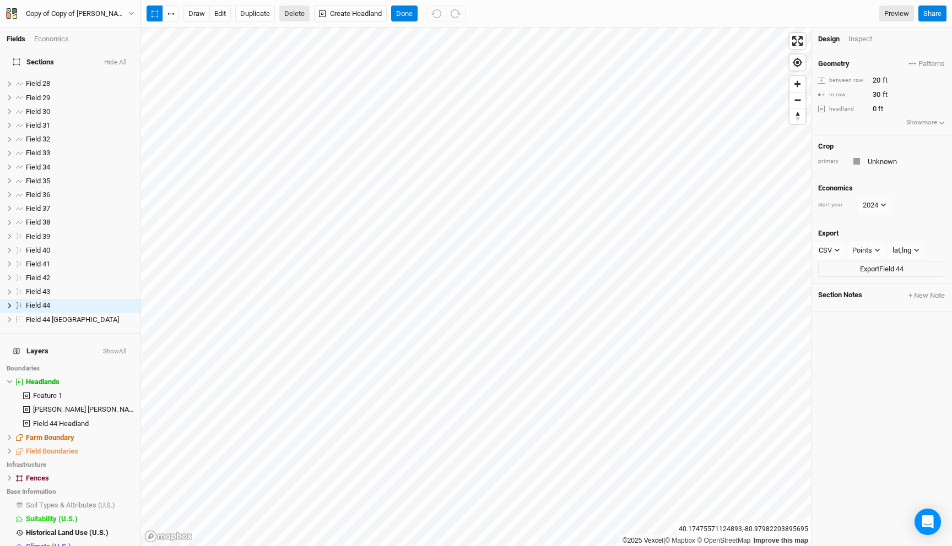
click at [294, 17] on button "Delete" at bounding box center [294, 14] width 30 height 17
click at [345, 11] on button "Confirm" at bounding box center [328, 14] width 34 height 17
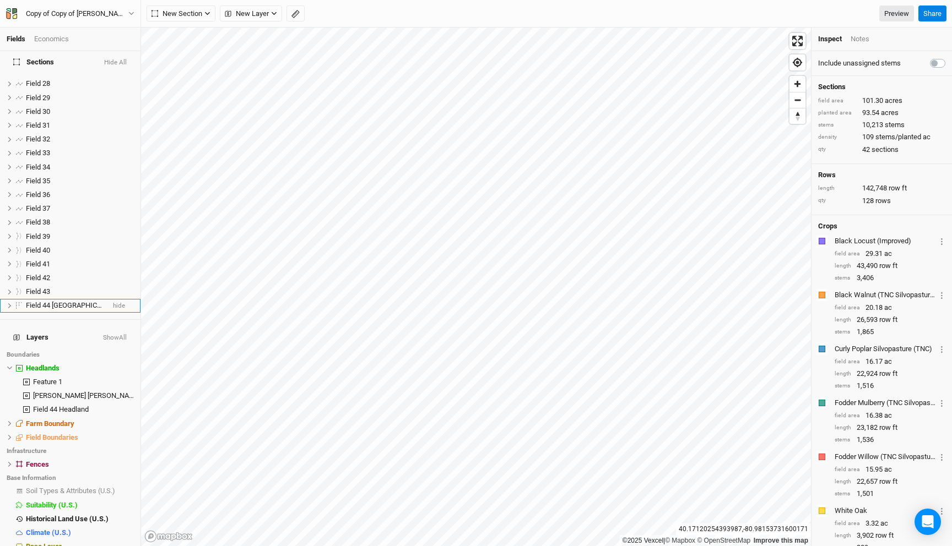
click at [72, 301] on span "Field 44 Headland Field" at bounding box center [72, 305] width 93 height 8
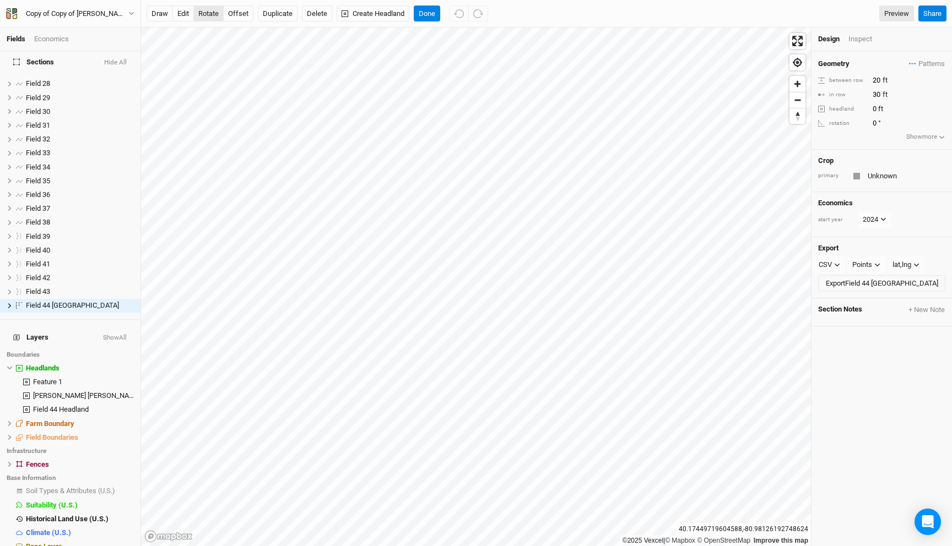
click at [211, 10] on button "rotate" at bounding box center [208, 14] width 30 height 17
type input "22.4"
click at [920, 63] on span "Patterns" at bounding box center [927, 63] width 36 height 11
click at [892, 129] on button "Pattern 1 4" at bounding box center [889, 135] width 57 height 17
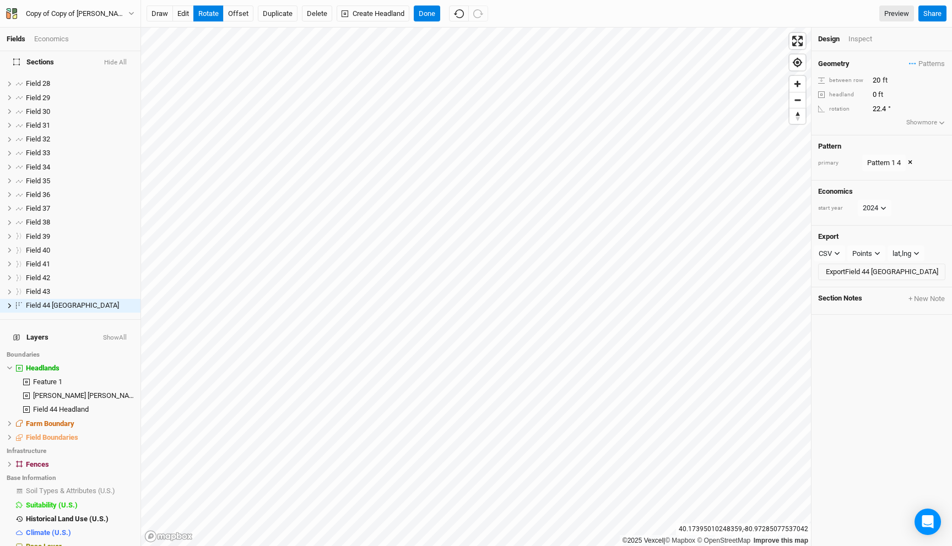
click at [905, 66] on div "Geometry Patterns Pattern 1 view silvo view silvo 3 view Pattern 1 4 view ＋ New…" at bounding box center [881, 64] width 127 height 12
click at [915, 64] on span "Patterns" at bounding box center [927, 63] width 36 height 11
click at [890, 134] on button "Pattern 1 4" at bounding box center [889, 135] width 57 height 17
click at [427, 4] on div "draw edit rotate offset Duplicate Delete Create Headland Done Preview Share" at bounding box center [546, 14] width 811 height 28
click at [427, 14] on button "Done" at bounding box center [427, 14] width 26 height 17
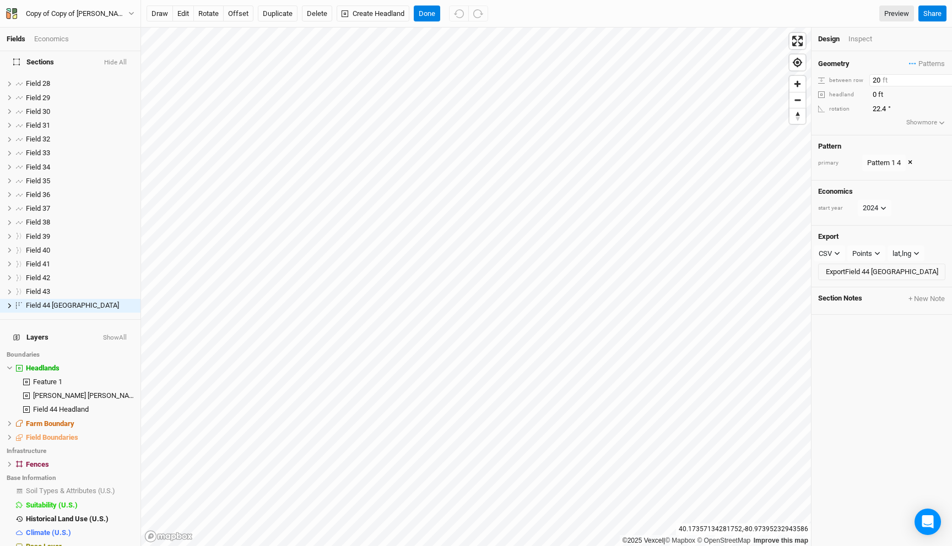
click at [876, 79] on input "20" at bounding box center [917, 80] width 96 height 12
type input "30"
click at [433, 13] on button "Done" at bounding box center [427, 14] width 26 height 17
click at [873, 82] on input "30" at bounding box center [917, 80] width 96 height 12
type input "20"
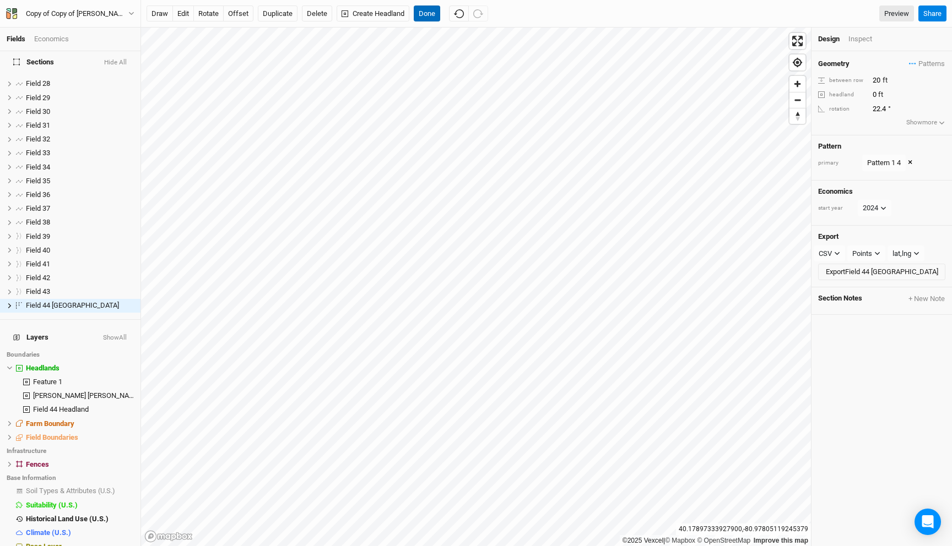
click at [428, 13] on button "Done" at bounding box center [427, 14] width 26 height 17
click at [433, 11] on button "Done" at bounding box center [427, 14] width 26 height 17
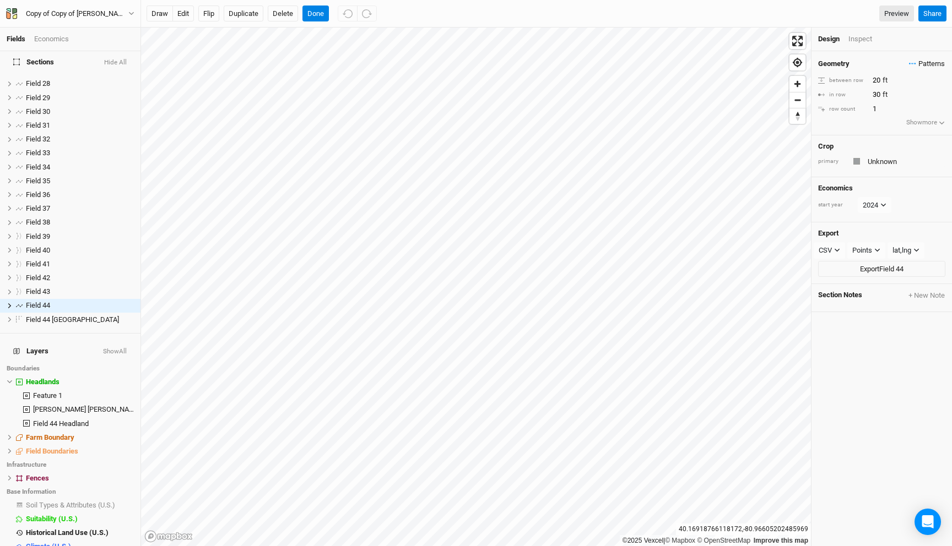
click at [920, 66] on span "Patterns" at bounding box center [927, 63] width 36 height 11
click at [891, 115] on button "silvo 3" at bounding box center [889, 118] width 57 height 17
click at [885, 95] on input "1" at bounding box center [917, 95] width 96 height 12
type input "1"
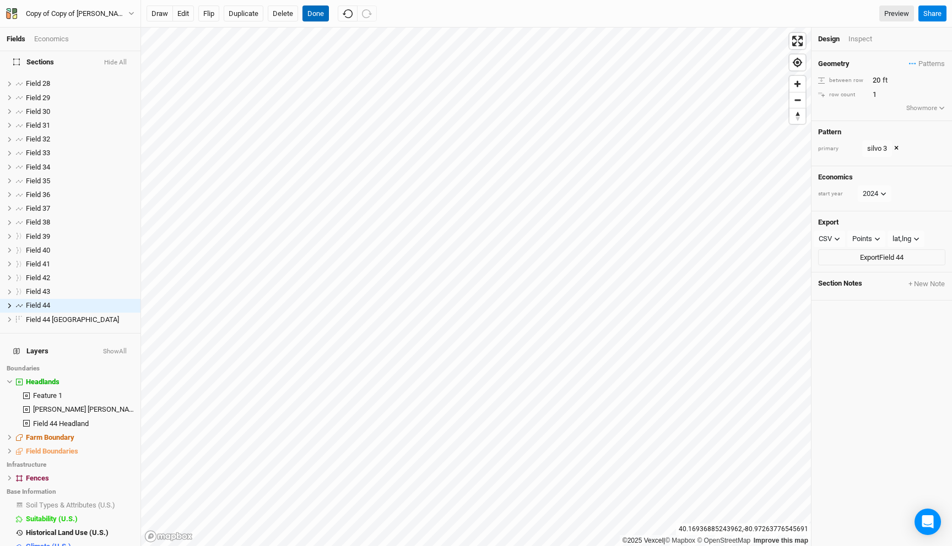
click at [316, 14] on button "Done" at bounding box center [315, 14] width 26 height 17
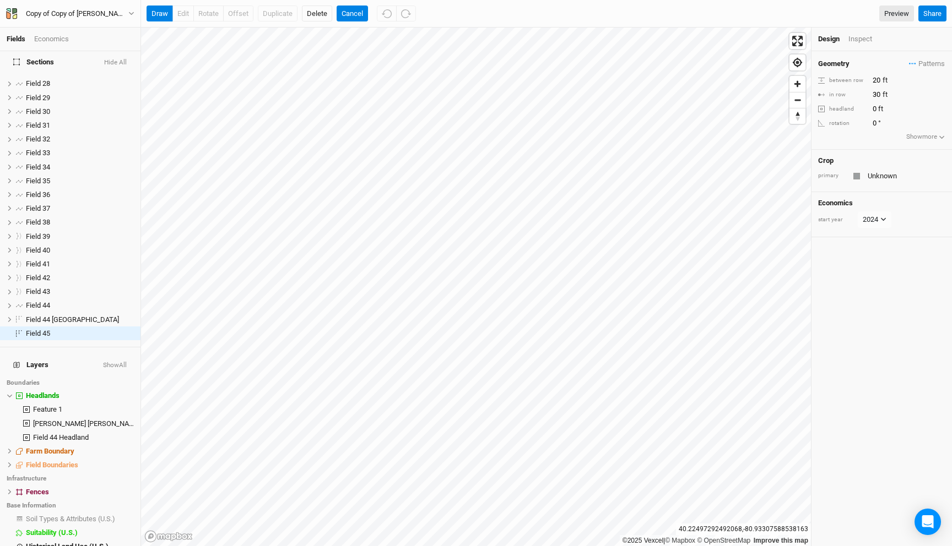
scroll to position [392, 0]
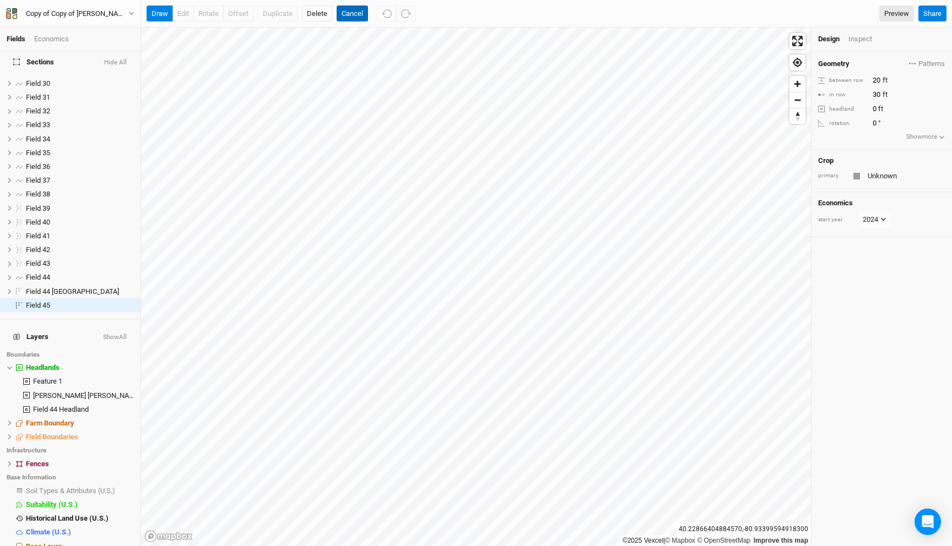
click at [365, 9] on button "Cancel" at bounding box center [352, 14] width 31 height 17
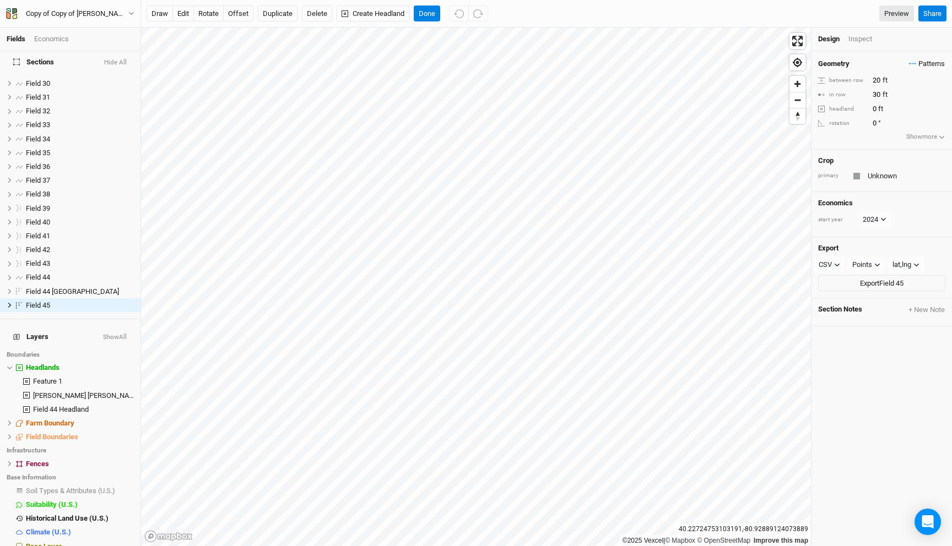
click at [914, 66] on span "Patterns" at bounding box center [927, 63] width 36 height 11
click at [885, 115] on button "silvo 3" at bounding box center [889, 118] width 57 height 17
click at [921, 63] on span "Patterns" at bounding box center [927, 63] width 36 height 11
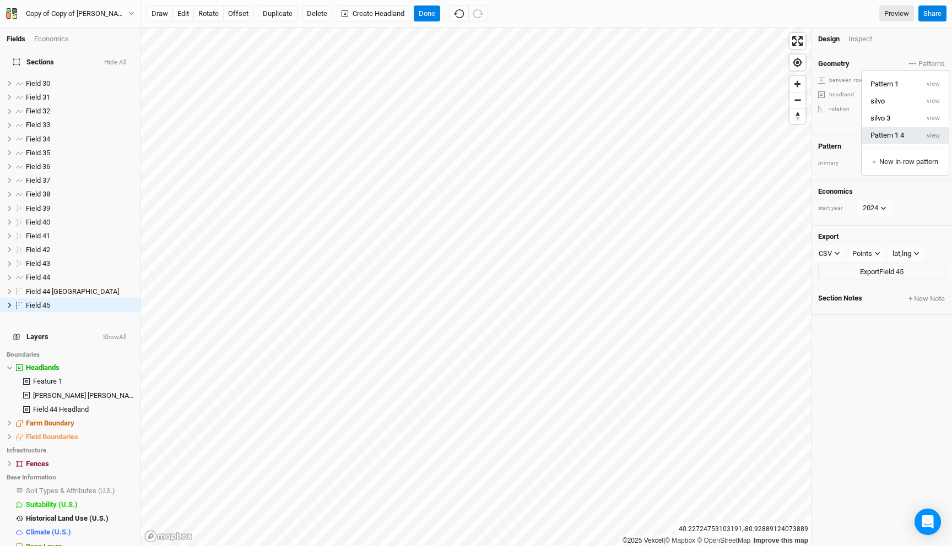
click at [886, 139] on button "Pattern 1 4" at bounding box center [889, 135] width 57 height 17
type input "283.1"
click at [428, 20] on button "Done" at bounding box center [427, 14] width 26 height 17
click at [877, 77] on input "20" at bounding box center [917, 80] width 96 height 12
type input "30"
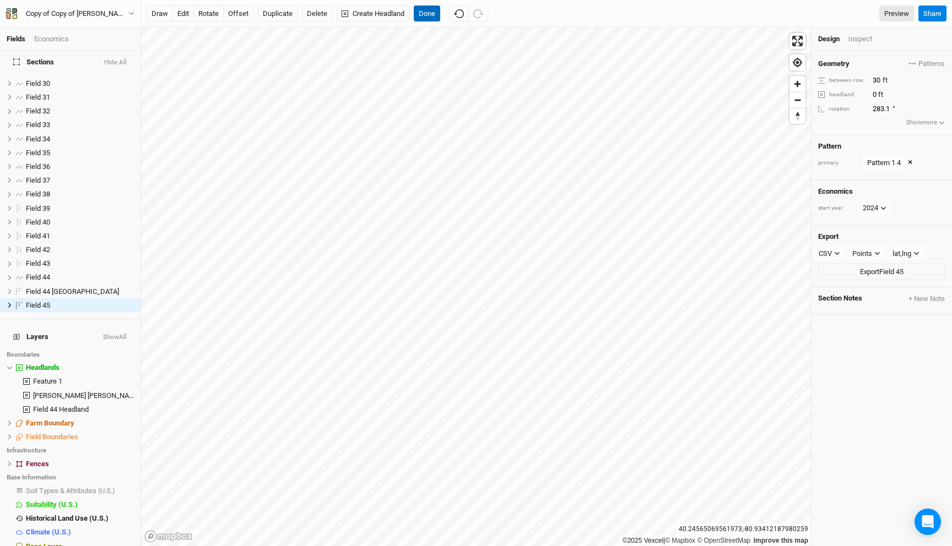
click at [430, 15] on button "Done" at bounding box center [427, 14] width 26 height 17
type input "11.1"
click at [430, 17] on button "Done" at bounding box center [427, 14] width 26 height 17
click at [426, 8] on button "Done" at bounding box center [427, 14] width 26 height 17
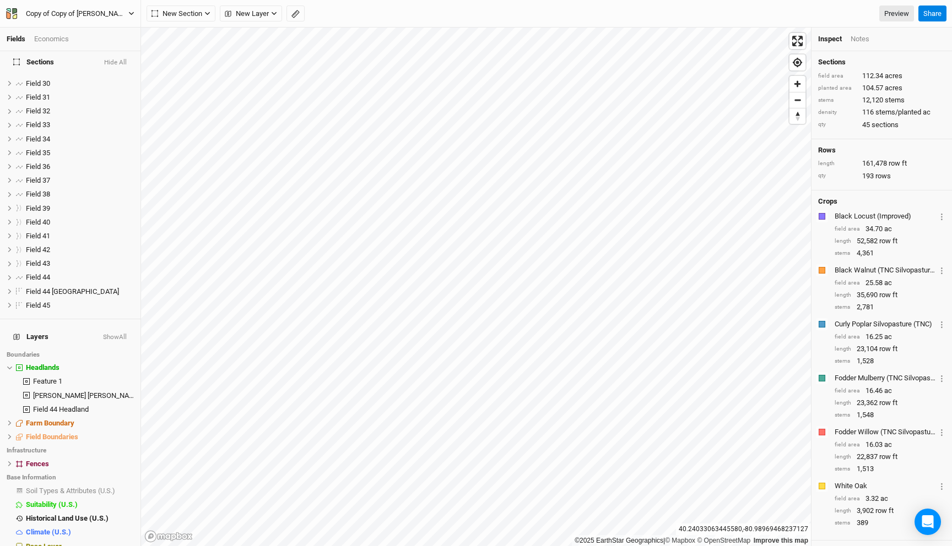
click at [77, 13] on div "Copy of Copy of [PERSON_NAME]" at bounding box center [77, 13] width 102 height 11
click at [6, 8] on button "[PERSON_NAME]" at bounding box center [70, 14] width 129 height 12
click at [6, 8] on button "Coffelt (Final" at bounding box center [70, 14] width 129 height 12
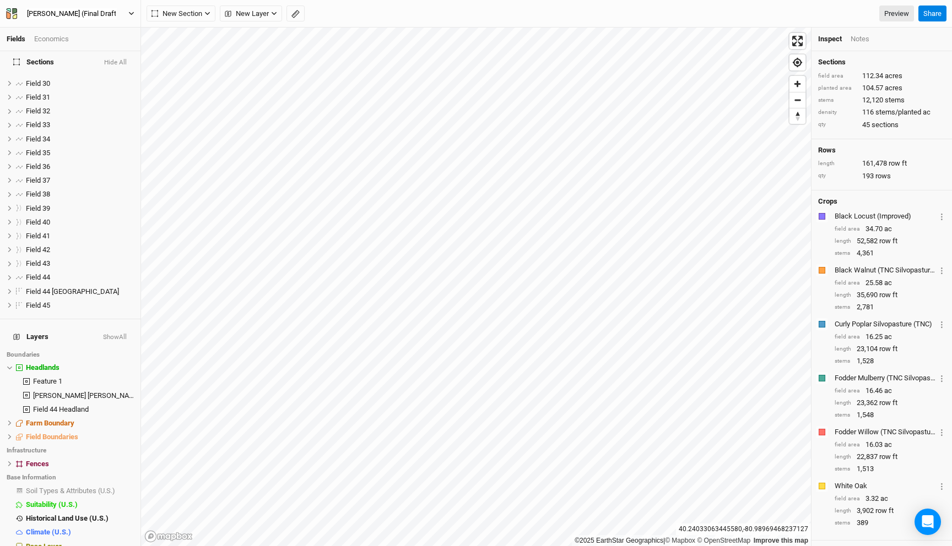
type input "Coffelt (Final Draft)"
click at [39, 16] on input "Coffelt (Final Draft)" at bounding box center [71, 14] width 91 height 12
click at [65, 285] on li "Field 44 Headland Field hide" at bounding box center [70, 292] width 140 height 14
click at [65, 280] on li "Field 44 hide" at bounding box center [70, 278] width 140 height 14
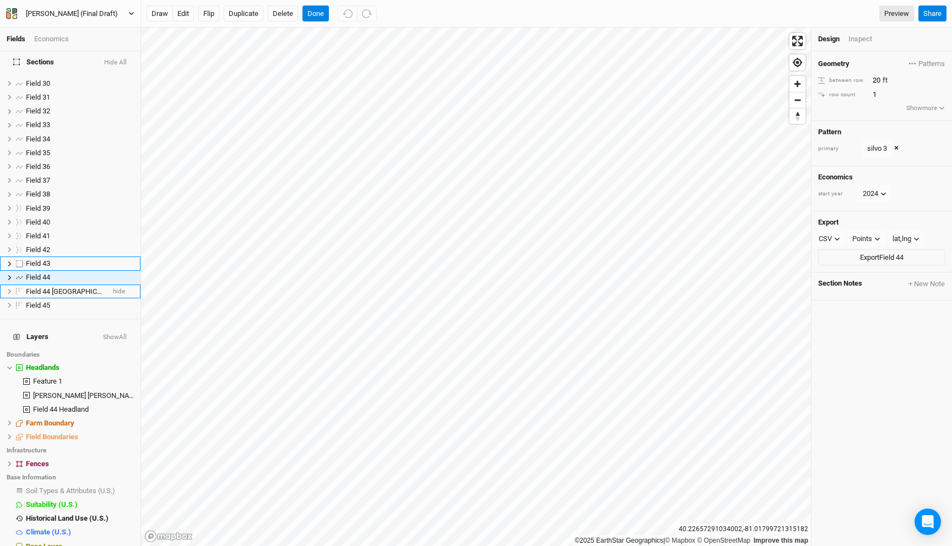
scroll to position [364, 0]
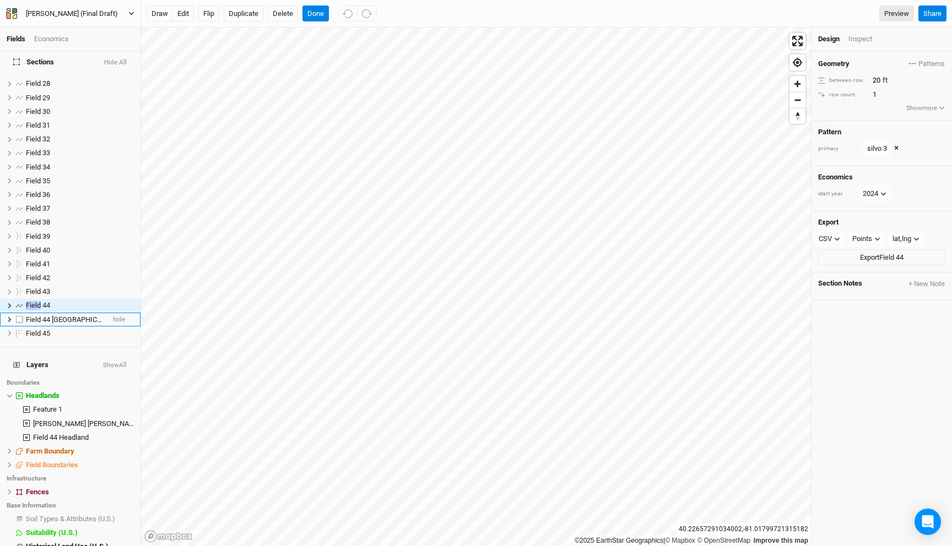
click at [59, 316] on span "Field 44 Headland Field" at bounding box center [72, 320] width 93 height 8
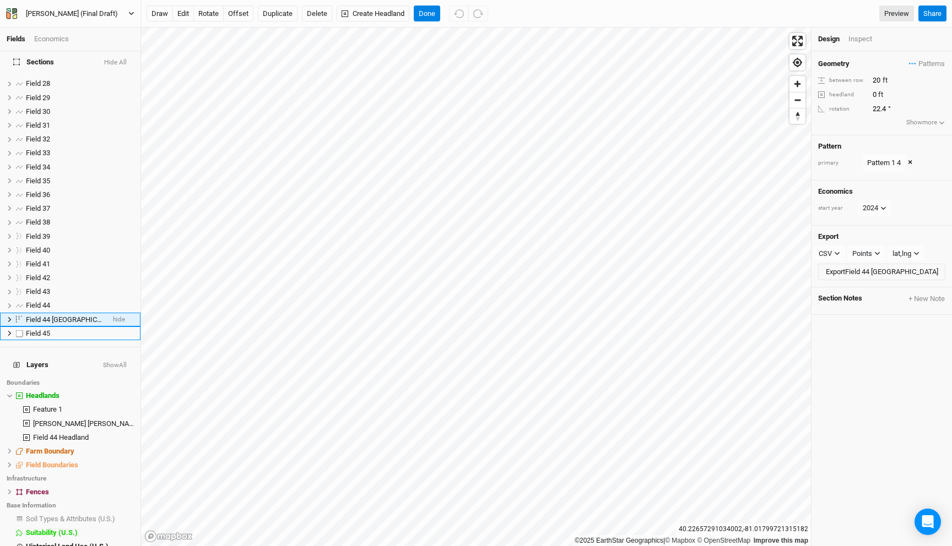
scroll to position [377, 0]
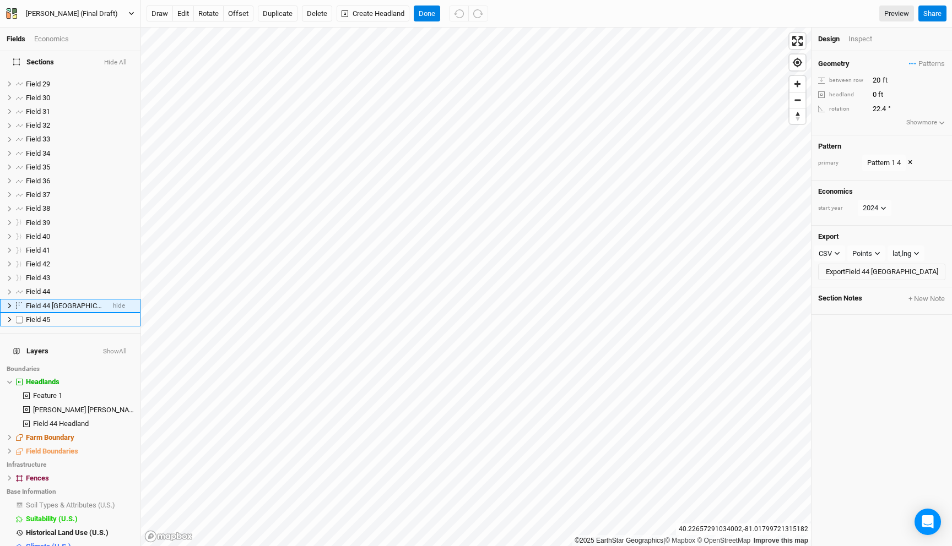
click at [55, 302] on span "Field 44 Headland Field" at bounding box center [72, 306] width 93 height 8
click at [42, 301] on input "Field 44 Headland Field" at bounding box center [62, 306] width 74 height 10
click at [191, 299] on div "Fields Economics Sections Hide All Fencerow 1 hide Fencerow 2 hide Fencerow 3 h…" at bounding box center [476, 273] width 952 height 546
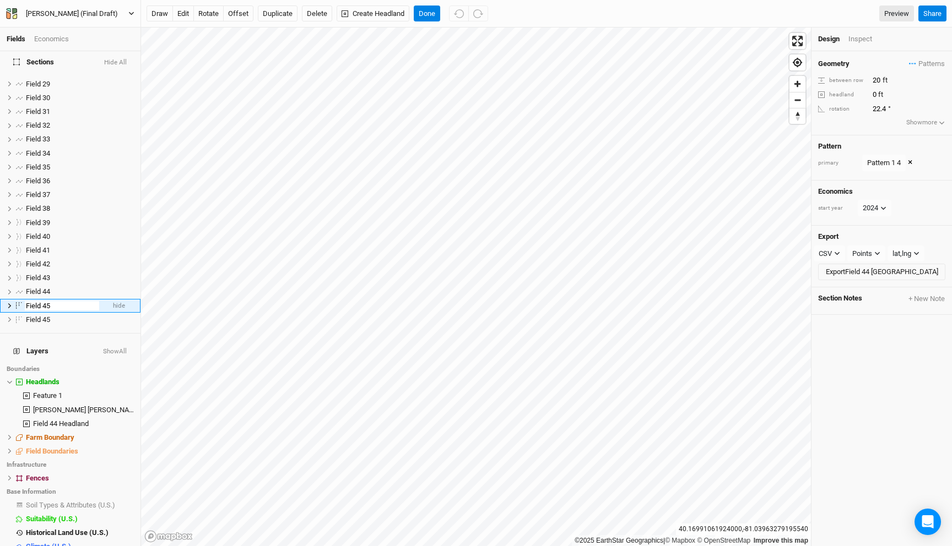
type input "Field 45"
click at [41, 287] on span "Field 44" at bounding box center [38, 291] width 24 height 8
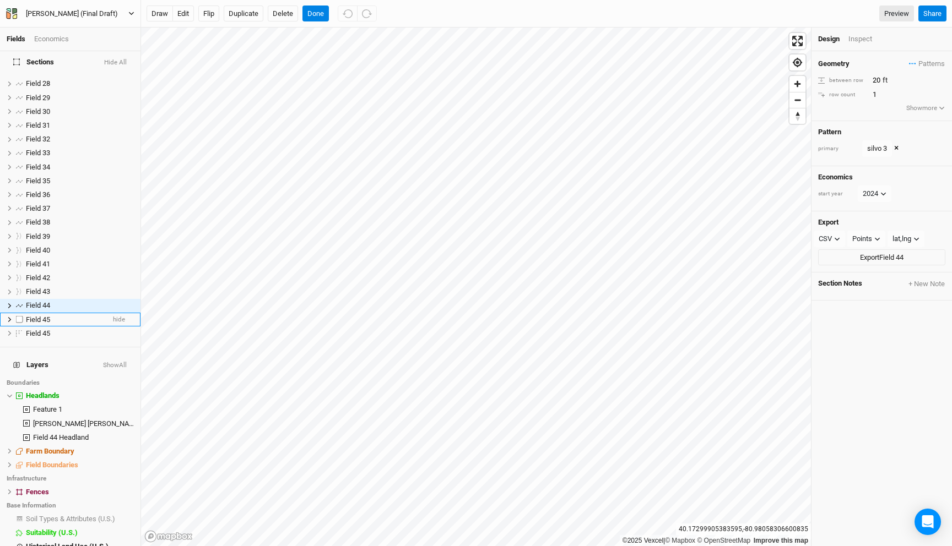
click at [68, 316] on div "Field 45" at bounding box center [65, 320] width 78 height 9
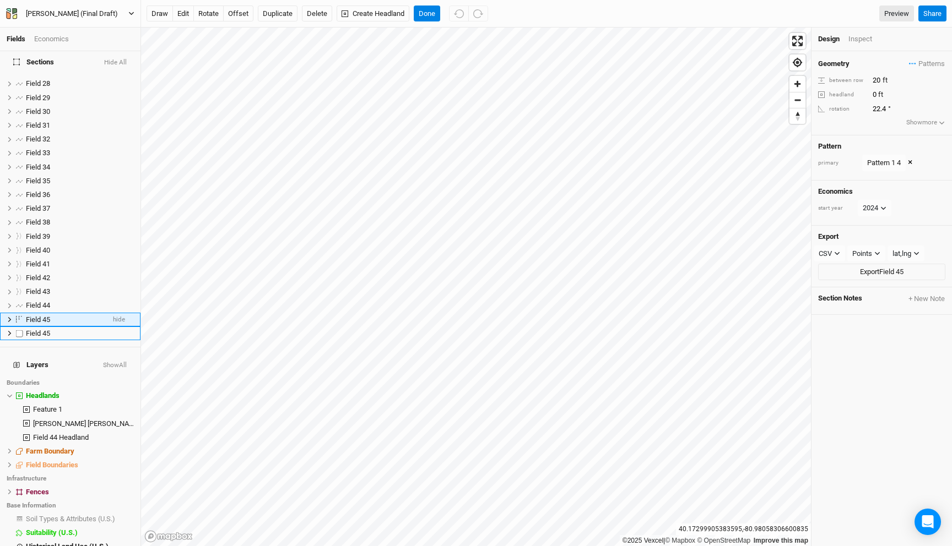
scroll to position [377, 0]
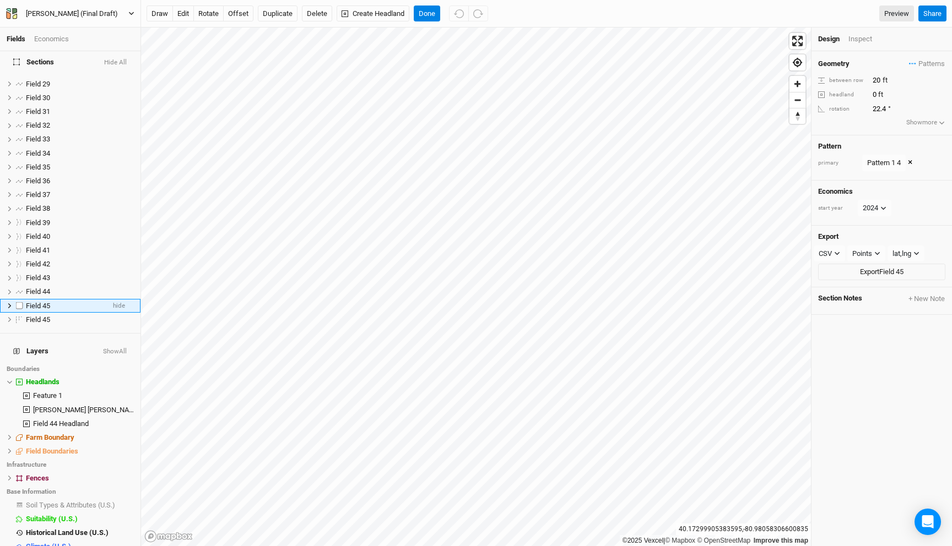
click at [67, 302] on div "Field 45" at bounding box center [65, 306] width 78 height 9
click at [64, 287] on div "Field 44" at bounding box center [65, 291] width 78 height 9
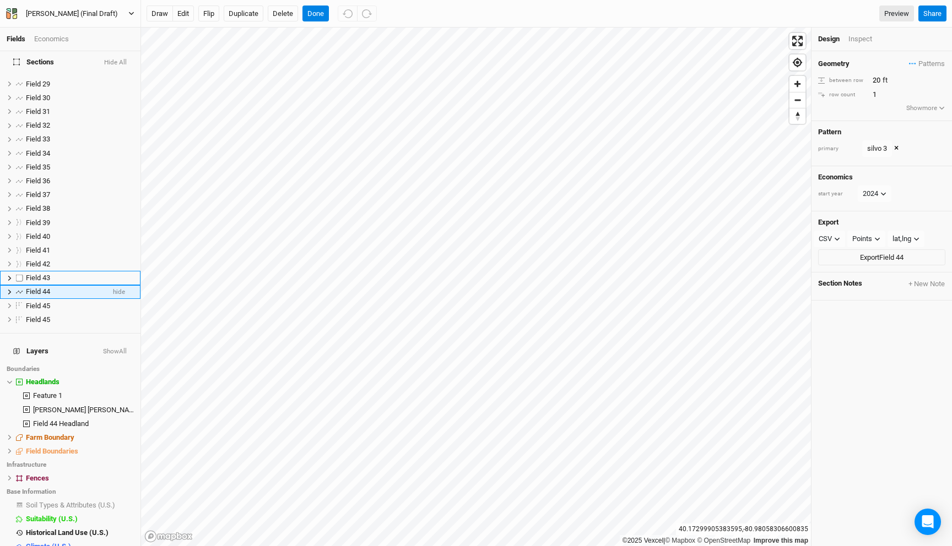
scroll to position [364, 0]
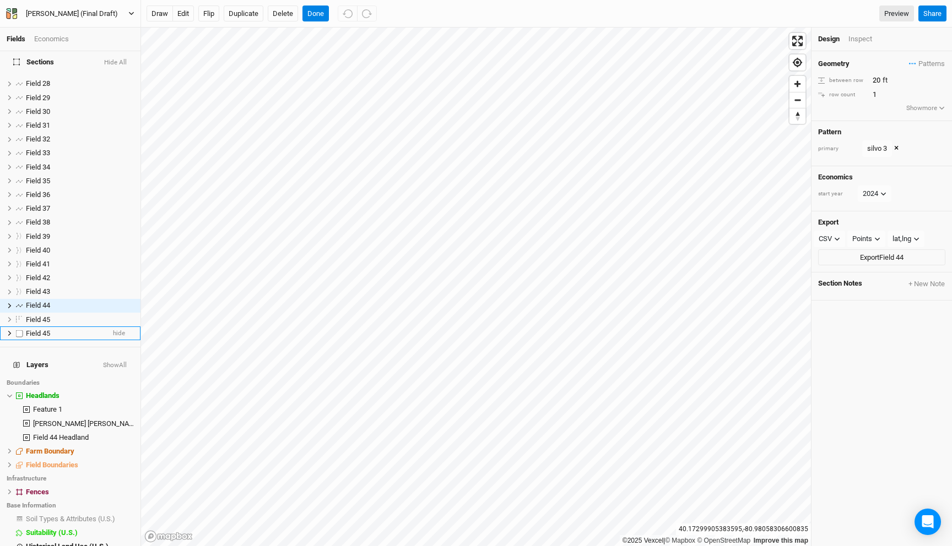
click at [69, 329] on div "Field 45" at bounding box center [65, 333] width 78 height 9
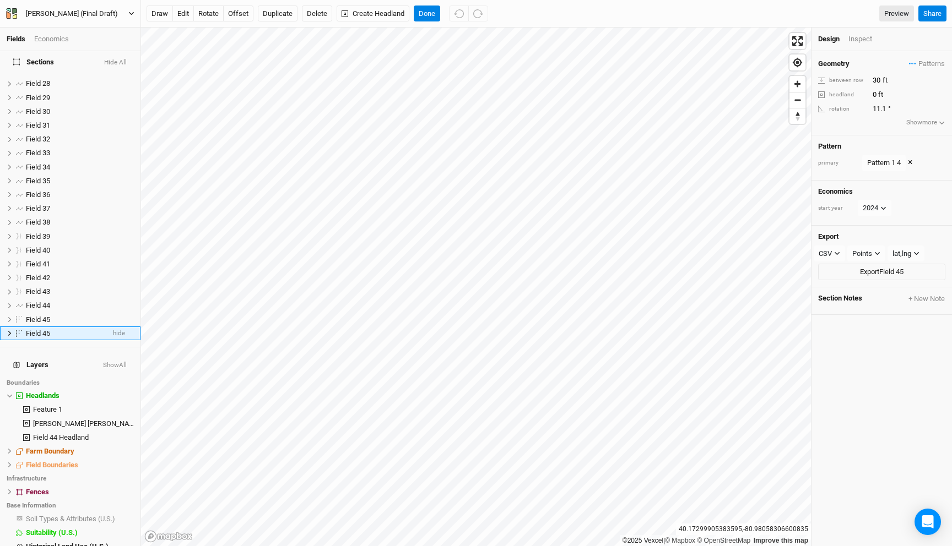
scroll to position [392, 0]
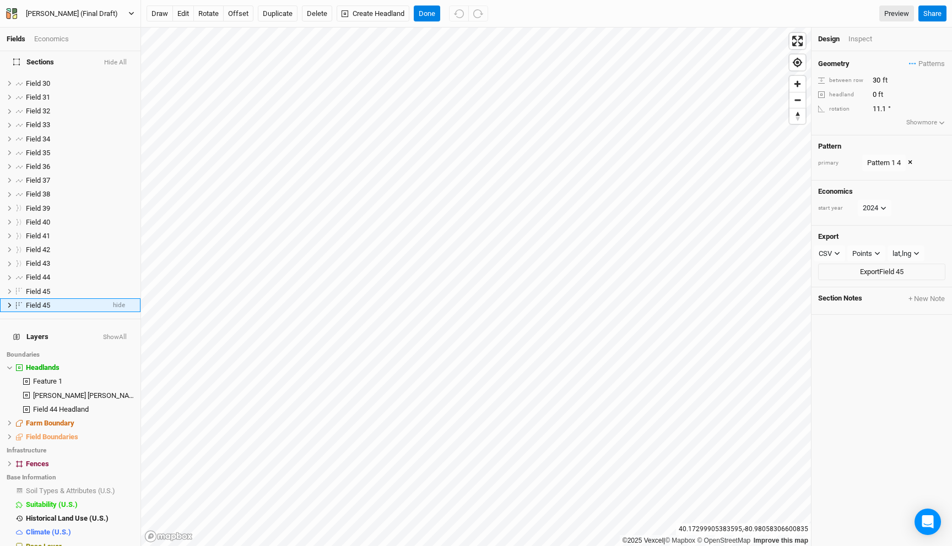
click at [60, 301] on div "Field 45" at bounding box center [65, 305] width 78 height 9
type input "Field 46"
click at [427, 12] on button "Done" at bounding box center [427, 14] width 26 height 17
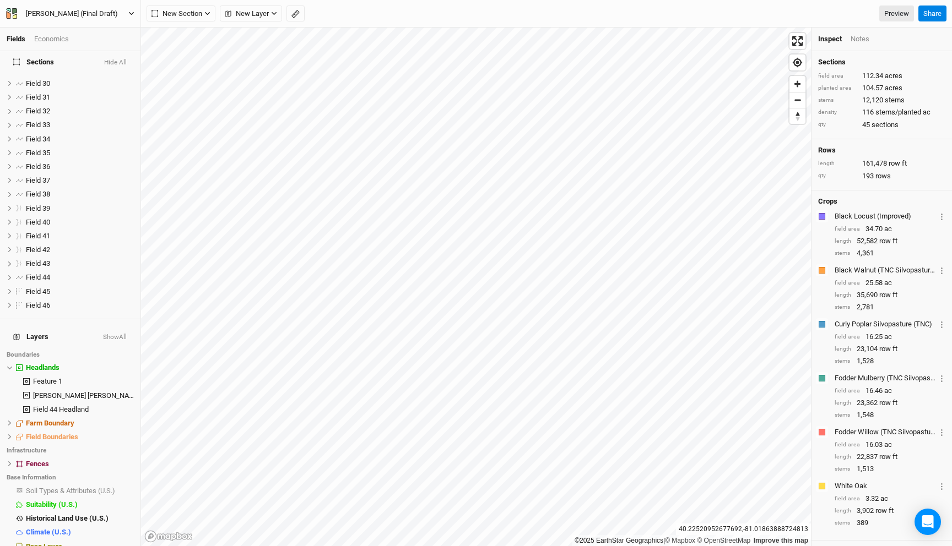
click at [48, 44] on div "Economics" at bounding box center [51, 39] width 35 height 10
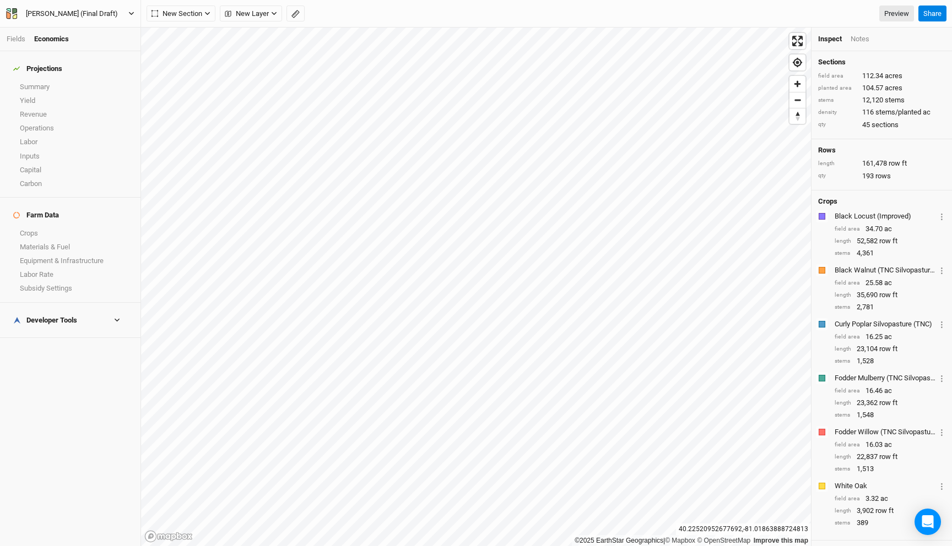
scroll to position [0, 0]
click at [46, 81] on link "Summary" at bounding box center [70, 87] width 140 height 14
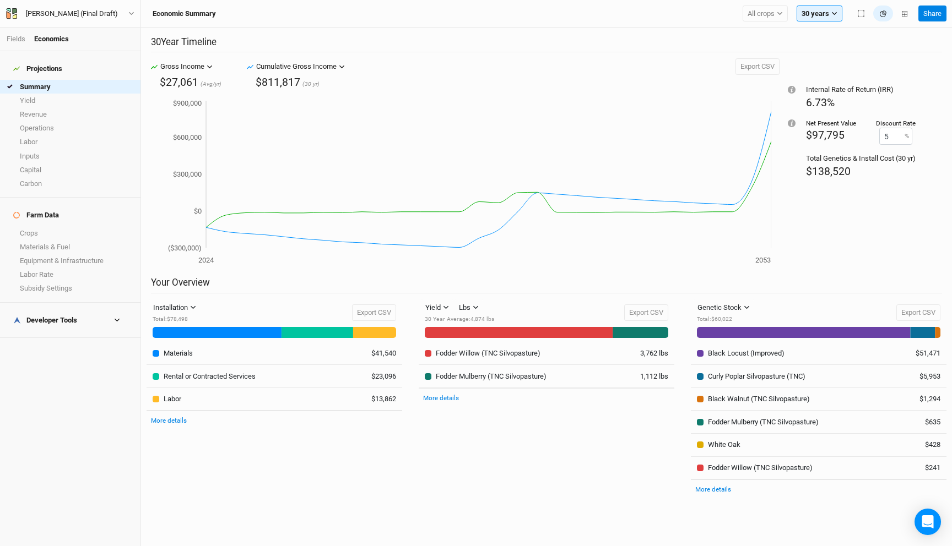
click at [837, 172] on span "$138,520" at bounding box center [828, 171] width 45 height 13
drag, startPoint x: 862, startPoint y: 172, endPoint x: 782, endPoint y: 161, distance: 81.2
click at [782, 161] on div "Internal Rate of Return (IRR) 6.73% Net Present Value $97,795 Discount Rate 5 %…" at bounding box center [860, 167] width 162 height 219
click at [834, 173] on span "$138,520" at bounding box center [828, 171] width 45 height 13
click at [59, 226] on link "Crops" at bounding box center [70, 233] width 140 height 14
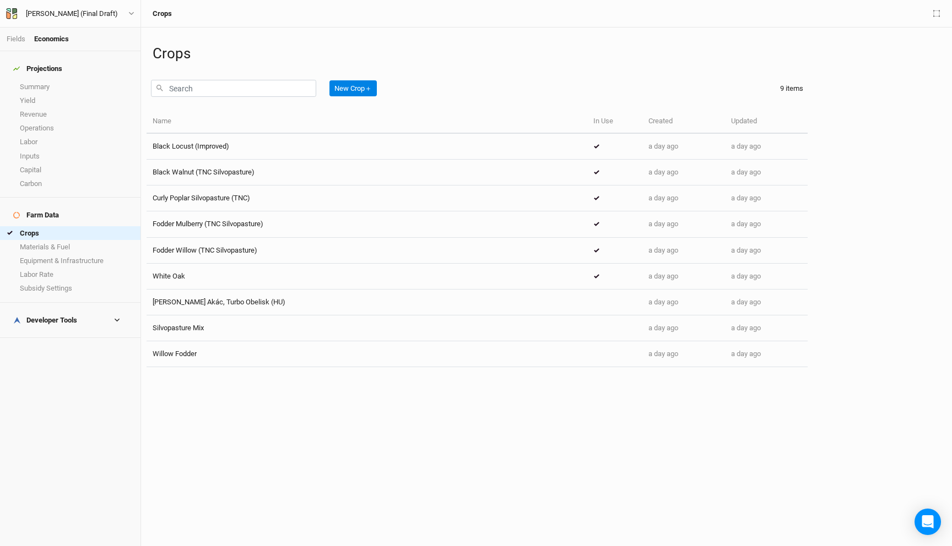
click at [196, 149] on span "Black Locust (Improved)" at bounding box center [191, 146] width 77 height 8
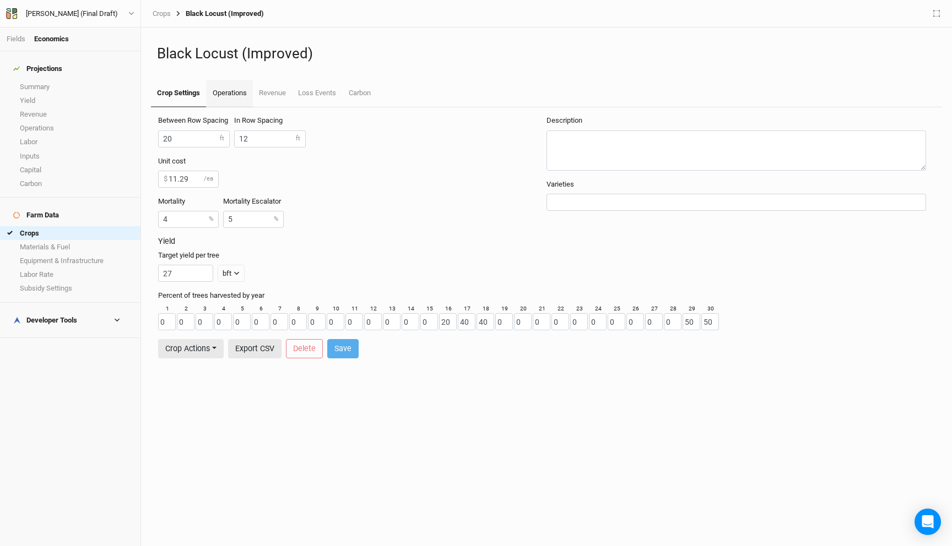
click at [243, 94] on link "Operations" at bounding box center [229, 94] width 46 height 28
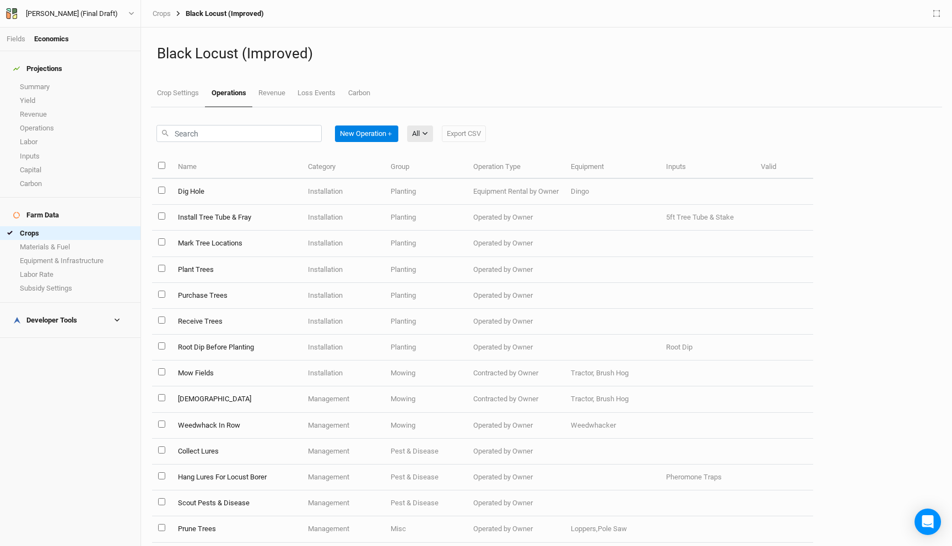
click at [162, 165] on input "select all items" at bounding box center [161, 165] width 7 height 7
checkbox input "true"
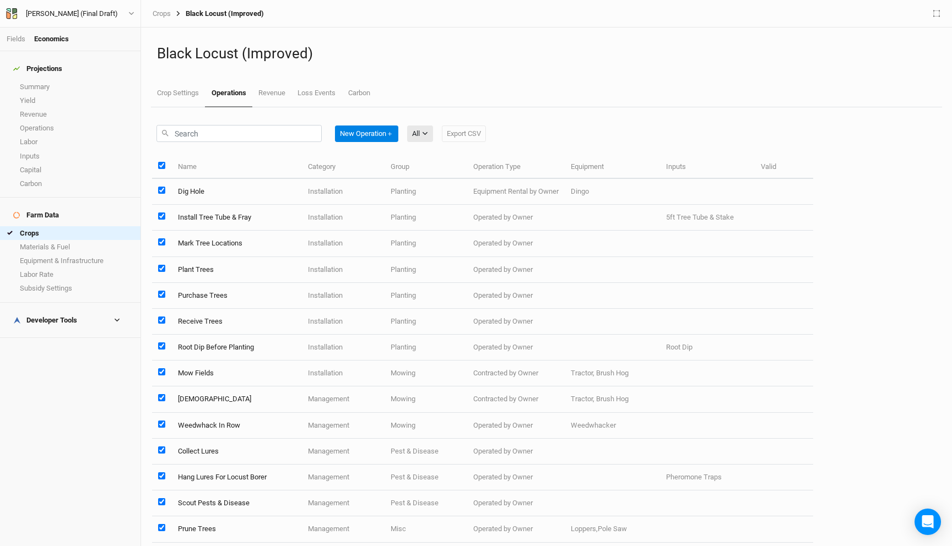
checkbox input "true"
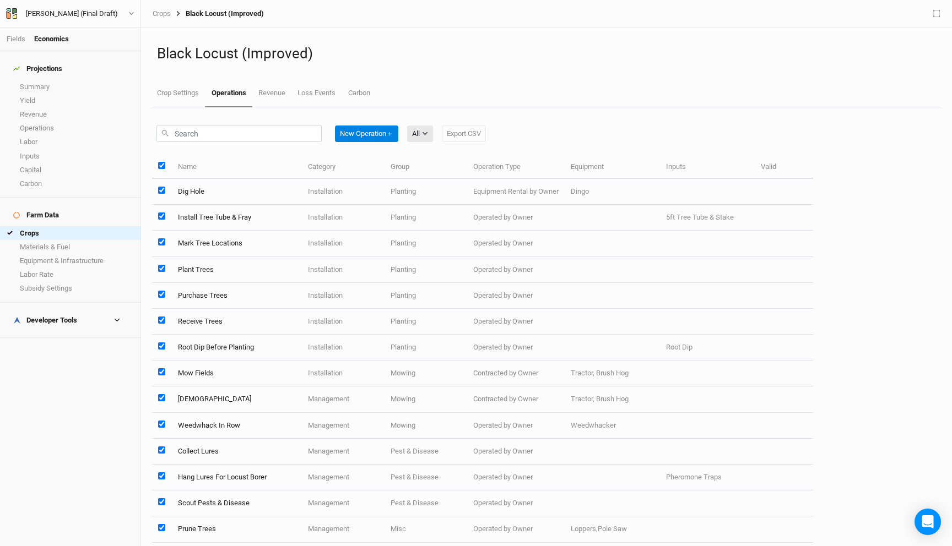
checkbox input "true"
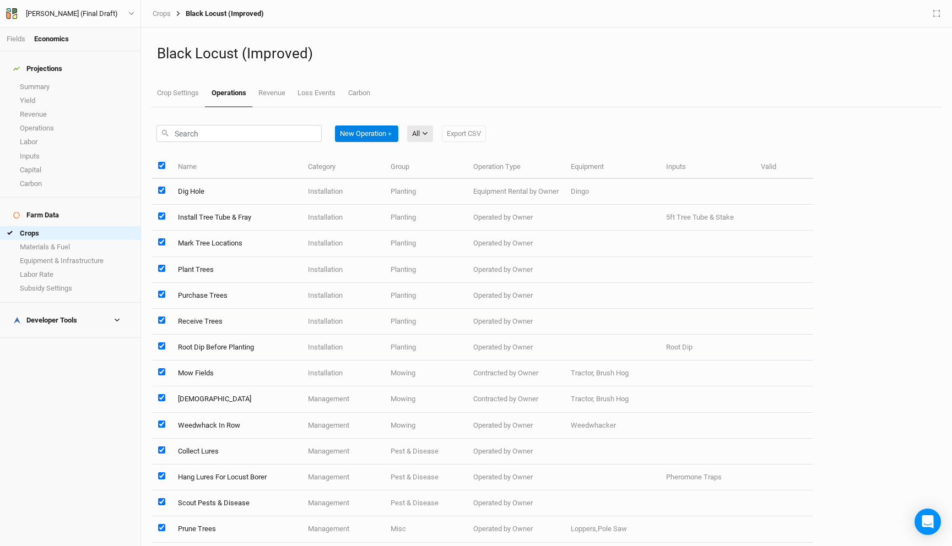
checkbox input "true"
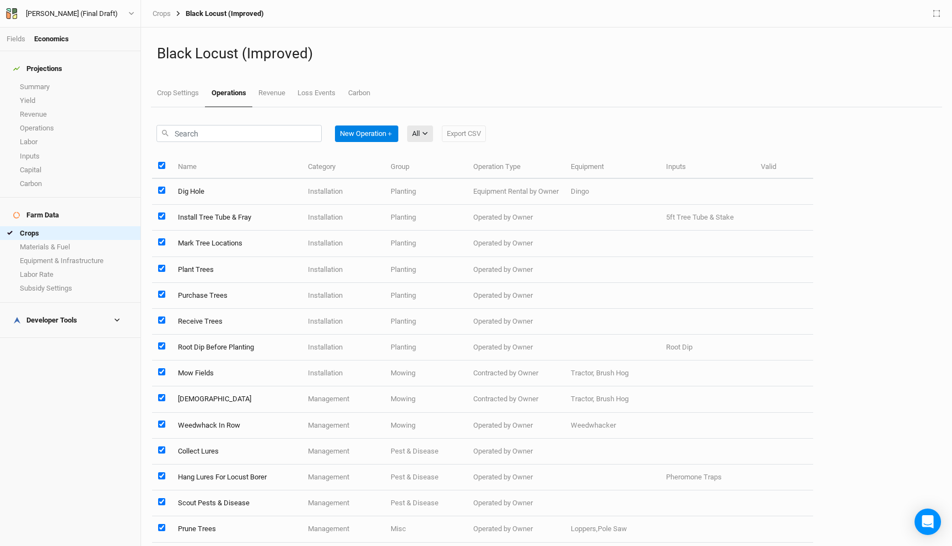
checkbox input "true"
click at [426, 132] on button "Edit 22 Operations" at bounding box center [440, 134] width 67 height 17
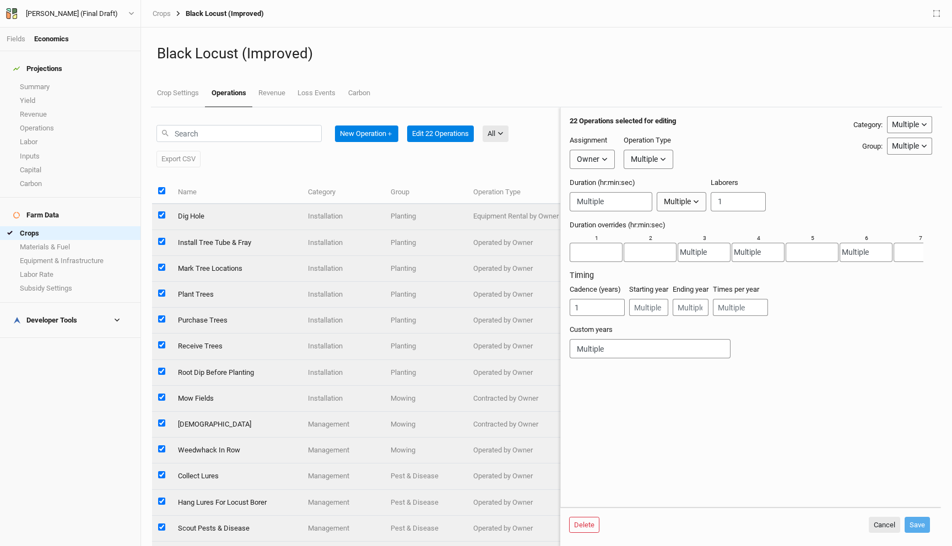
click at [658, 166] on button "Multiple" at bounding box center [648, 159] width 50 height 19
click at [595, 156] on div "Owner" at bounding box center [588, 160] width 23 height 12
click at [597, 201] on span "Developer" at bounding box center [603, 200] width 41 height 13
click at [648, 161] on div "Multiple" at bounding box center [655, 160] width 27 height 12
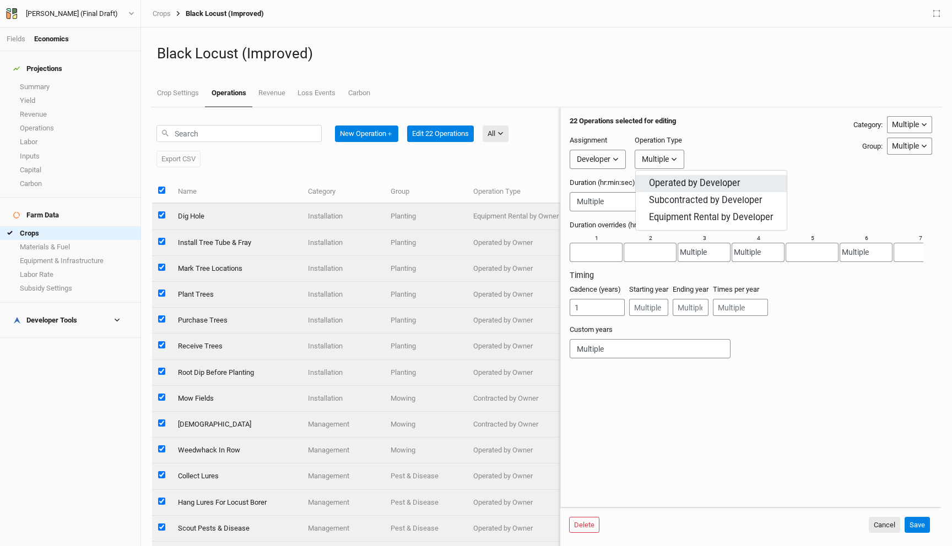
click at [671, 186] on span "Operated by Developer" at bounding box center [694, 183] width 91 height 13
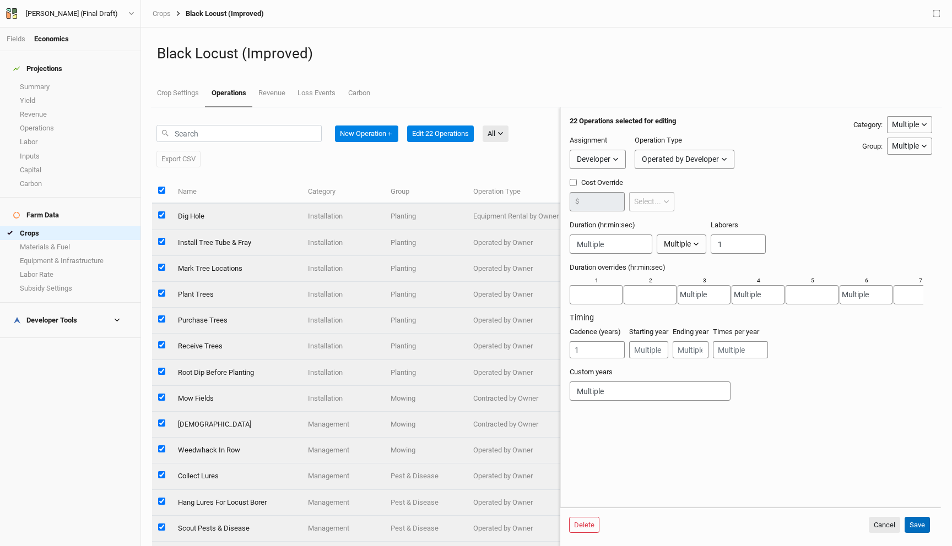
click at [916, 527] on button "Save" at bounding box center [916, 525] width 25 height 17
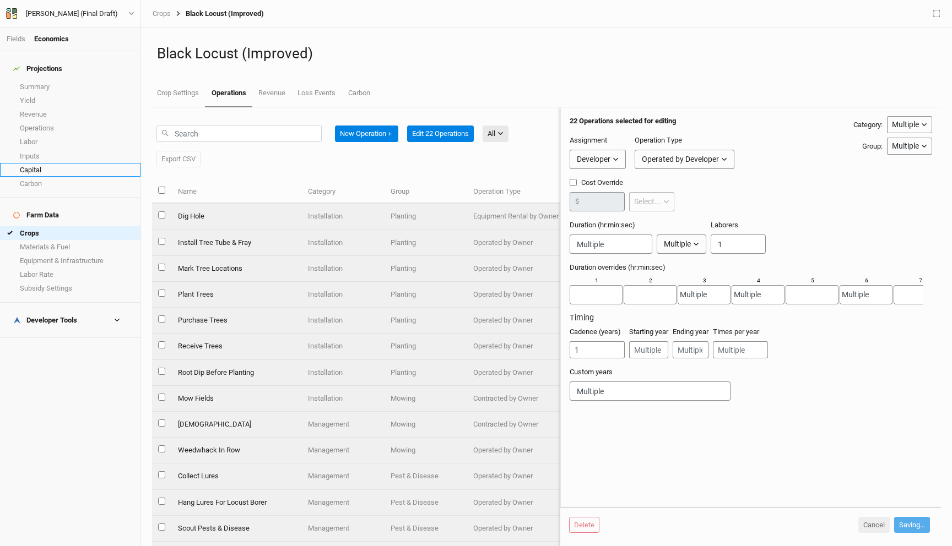
checkbox input "false"
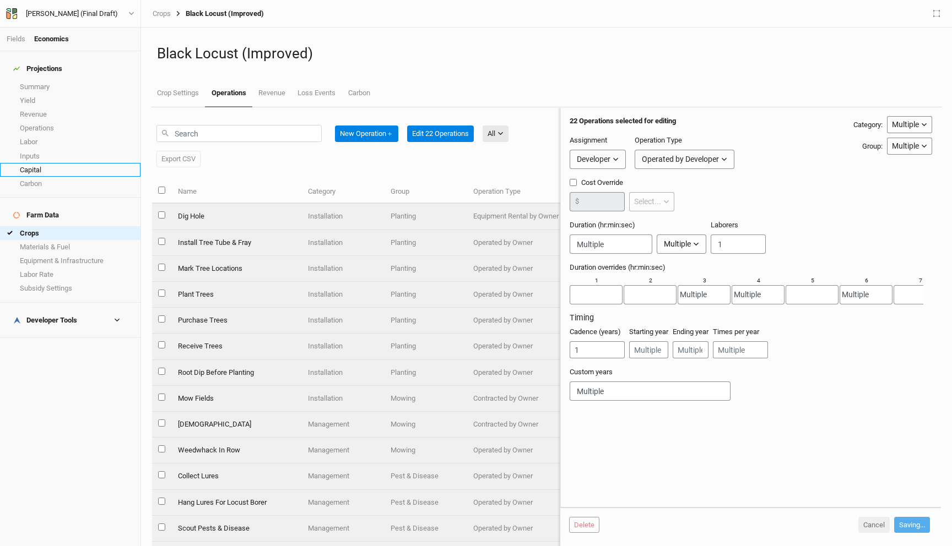
checkbox input "false"
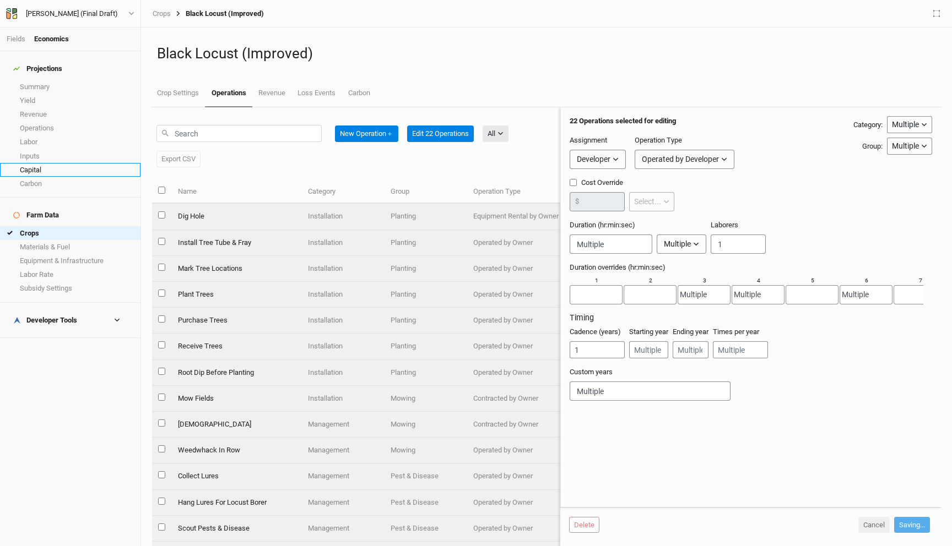
checkbox input "false"
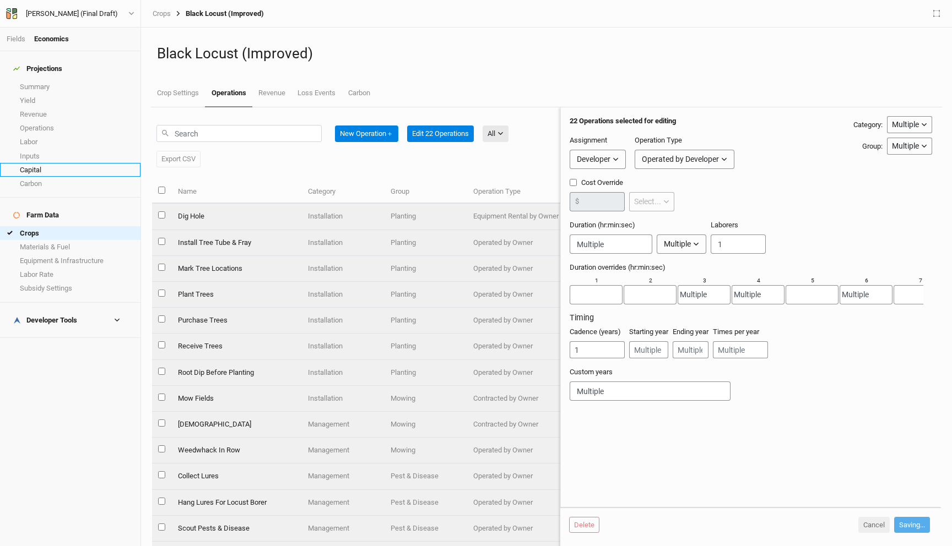
checkbox input "false"
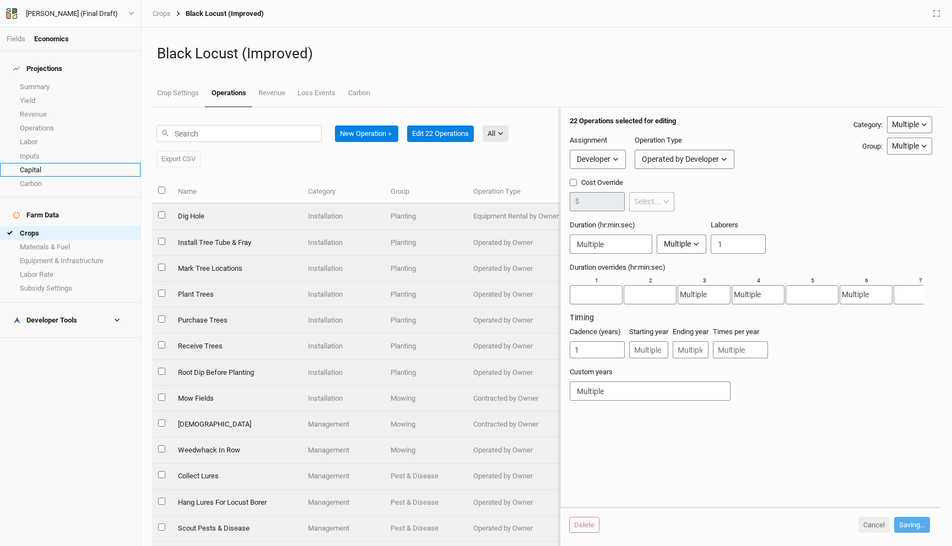
checkbox input "false"
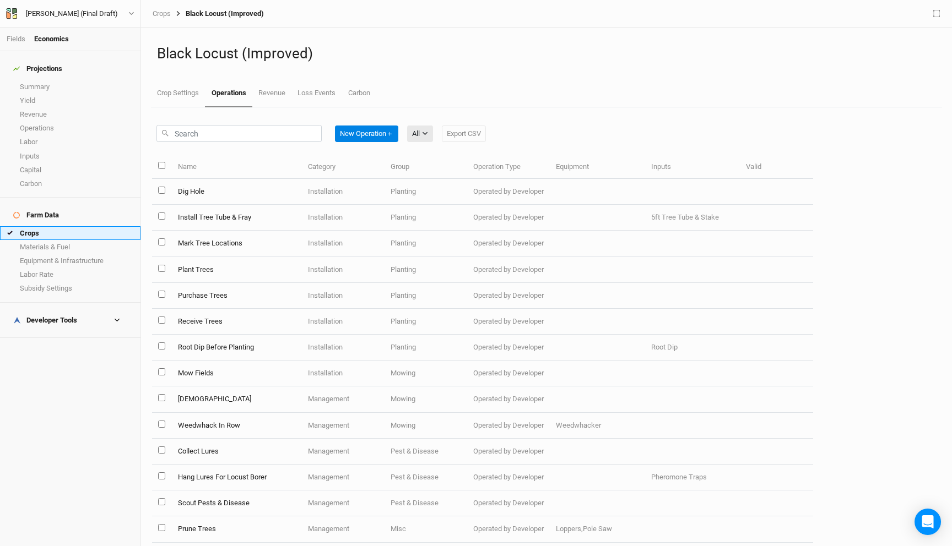
click at [72, 226] on link "Crops" at bounding box center [70, 233] width 140 height 14
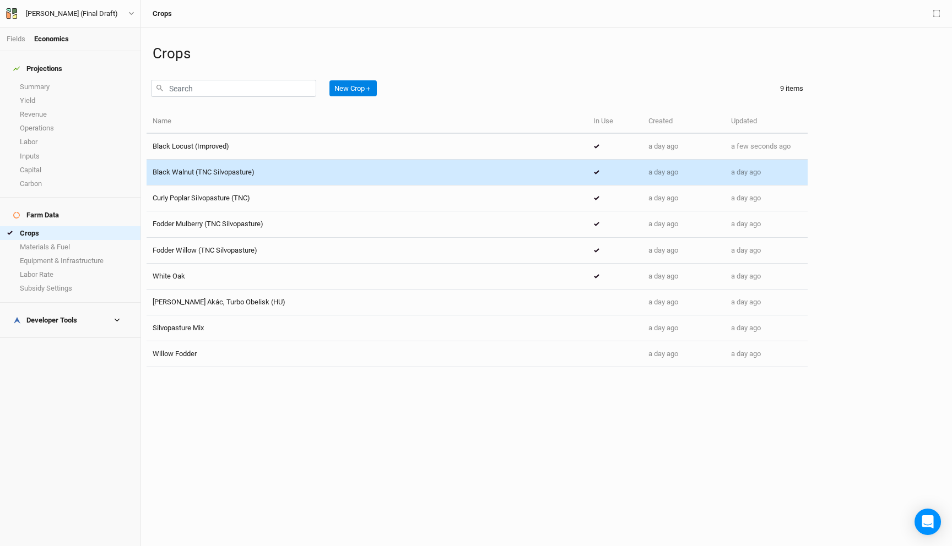
click at [259, 171] on div "Black Walnut (TNC Silvopasture)" at bounding box center [367, 172] width 428 height 10
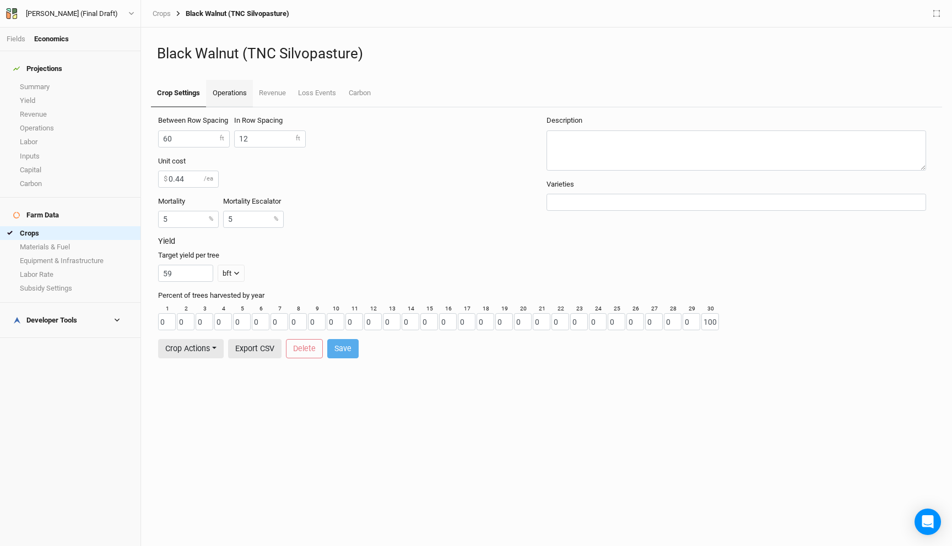
click at [232, 100] on link "Operations" at bounding box center [229, 94] width 46 height 28
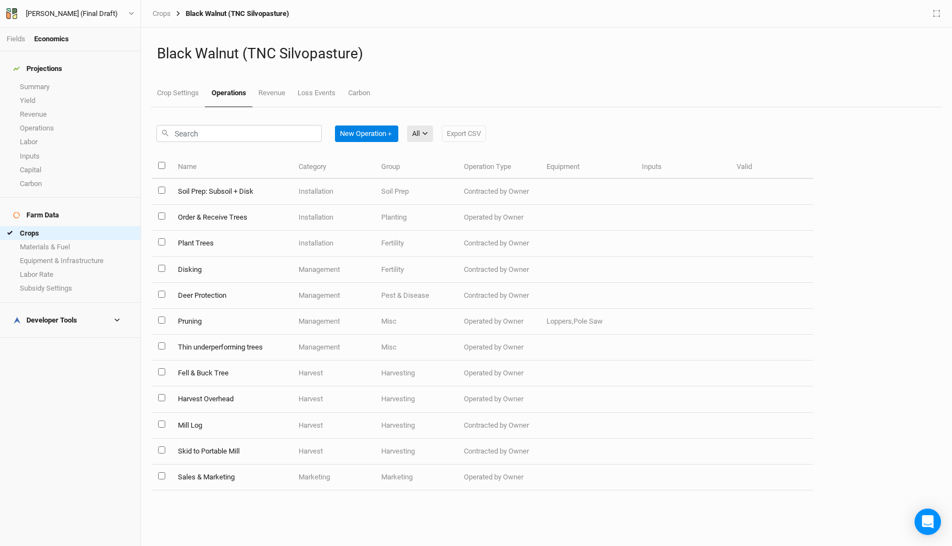
click at [161, 166] on input "select all items" at bounding box center [161, 165] width 7 height 7
checkbox input "true"
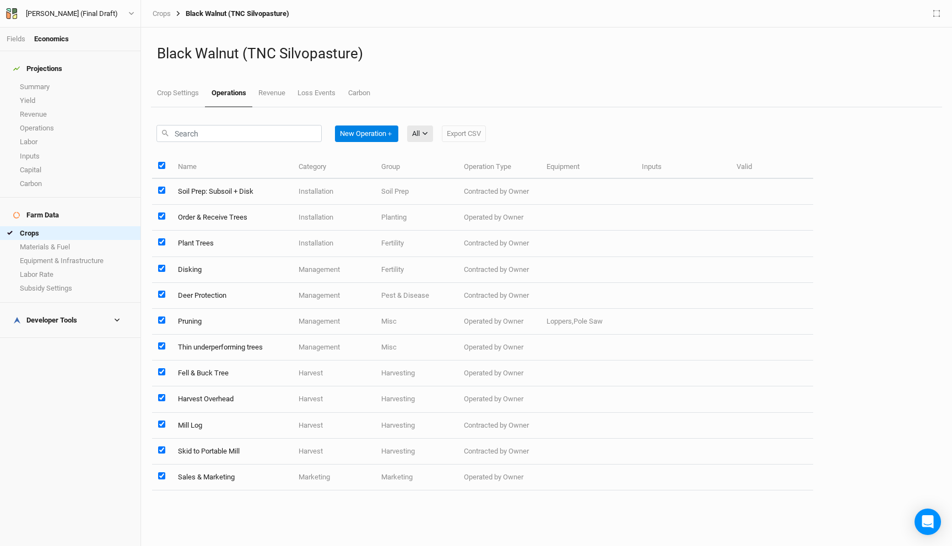
checkbox input "true"
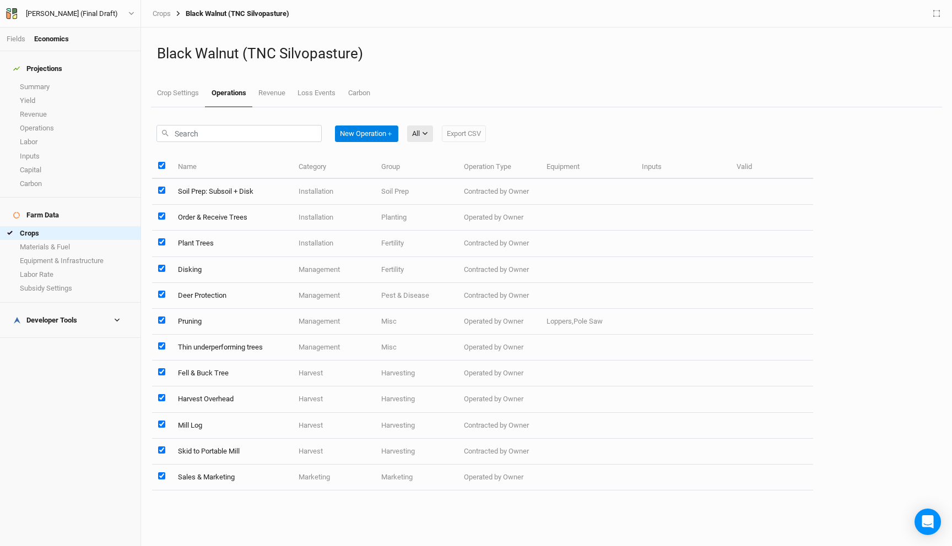
checkbox input "true"
click at [432, 134] on button "Edit 12 Operations" at bounding box center [440, 134] width 67 height 17
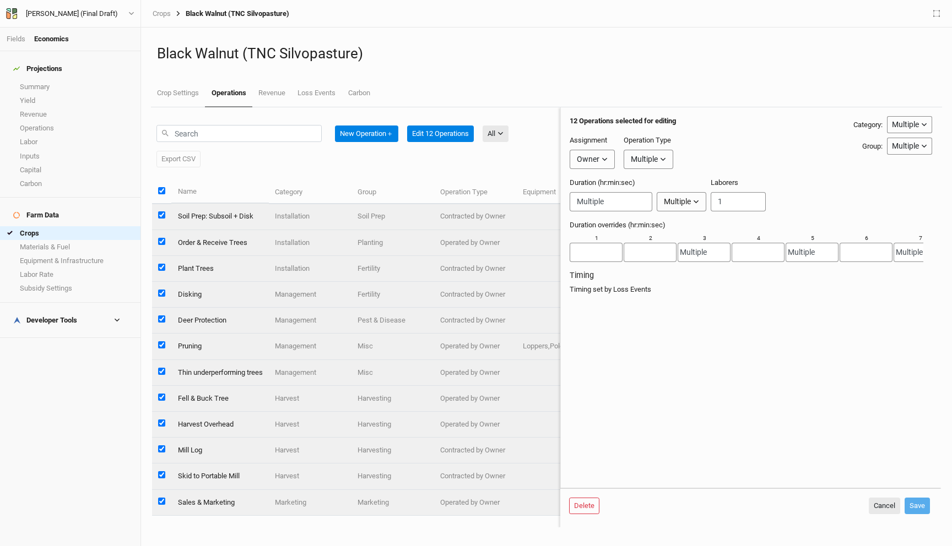
click at [589, 160] on div "Owner" at bounding box center [588, 160] width 23 height 12
click at [604, 200] on span "Developer" at bounding box center [603, 200] width 41 height 13
click at [665, 153] on button "Multiple" at bounding box center [659, 159] width 50 height 19
click at [776, 151] on div "Assignment Developer Owner Developer Operation Type Multiple" at bounding box center [711, 156] width 284 height 42
click at [924, 509] on button "Save" at bounding box center [916, 506] width 25 height 17
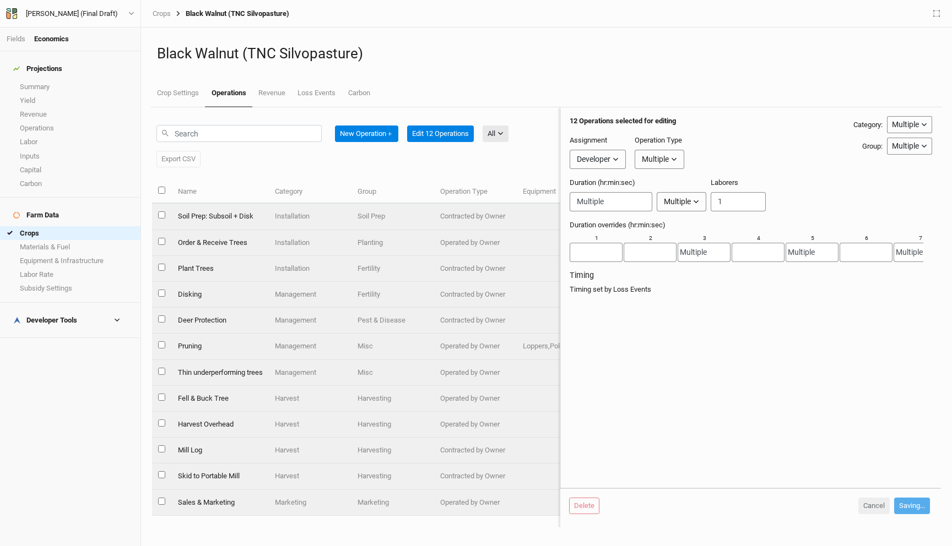
checkbox input "false"
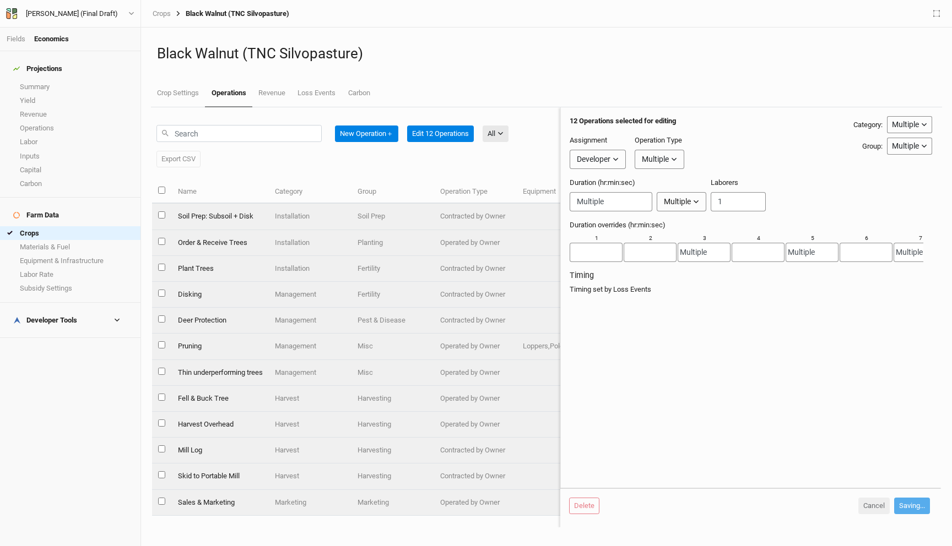
checkbox input "false"
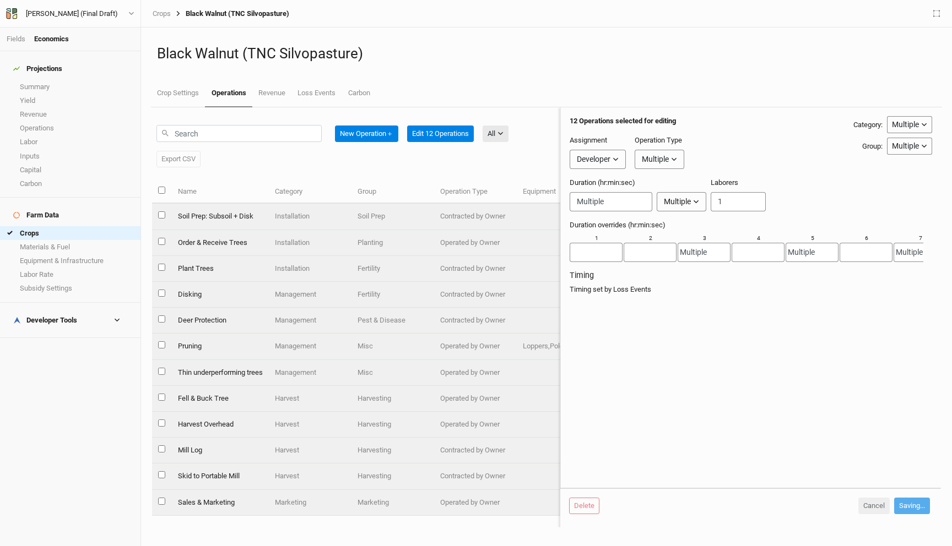
checkbox input "false"
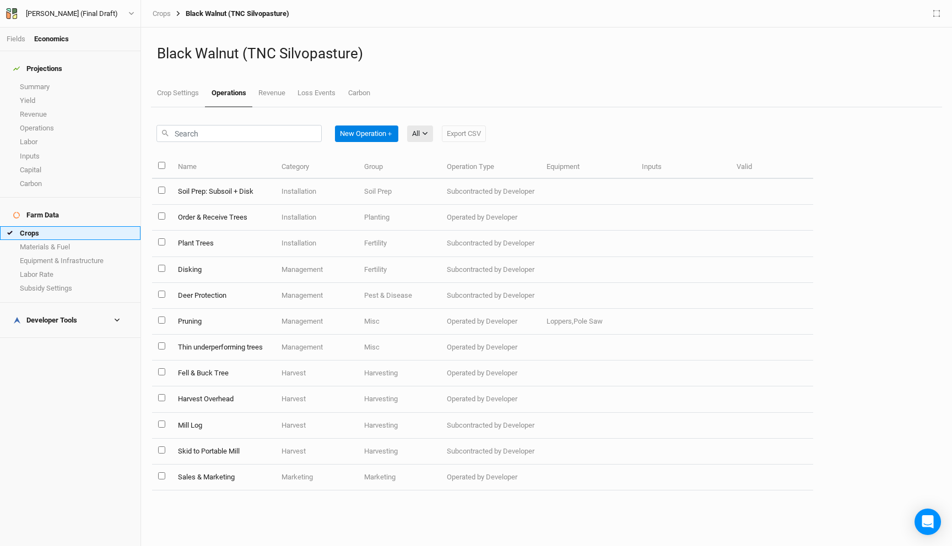
click at [53, 226] on link "Crops" at bounding box center [70, 233] width 140 height 14
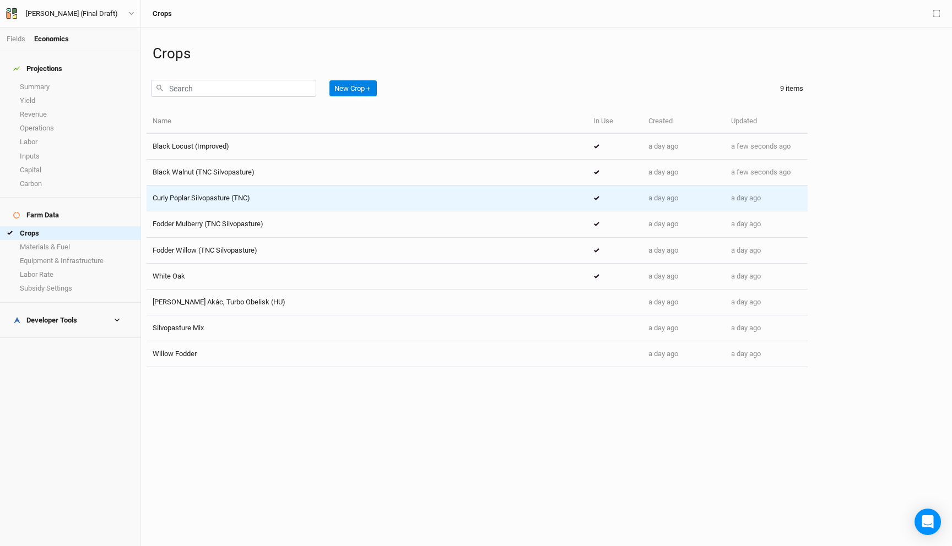
click at [227, 197] on span "Curly Poplar Silvopasture (TNC)" at bounding box center [201, 198] width 97 height 8
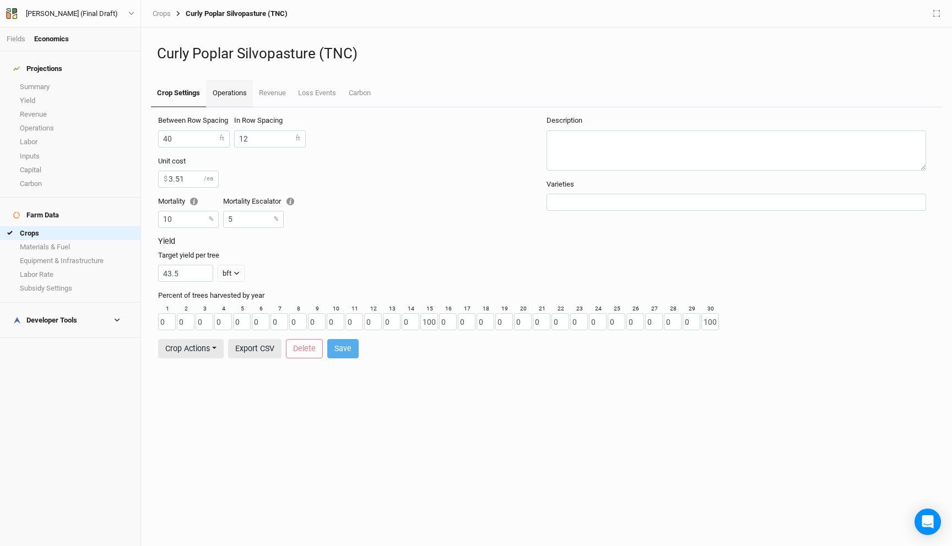
click at [232, 100] on link "Operations" at bounding box center [229, 94] width 46 height 28
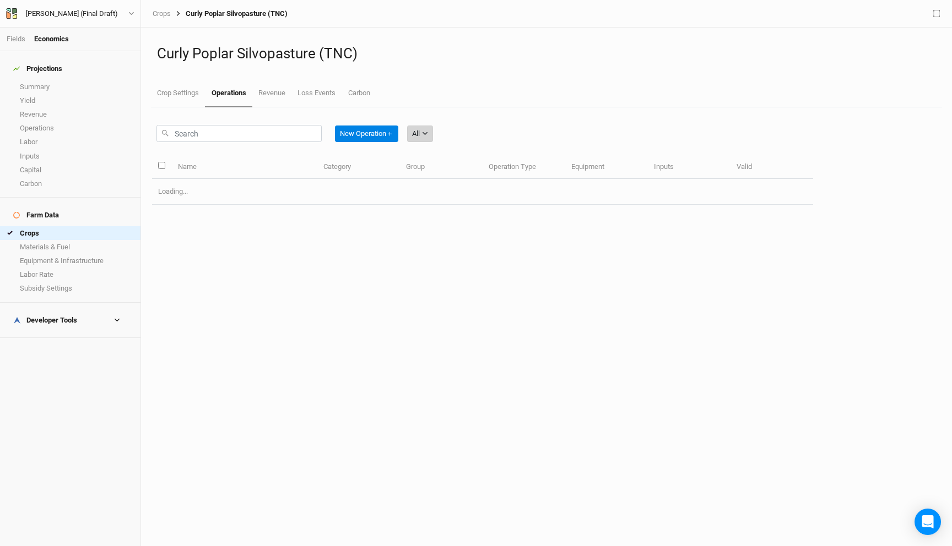
click at [423, 138] on button "All" at bounding box center [420, 134] width 26 height 17
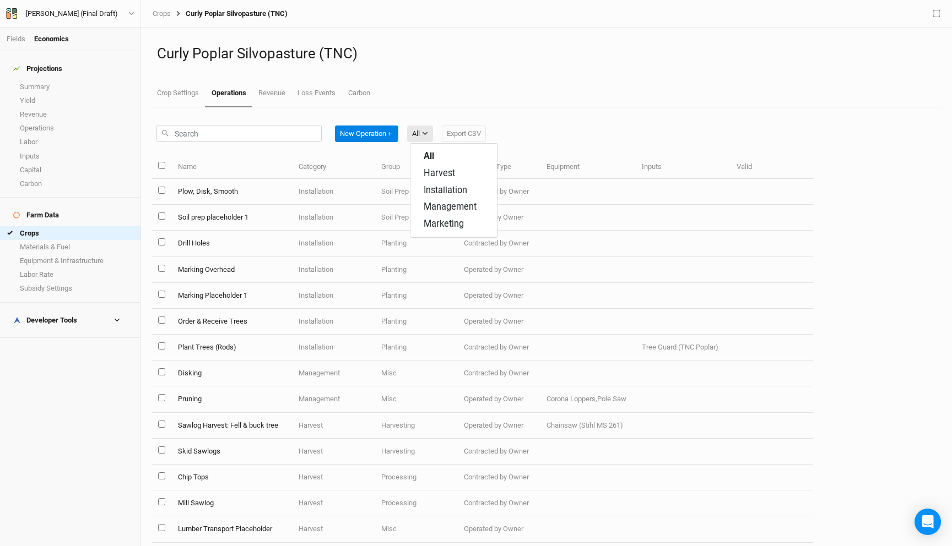
click at [431, 114] on div "New Operation ＋ All Export CSV" at bounding box center [482, 131] width 661 height 48
click at [161, 166] on input "select all items" at bounding box center [161, 165] width 7 height 7
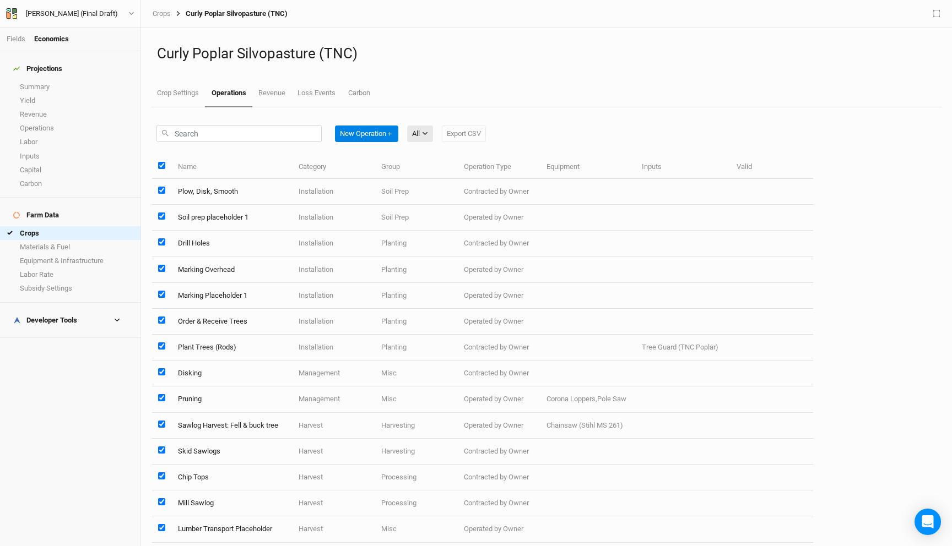
checkbox input "true"
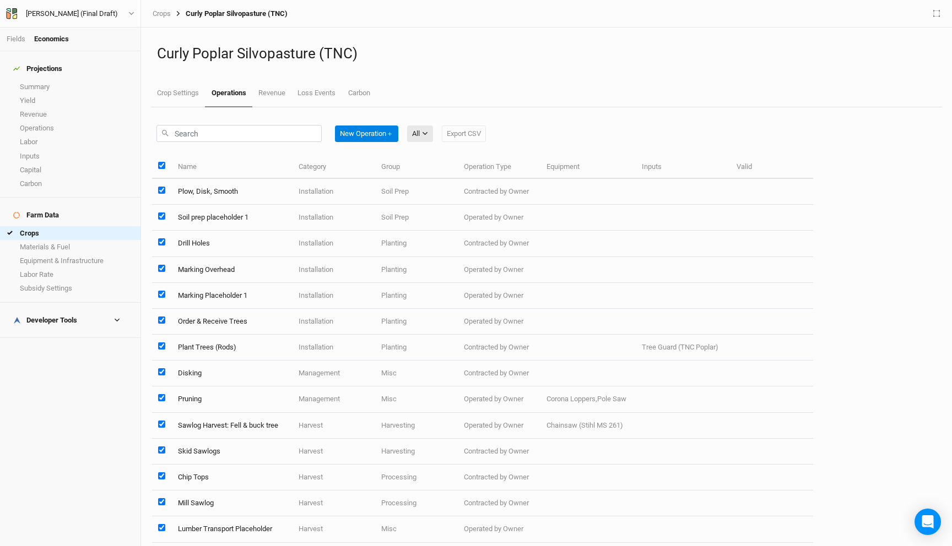
checkbox input "true"
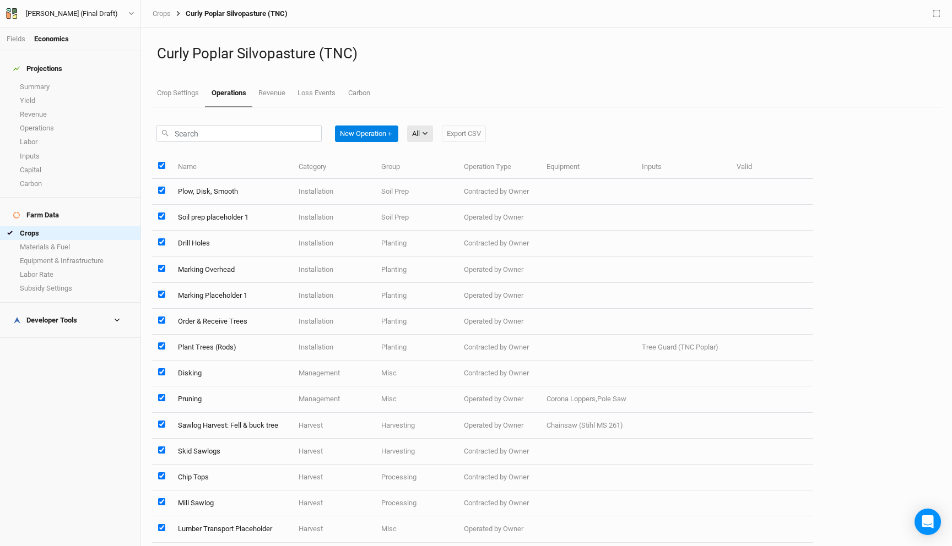
checkbox input "true"
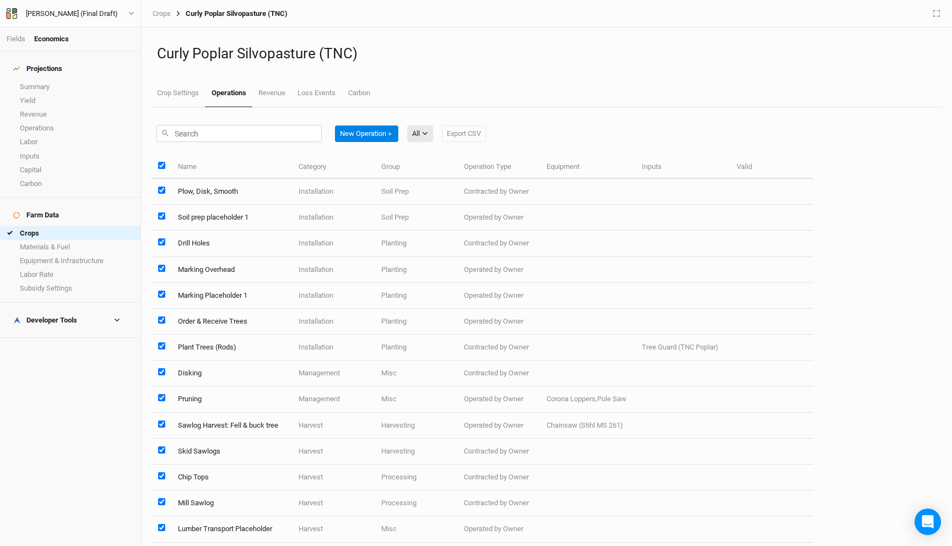
checkbox input "true"
click at [449, 132] on button "Edit 15 Operations" at bounding box center [440, 134] width 67 height 17
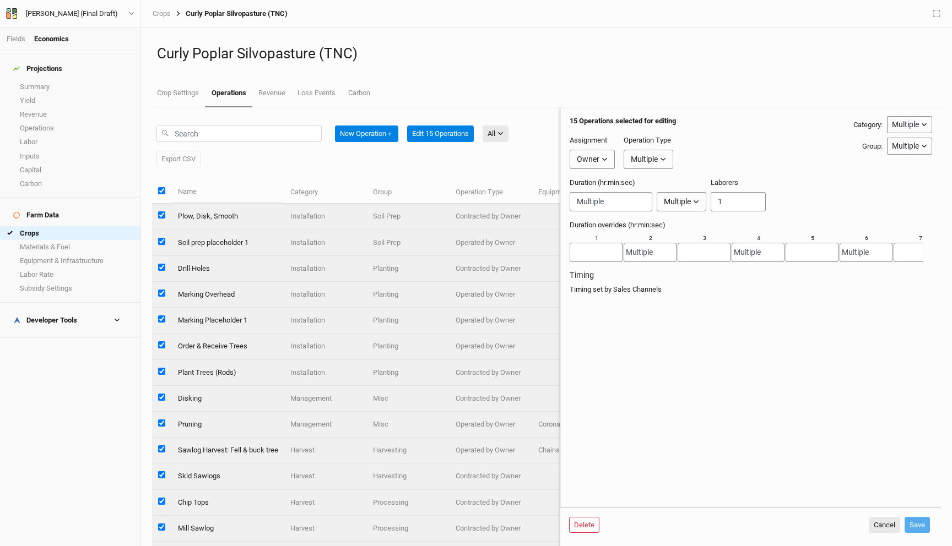
click at [603, 155] on button "Owner" at bounding box center [591, 159] width 45 height 19
click at [607, 193] on button "Developer" at bounding box center [613, 200] width 87 height 17
click at [919, 525] on button "Save" at bounding box center [916, 525] width 25 height 17
checkbox input "false"
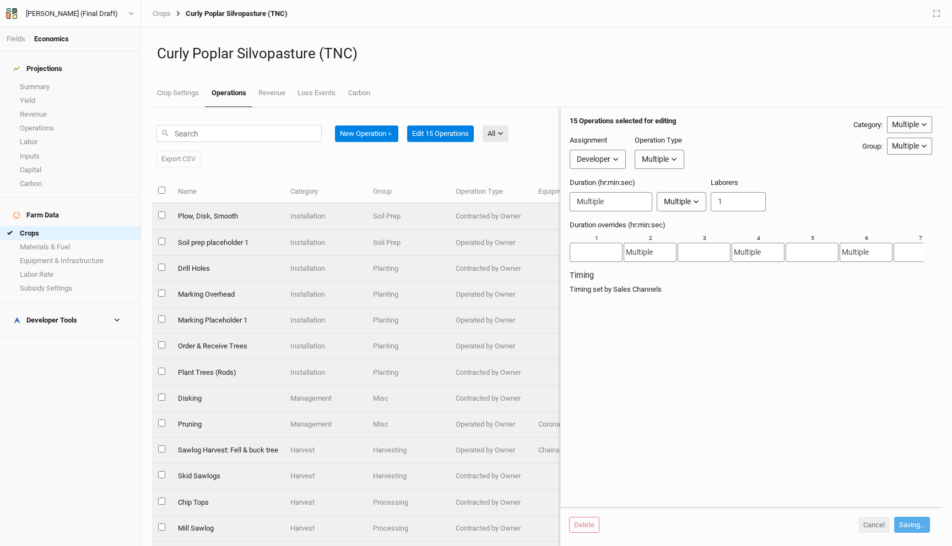
checkbox input "false"
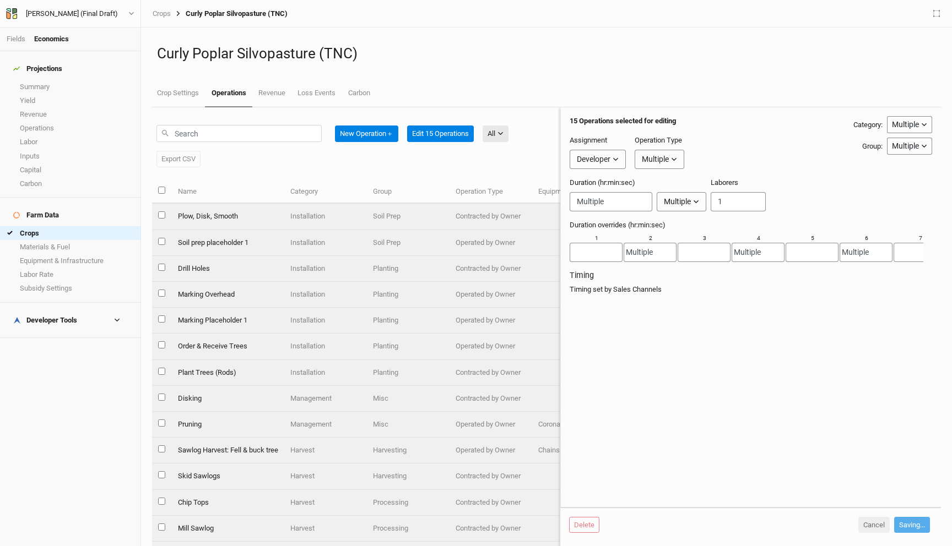
checkbox input "false"
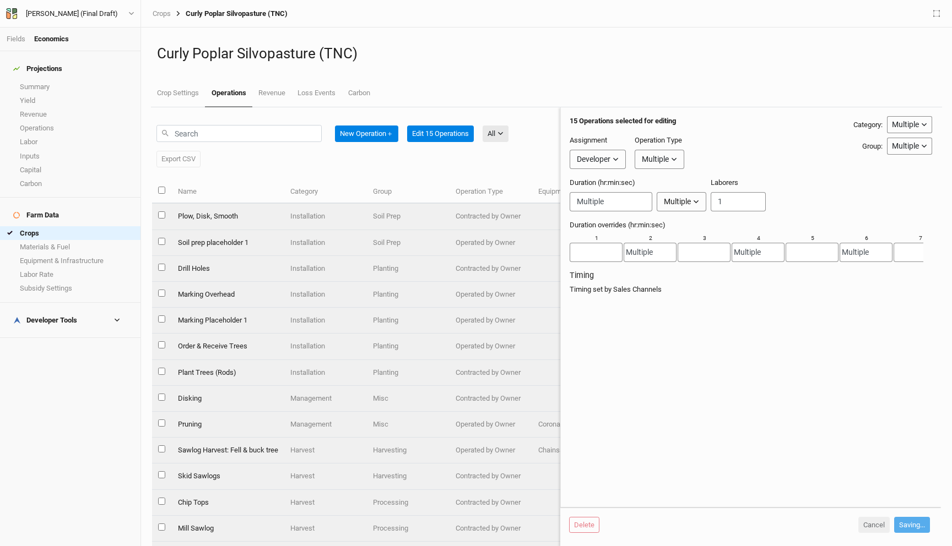
checkbox input "false"
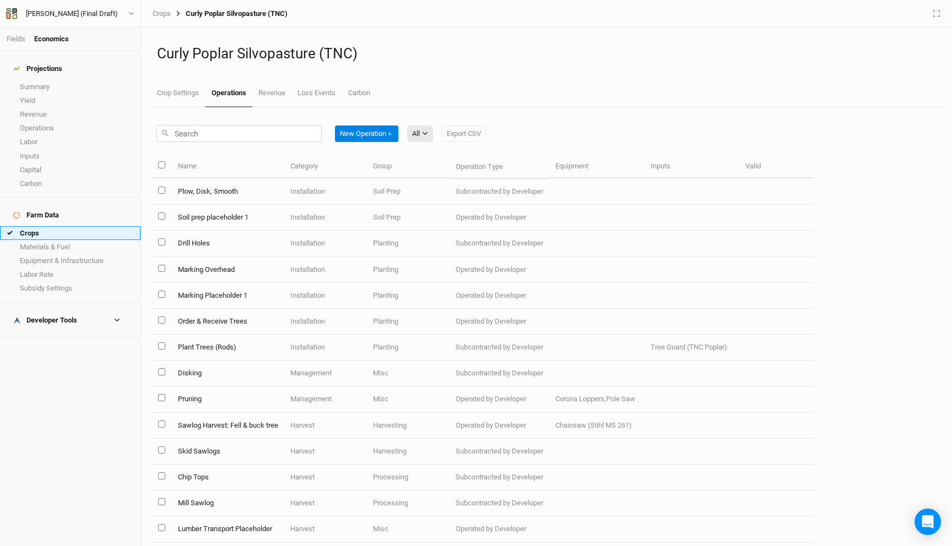
click at [29, 226] on link "Crops" at bounding box center [70, 233] width 140 height 14
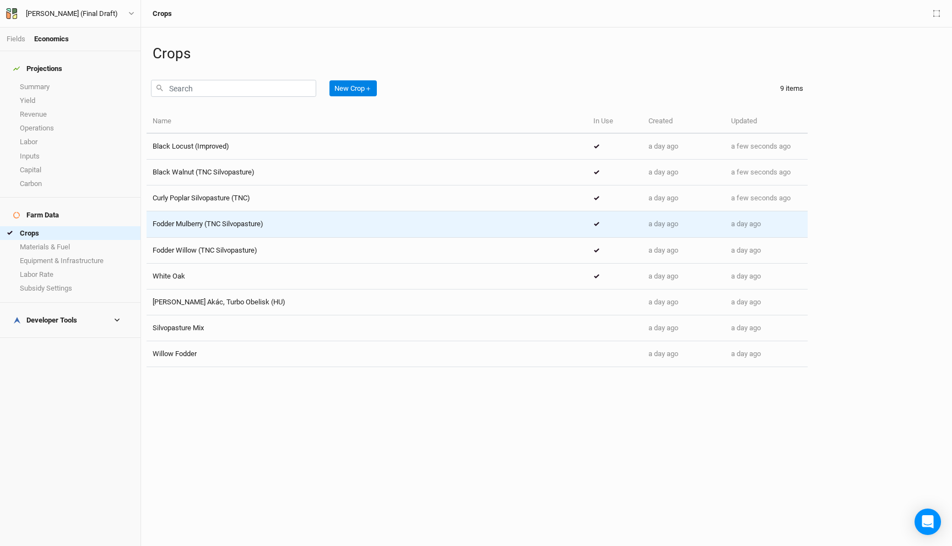
click at [228, 224] on span "Fodder Mulberry (TNC Silvopasture)" at bounding box center [208, 224] width 111 height 8
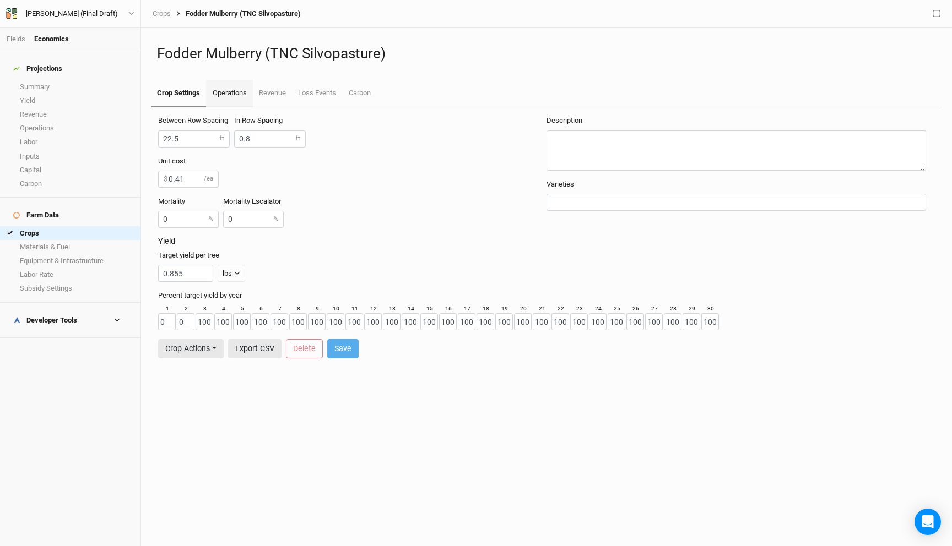
click at [241, 92] on link "Operations" at bounding box center [229, 94] width 46 height 28
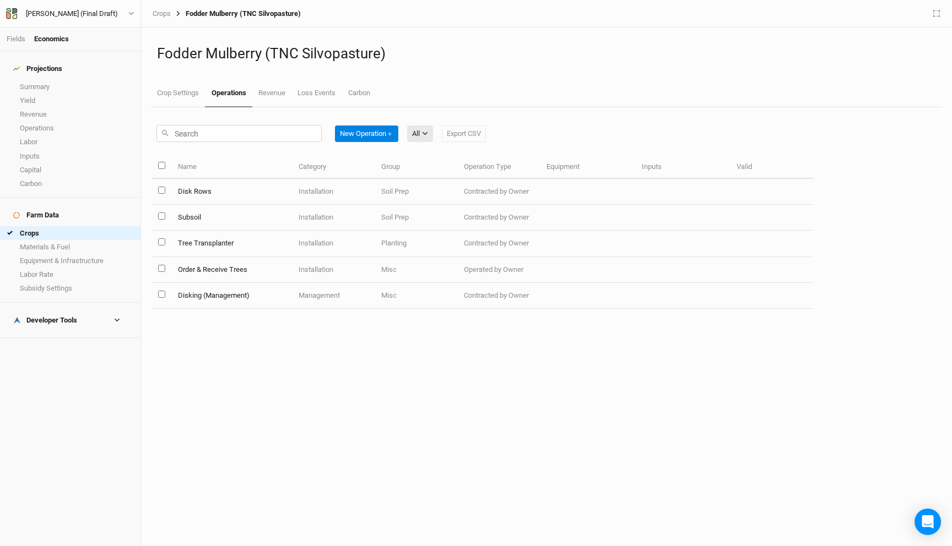
click at [164, 166] on input "select all items" at bounding box center [161, 165] width 7 height 7
checkbox input "true"
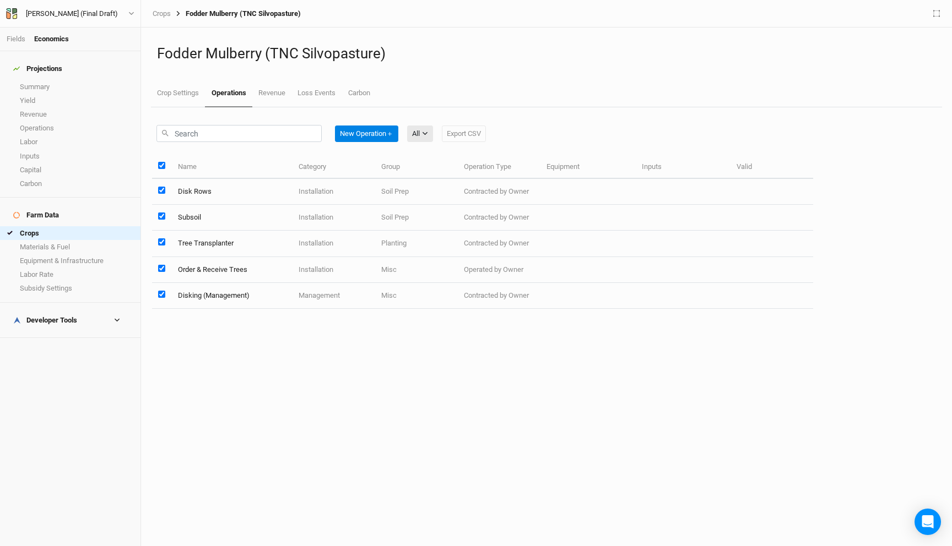
checkbox input "true"
click at [422, 138] on button "Edit 5 Operations" at bounding box center [438, 134] width 63 height 17
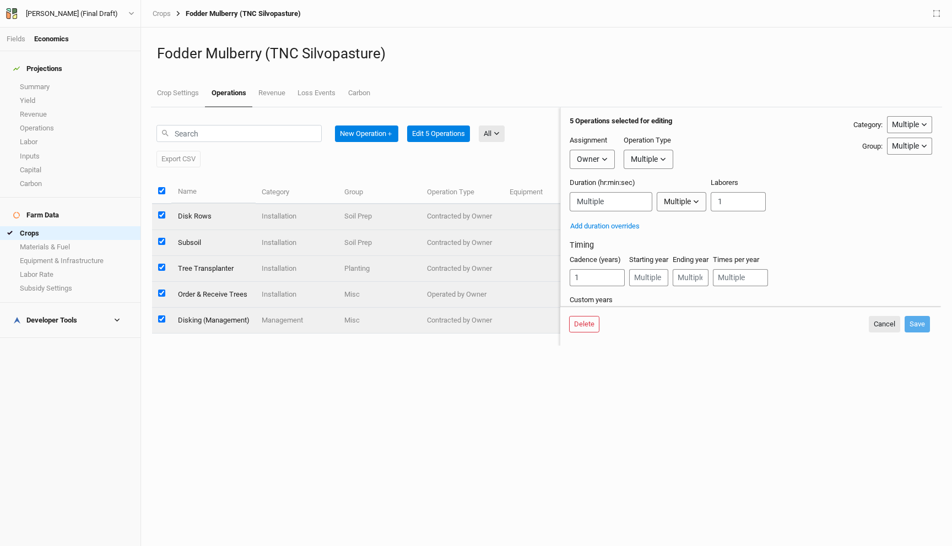
click at [598, 165] on button "Owner" at bounding box center [591, 159] width 45 height 19
click at [595, 205] on span "Developer" at bounding box center [603, 200] width 41 height 13
click at [913, 318] on button "Save" at bounding box center [916, 324] width 25 height 17
checkbox input "false"
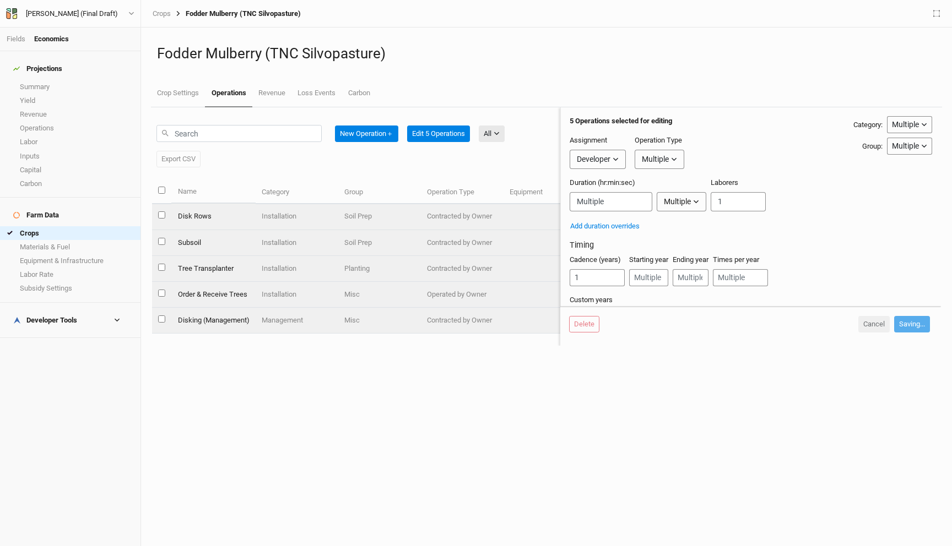
checkbox input "false"
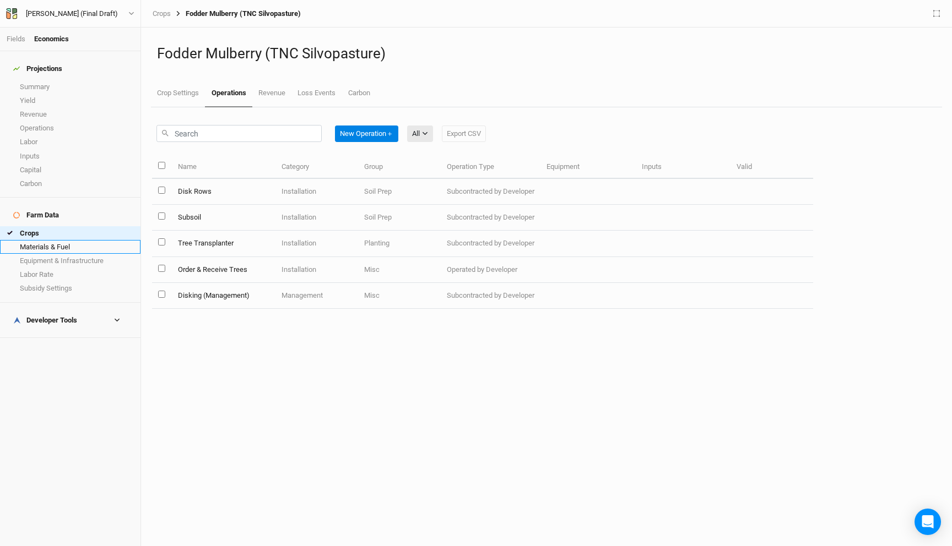
click at [37, 240] on link "Materials & Fuel" at bounding box center [70, 247] width 140 height 14
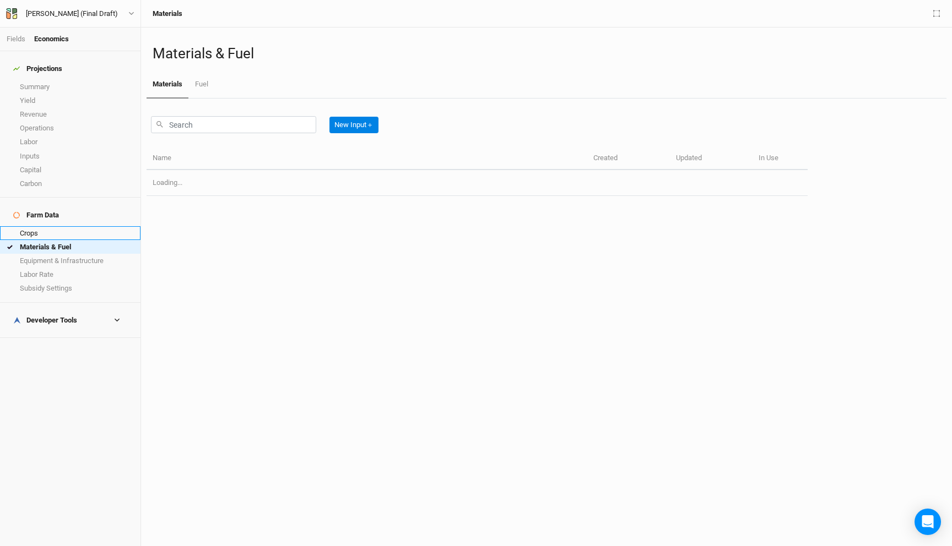
click at [39, 226] on link "Crops" at bounding box center [70, 233] width 140 height 14
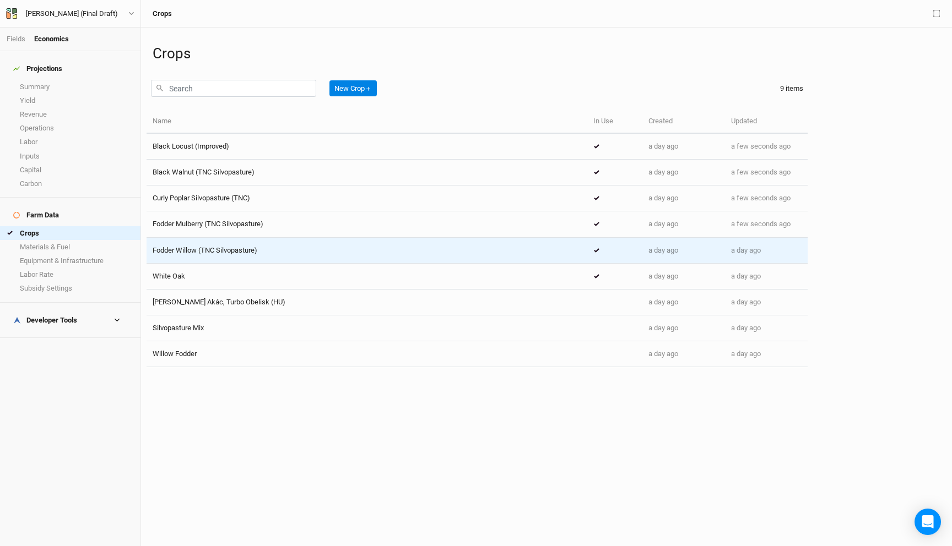
click at [237, 245] on td "Fodder Willow (TNC Silvopasture)" at bounding box center [367, 251] width 441 height 26
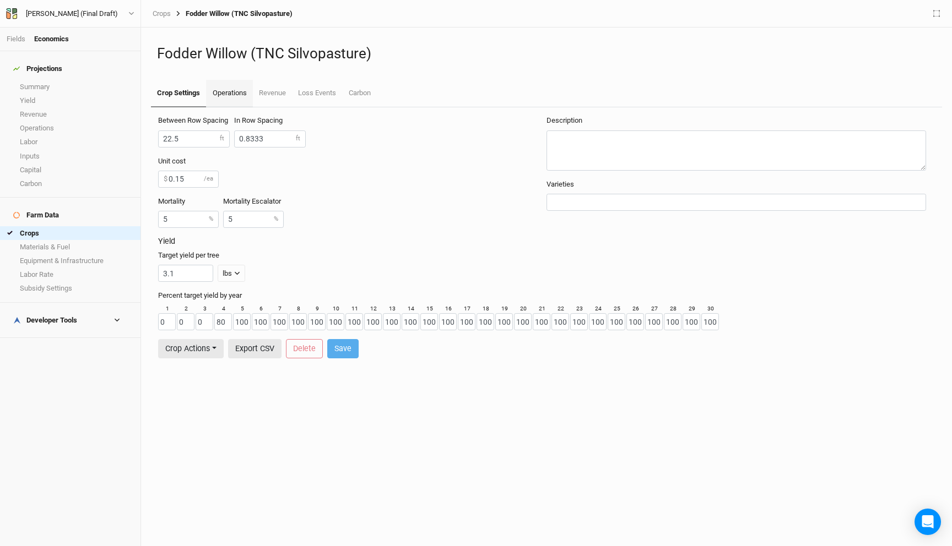
click at [230, 94] on link "Operations" at bounding box center [229, 94] width 46 height 28
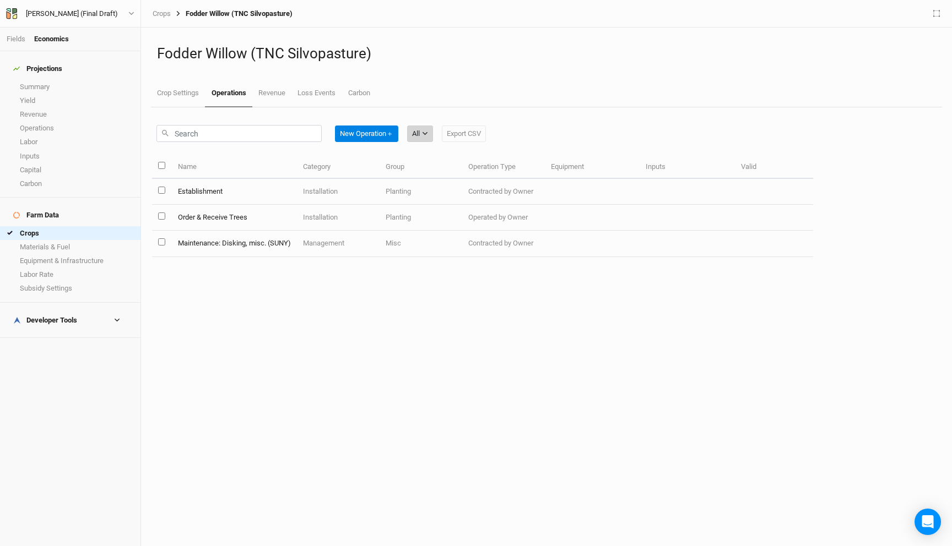
click at [423, 131] on button "All" at bounding box center [420, 134] width 26 height 17
click at [521, 140] on div "New Operation ＋ All Export CSV" at bounding box center [482, 131] width 661 height 48
click at [160, 170] on th at bounding box center [161, 167] width 19 height 24
click at [162, 165] on input "select all items" at bounding box center [161, 165] width 7 height 7
checkbox input "true"
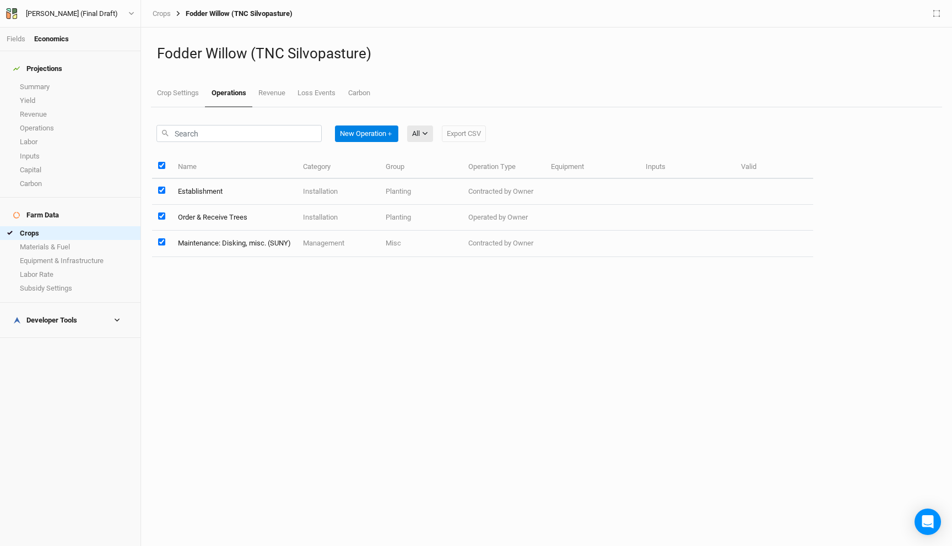
checkbox input "true"
click at [453, 137] on button "Edit 3 Operations" at bounding box center [438, 134] width 63 height 17
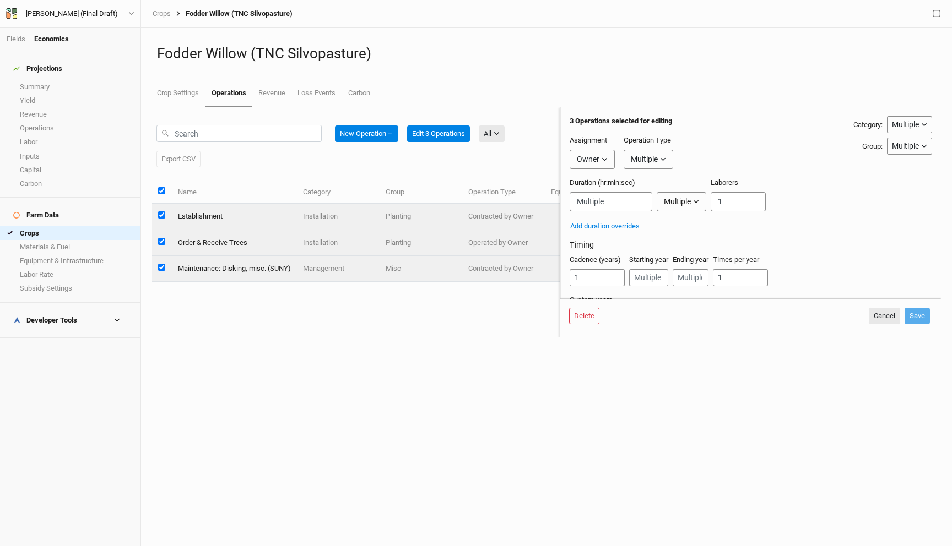
click at [607, 161] on button "Owner" at bounding box center [591, 159] width 45 height 19
click at [606, 203] on span "Developer" at bounding box center [603, 200] width 41 height 13
click at [921, 314] on button "Save" at bounding box center [916, 316] width 25 height 17
checkbox input "false"
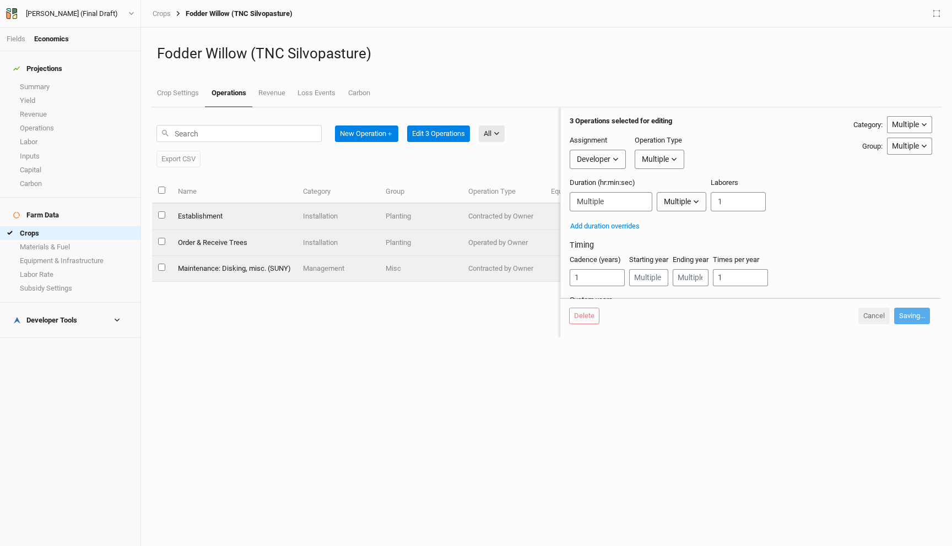
checkbox input "false"
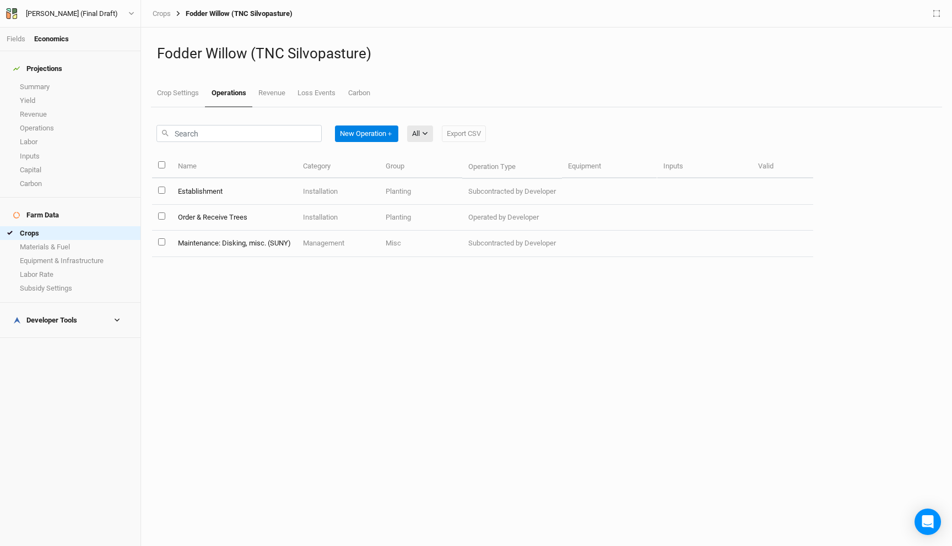
click at [120, 317] on icon at bounding box center [117, 320] width 6 height 6
click at [68, 331] on link "Quote Summary" at bounding box center [70, 338] width 140 height 14
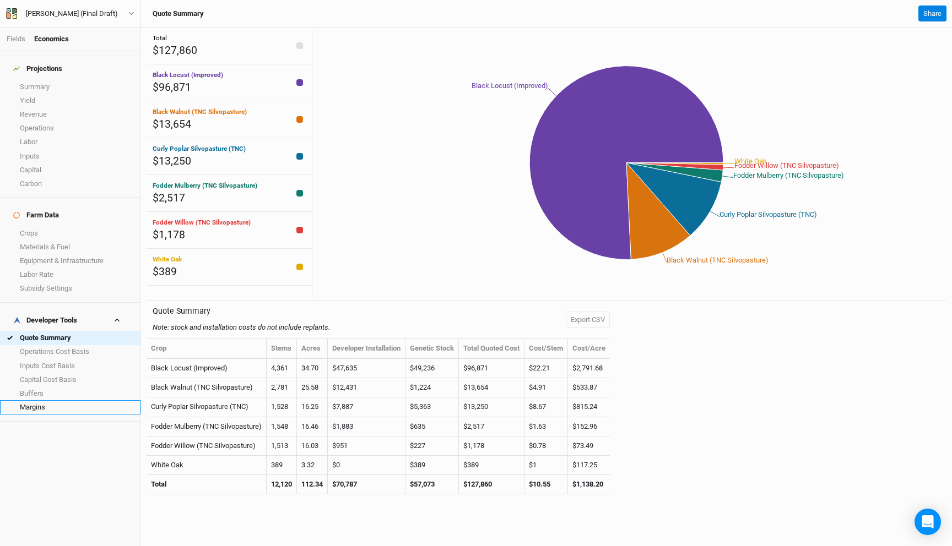
click at [59, 400] on link "Margins" at bounding box center [70, 407] width 140 height 14
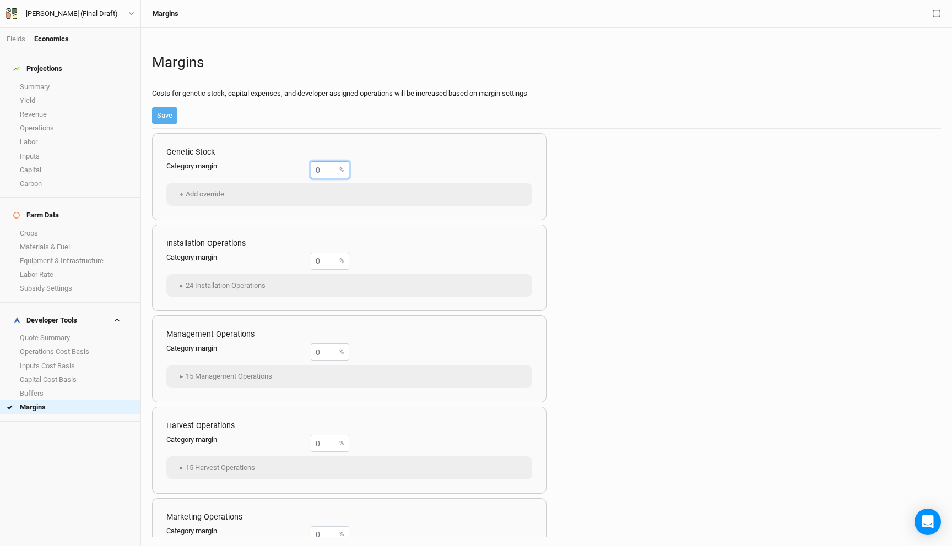
click at [317, 172] on input "number" at bounding box center [330, 169] width 39 height 17
type input "40"
click at [313, 263] on input "number" at bounding box center [330, 261] width 39 height 17
type input "40"
click at [165, 116] on button "Save" at bounding box center [164, 115] width 25 height 17
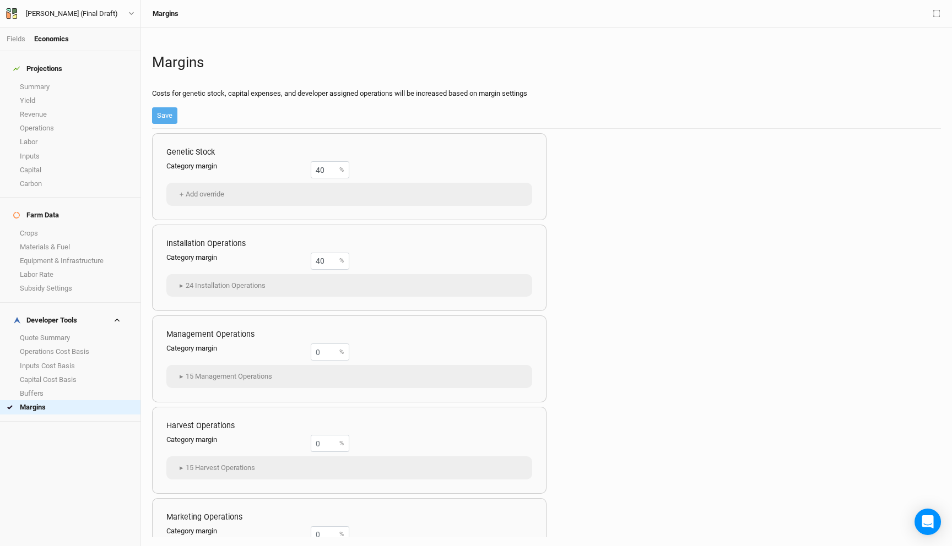
type input "0"
click at [48, 387] on link "Buffers" at bounding box center [70, 394] width 140 height 14
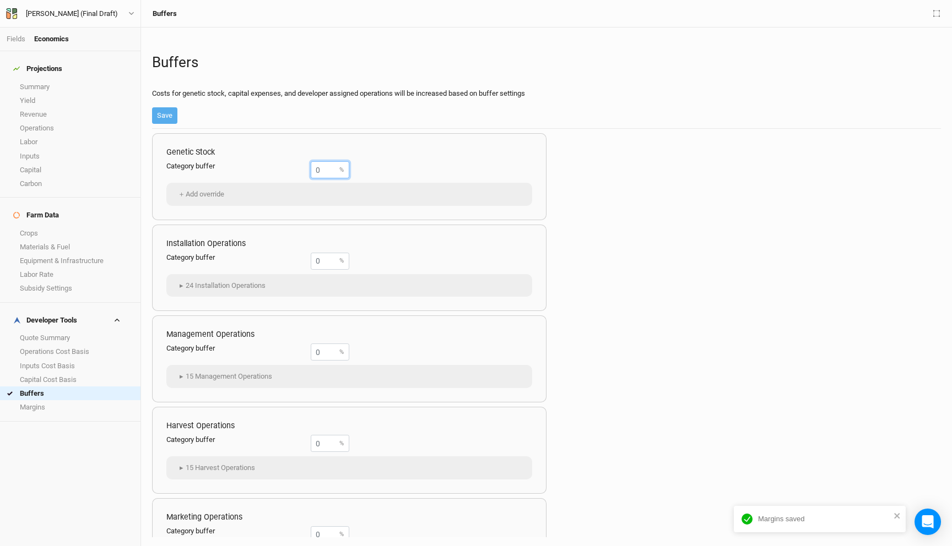
click at [319, 171] on input "number" at bounding box center [330, 169] width 39 height 17
type input "10"
click at [318, 264] on input "number" at bounding box center [330, 261] width 39 height 17
type input "10"
click at [170, 115] on button "Save" at bounding box center [164, 115] width 25 height 17
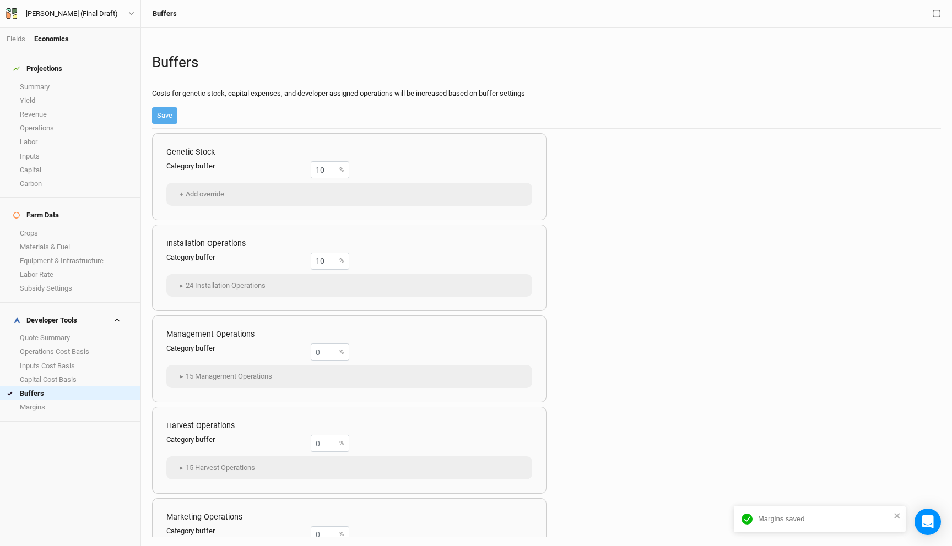
type input "0"
click at [36, 80] on link "Summary" at bounding box center [70, 87] width 140 height 14
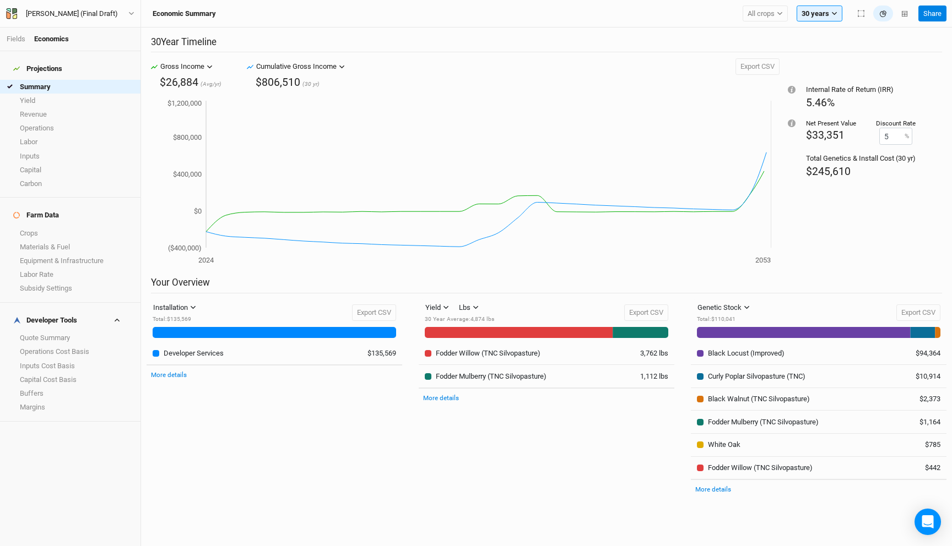
drag, startPoint x: 859, startPoint y: 172, endPoint x: 772, endPoint y: 127, distance: 97.6
click at [774, 127] on div "Gross Income Gross Income Cumulative Gross Income Revenue CapEx OpEx $26,884 (A…" at bounding box center [547, 167] width 800 height 219
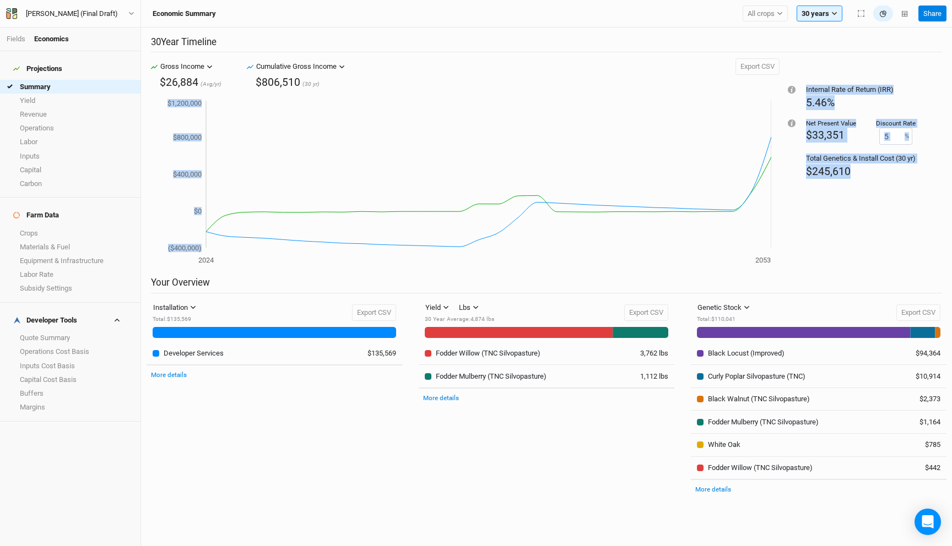
click at [833, 166] on span "$245,610" at bounding box center [828, 171] width 45 height 13
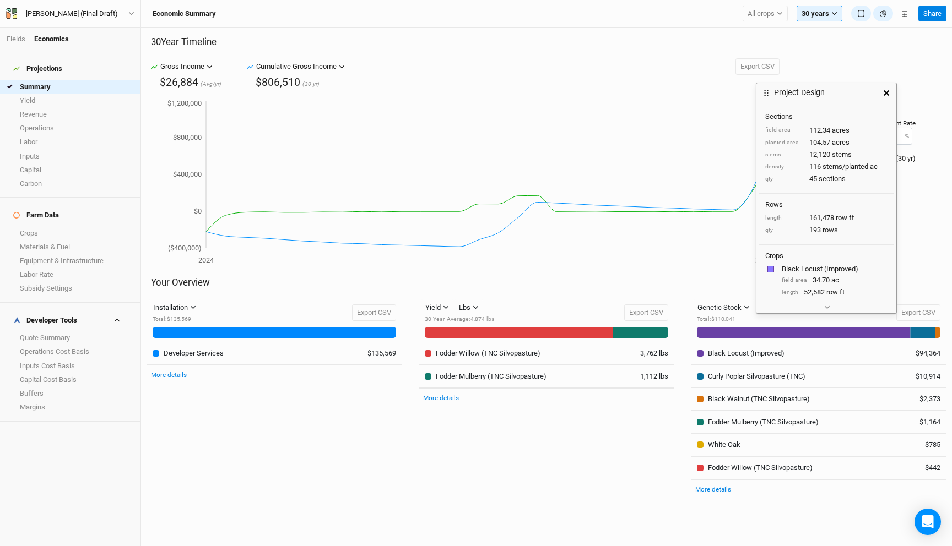
click at [886, 94] on icon "button" at bounding box center [886, 93] width 6 height 6
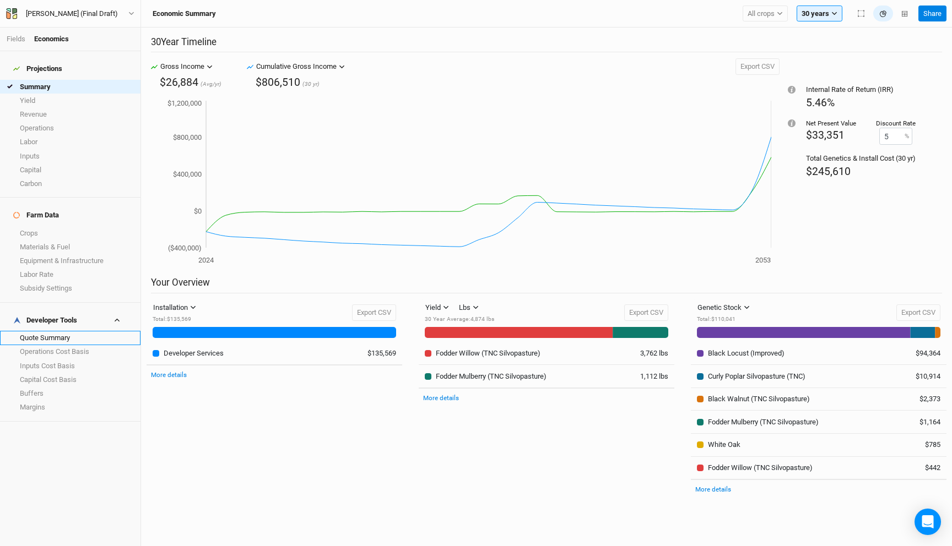
click at [76, 331] on link "Quote Summary" at bounding box center [70, 338] width 140 height 14
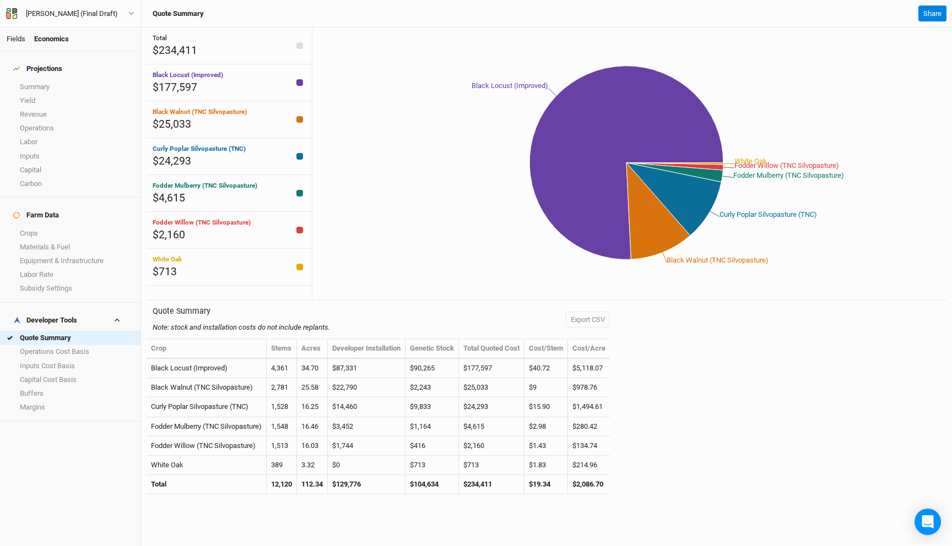
click at [20, 37] on link "Fields" at bounding box center [16, 39] width 19 height 8
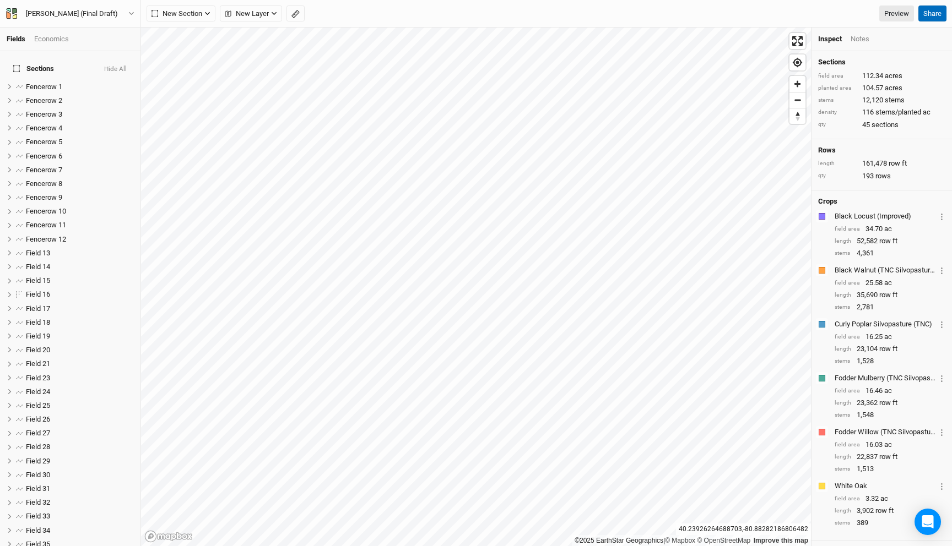
click at [935, 13] on button "Share" at bounding box center [932, 14] width 28 height 17
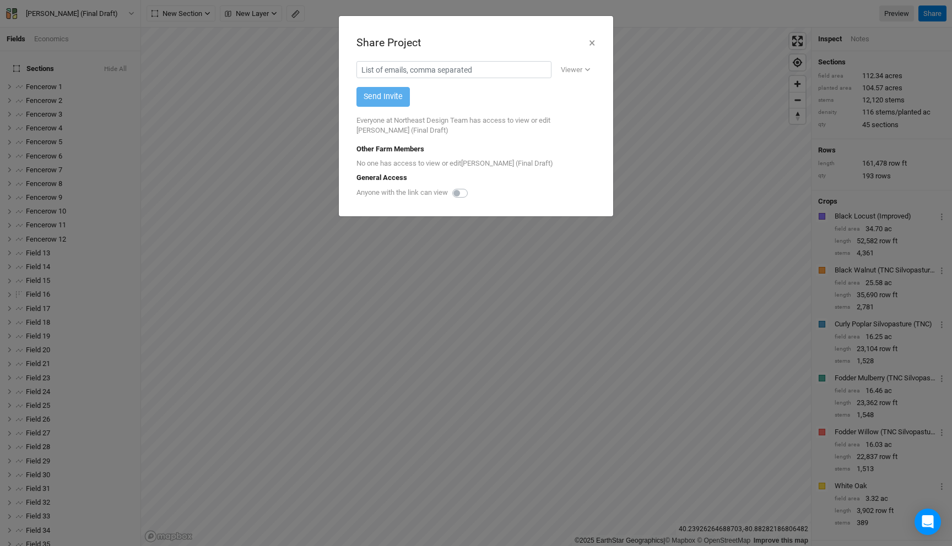
click at [587, 46] on div "Share Project ×" at bounding box center [475, 43] width 239 height 19
click at [590, 41] on button "×" at bounding box center [591, 43] width 7 height 19
